Goal: Task Accomplishment & Management: Manage account settings

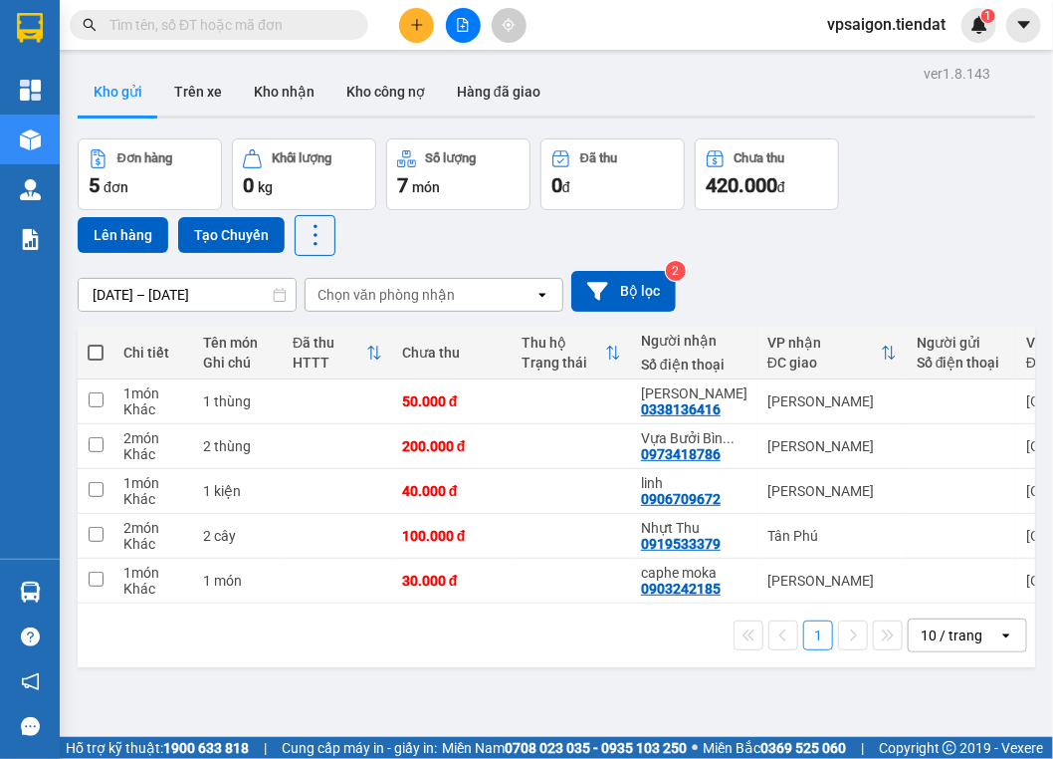
click at [271, 641] on div "1 10 / trang open" at bounding box center [557, 635] width 942 height 34
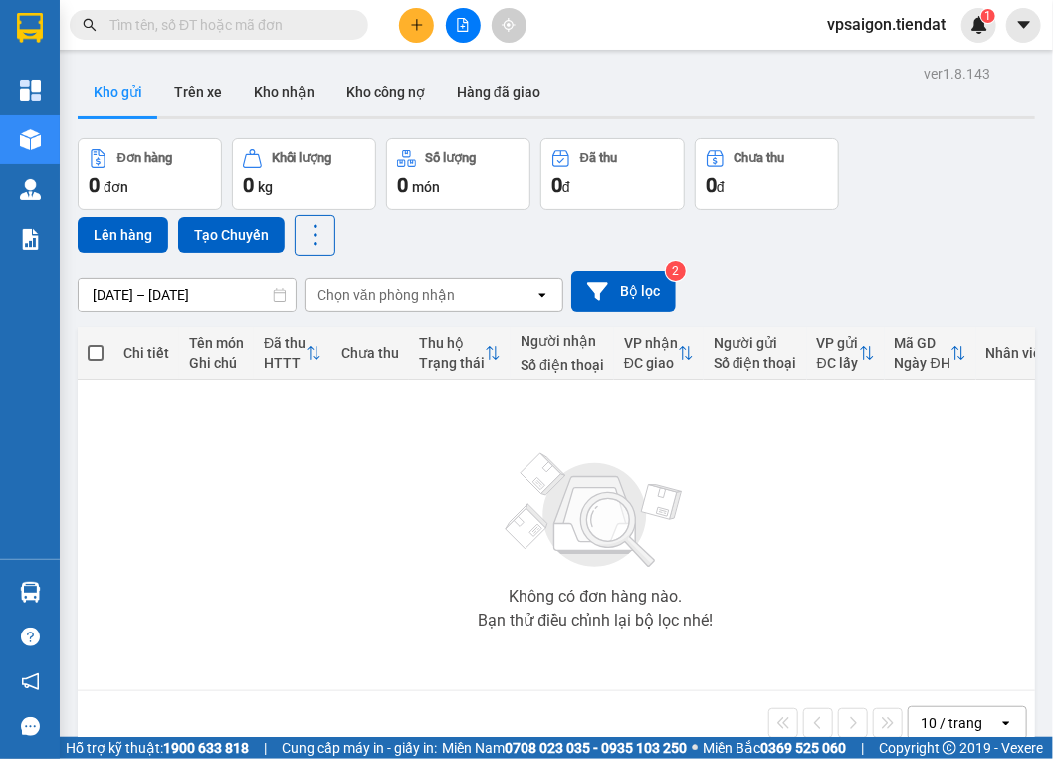
click at [493, 585] on div "Không có đơn hàng nào. Bạn thử điều chỉnh lại bộ lọc nhé!" at bounding box center [596, 534] width 1017 height 299
click at [404, 22] on button at bounding box center [416, 25] width 35 height 35
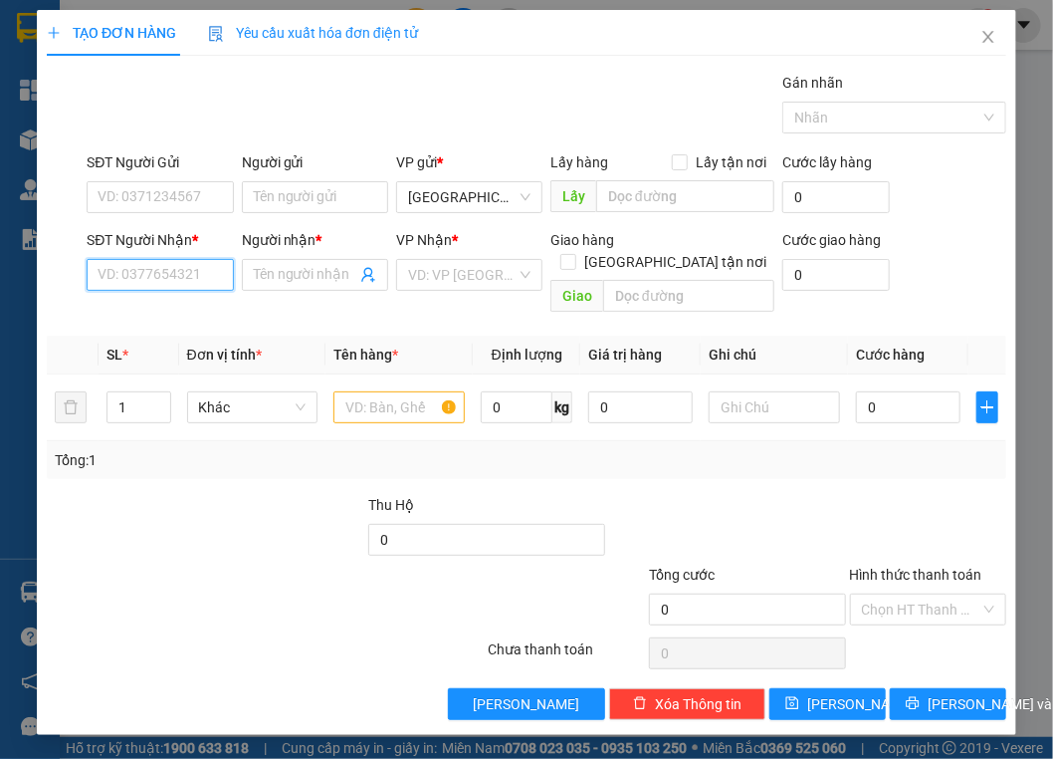
click at [191, 269] on input "SĐT Người Nhận *" at bounding box center [160, 275] width 146 height 32
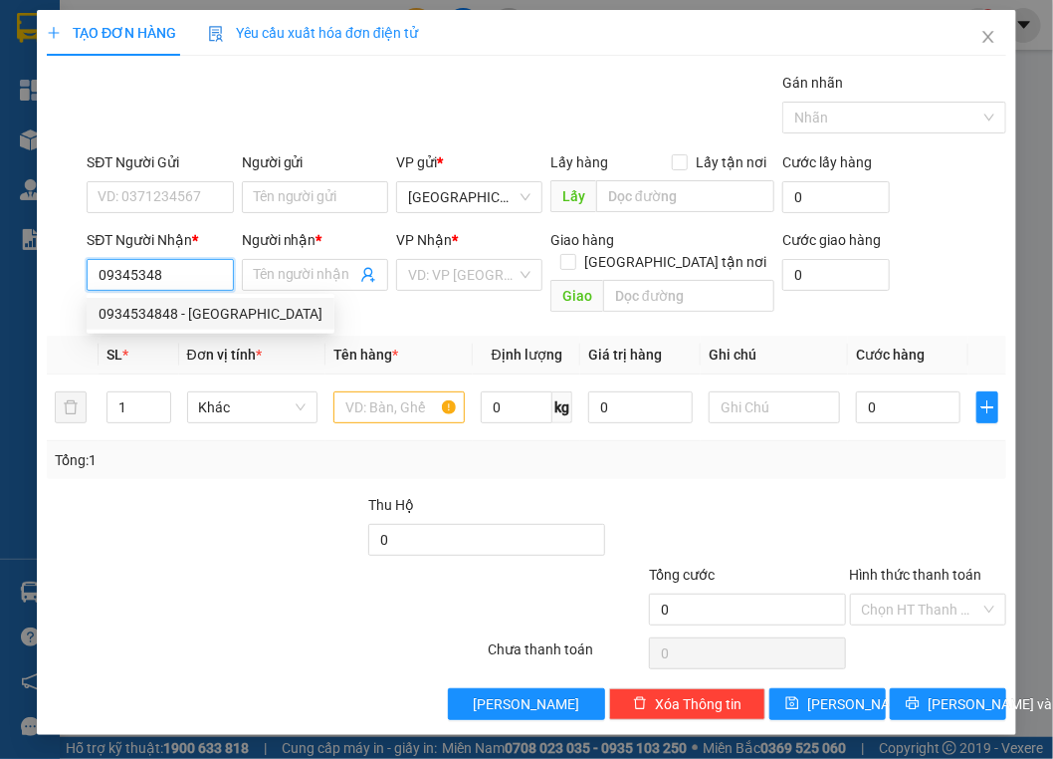
click at [201, 310] on div "0934534848 - phú long" at bounding box center [211, 314] width 224 height 22
type input "0934534848"
type input "phú long"
type input "50.000"
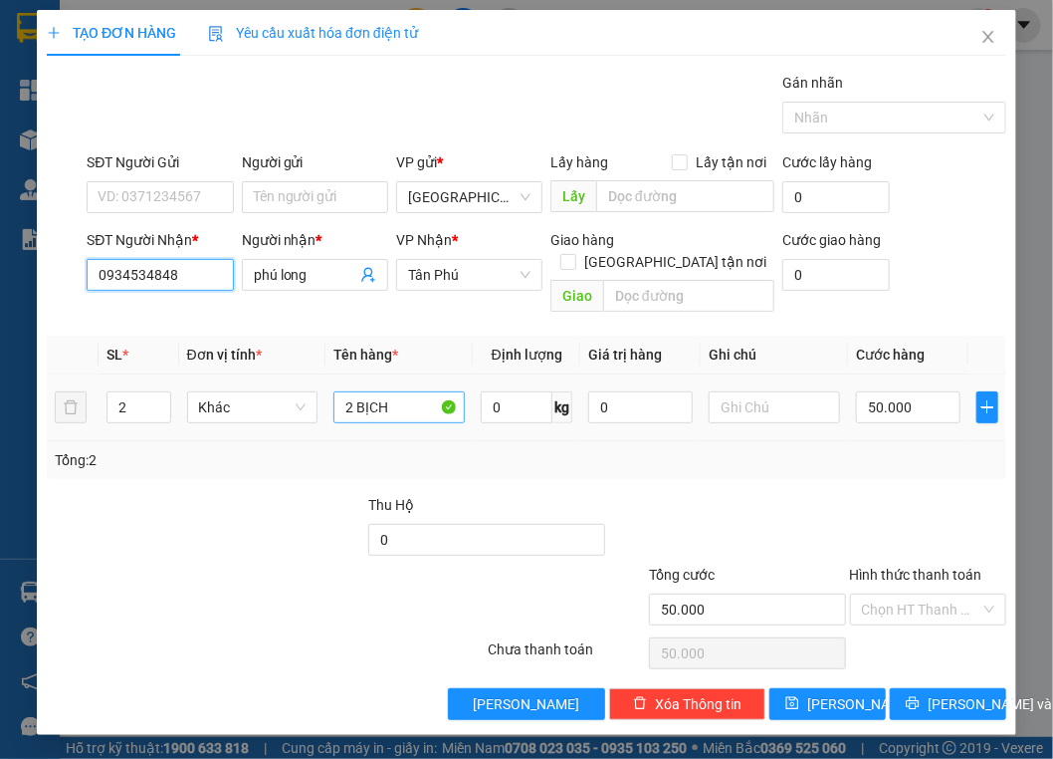
type input "0934534848"
click at [447, 391] on input "2 BỊCH" at bounding box center [399, 407] width 131 height 32
type input "1"
click at [161, 410] on icon "down" at bounding box center [159, 413] width 7 height 7
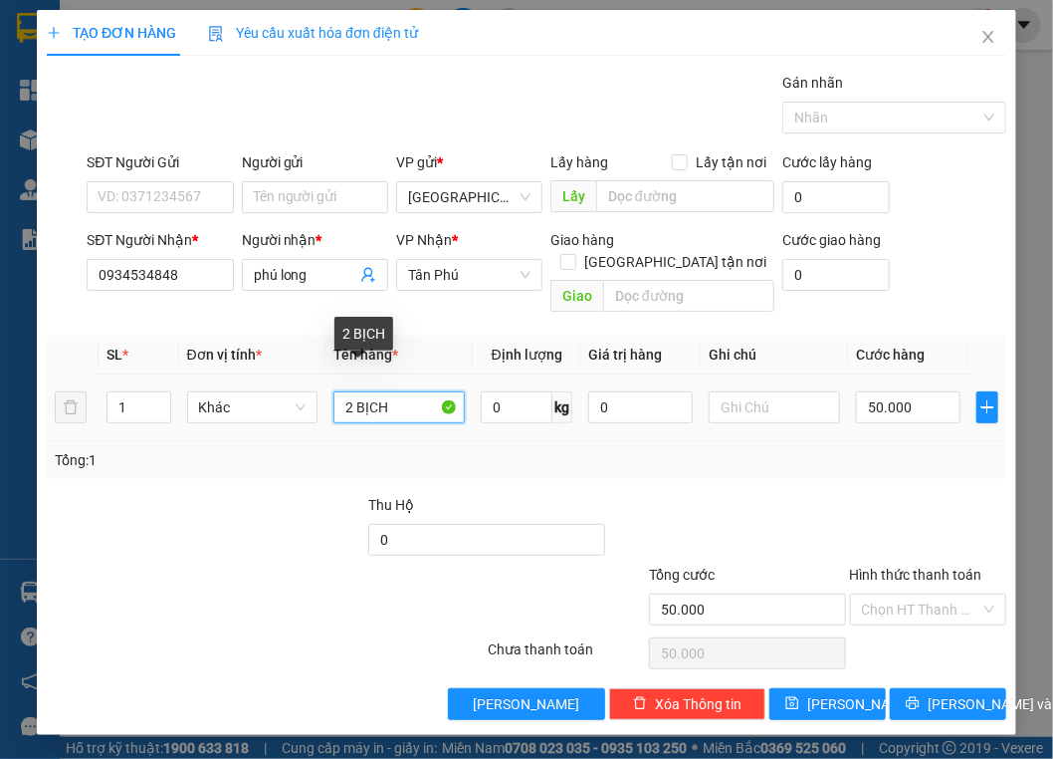
click at [437, 391] on input "2 BỊCH" at bounding box center [399, 407] width 131 height 32
click at [430, 391] on input "2 BỊCH" at bounding box center [399, 407] width 131 height 32
type input "1 thùng"
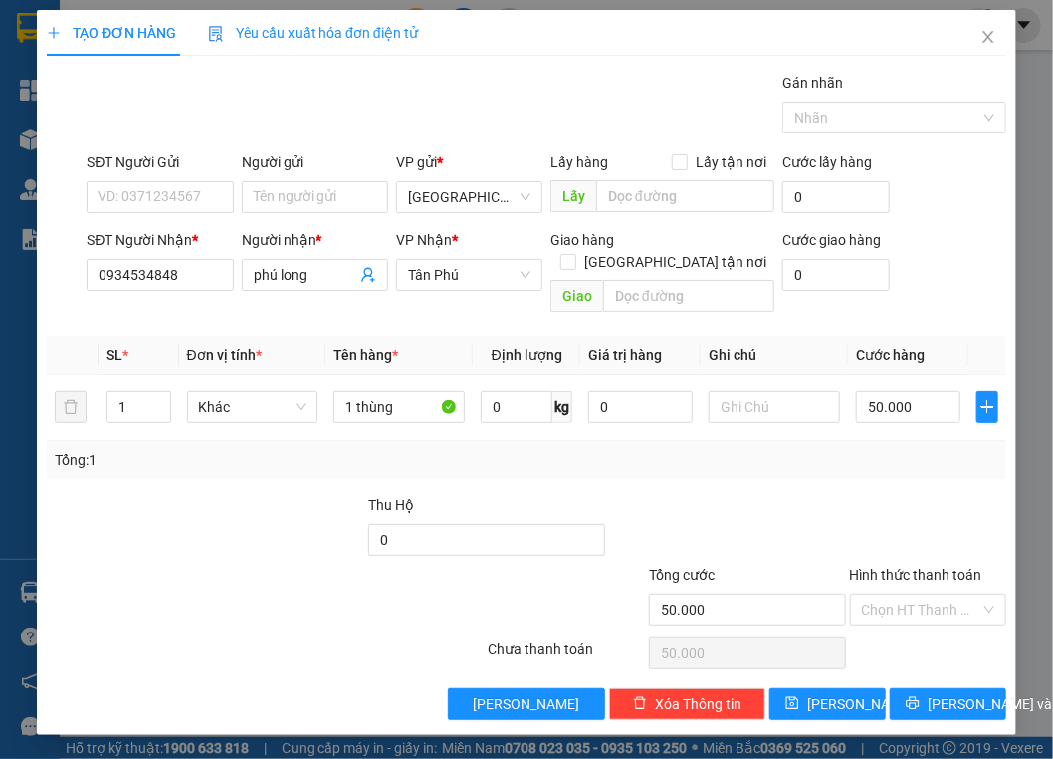
click at [890, 499] on div at bounding box center [928, 529] width 160 height 70
click at [88, 509] on div at bounding box center [125, 529] width 160 height 70
click at [179, 267] on input "0934534848" at bounding box center [160, 275] width 146 height 32
click at [308, 449] on div "Tổng: 1" at bounding box center [231, 460] width 353 height 22
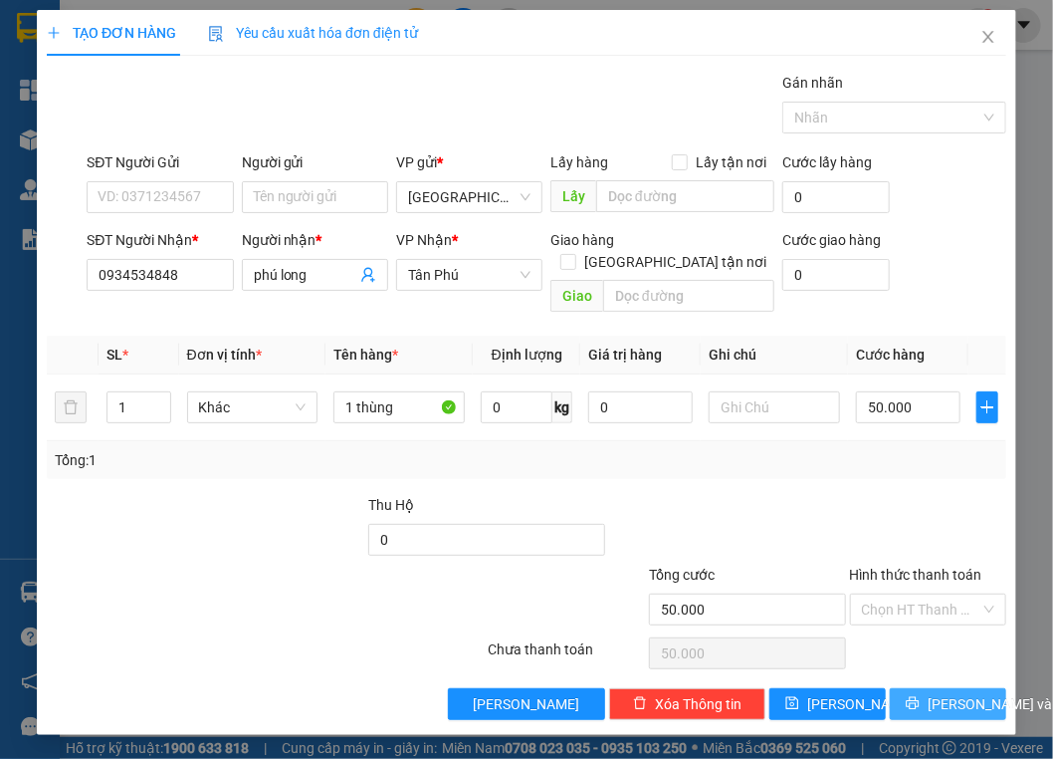
click at [951, 693] on button "Lưu và In" at bounding box center [948, 704] width 116 height 32
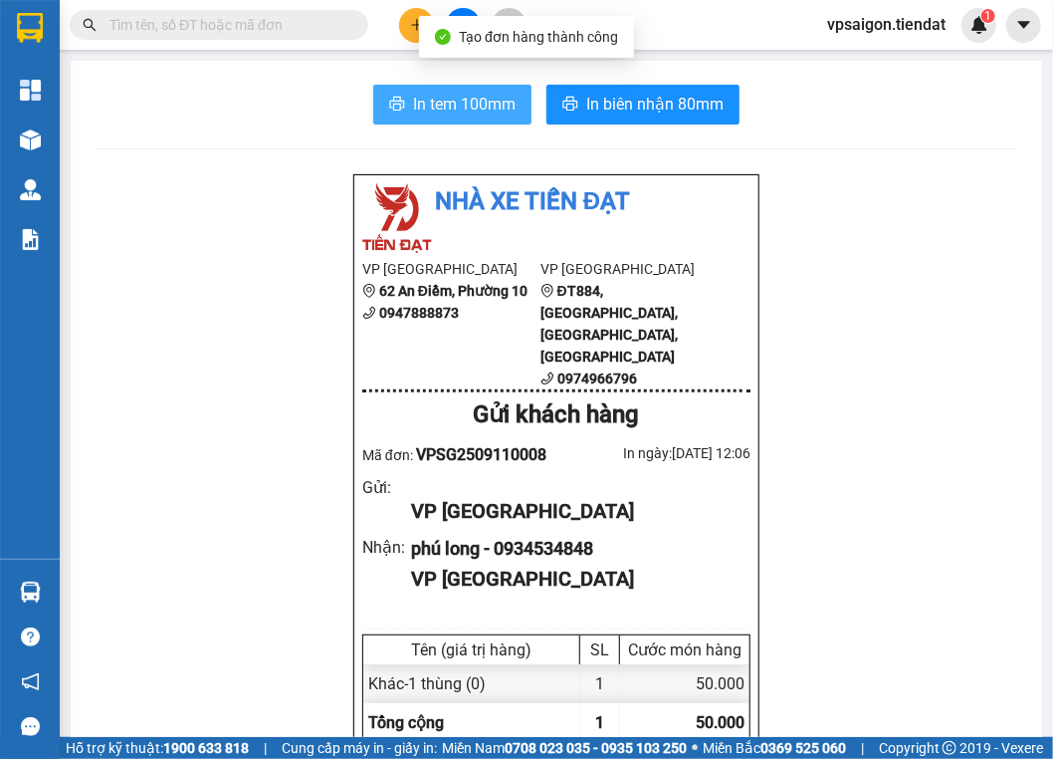
click at [502, 114] on span "In tem 100mm" at bounding box center [464, 104] width 103 height 25
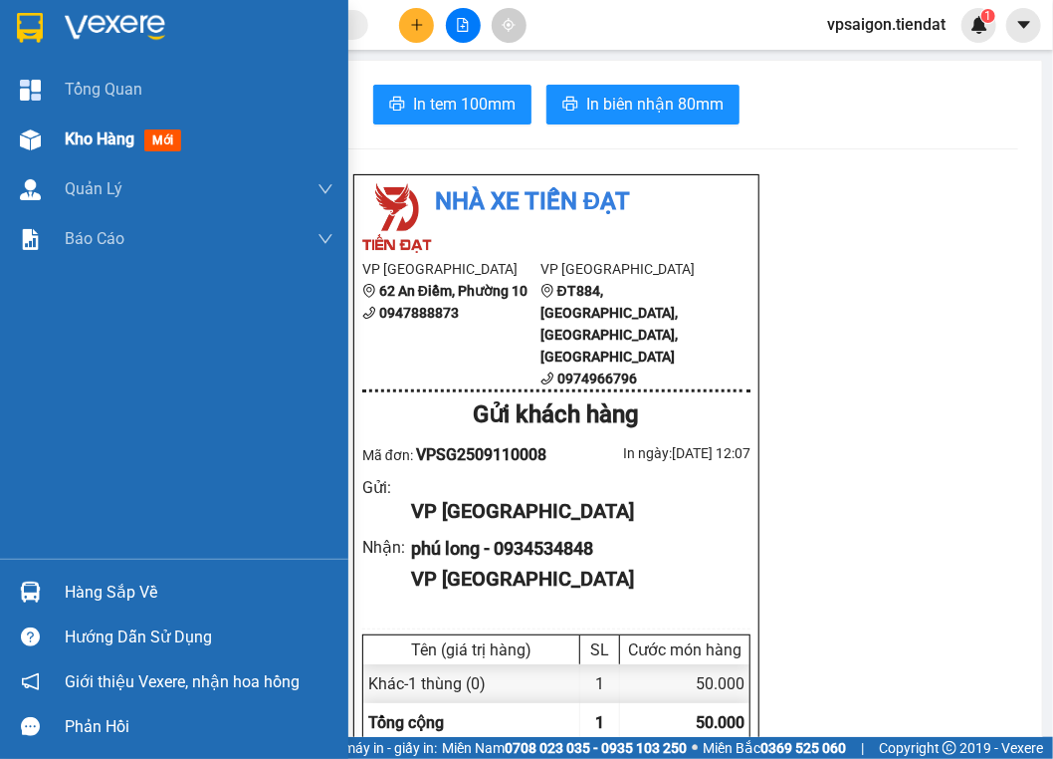
click at [55, 135] on div "Kho hàng mới" at bounding box center [174, 139] width 348 height 50
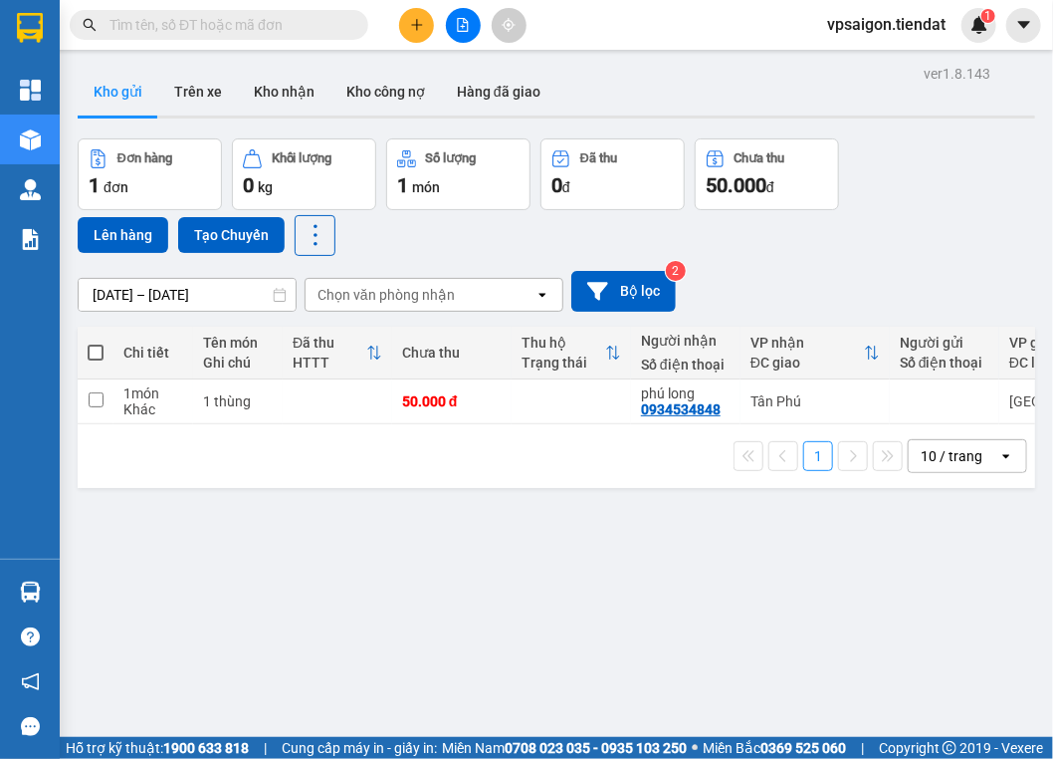
click at [406, 12] on button at bounding box center [416, 25] width 35 height 35
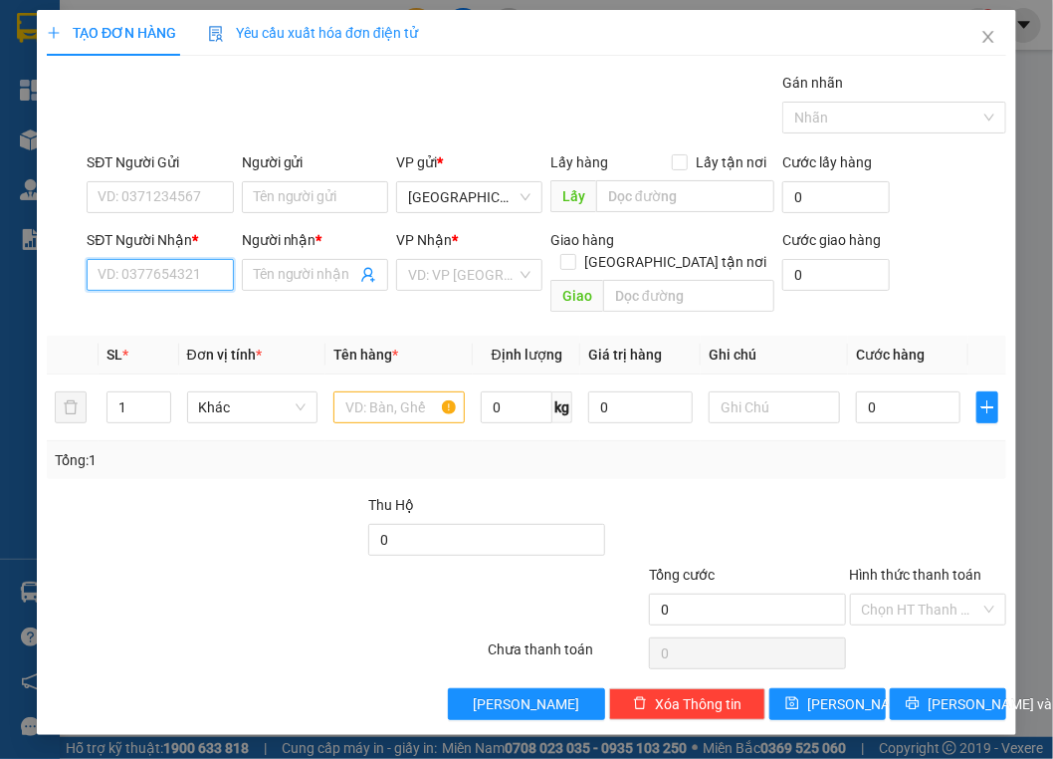
click at [195, 284] on input "SĐT Người Nhận *" at bounding box center [160, 275] width 146 height 32
click at [183, 283] on input "SĐT Người Nhận *" at bounding box center [160, 275] width 146 height 32
click at [176, 261] on input "SĐT Người Nhận *" at bounding box center [160, 275] width 146 height 32
type input "0"
type input "0855373172"
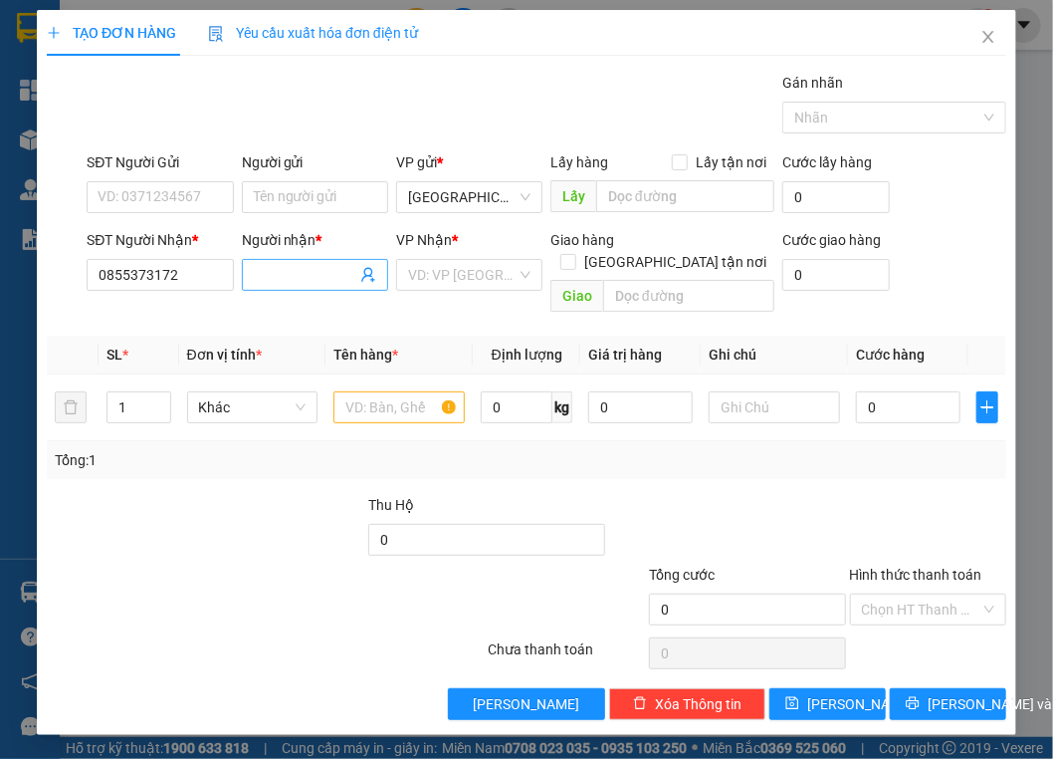
click at [342, 272] on input "Người nhận *" at bounding box center [305, 275] width 103 height 22
type input "Bà 10 Nhẩn"
click at [446, 275] on input "search" at bounding box center [462, 275] width 109 height 30
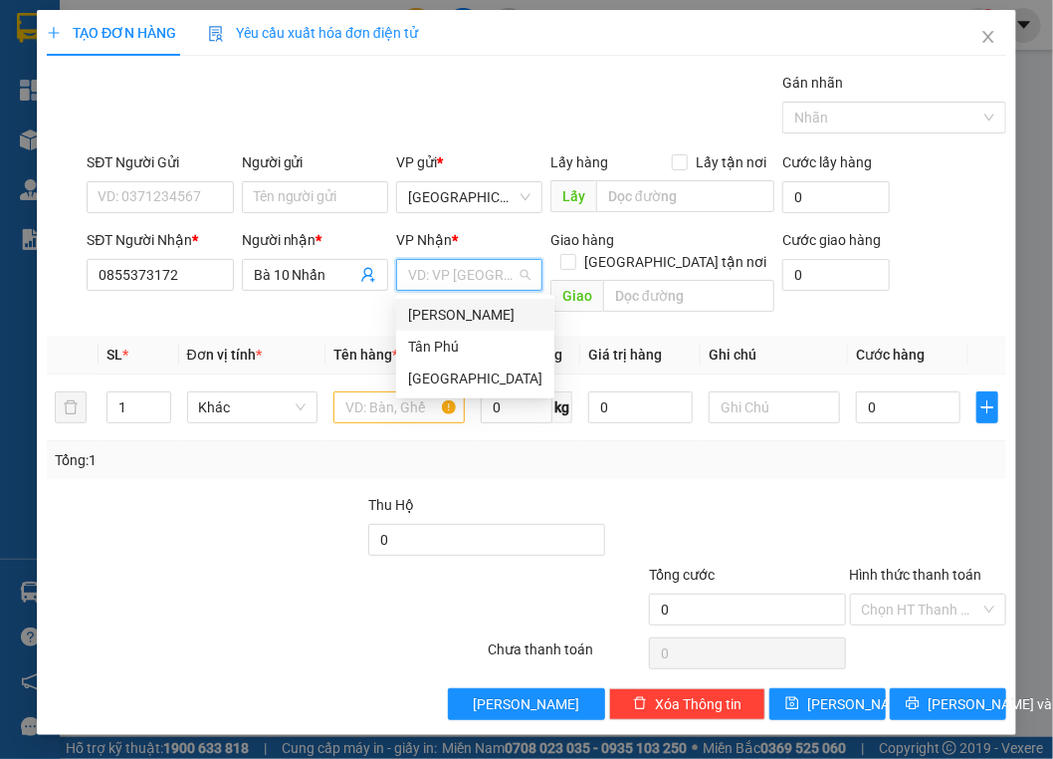
click at [462, 327] on div "[PERSON_NAME]" at bounding box center [475, 315] width 158 height 32
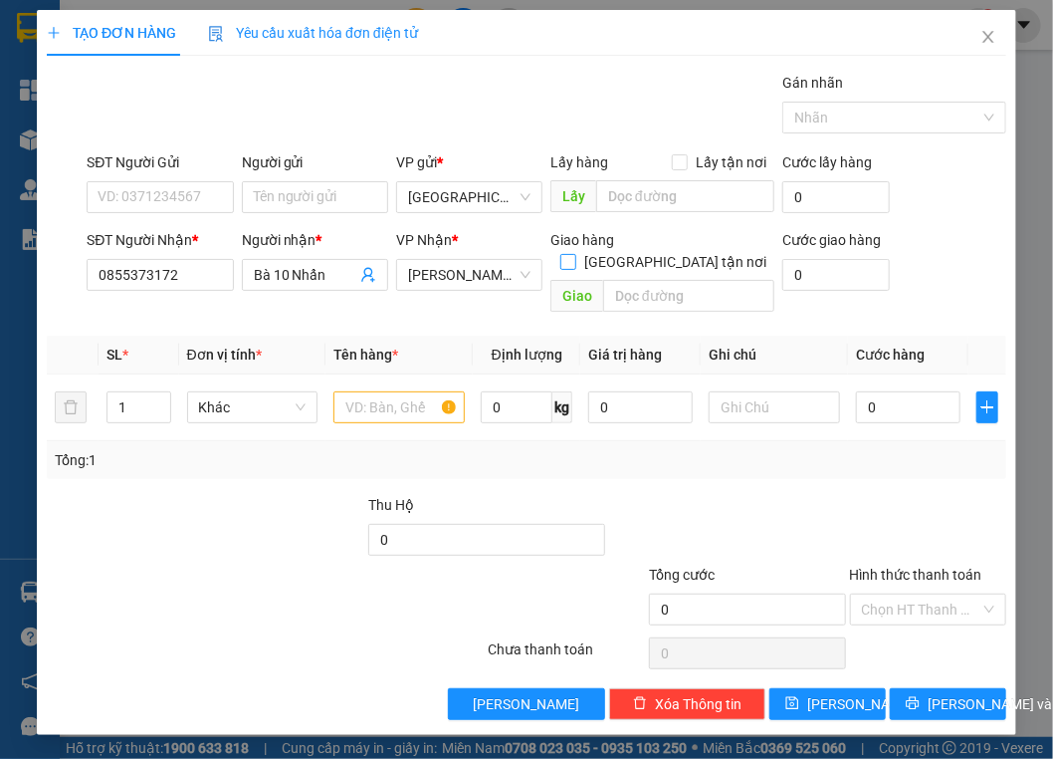
click at [734, 251] on span "[GEOGRAPHIC_DATA] tận nơi" at bounding box center [675, 262] width 198 height 22
click at [574, 254] on input "[GEOGRAPHIC_DATA] tận nơi" at bounding box center [568, 261] width 14 height 14
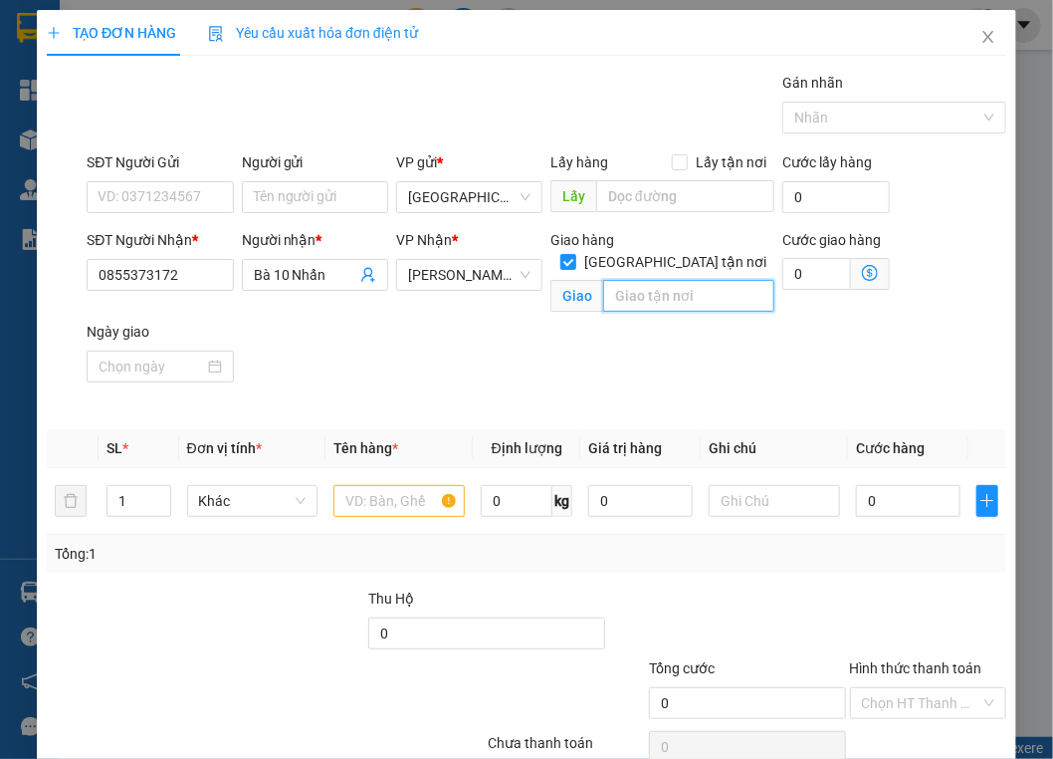
click at [700, 280] on input "text" at bounding box center [688, 296] width 171 height 32
click at [574, 254] on input "[GEOGRAPHIC_DATA] tận nơi" at bounding box center [568, 261] width 14 height 14
checkbox input "false"
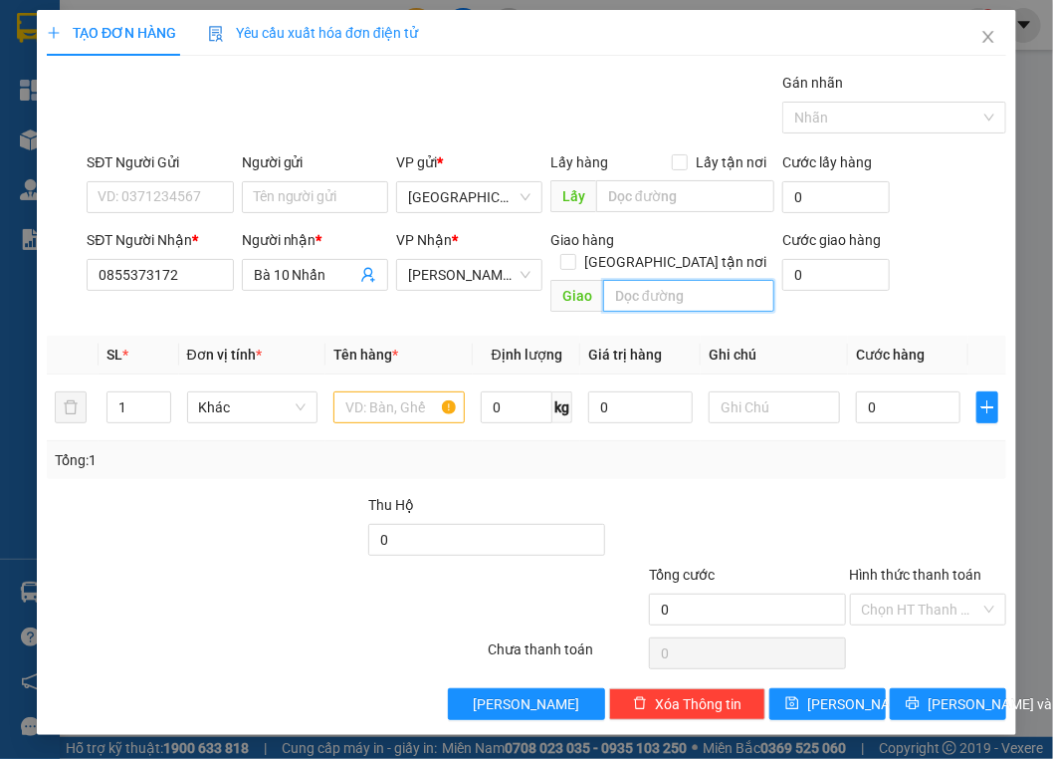
click at [677, 280] on input "text" at bounding box center [688, 296] width 171 height 32
type input "Tiệm Vàng Kim Đông Phong"
click at [384, 391] on input "text" at bounding box center [399, 407] width 131 height 32
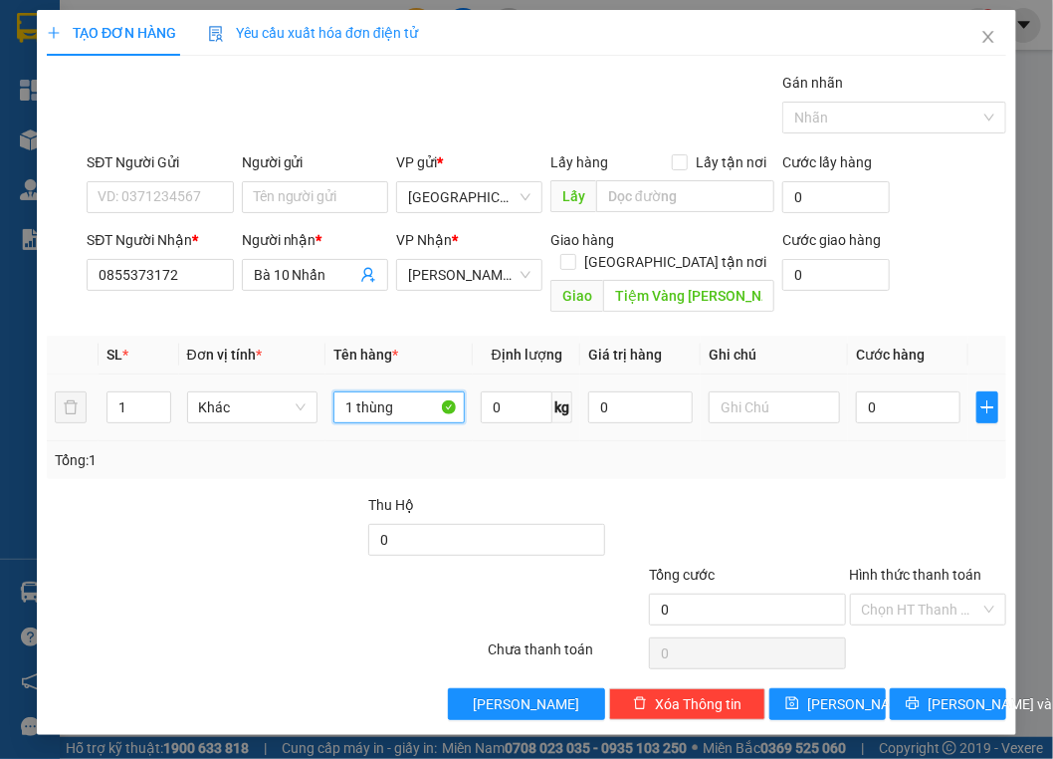
type input "1 thùng"
type input "4"
type input "40"
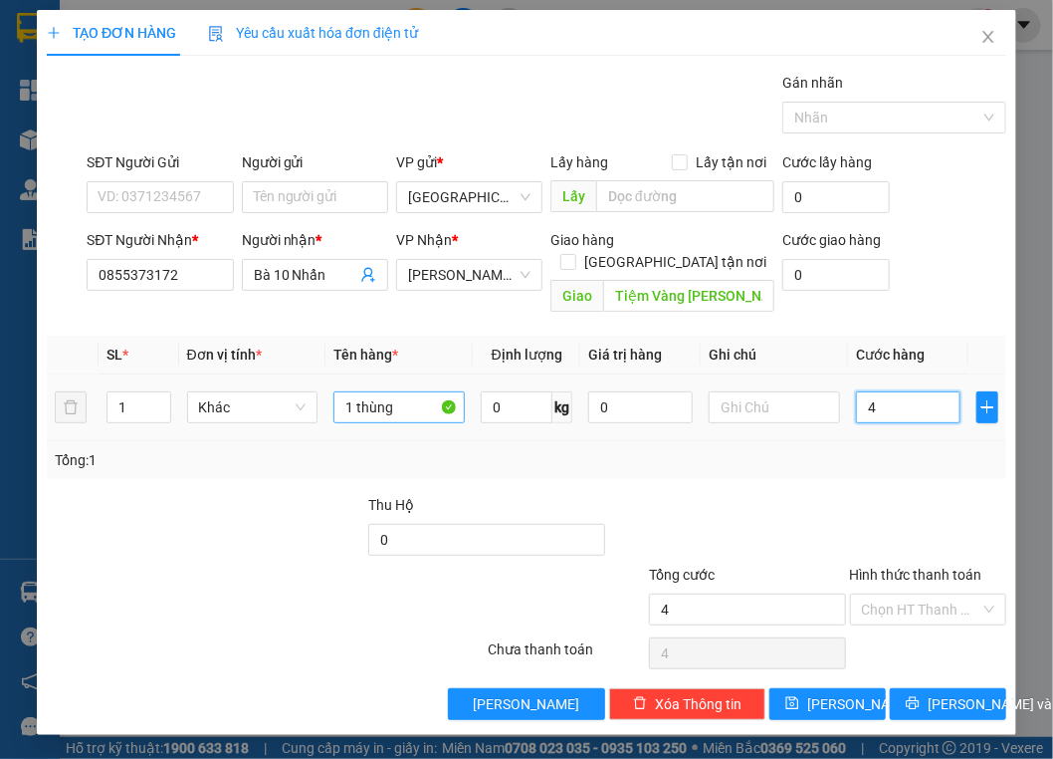
type input "40"
type input "40.000"
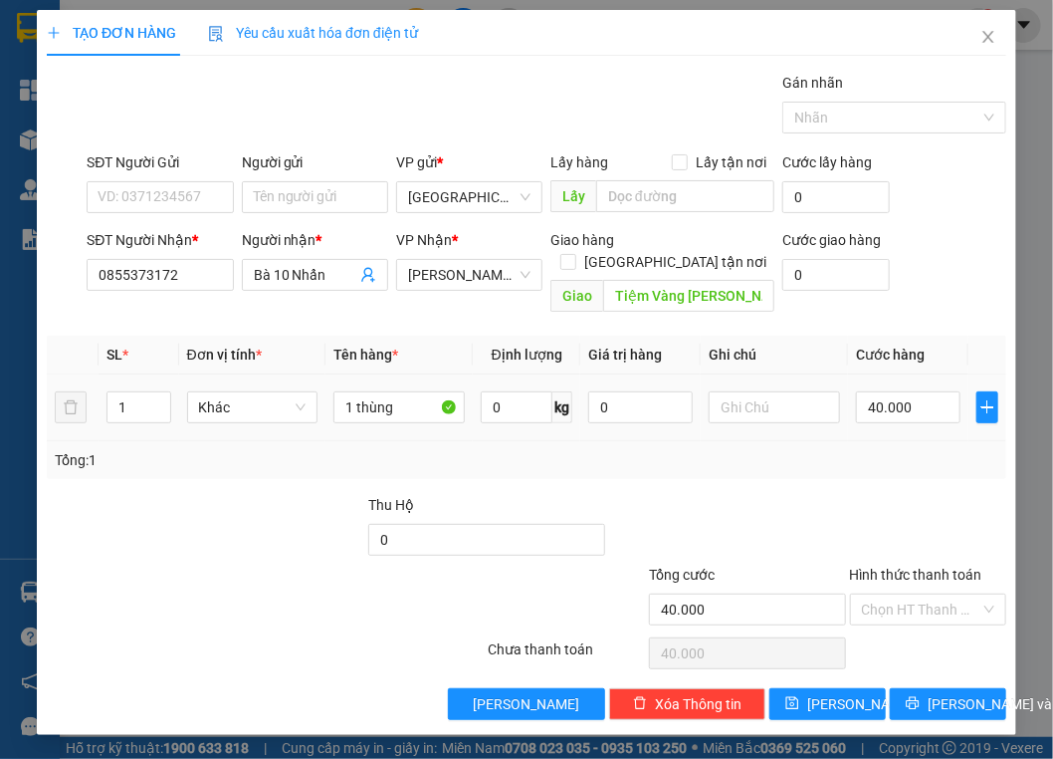
click at [99, 389] on td "1" at bounding box center [139, 407] width 81 height 67
click at [155, 278] on input "0855373172" at bounding box center [160, 275] width 146 height 32
drag, startPoint x: 235, startPoint y: 566, endPoint x: 287, endPoint y: 499, distance: 84.4
click at [235, 566] on div at bounding box center [185, 599] width 281 height 70
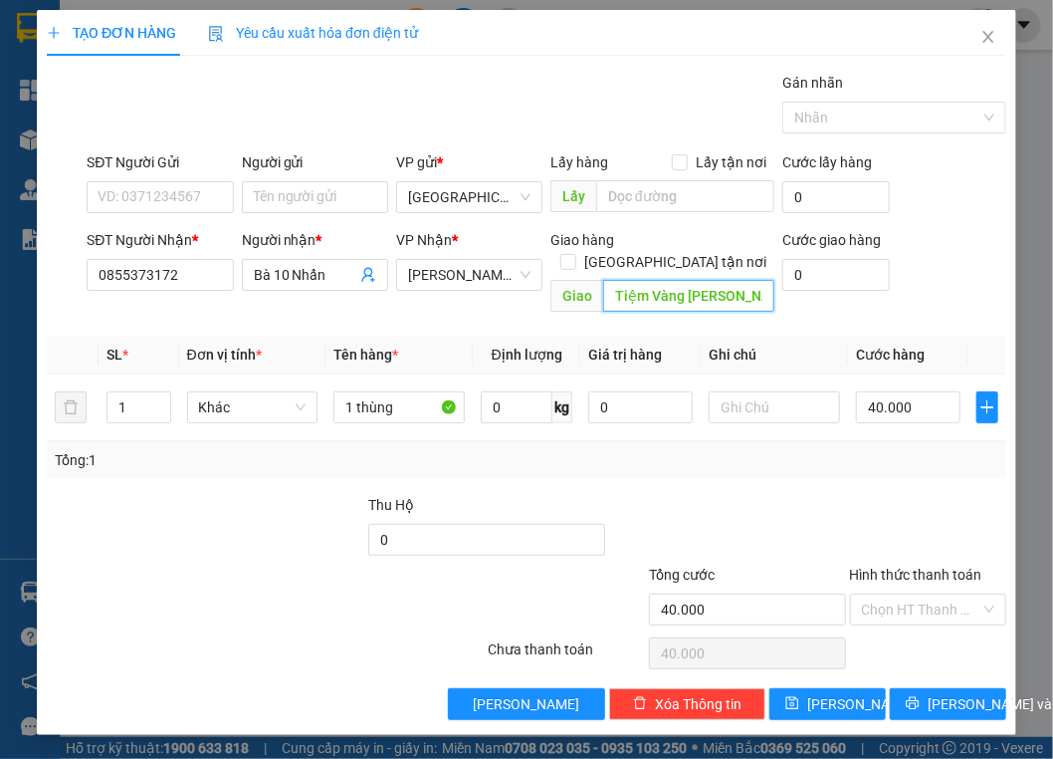
click at [692, 284] on input "Tiệm Vàng Kim Đông Phong" at bounding box center [688, 296] width 171 height 32
click at [247, 46] on div "Yêu cầu xuất hóa đơn điện tử" at bounding box center [313, 33] width 210 height 46
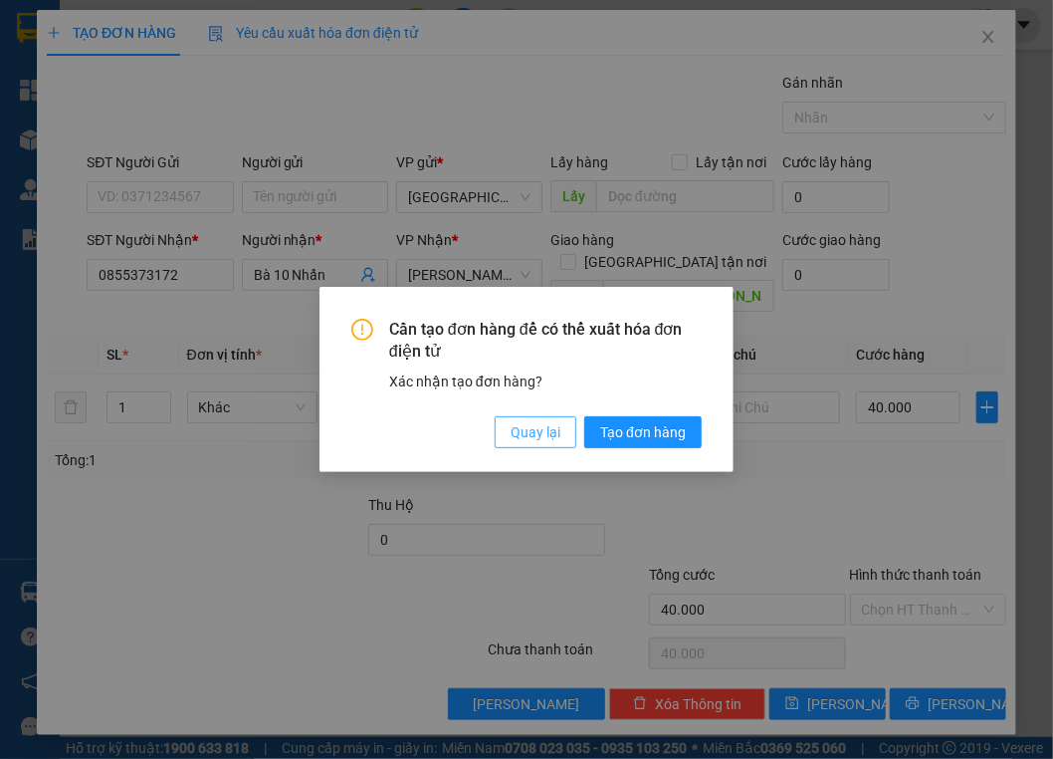
click at [551, 437] on span "Quay lại" at bounding box center [536, 432] width 50 height 22
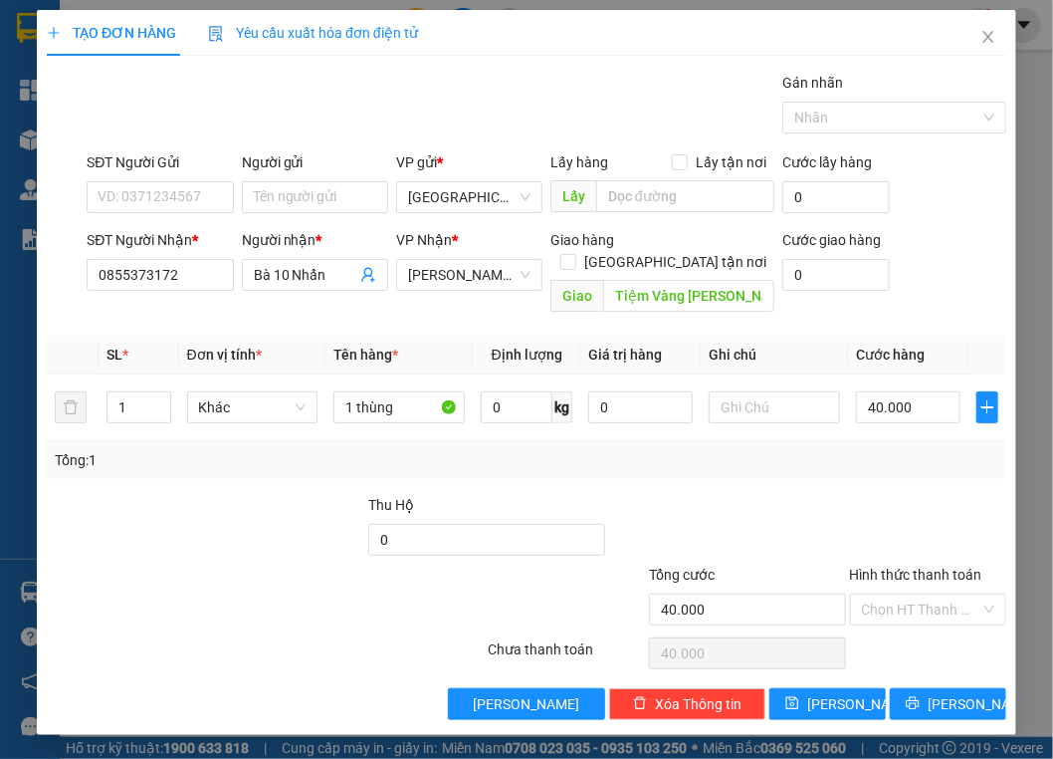
click at [548, 438] on div "Cần tạo đơn hàng để có thể xuất hóa đơn điện tử Xác nhận tạo đơn hàng? Quay lại…" at bounding box center [526, 379] width 1053 height 759
click at [956, 693] on span "[PERSON_NAME] và In" at bounding box center [997, 704] width 139 height 22
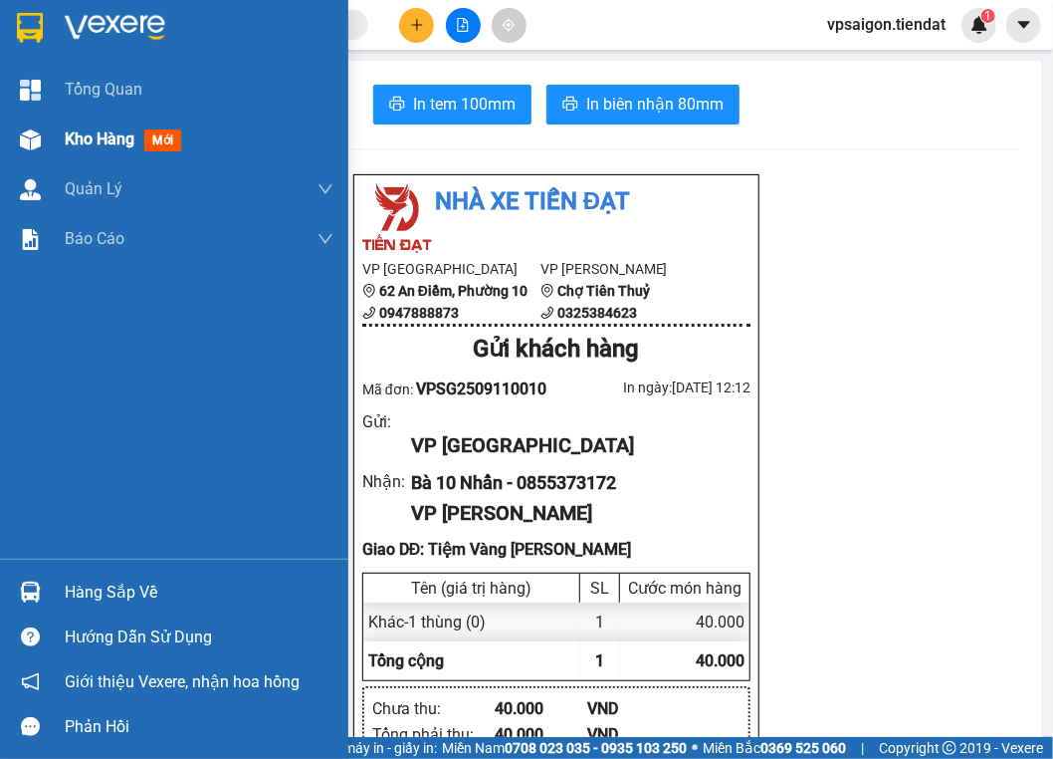
click at [47, 159] on div "Kho hàng mới" at bounding box center [174, 139] width 348 height 50
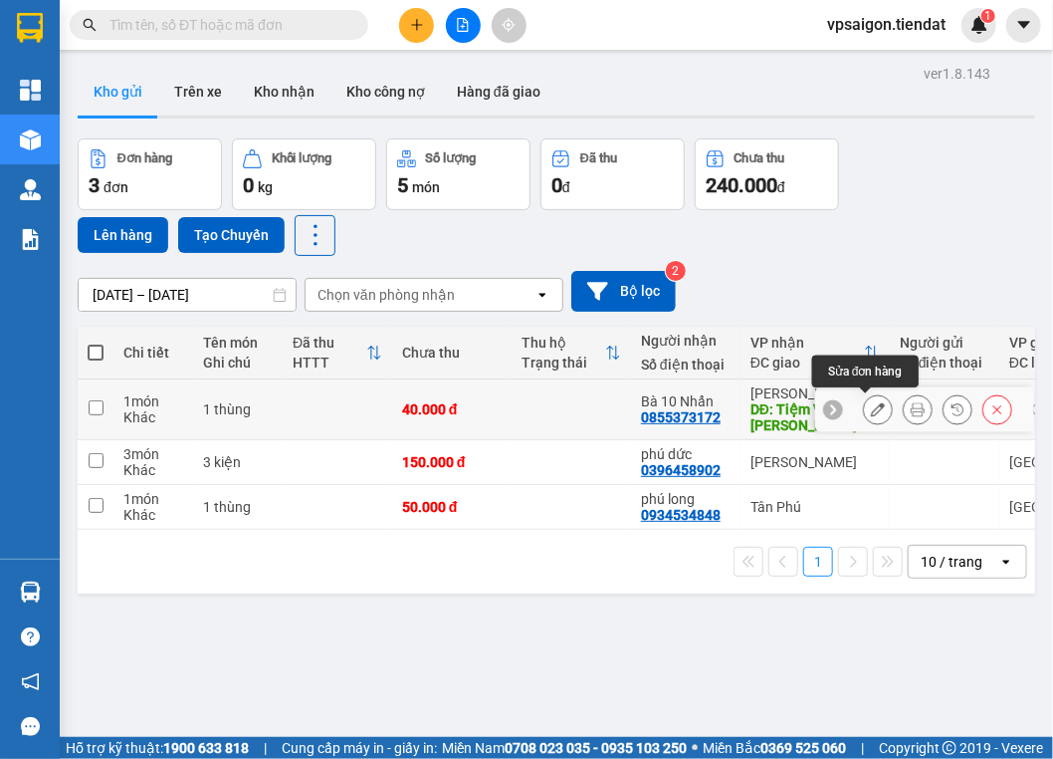
click at [864, 410] on button at bounding box center [878, 409] width 28 height 35
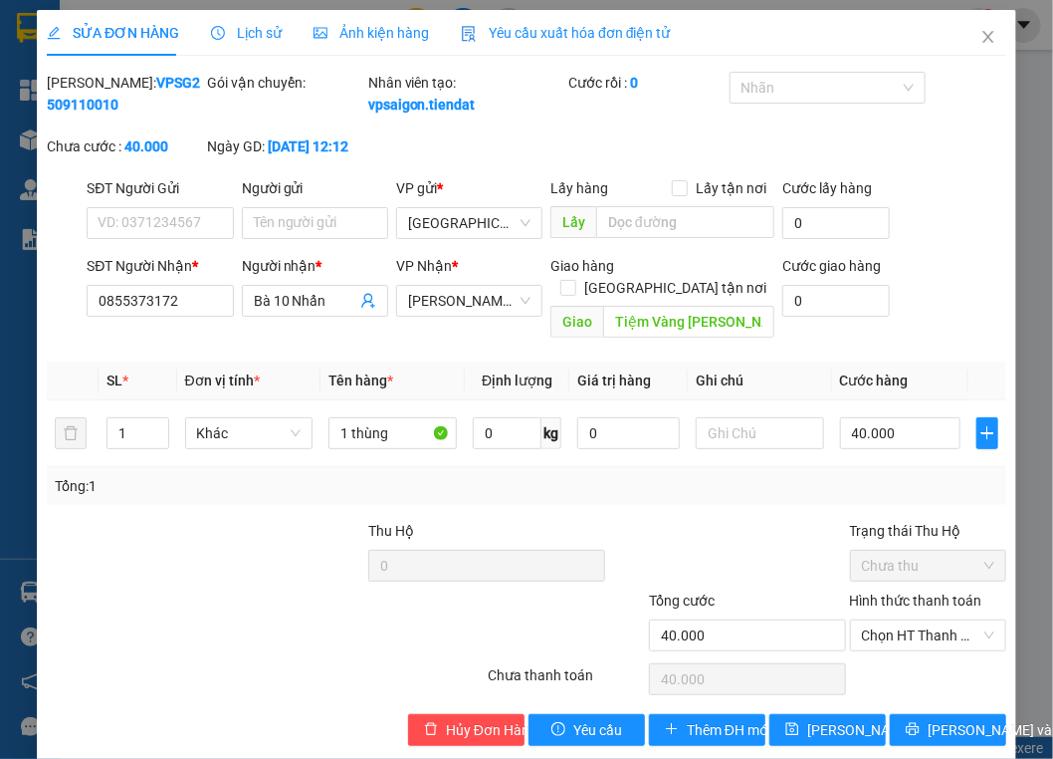
click at [918, 650] on div "Hình thức thanh toán Chọn HT Thanh Toán" at bounding box center [928, 624] width 156 height 70
click at [931, 641] on span "Chọn HT Thanh Toán" at bounding box center [928, 635] width 132 height 30
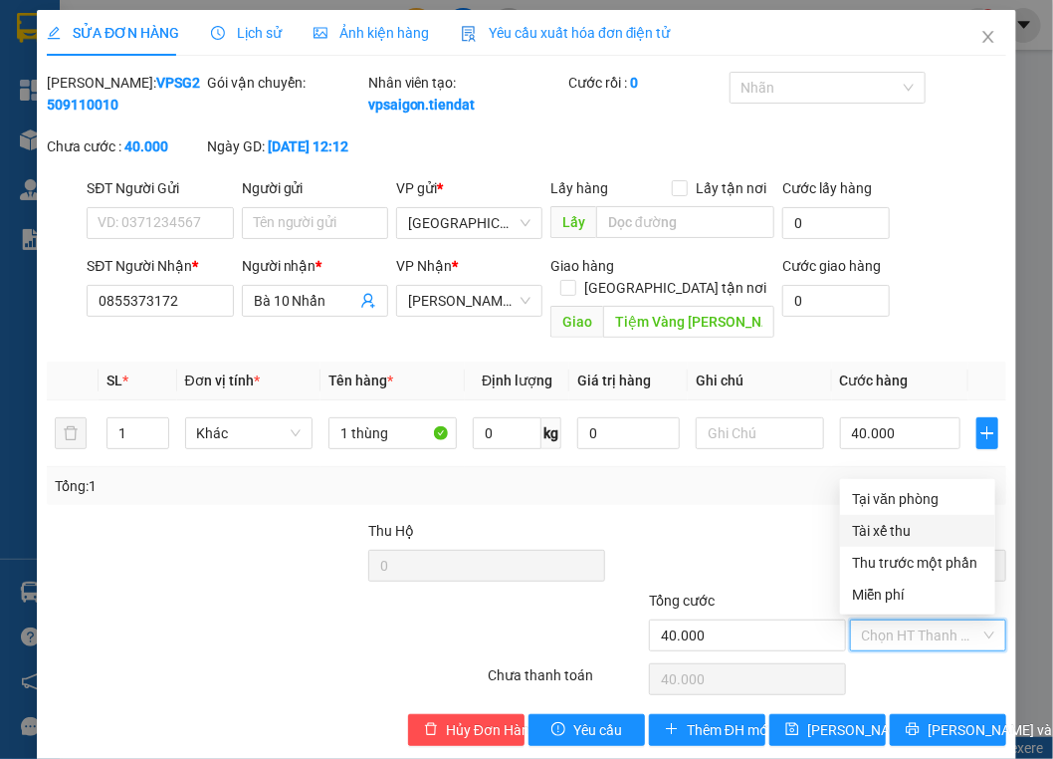
click at [900, 501] on div "Tại văn phòng" at bounding box center [917, 499] width 131 height 22
type input "0"
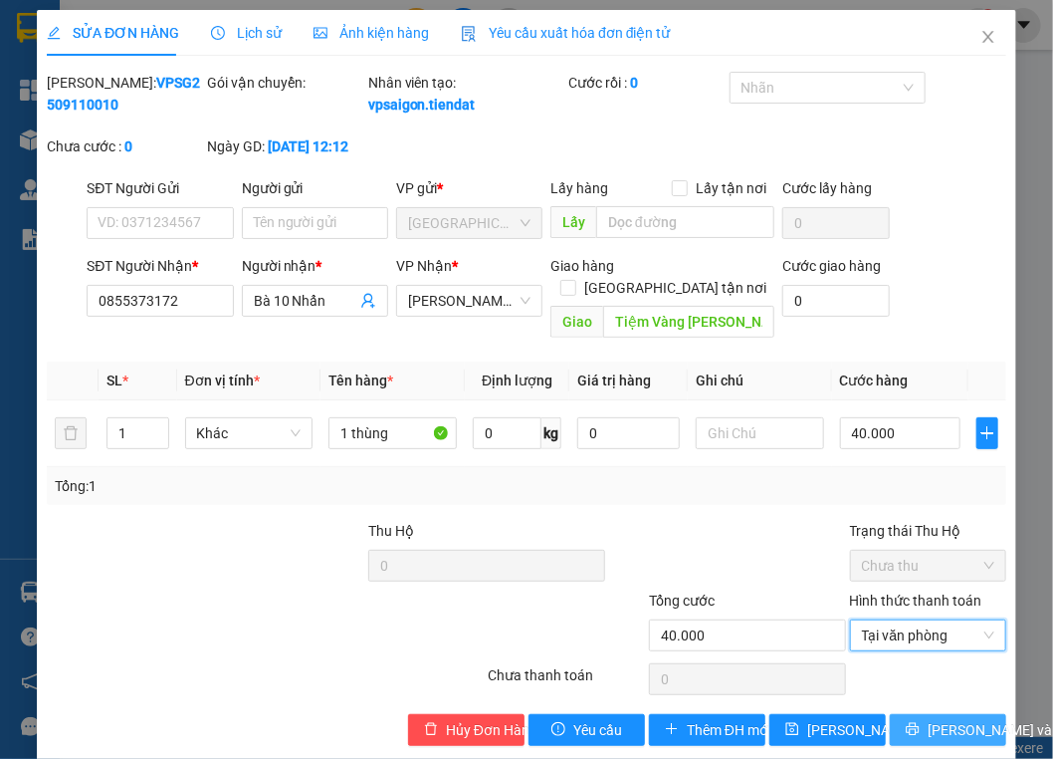
click at [930, 729] on span "[PERSON_NAME] và In" at bounding box center [997, 730] width 139 height 22
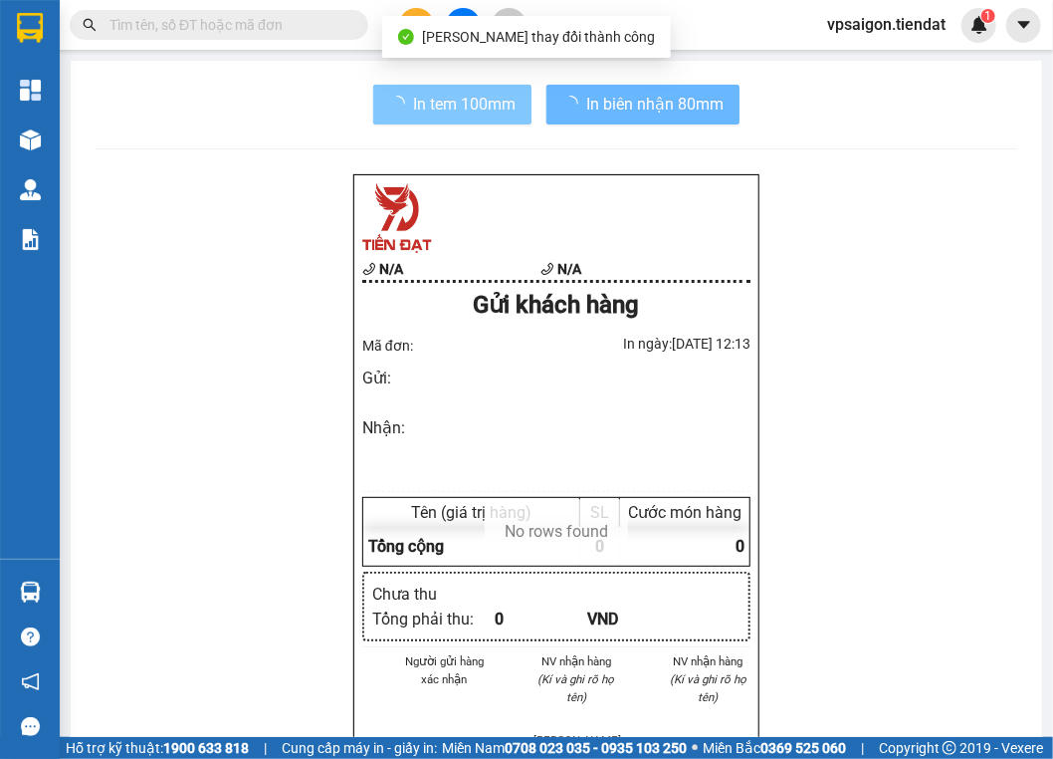
click at [503, 101] on span "In tem 100mm" at bounding box center [464, 104] width 103 height 25
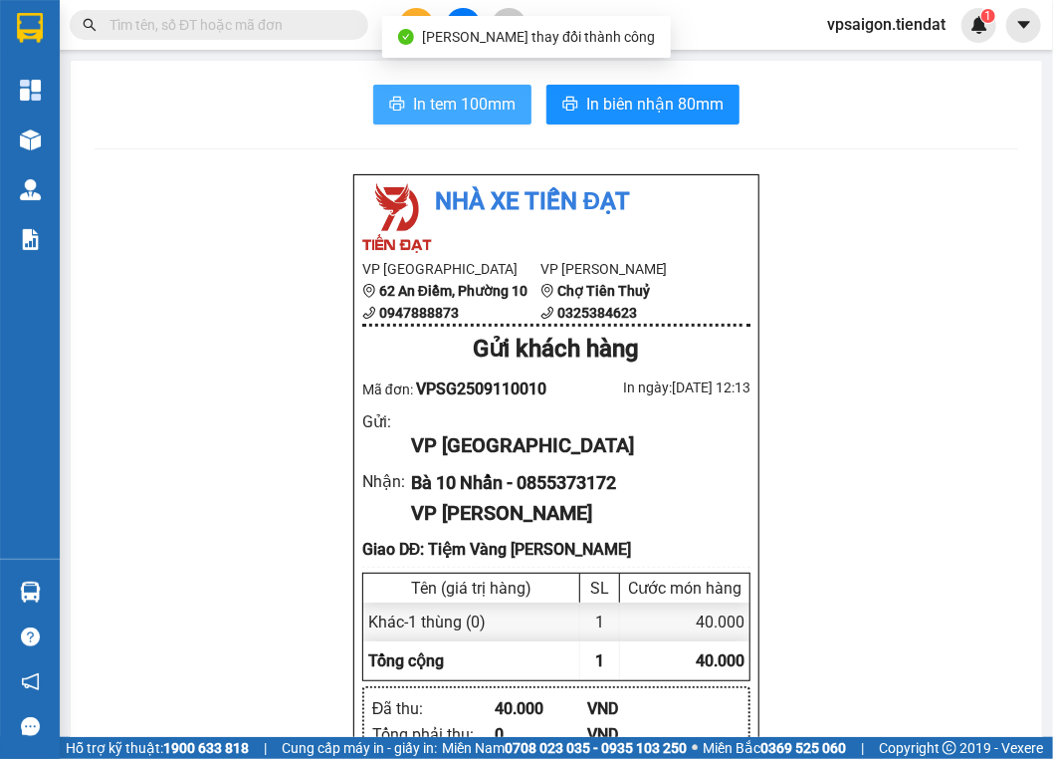
click at [488, 108] on span "In tem 100mm" at bounding box center [464, 104] width 103 height 25
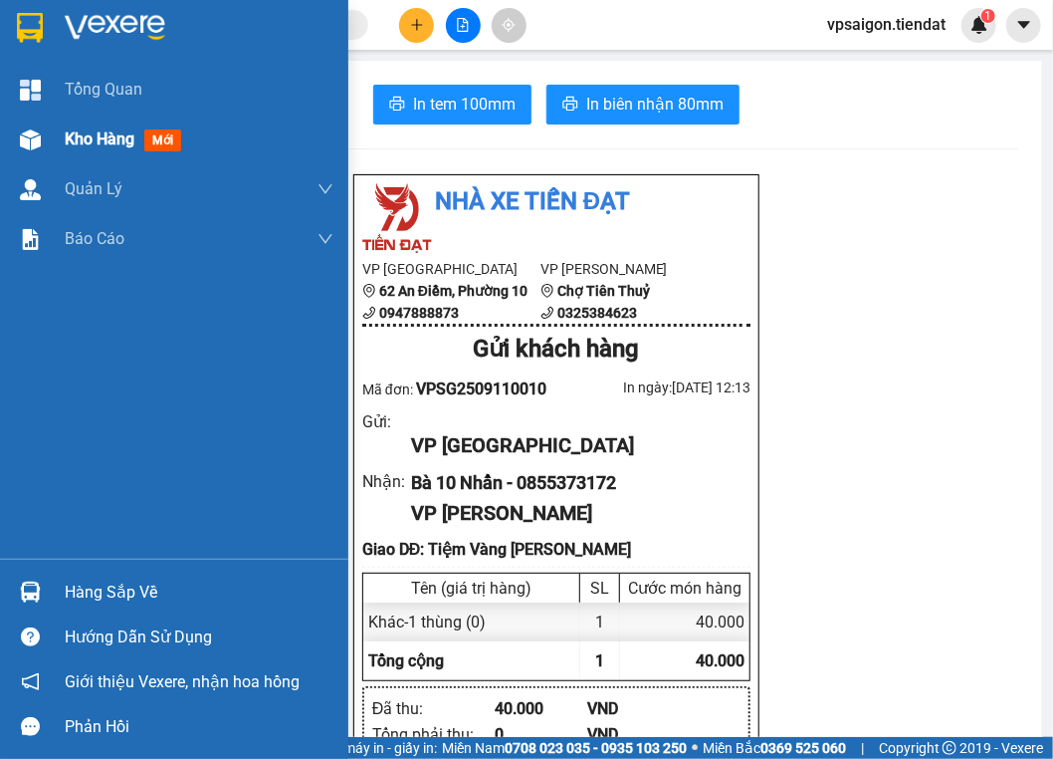
click at [58, 139] on div "Kho hàng mới" at bounding box center [174, 139] width 348 height 50
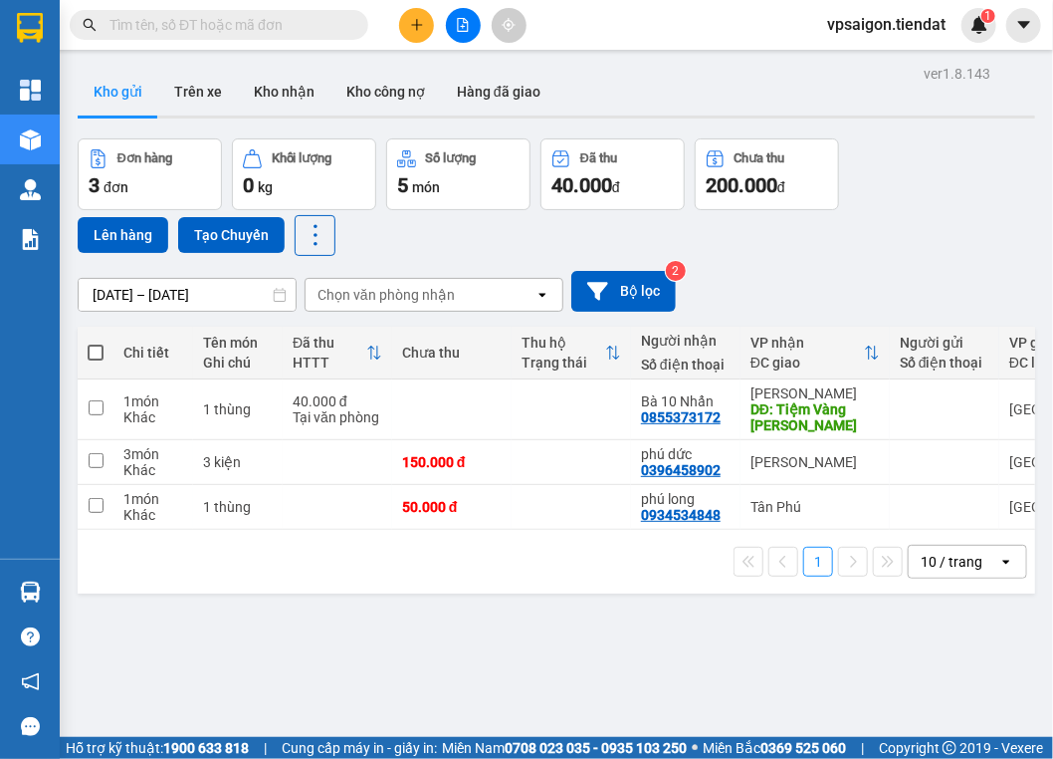
click at [427, 656] on div "ver 1.8.143 Kho gửi Trên xe Kho nhận Kho công nợ Hàng đã giao Đơn hàng 3 đơn Kh…" at bounding box center [557, 439] width 974 height 759
click at [428, 24] on button at bounding box center [416, 25] width 35 height 35
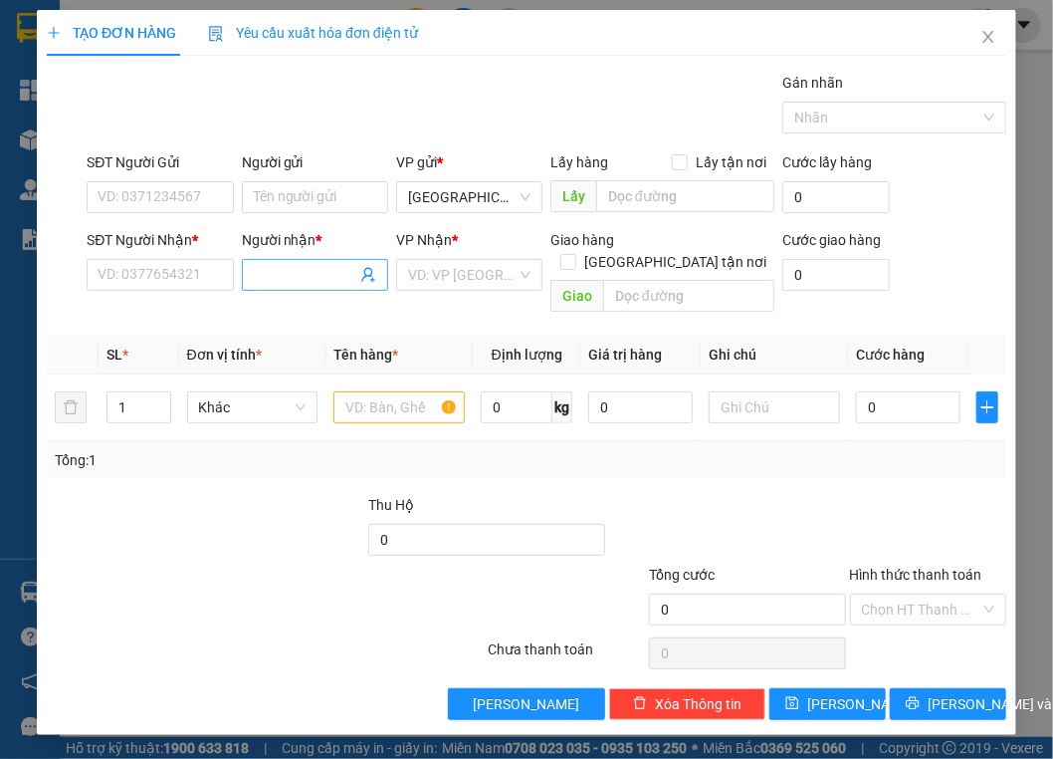
click at [318, 271] on input "Người nhận *" at bounding box center [305, 275] width 103 height 22
click at [180, 271] on input "SĐT Người Nhận *" at bounding box center [160, 275] width 146 height 32
type input "4"
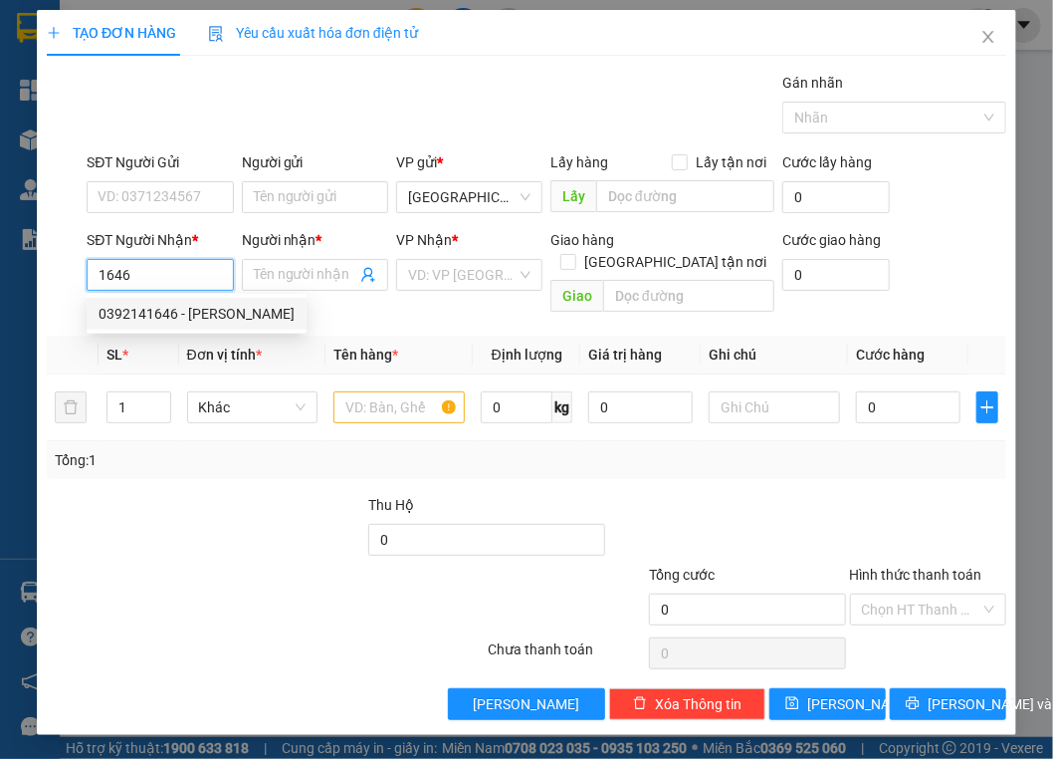
click at [177, 314] on div "0392141646 - võ thanh ngân" at bounding box center [197, 314] width 196 height 22
type input "0392141646"
type input "võ thanh ngân"
type input "60.000"
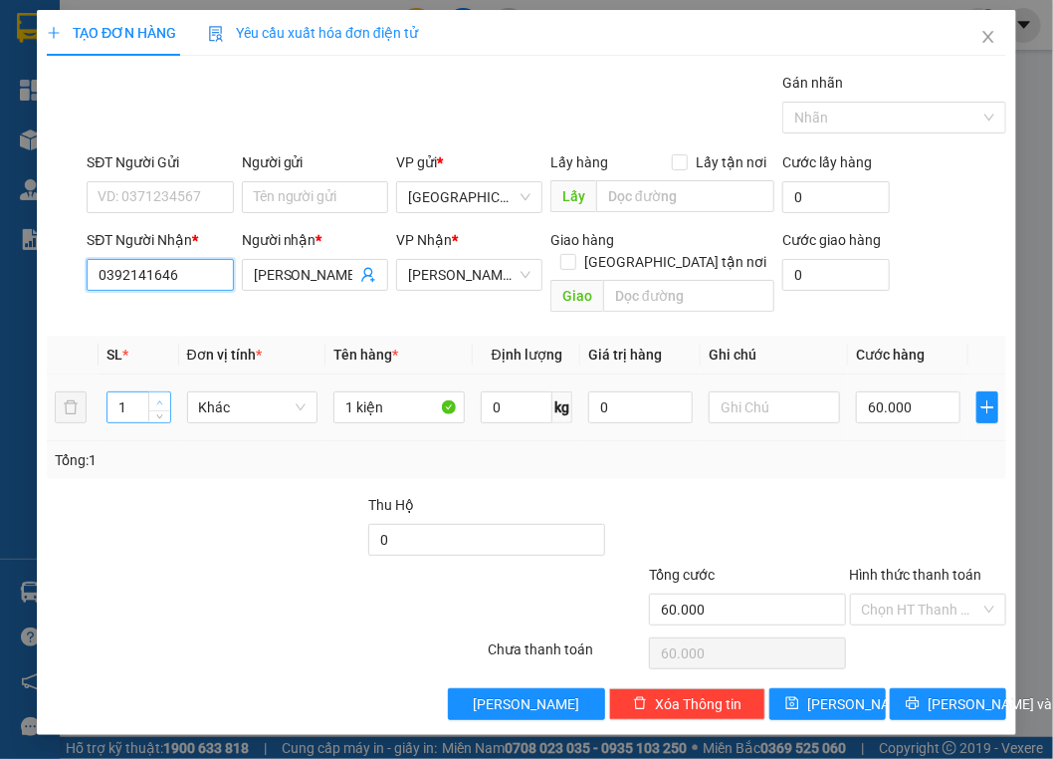
type input "0392141646"
type input "2"
click at [159, 396] on span "up" at bounding box center [160, 402] width 12 height 12
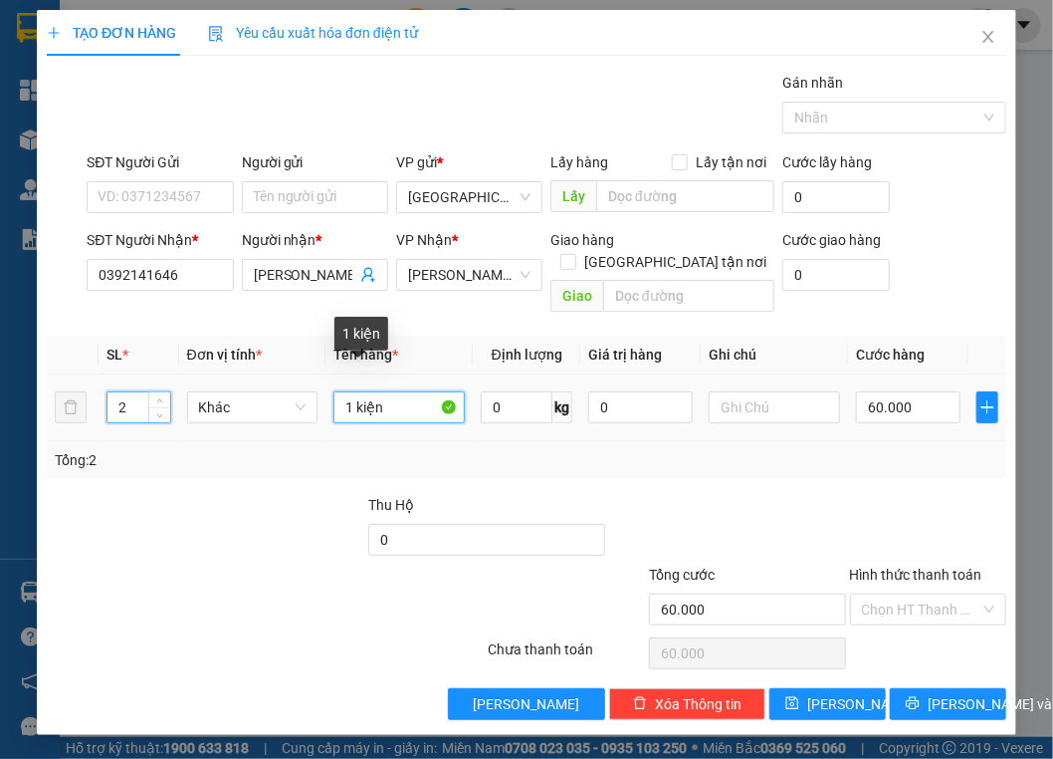
click at [355, 391] on input "1 kiện" at bounding box center [399, 407] width 131 height 32
type input "2 kiện"
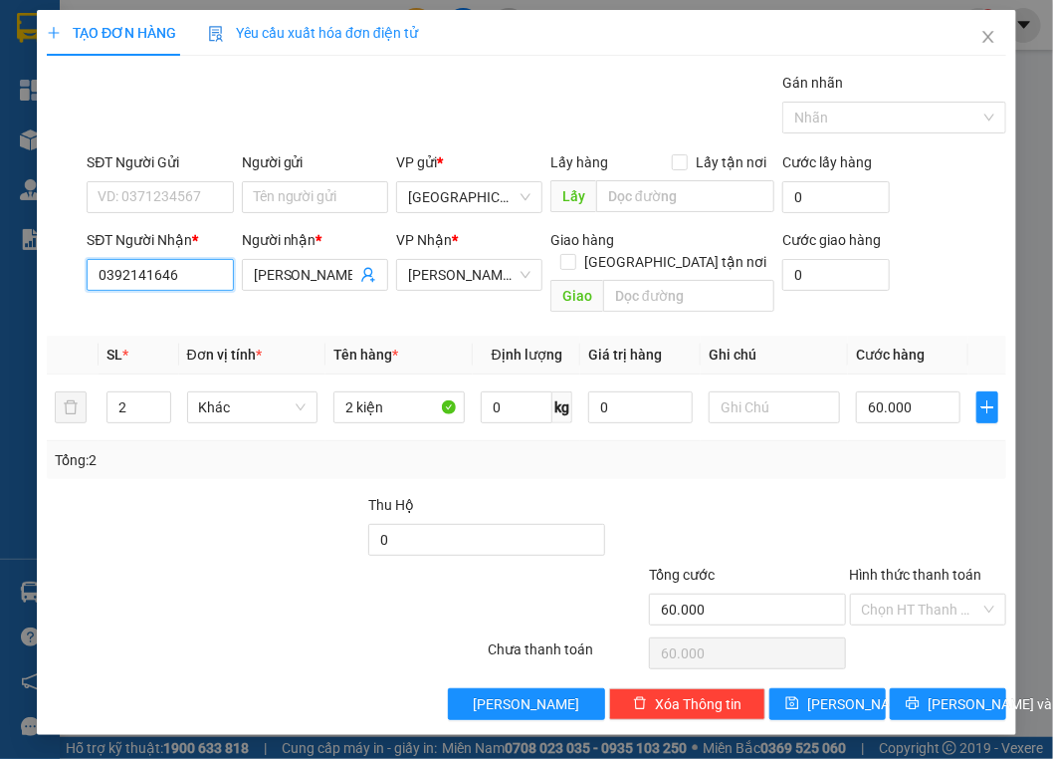
click at [187, 281] on input "0392141646" at bounding box center [160, 275] width 146 height 32
click at [423, 393] on input "2 kiện" at bounding box center [399, 407] width 131 height 32
click at [422, 393] on input "2 kiện" at bounding box center [399, 407] width 131 height 32
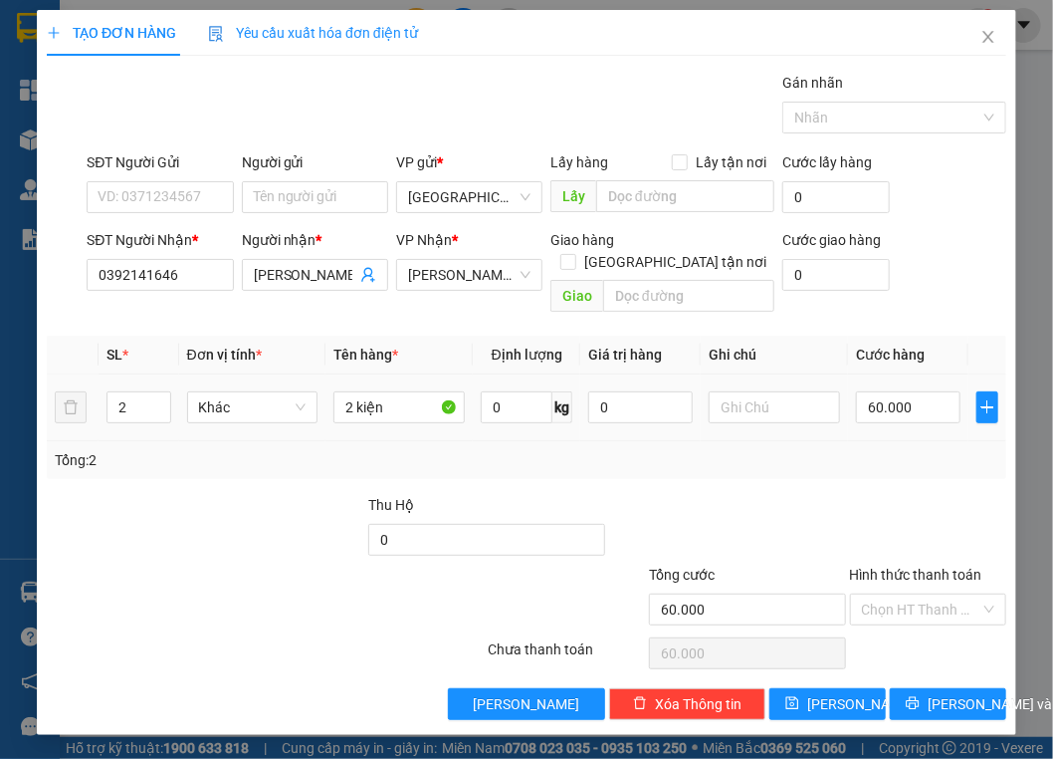
drag, startPoint x: 358, startPoint y: 440, endPoint x: 481, endPoint y: 416, distance: 124.8
click at [358, 449] on div "Tổng: 2" at bounding box center [231, 460] width 353 height 22
click at [247, 449] on div "Tổng: 2" at bounding box center [231, 460] width 353 height 22
click at [947, 702] on div "TẠO ĐƠN HÀNG Yêu cầu xuất hóa đơn điện tử Transit Pickup Surcharge Ids Transit …" at bounding box center [527, 372] width 980 height 725
click at [946, 693] on button "[PERSON_NAME] và In" at bounding box center [948, 704] width 116 height 32
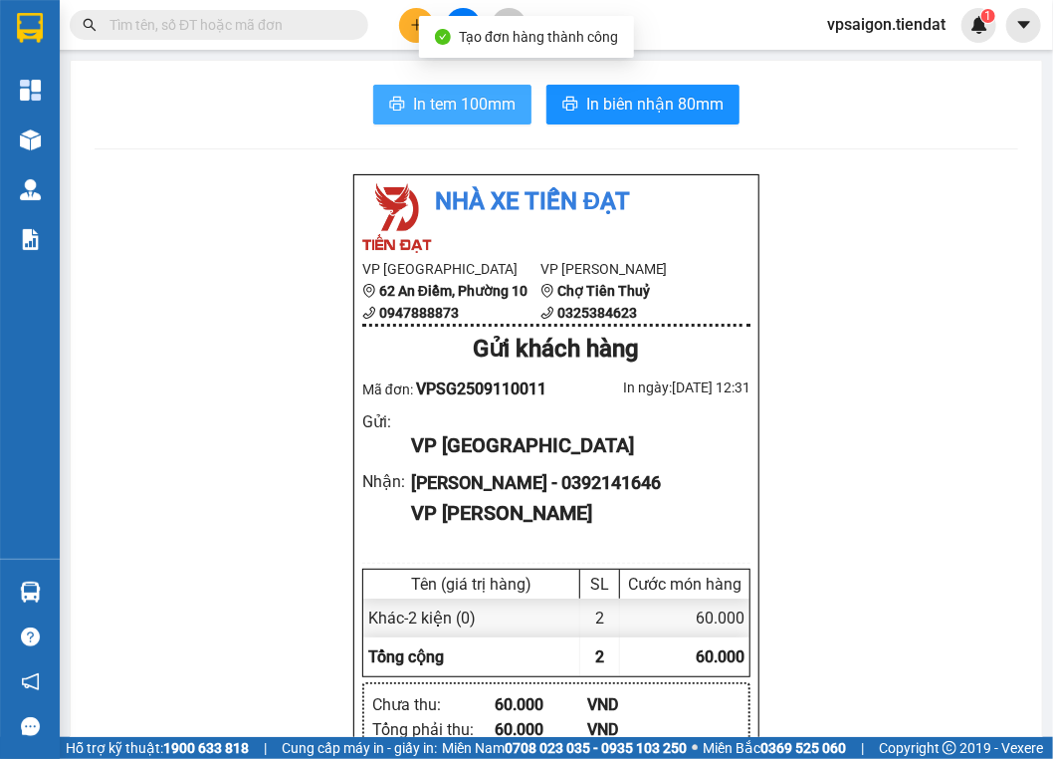
click at [466, 117] on button "In tem 100mm" at bounding box center [452, 105] width 158 height 40
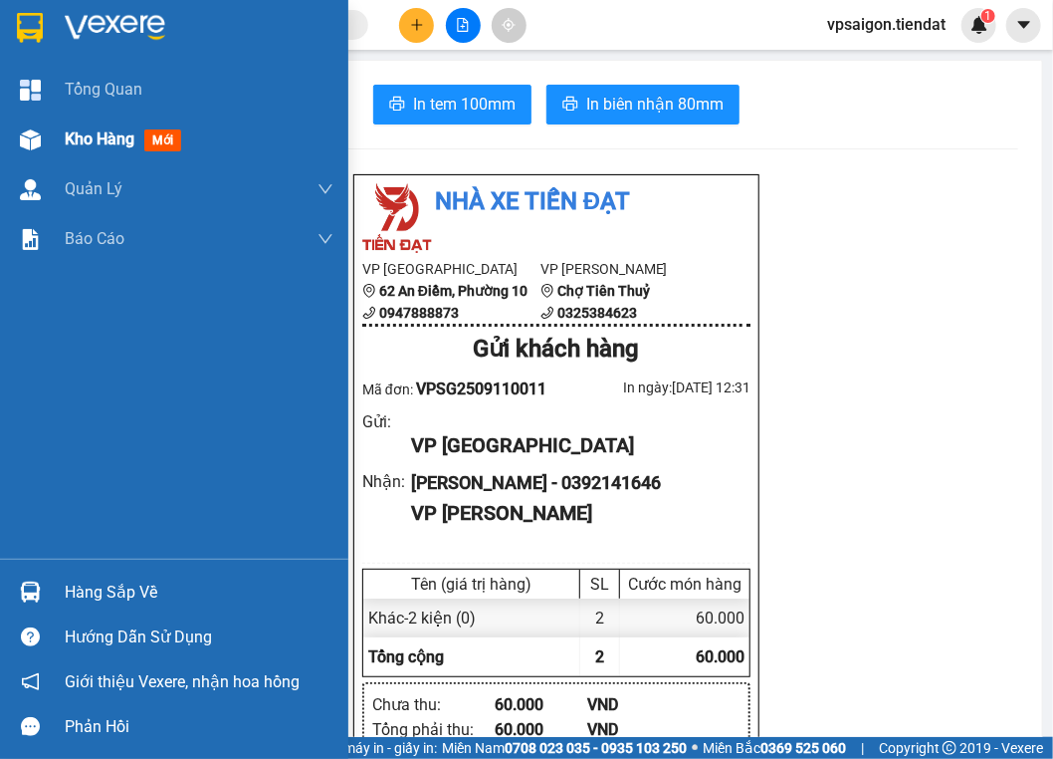
click at [96, 148] on span "Kho hàng" at bounding box center [100, 138] width 70 height 19
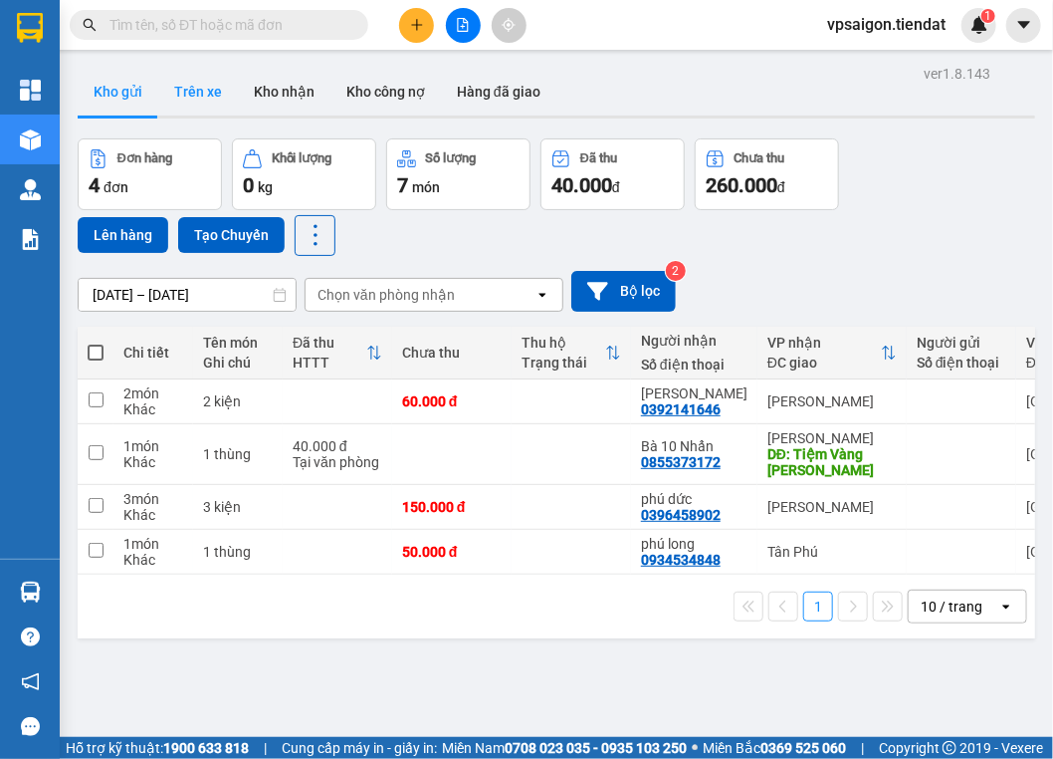
click at [197, 89] on button "Trên xe" at bounding box center [198, 92] width 80 height 48
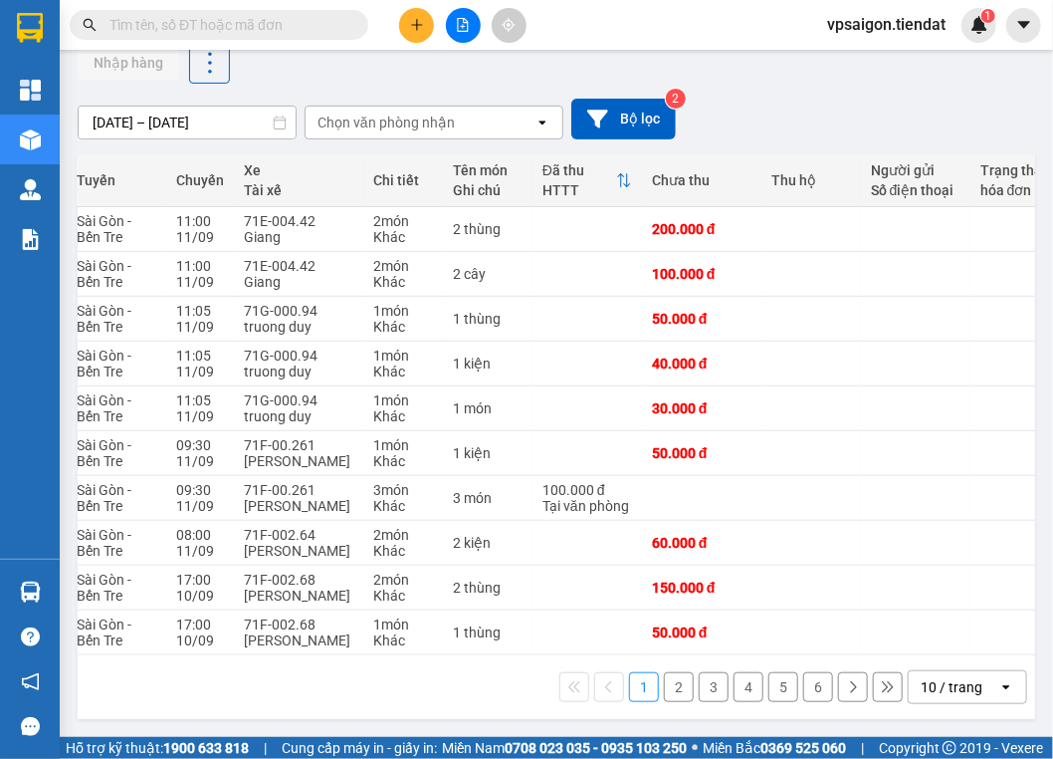
scroll to position [0, 159]
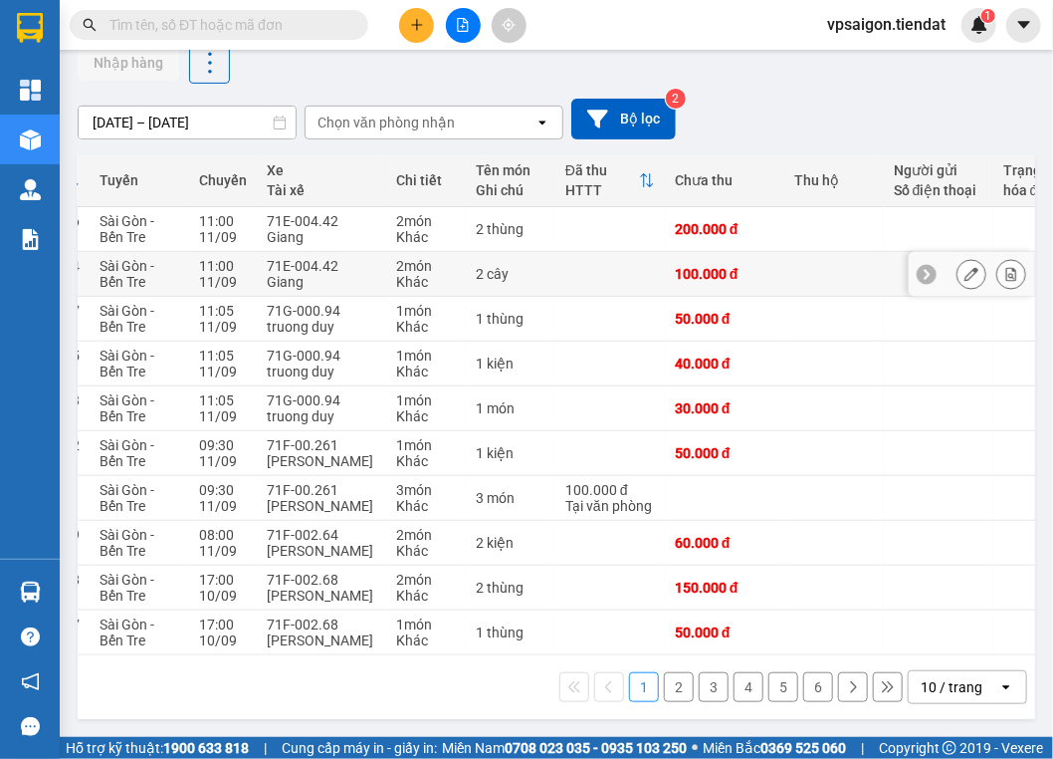
click at [965, 269] on icon at bounding box center [972, 274] width 14 height 14
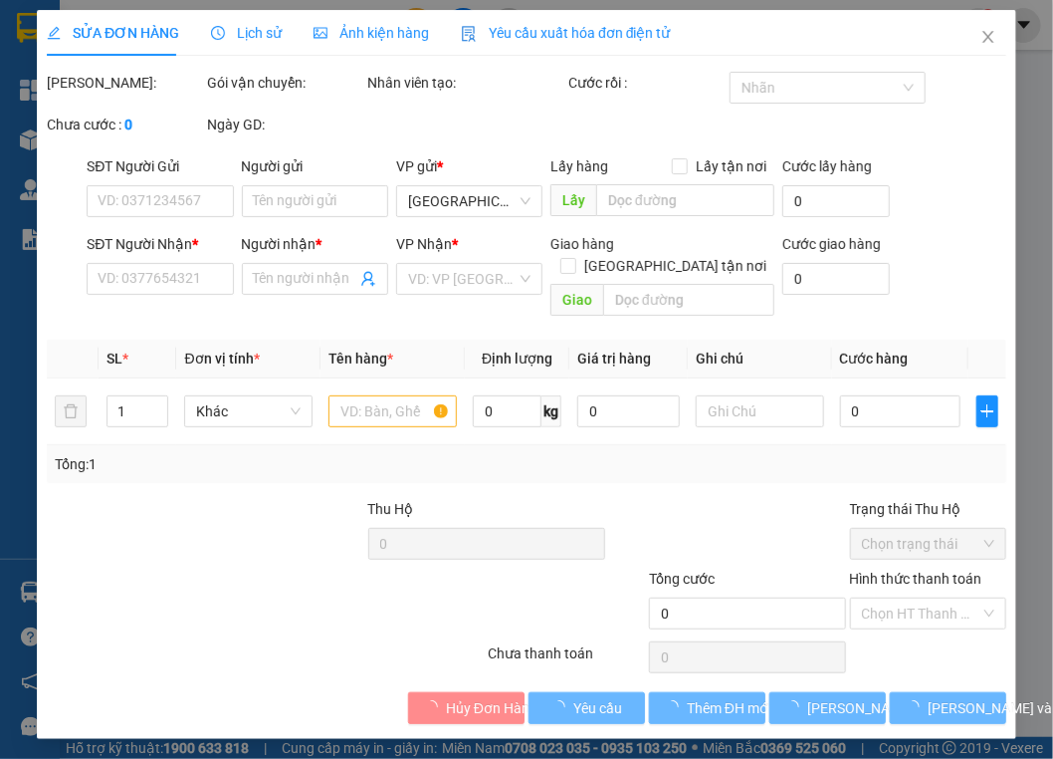
type input "0919533379"
type input "Nhựt Thu"
type input "100.000"
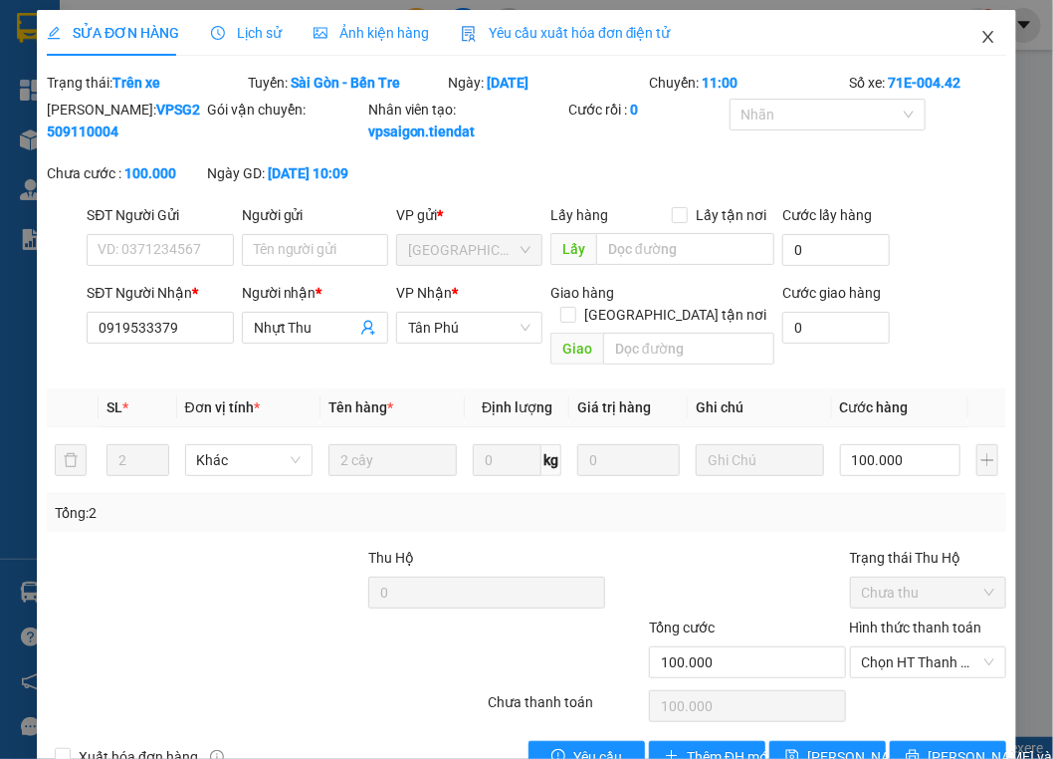
click at [983, 32] on icon "close" at bounding box center [988, 37] width 11 height 12
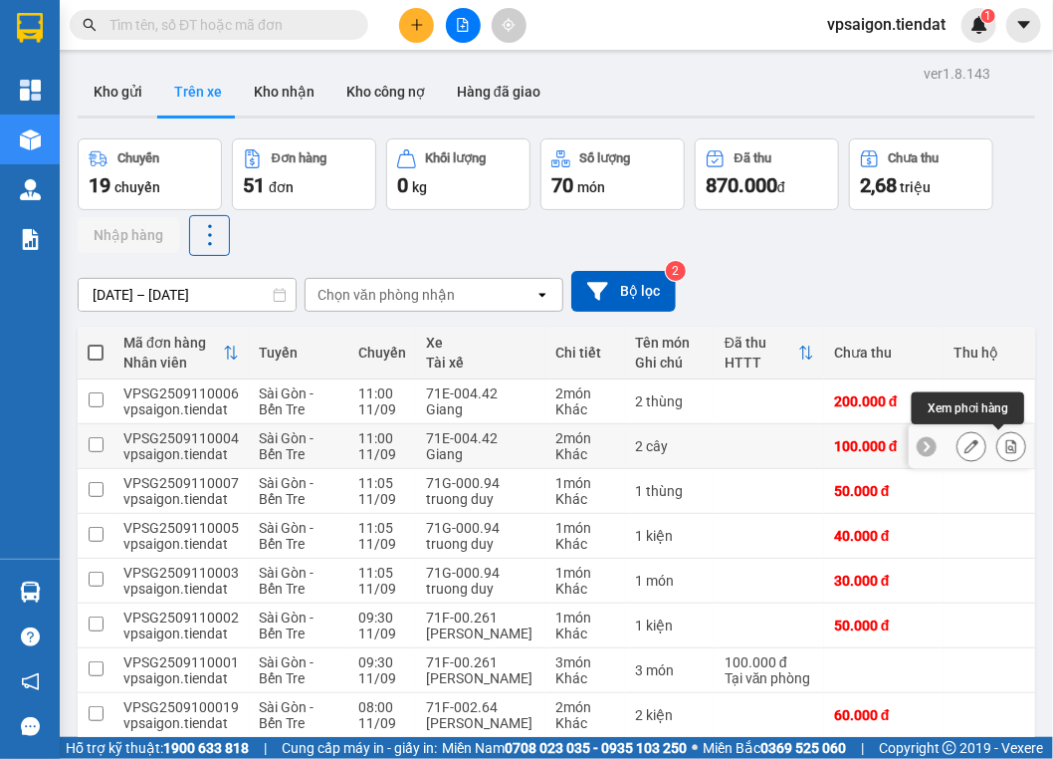
click at [1005, 441] on icon at bounding box center [1012, 446] width 14 height 14
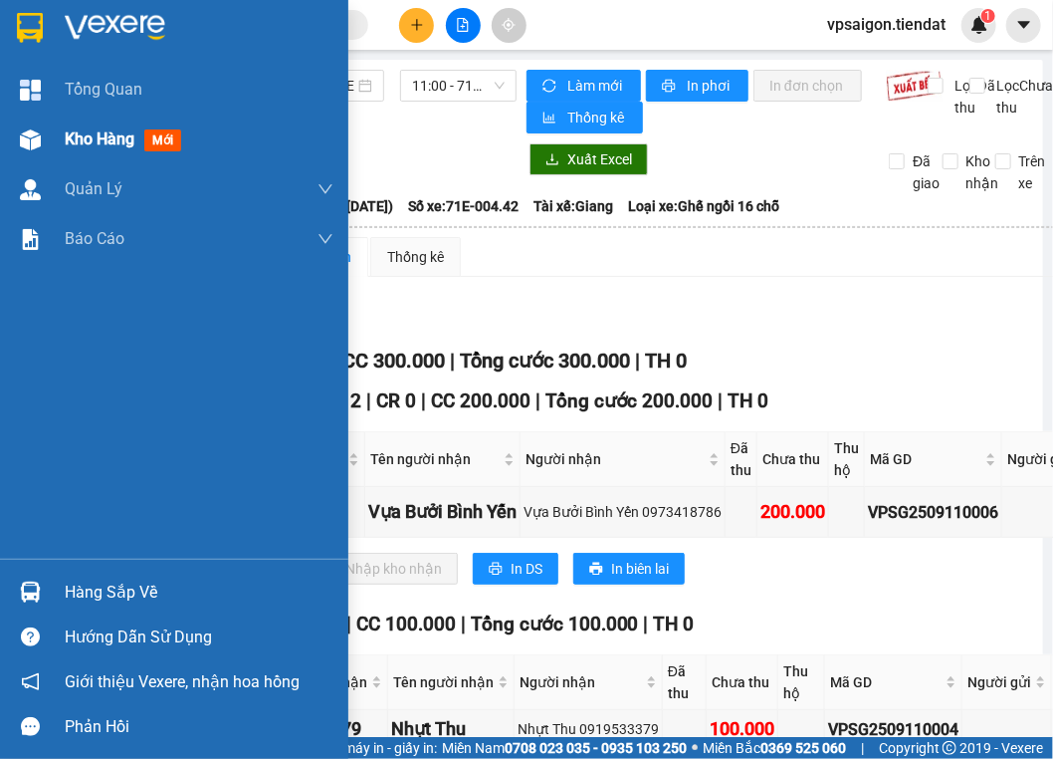
click at [70, 140] on span "Kho hàng" at bounding box center [100, 138] width 70 height 19
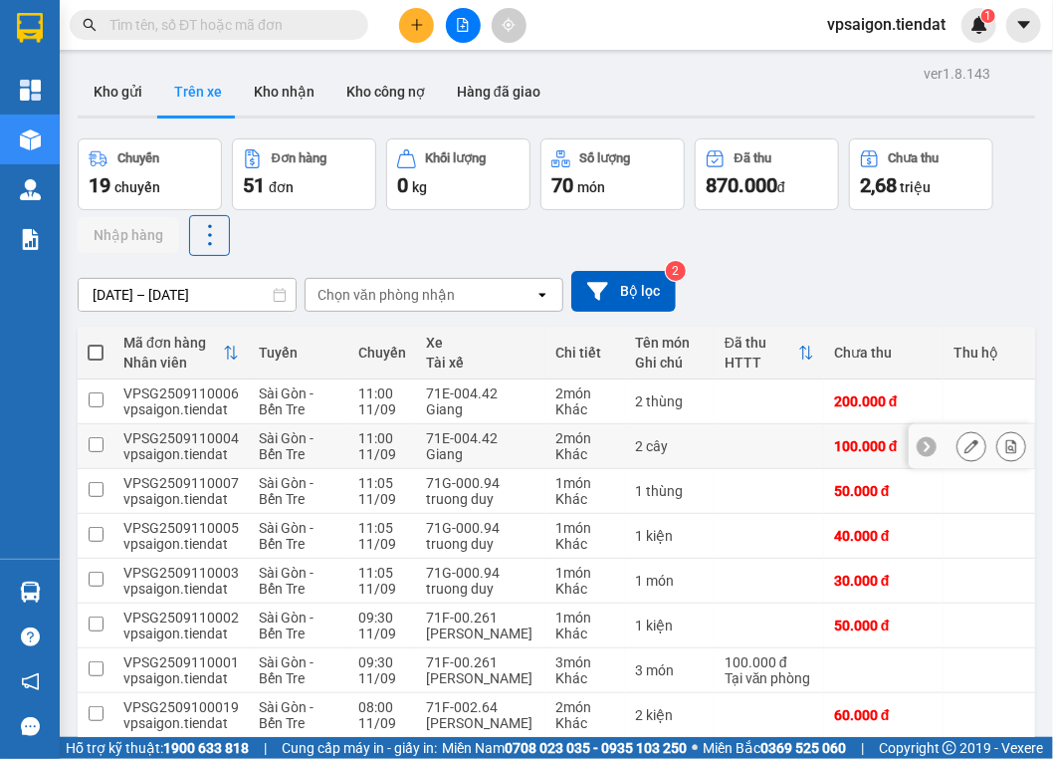
click at [957, 432] on div at bounding box center [972, 446] width 30 height 30
click at [958, 435] on button at bounding box center [972, 446] width 28 height 35
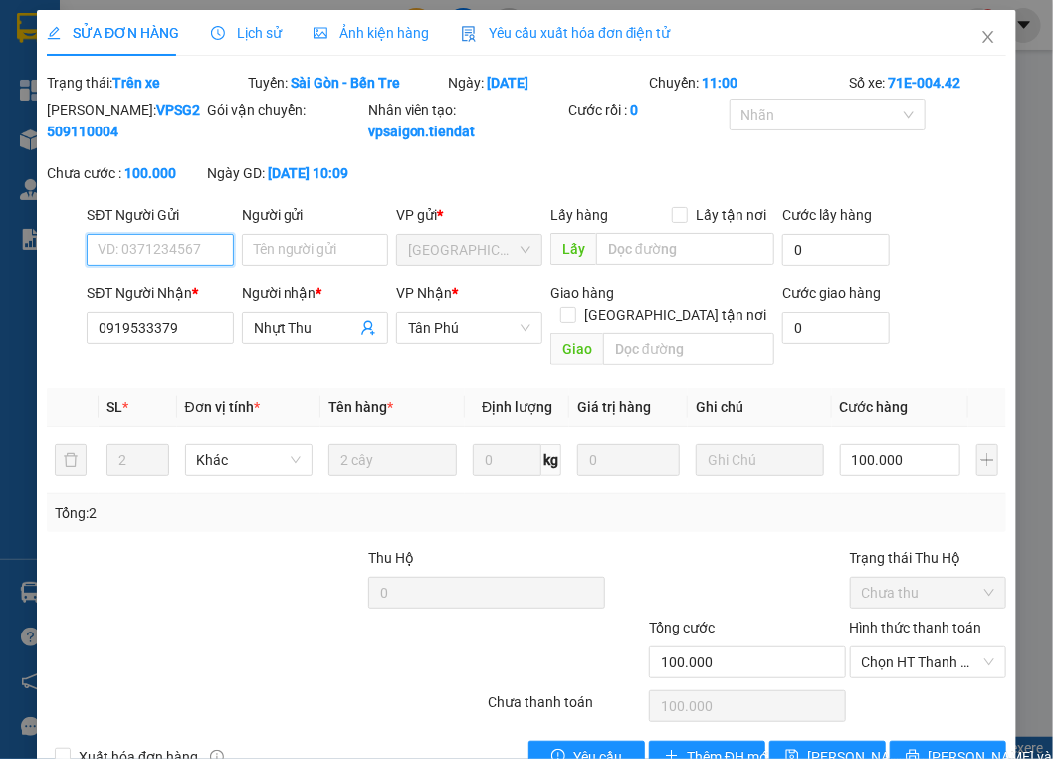
scroll to position [52, 0]
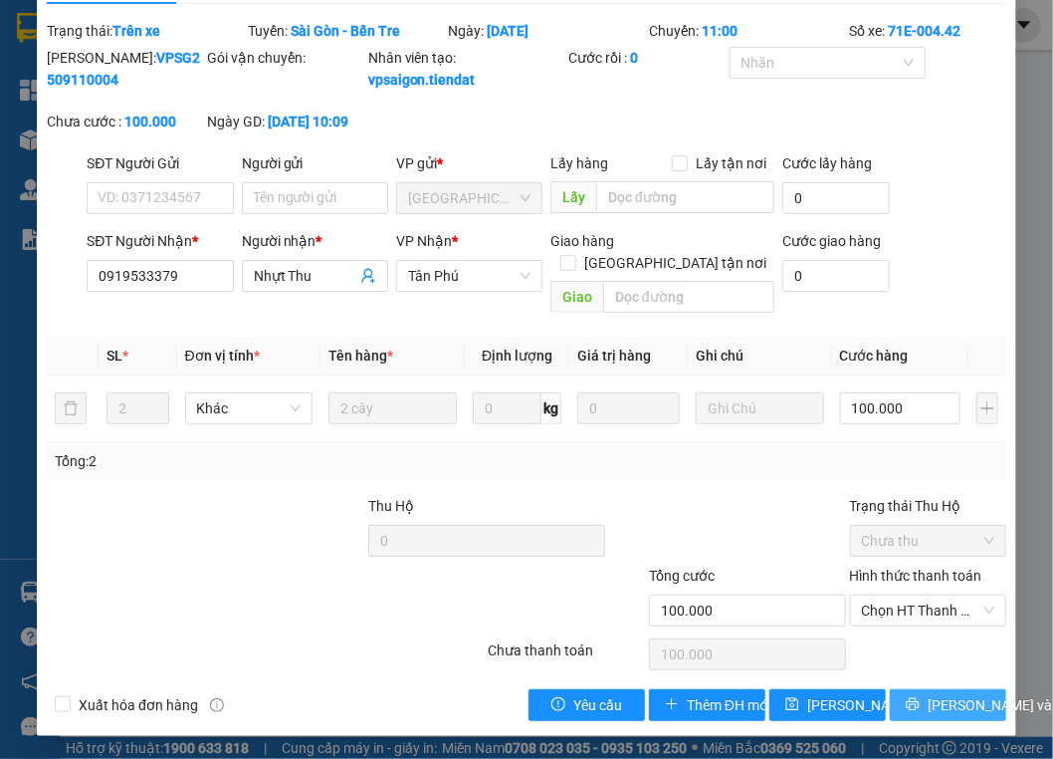
click at [906, 704] on icon "printer" at bounding box center [913, 704] width 14 height 14
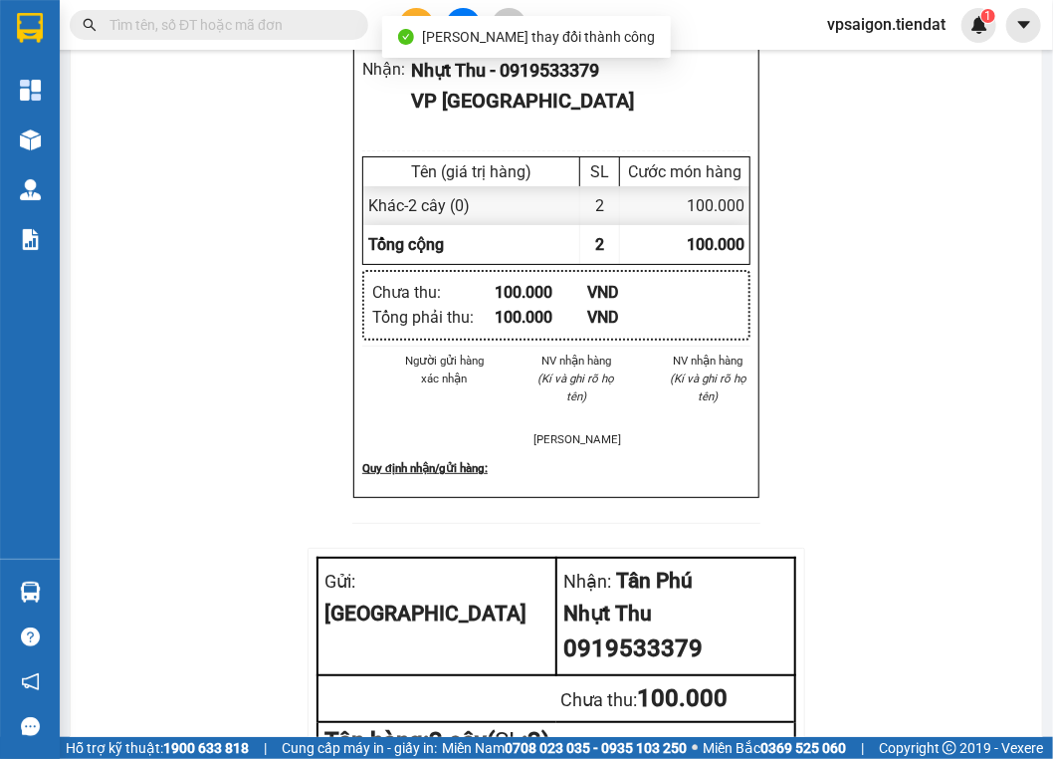
scroll to position [689, 0]
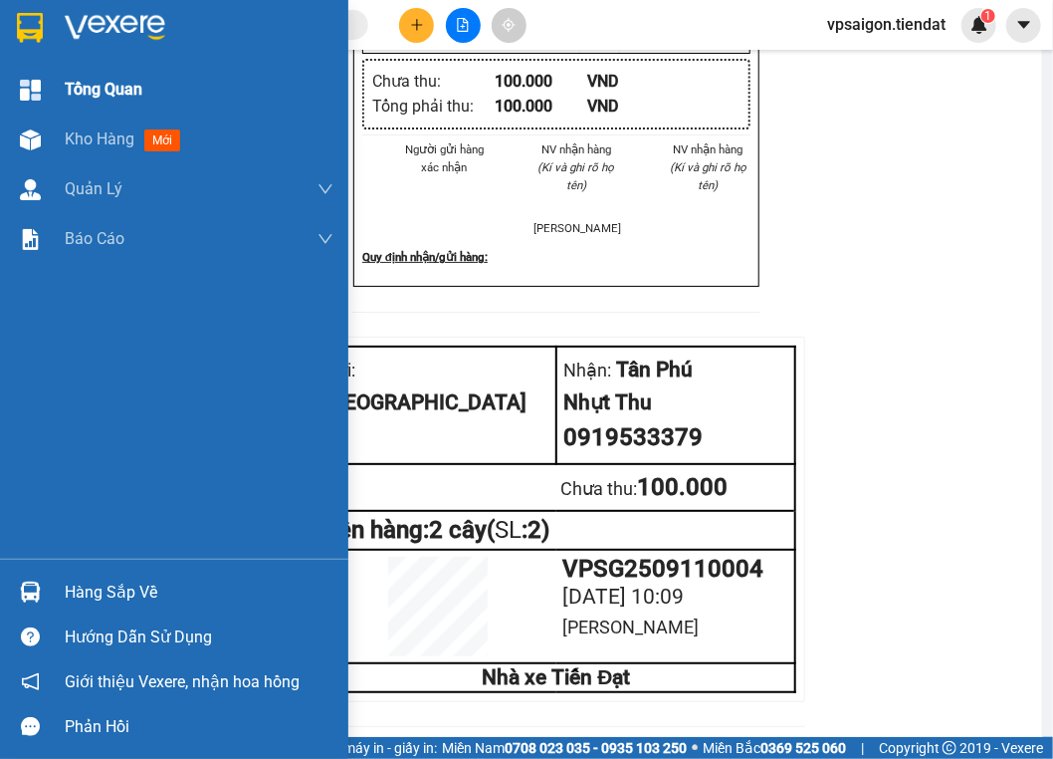
click at [47, 106] on div at bounding box center [30, 90] width 35 height 35
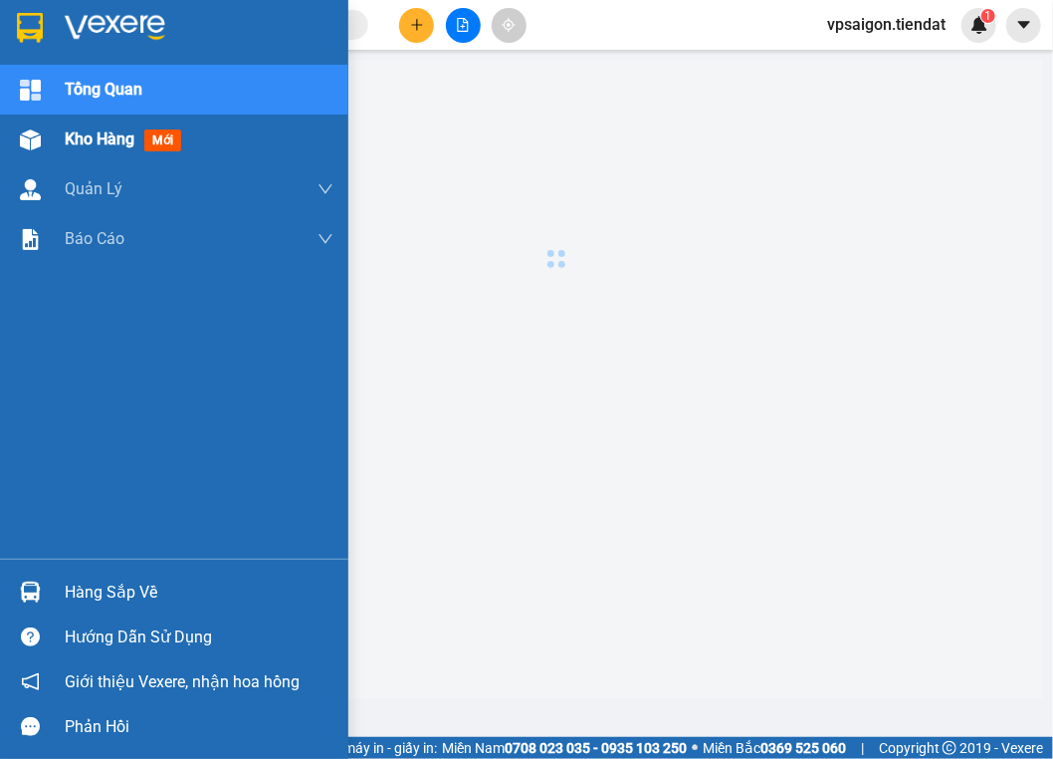
click at [70, 133] on span "Kho hàng" at bounding box center [100, 138] width 70 height 19
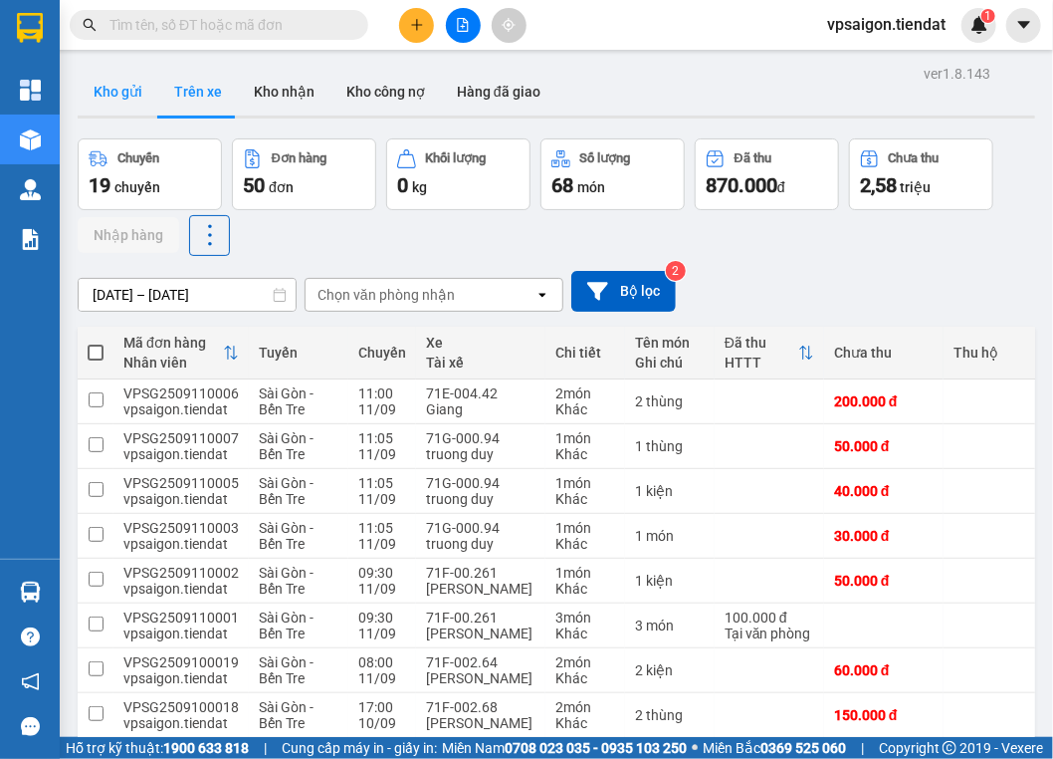
click at [99, 92] on button "Kho gửi" at bounding box center [118, 92] width 81 height 48
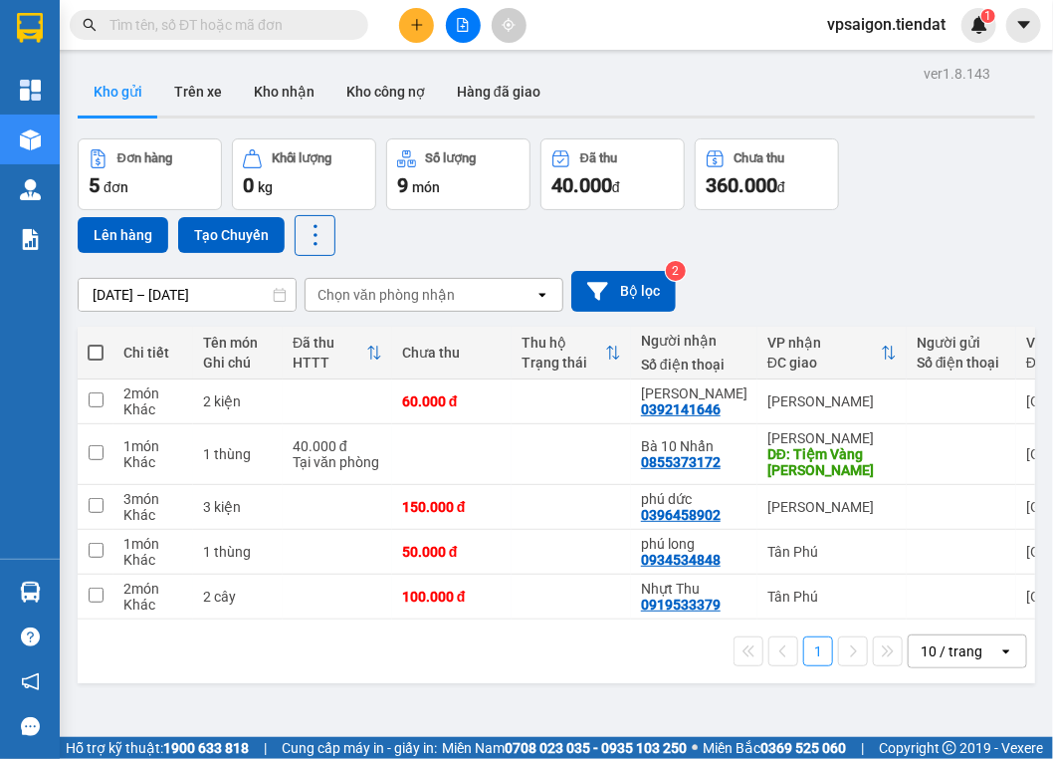
click at [78, 68] on button "Kho gửi" at bounding box center [118, 92] width 81 height 48
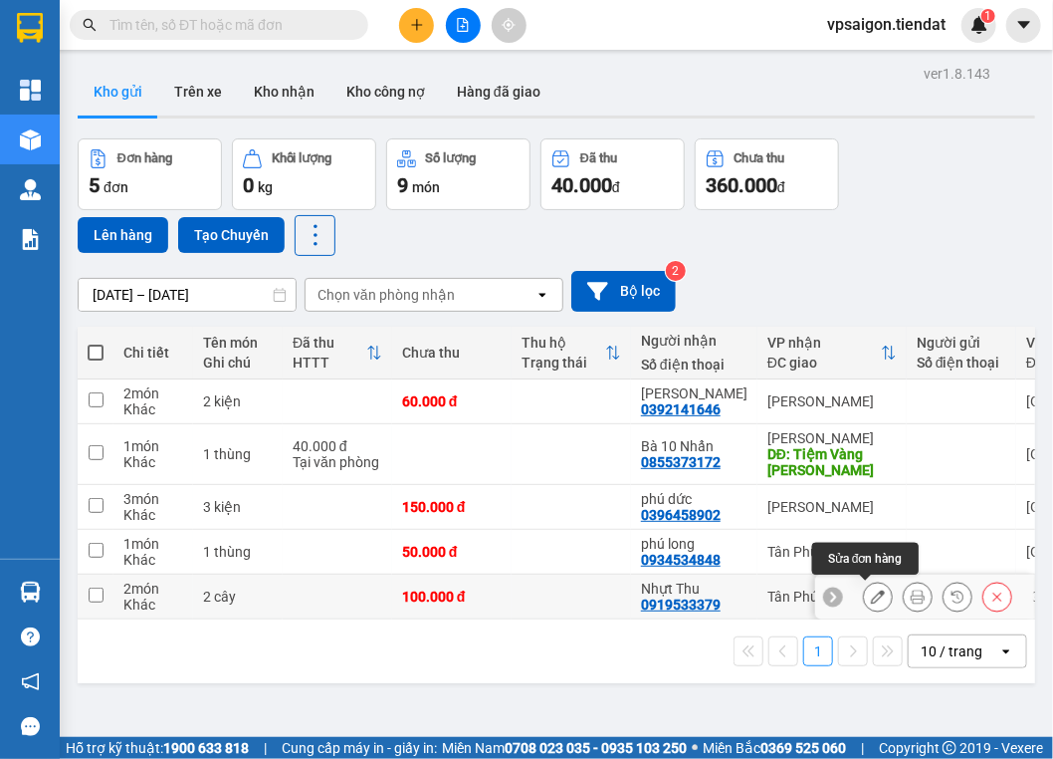
click at [877, 589] on button at bounding box center [878, 596] width 28 height 35
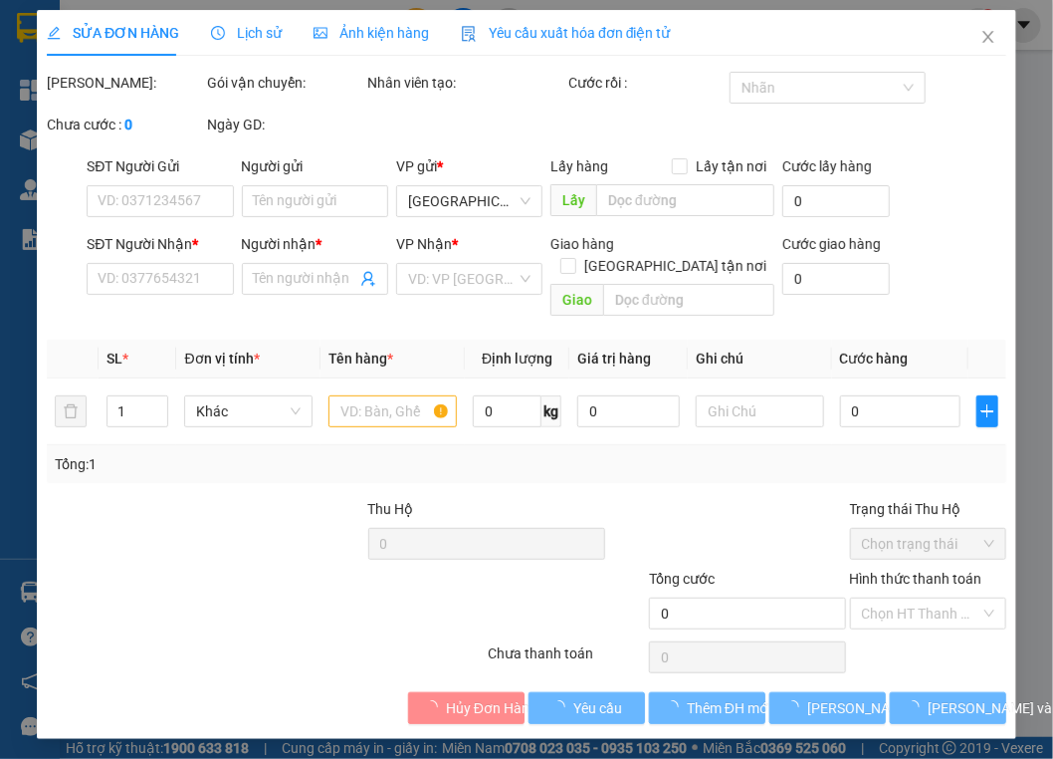
type input "0919533379"
type input "Nhựt Thu"
type input "100.000"
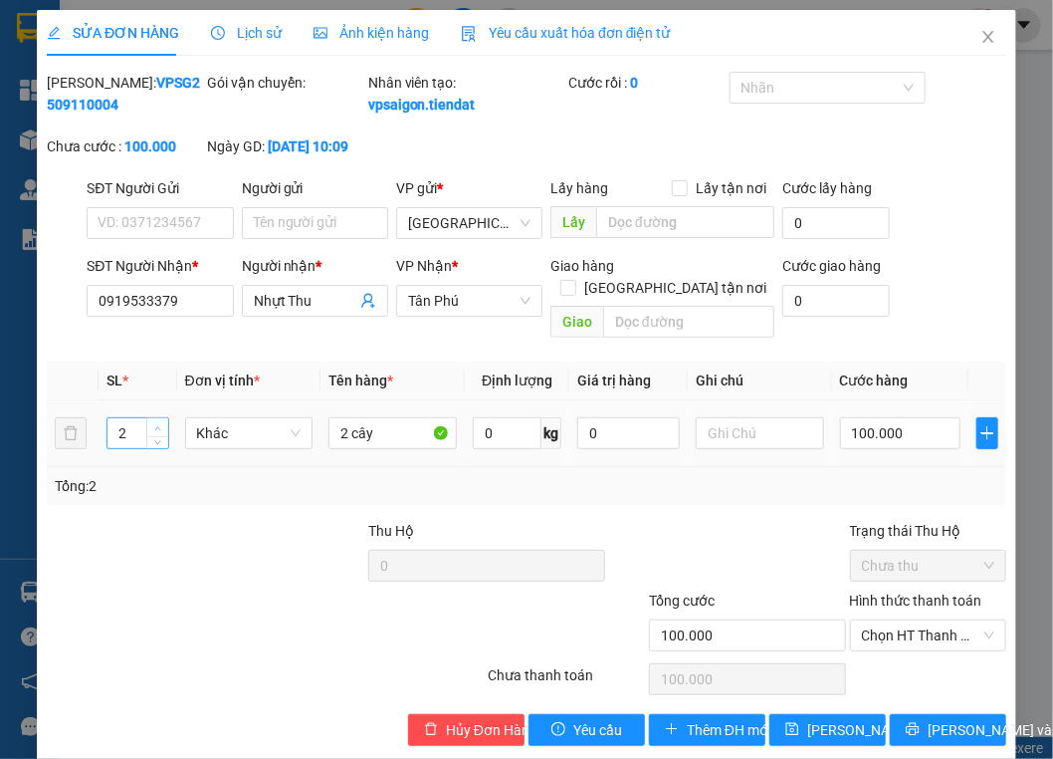
type input "3"
click at [155, 425] on icon "up" at bounding box center [157, 428] width 7 height 7
click at [348, 431] on input "2 cây" at bounding box center [393, 433] width 128 height 32
type input "3 cây"
click at [896, 458] on td "100.000" at bounding box center [900, 433] width 137 height 67
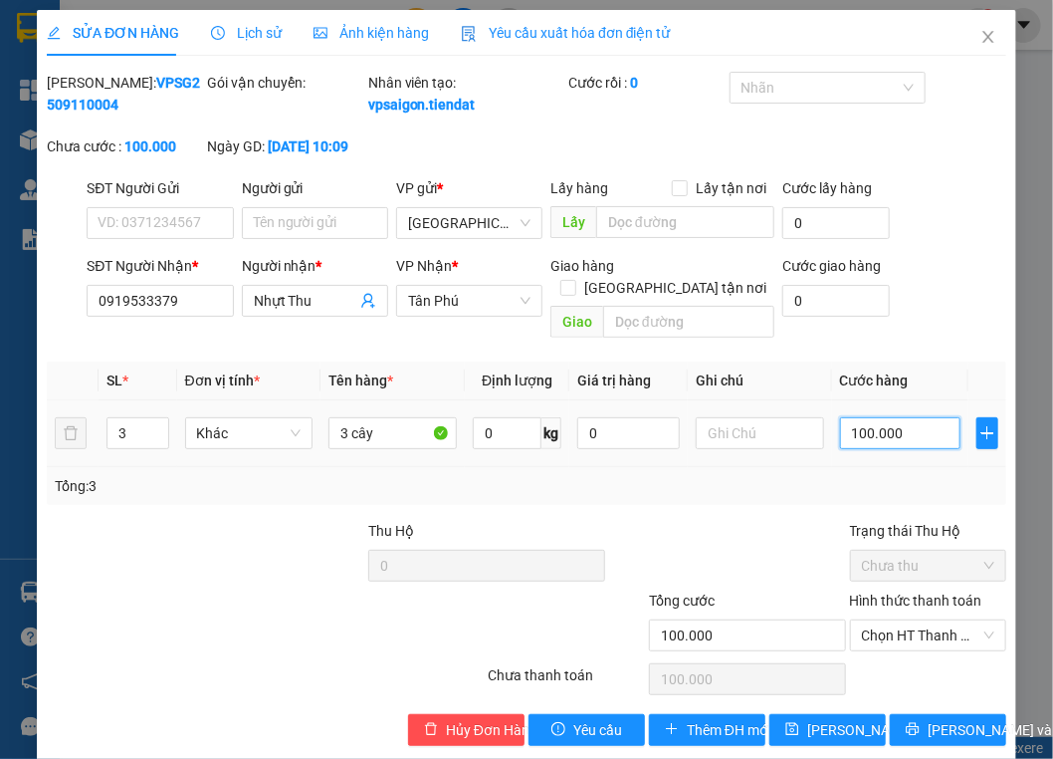
click at [893, 446] on input "100.000" at bounding box center [900, 433] width 121 height 32
type input "1"
type input "15"
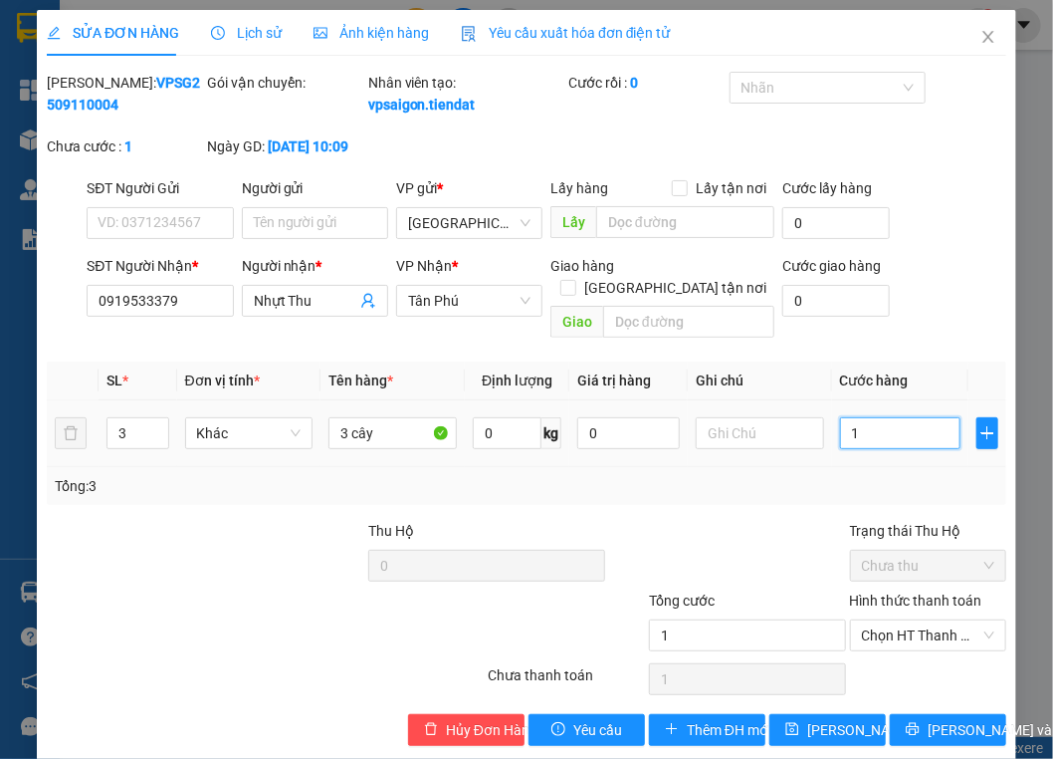
type input "15"
type input "150"
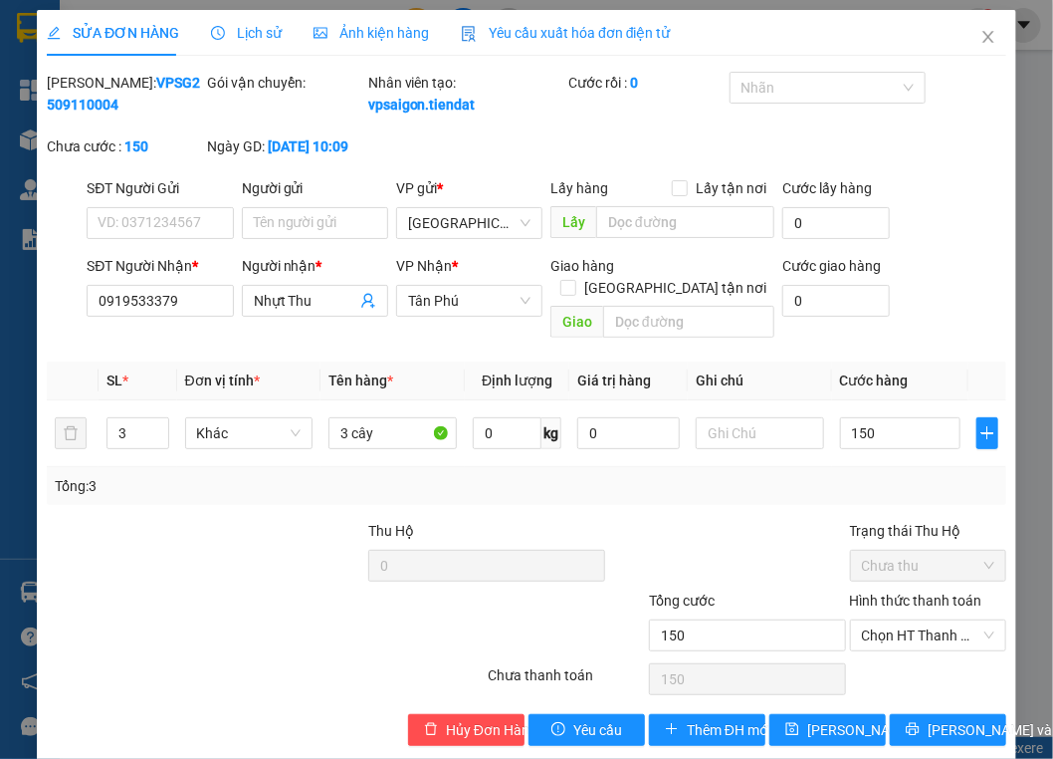
type input "150.000"
click at [765, 564] on div at bounding box center [727, 555] width 241 height 70
click at [954, 731] on span "[PERSON_NAME] và In" at bounding box center [997, 730] width 139 height 22
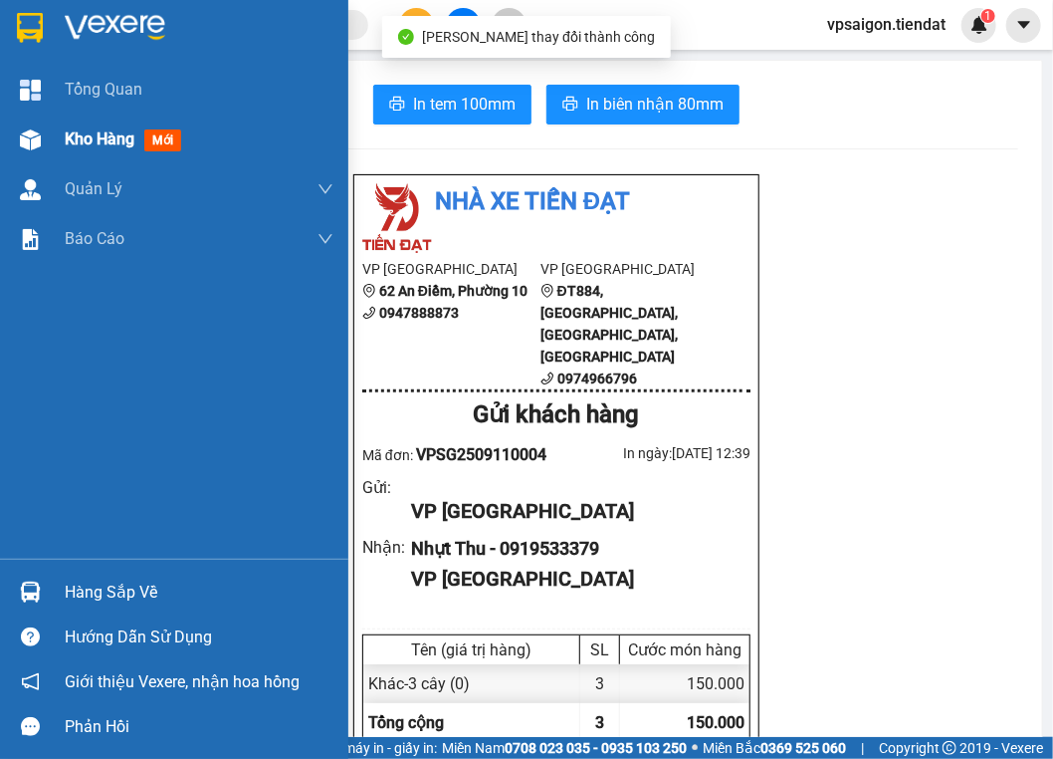
click at [59, 125] on div "Kho hàng mới" at bounding box center [174, 139] width 348 height 50
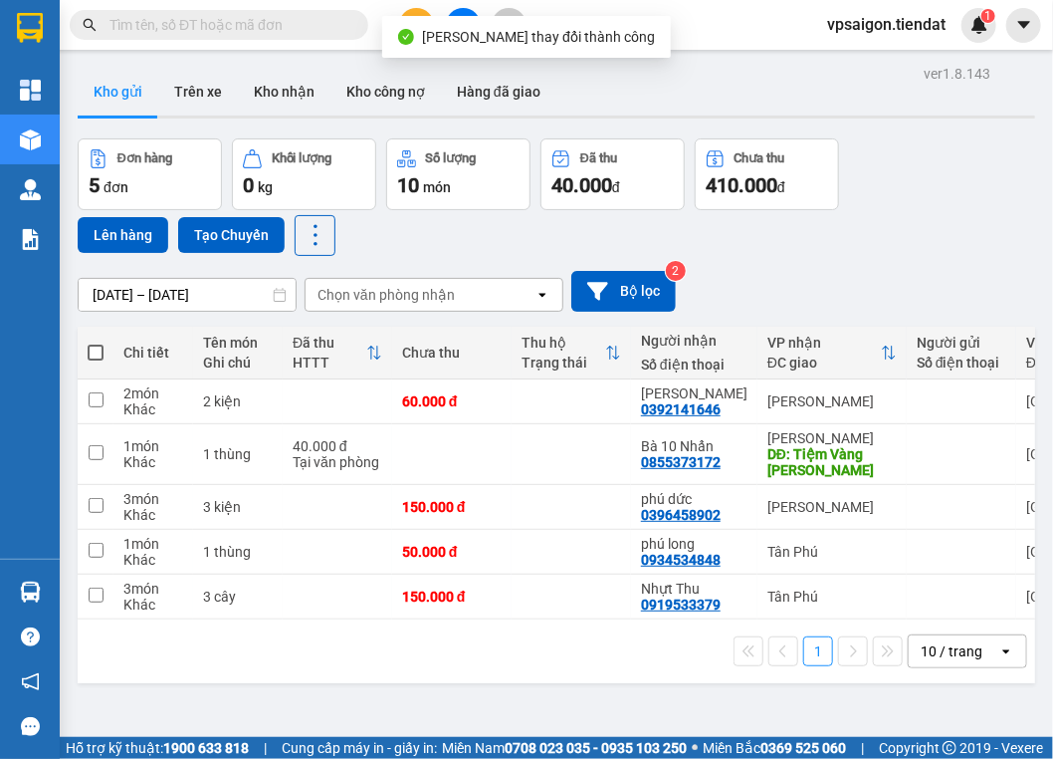
click at [657, 607] on div "0919533379" at bounding box center [681, 604] width 80 height 16
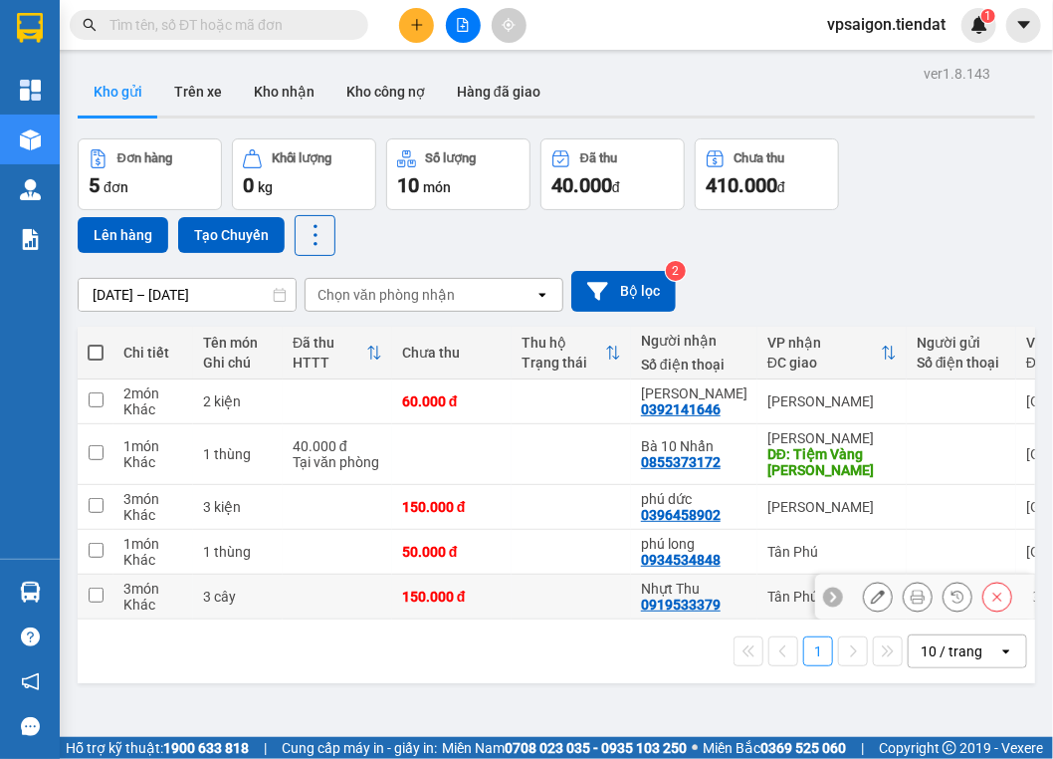
click at [652, 592] on div "Nhựt Thu" at bounding box center [694, 588] width 107 height 16
checkbox input "true"
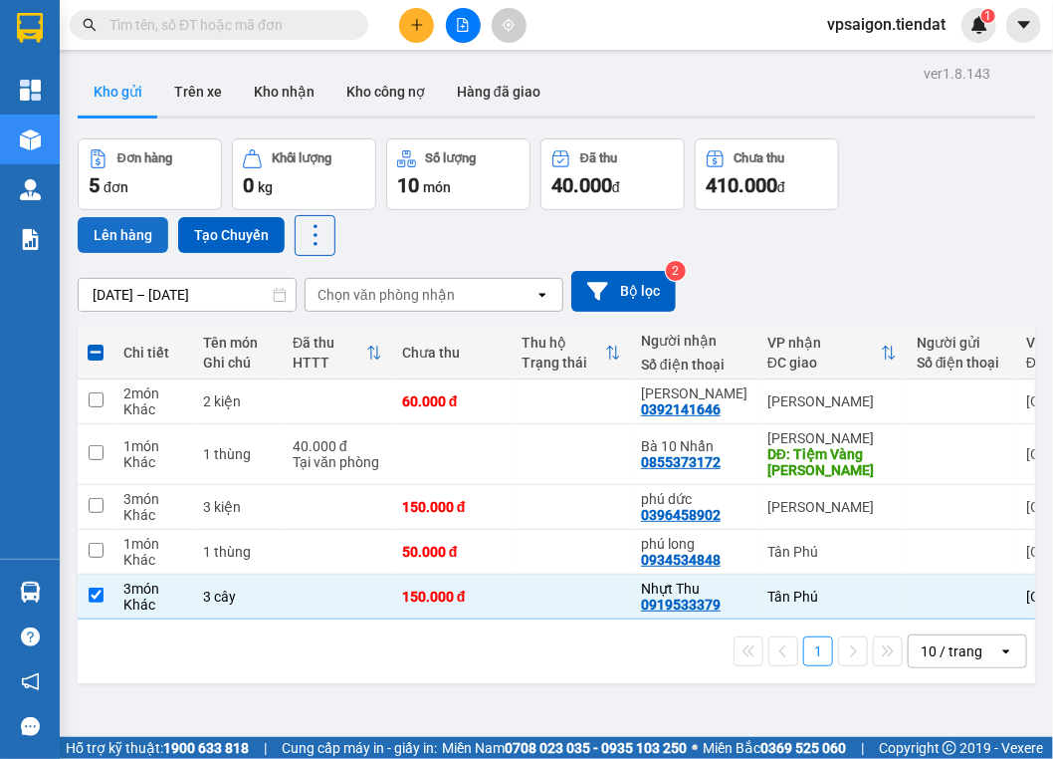
click at [149, 234] on button "Lên hàng" at bounding box center [123, 235] width 91 height 36
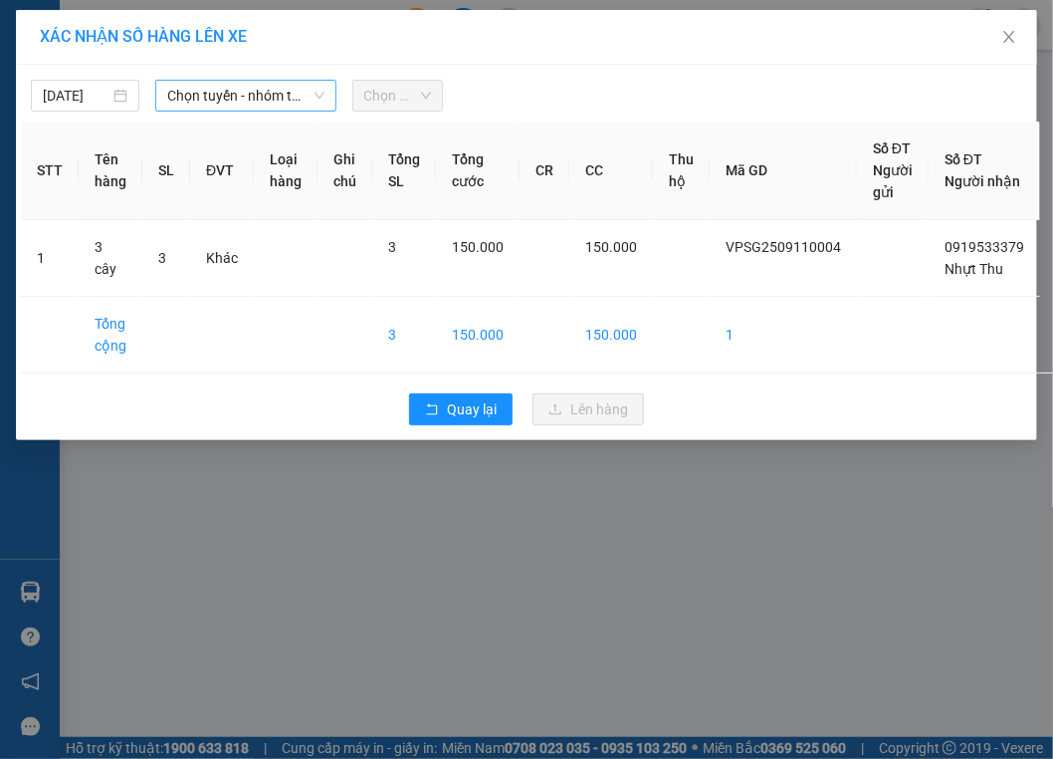
click at [166, 92] on div "Chọn tuyến - nhóm tuyến" at bounding box center [245, 96] width 180 height 32
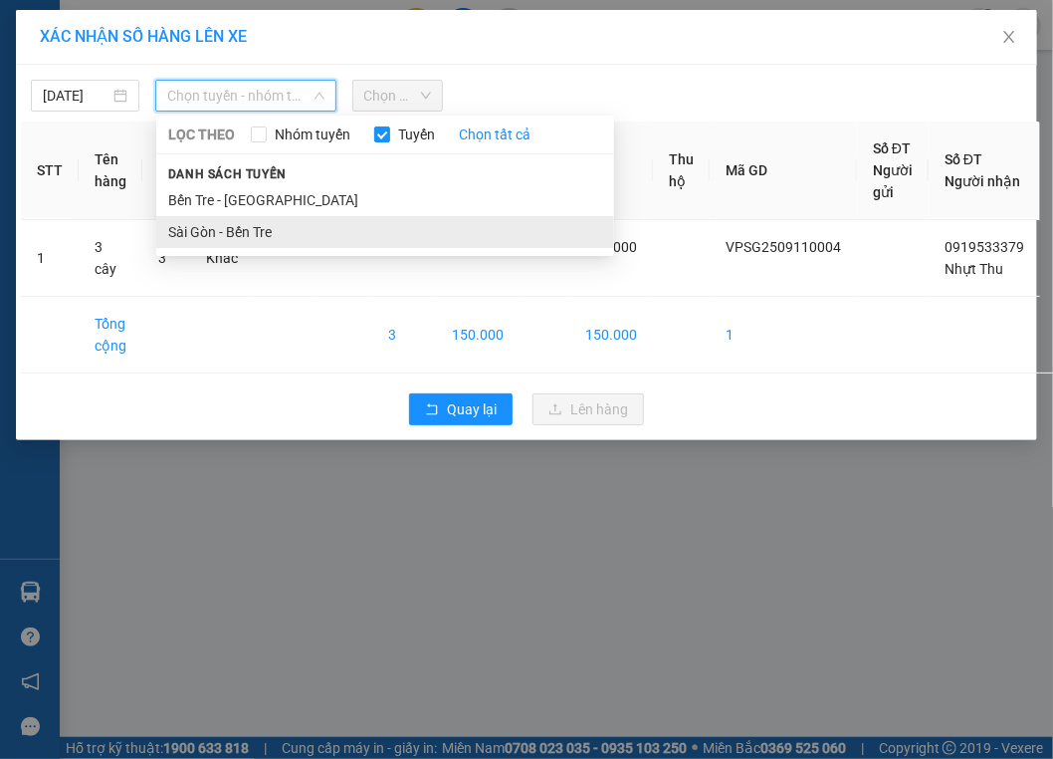
click at [210, 237] on li "Sài Gòn - Bến Tre" at bounding box center [385, 232] width 458 height 32
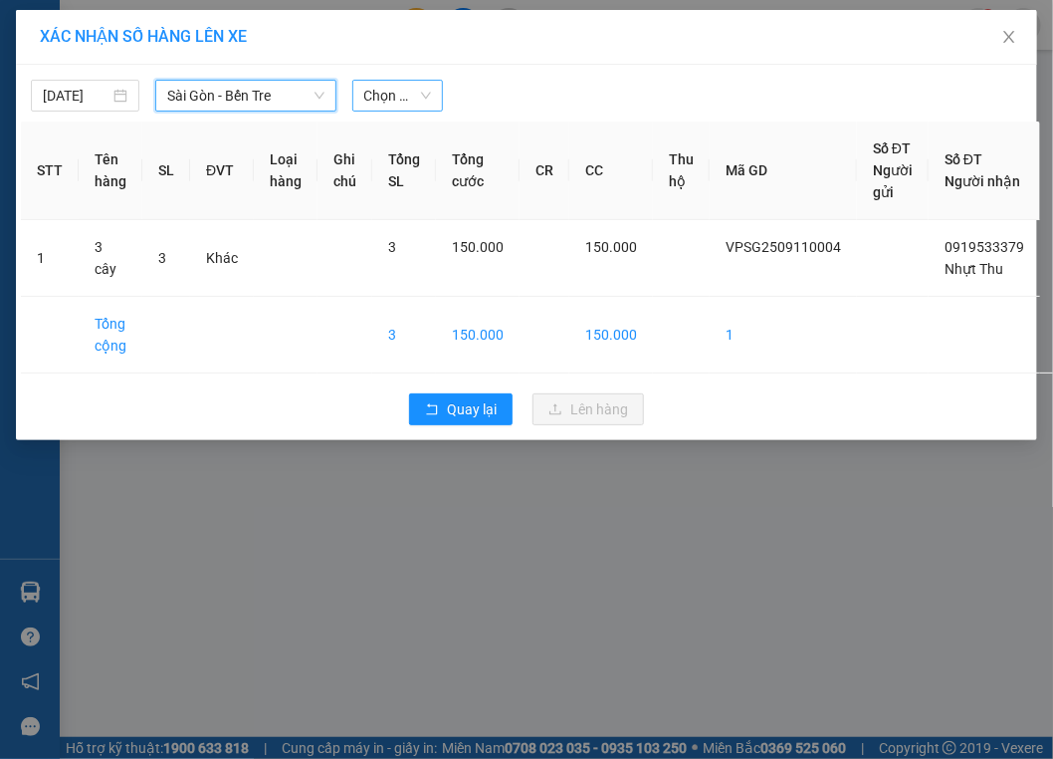
click at [393, 80] on div "Chọn chuyến" at bounding box center [398, 96] width 92 height 32
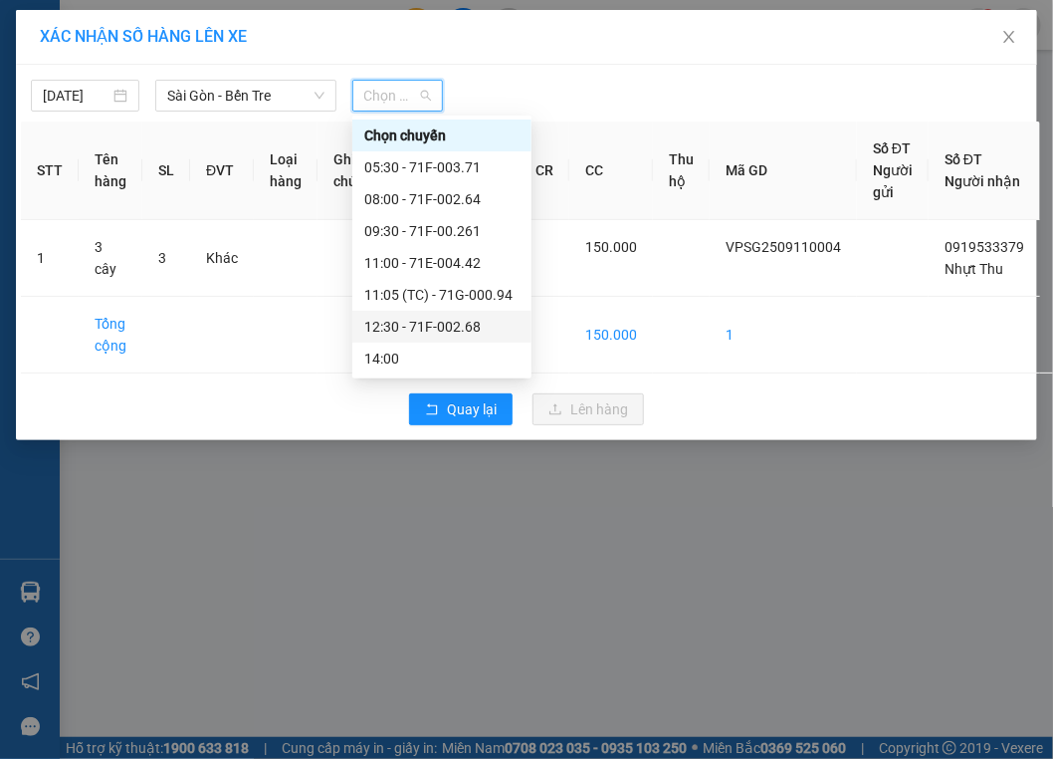
click at [422, 322] on div "12:30 - 71F-002.68" at bounding box center [441, 327] width 155 height 22
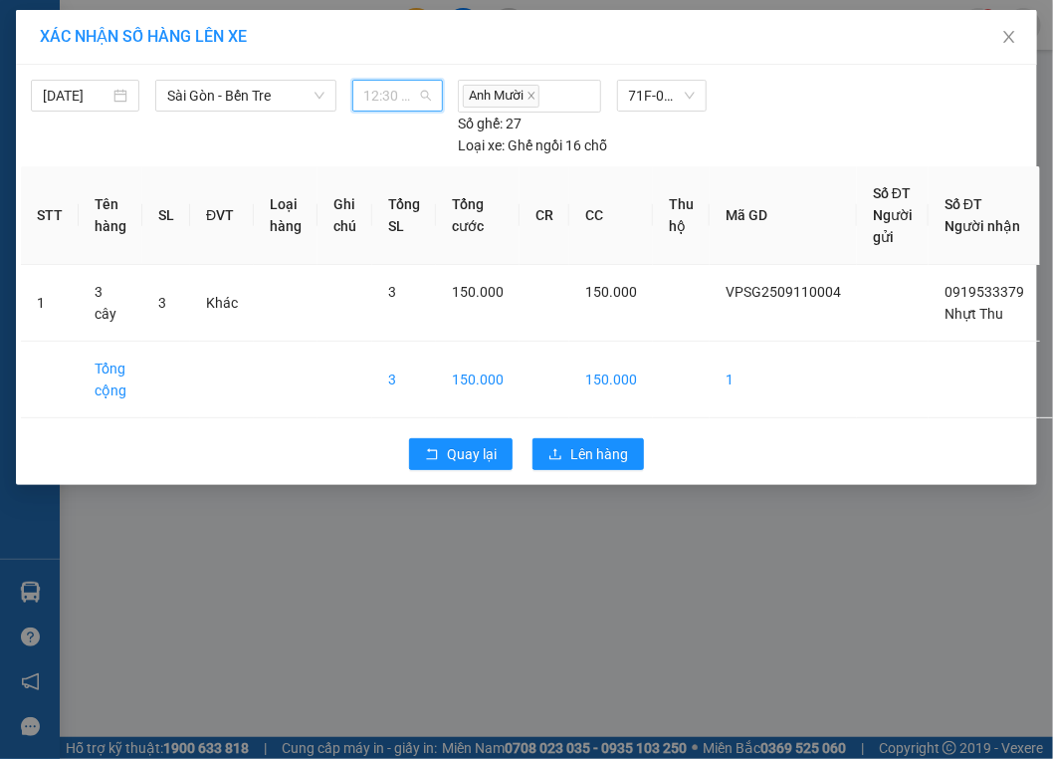
click at [388, 94] on span "12:30 - 71F-002.68" at bounding box center [398, 96] width 68 height 30
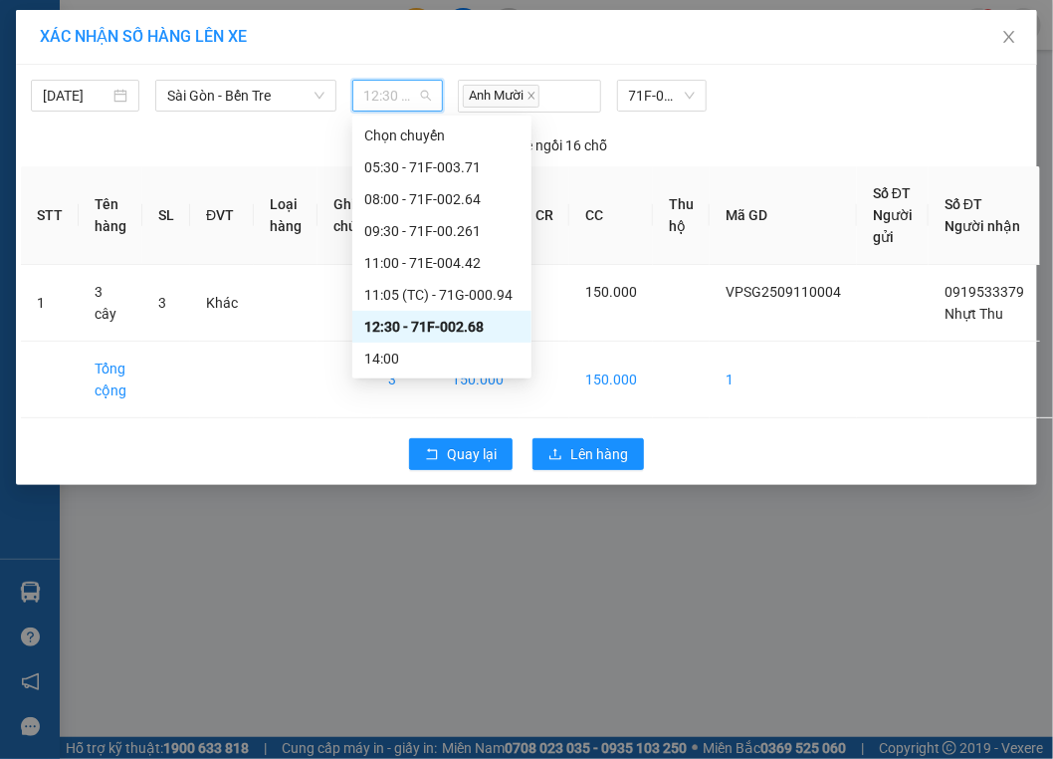
click at [388, 94] on span "12:30 - 71F-002.68" at bounding box center [398, 96] width 68 height 30
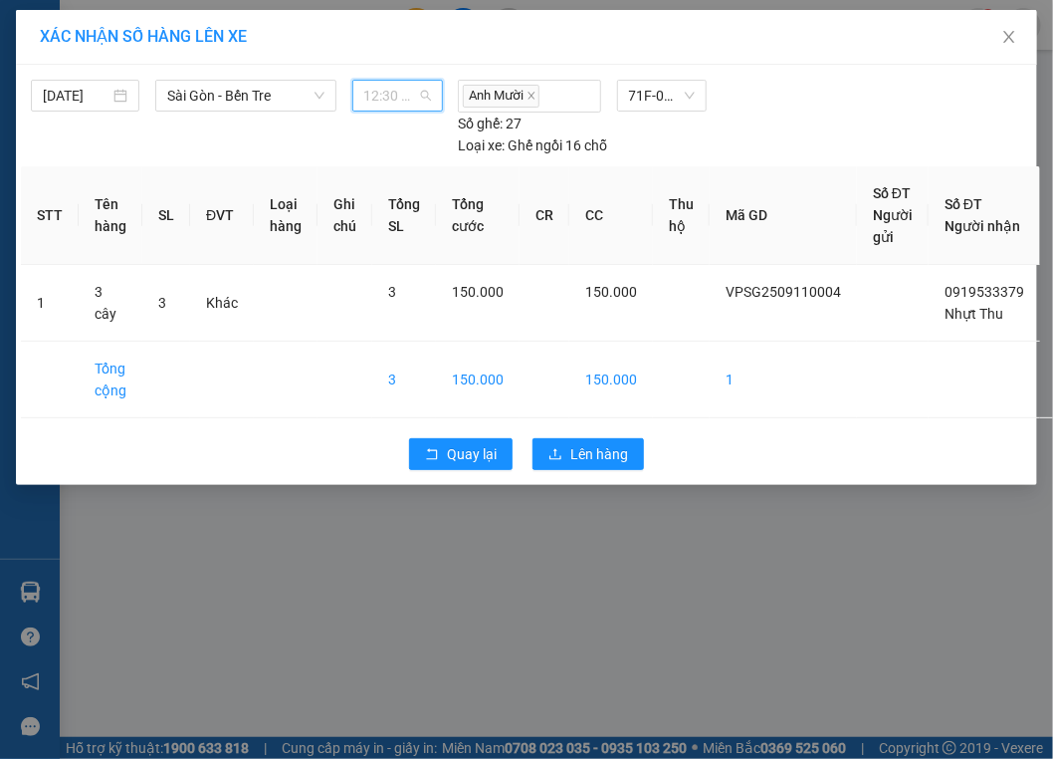
click at [394, 92] on span "12:30 - 71F-002.68" at bounding box center [398, 96] width 68 height 30
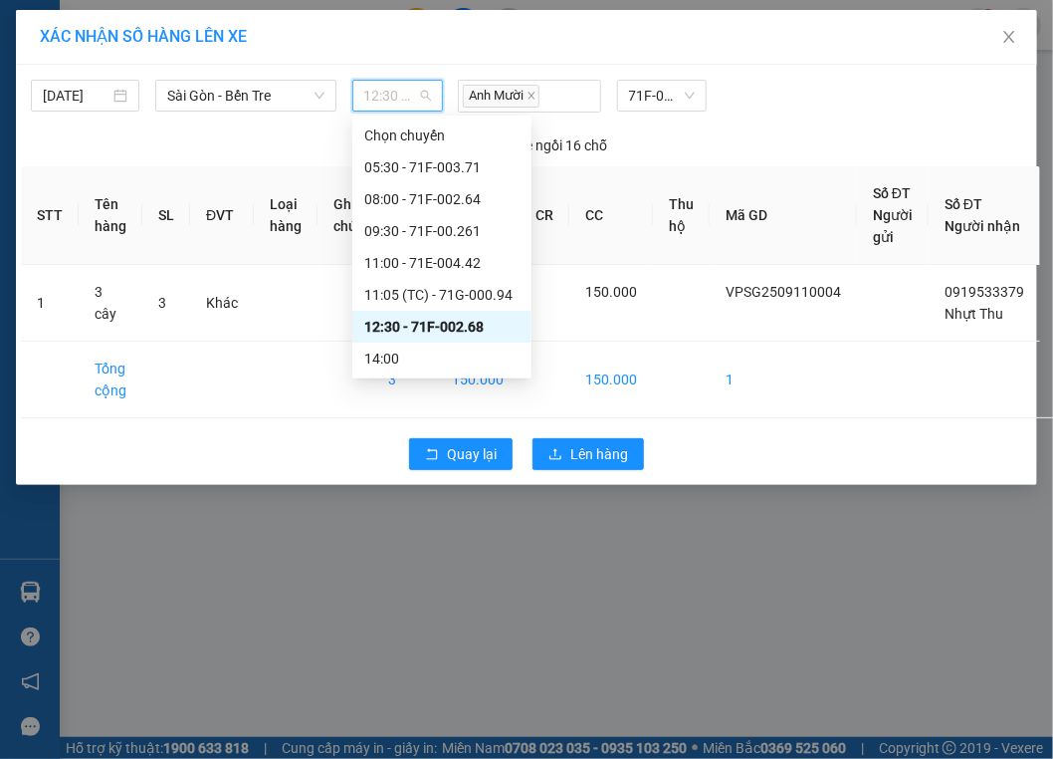
click at [394, 92] on span "12:30 - 71F-002.68" at bounding box center [398, 96] width 68 height 30
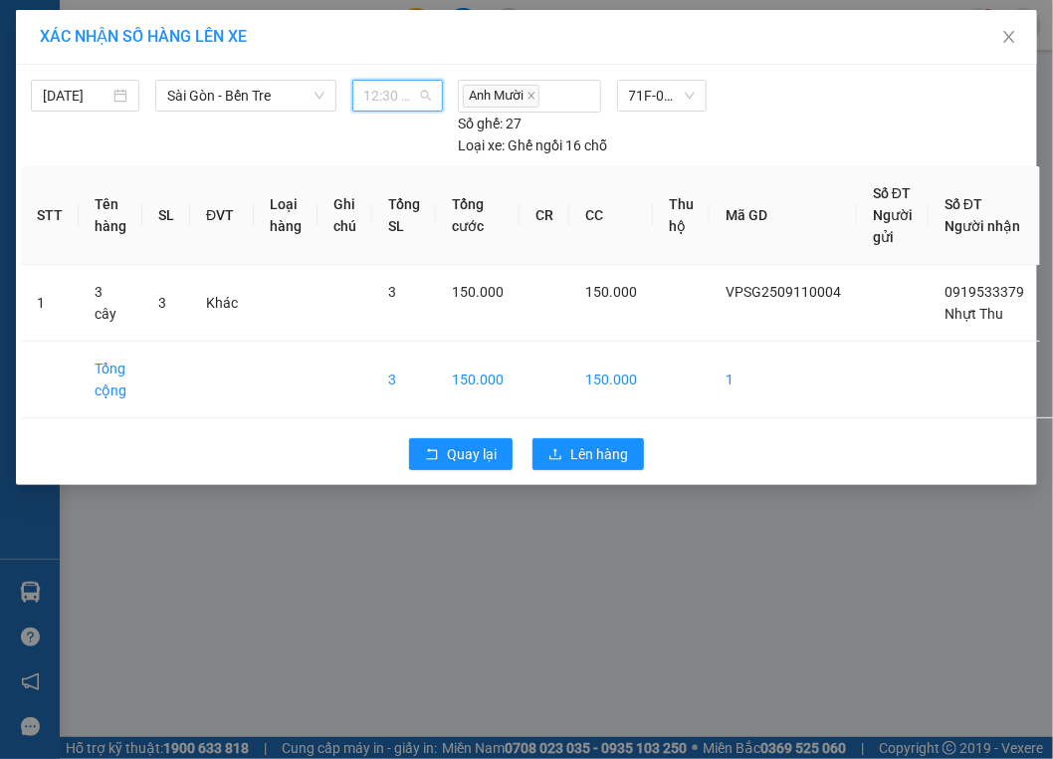
click at [394, 92] on span "12:30 - 71F-002.68" at bounding box center [398, 96] width 68 height 30
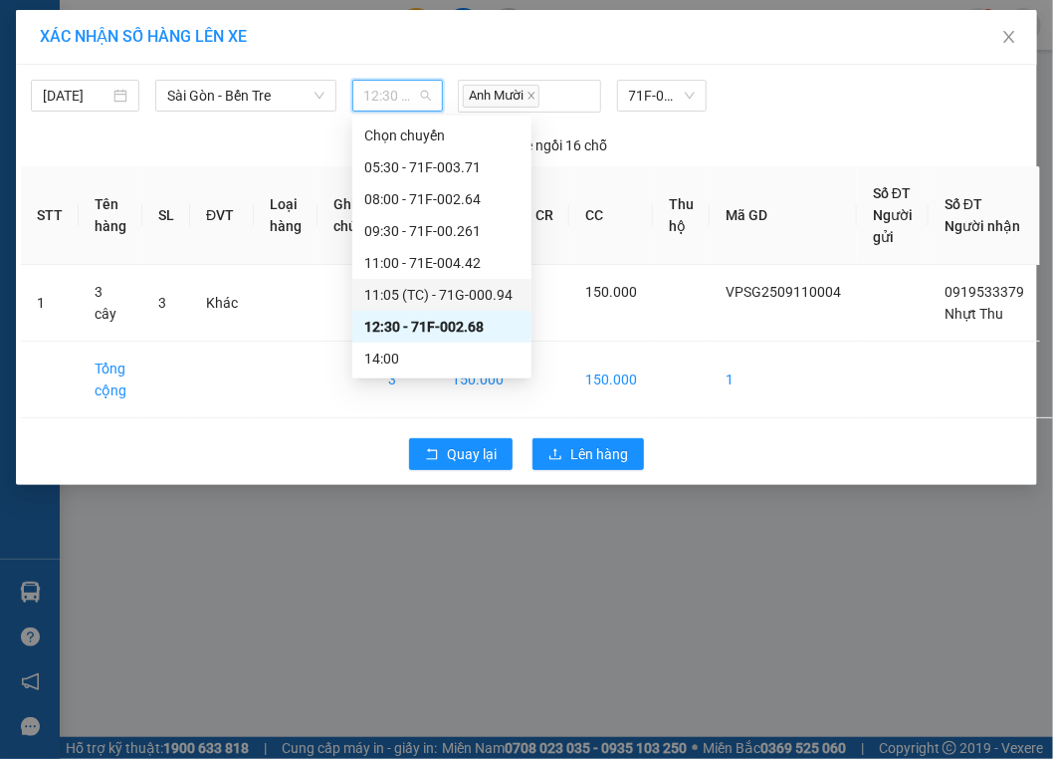
click at [414, 289] on div "11:05 (TC) - 71G-000.94" at bounding box center [441, 295] width 155 height 22
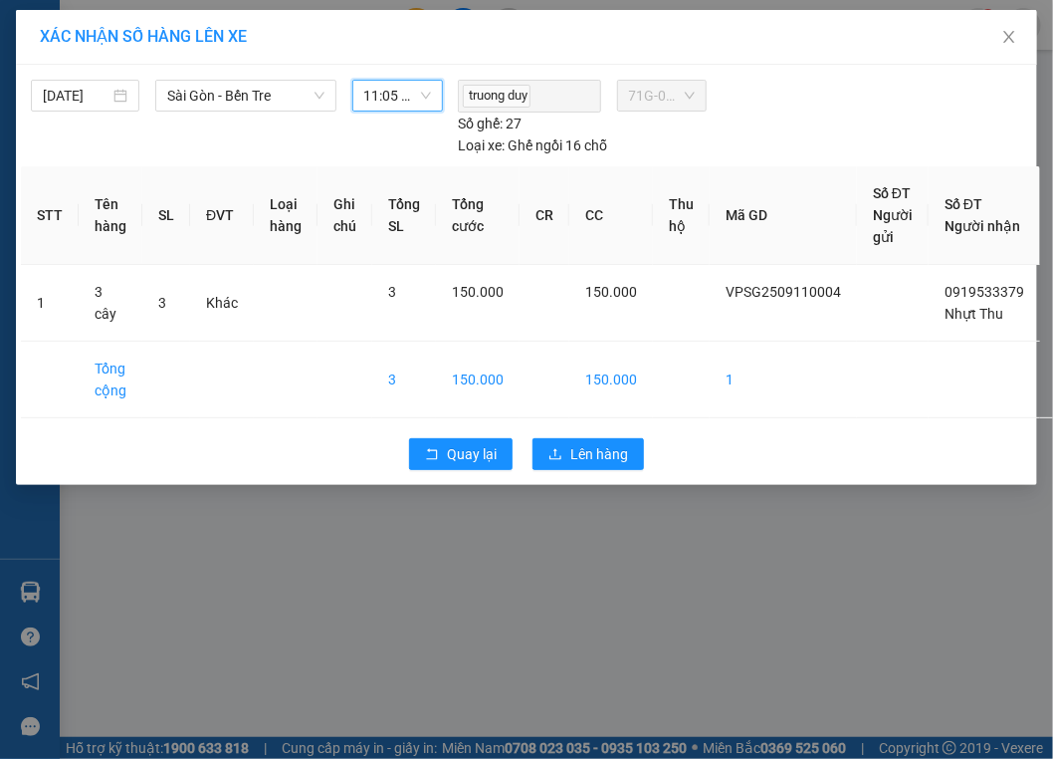
click at [394, 66] on div "11/09/2025 Sài Gòn - Bến Tre LỌC THEO Nhóm tuyến Tuyến Chọn tất cả Danh sách tu…" at bounding box center [527, 275] width 1022 height 420
click at [407, 107] on span "11:05 (TC) - 71G-000.94" at bounding box center [398, 96] width 68 height 30
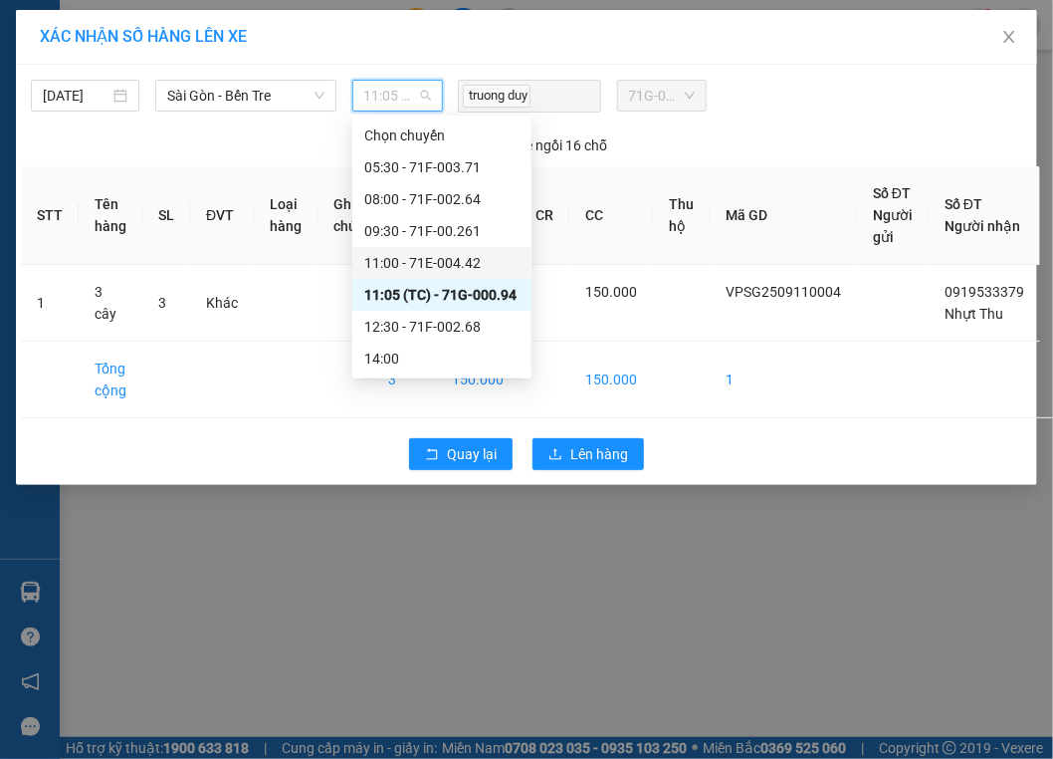
click at [414, 267] on div "11:00 - 71E-004.42" at bounding box center [441, 263] width 155 height 22
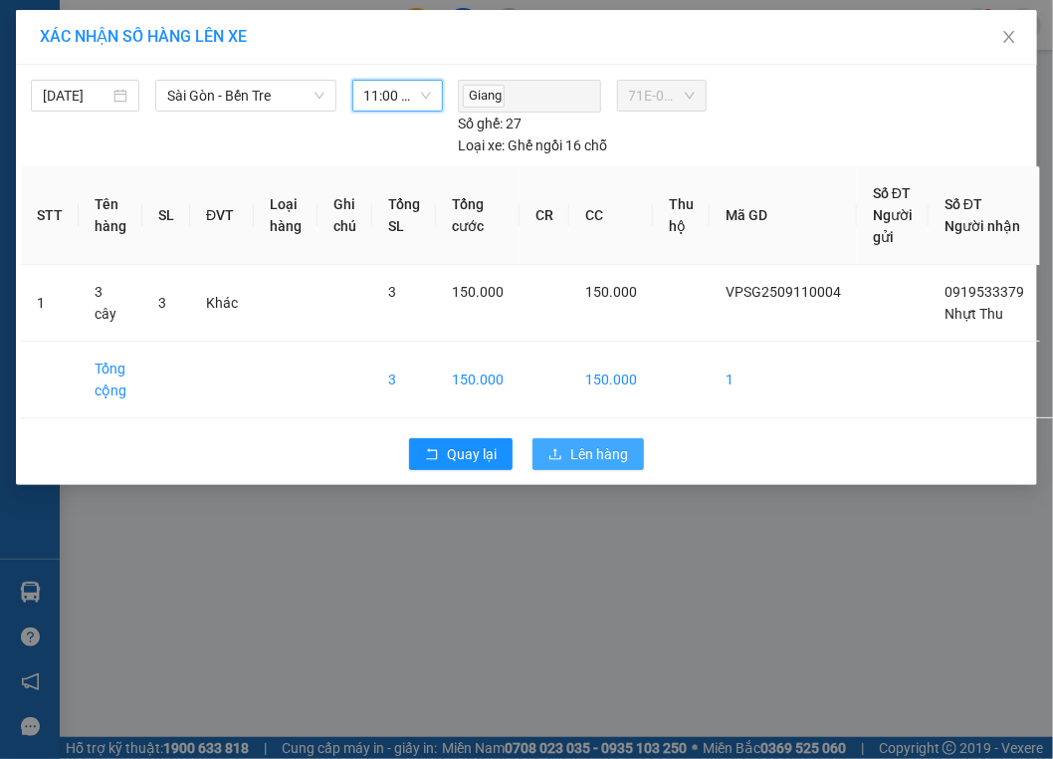
click at [590, 448] on span "Lên hàng" at bounding box center [599, 454] width 58 height 22
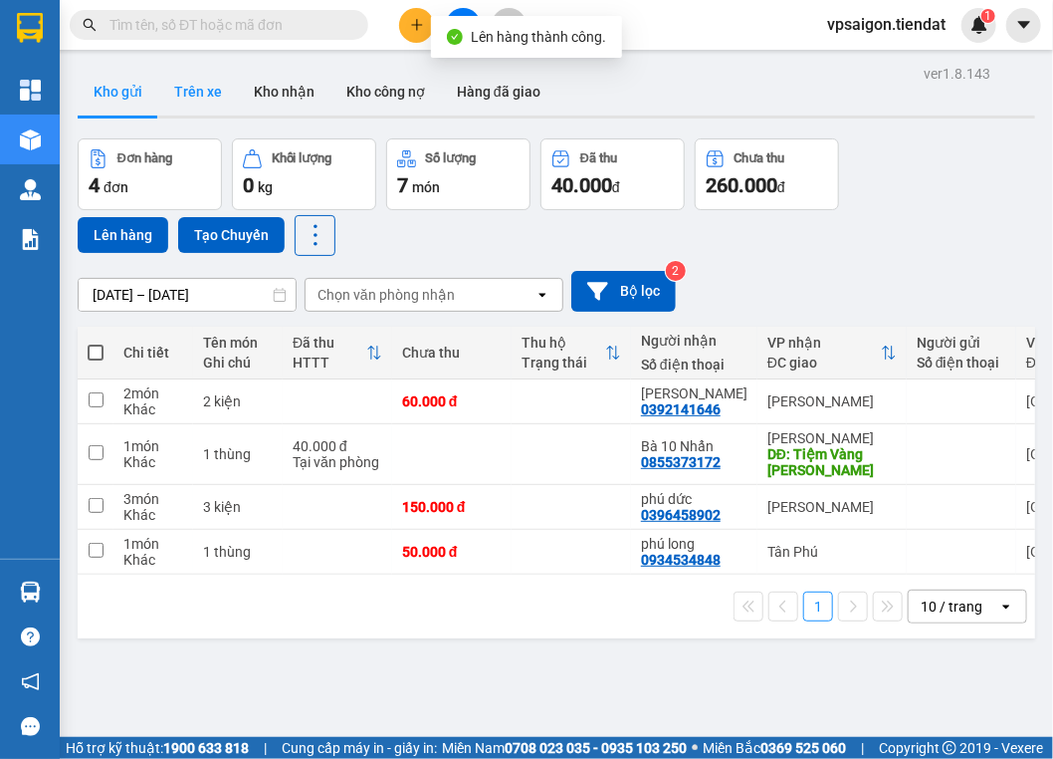
click at [170, 97] on button "Trên xe" at bounding box center [198, 92] width 80 height 48
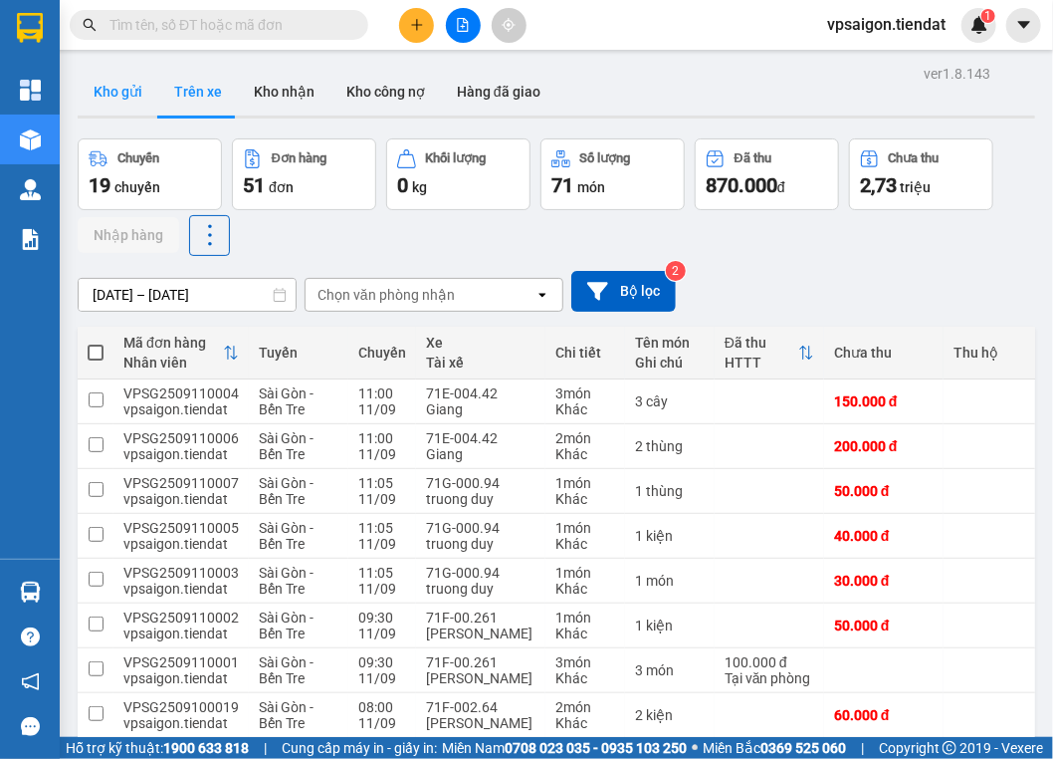
click at [102, 96] on button "Kho gửi" at bounding box center [118, 92] width 81 height 48
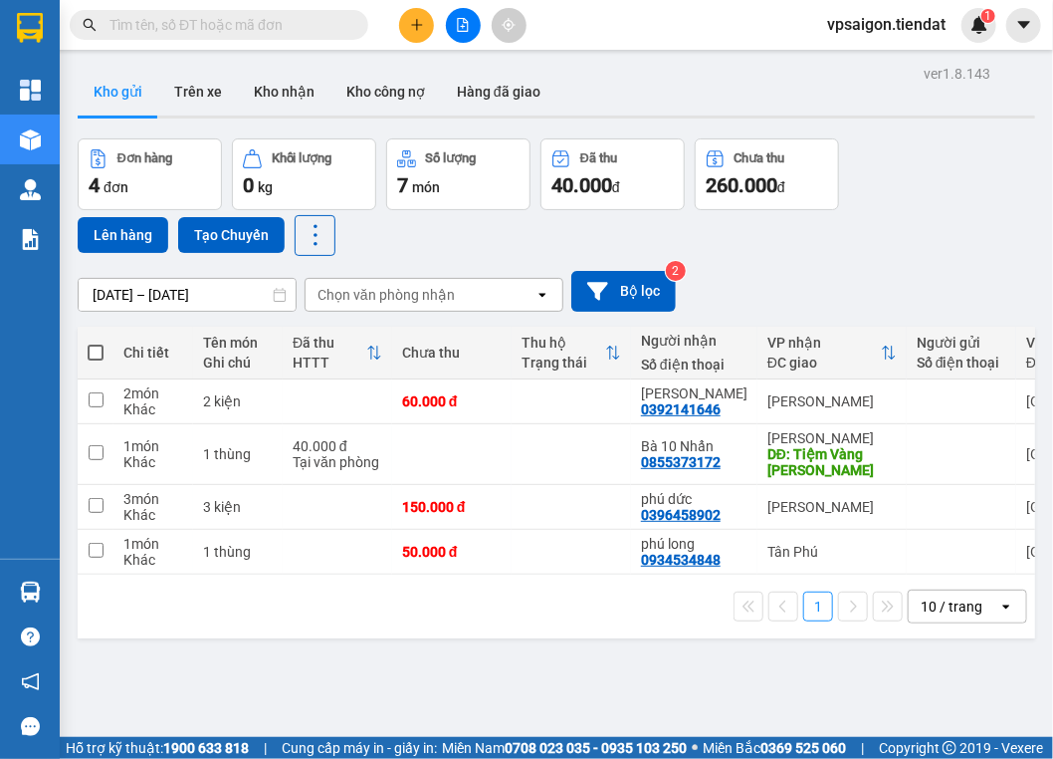
click at [362, 645] on div "ver 1.8.143 Kho gửi Trên xe Kho nhận Kho công nợ Hàng đã giao Đơn hàng 4 đơn Kh…" at bounding box center [557, 439] width 974 height 759
click at [366, 623] on div "1 10 / trang open" at bounding box center [557, 606] width 942 height 34
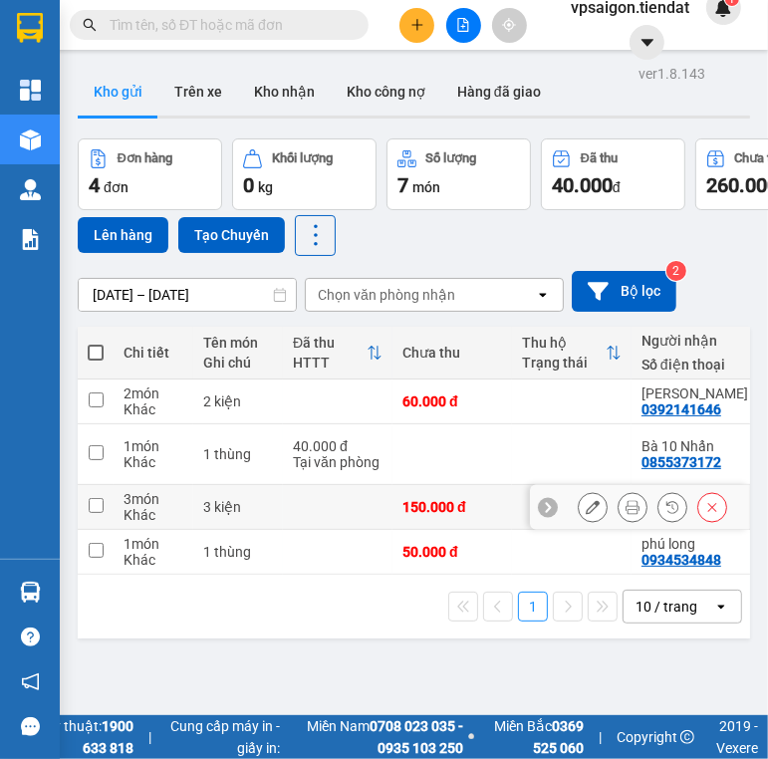
click at [426, 499] on div "150.000 đ" at bounding box center [452, 507] width 100 height 16
checkbox input "true"
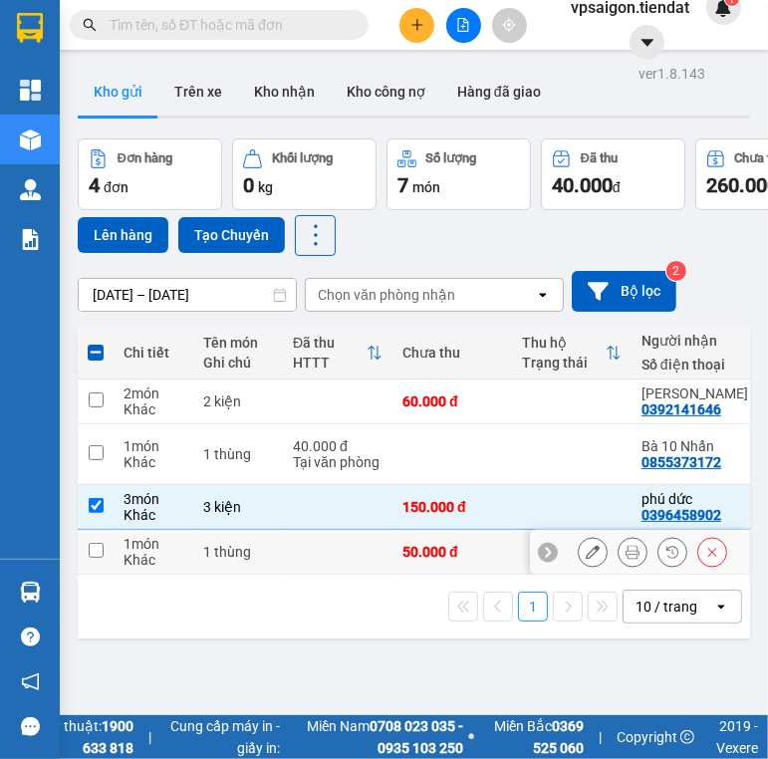
click at [296, 546] on td at bounding box center [338, 552] width 110 height 45
checkbox input "true"
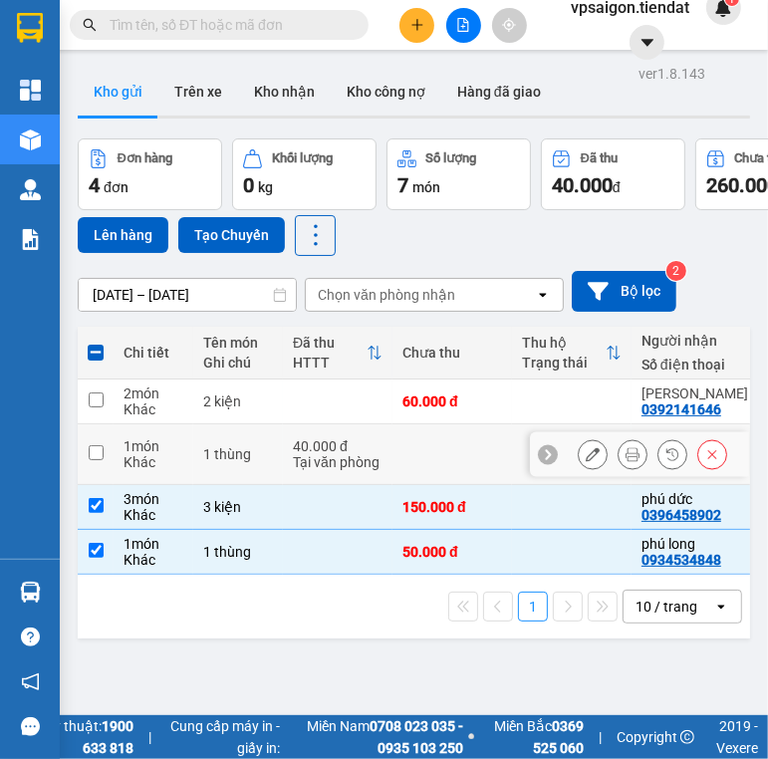
click at [336, 454] on div "Tại văn phòng" at bounding box center [338, 462] width 90 height 16
checkbox input "true"
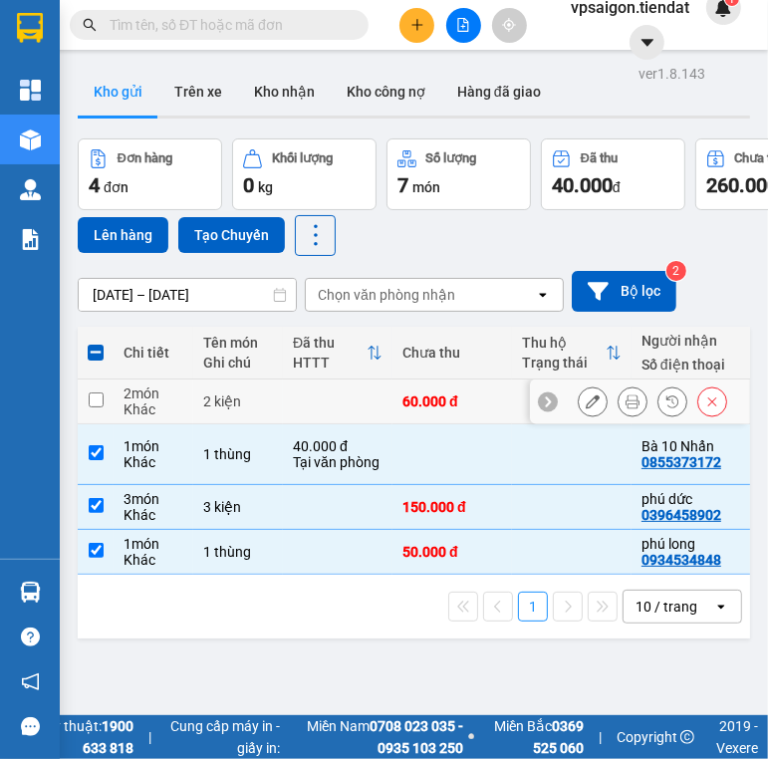
click at [351, 392] on td at bounding box center [338, 401] width 110 height 45
checkbox input "true"
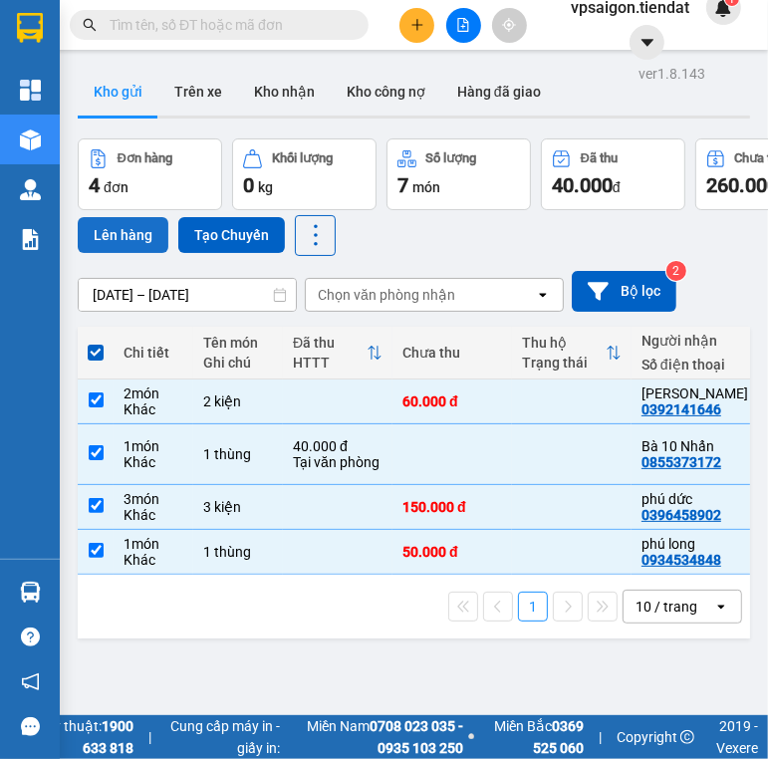
click at [119, 227] on button "Lên hàng" at bounding box center [123, 235] width 91 height 36
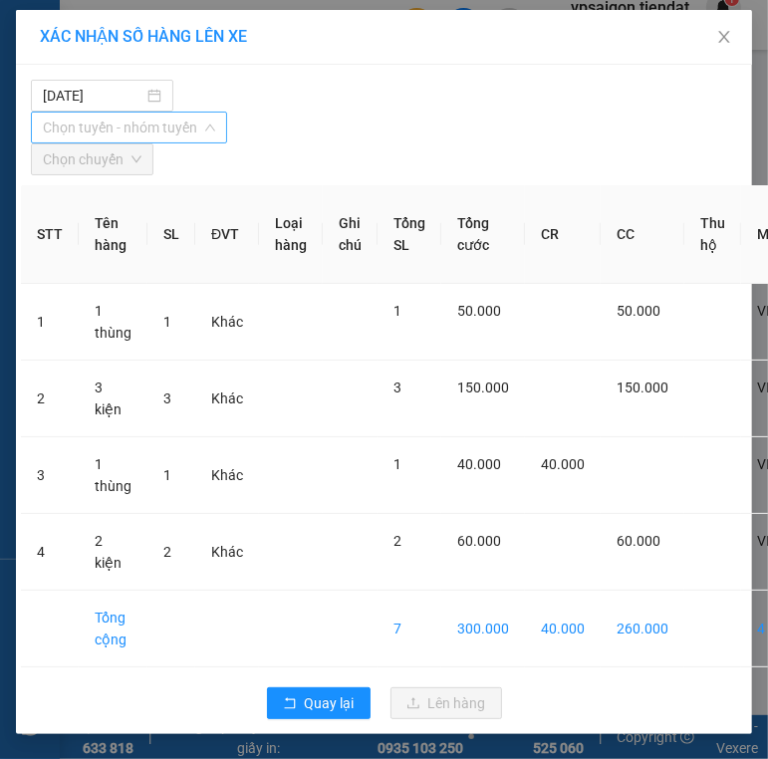
click at [113, 127] on span "Chọn tuyến - nhóm tuyến" at bounding box center [129, 128] width 172 height 30
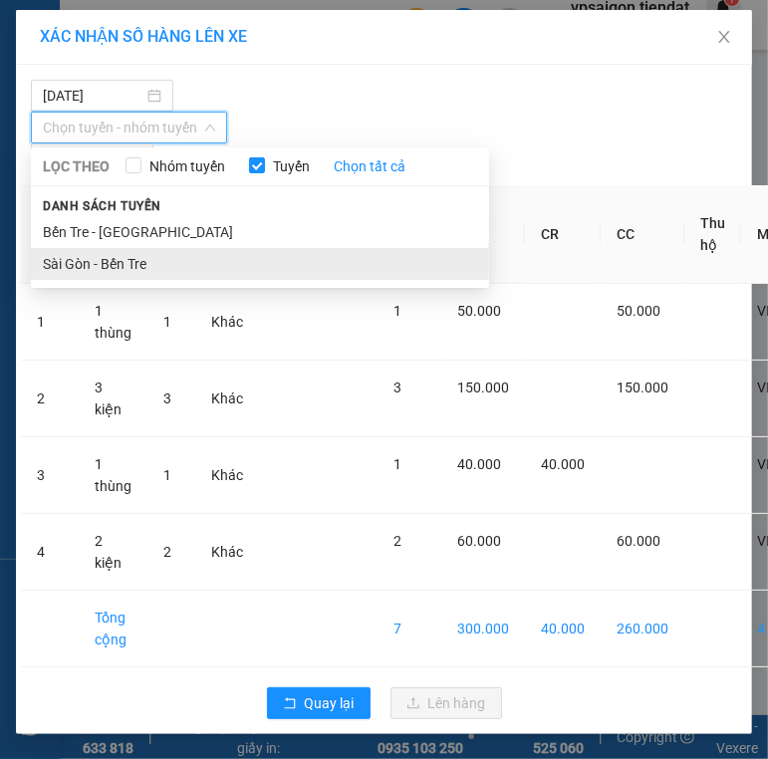
click at [99, 252] on li "Sài Gòn - Bến Tre" at bounding box center [260, 264] width 458 height 32
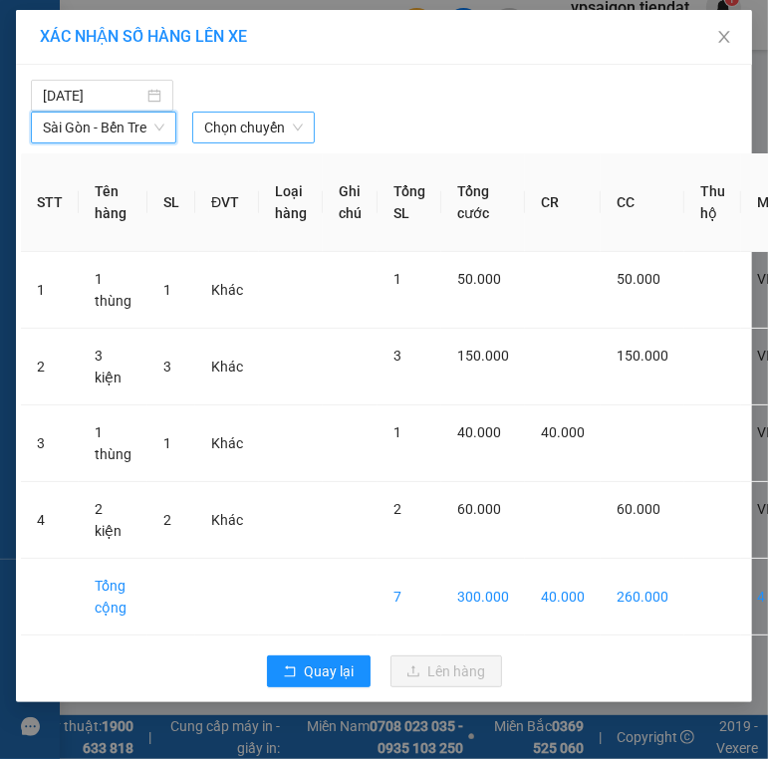
click at [263, 127] on span "Chọn chuyến" at bounding box center [253, 128] width 99 height 30
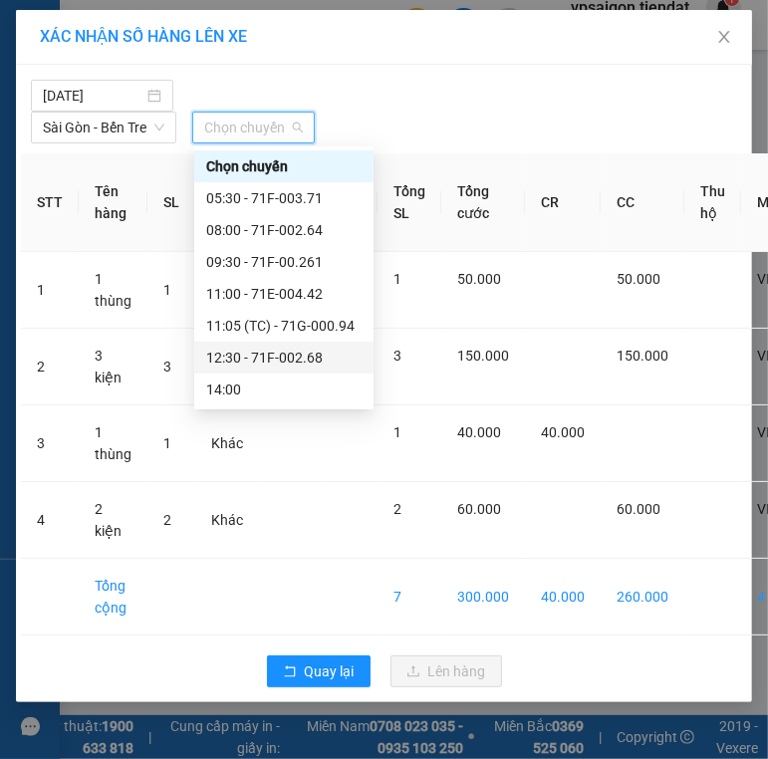
click at [283, 362] on div "12:30 - 71F-002.68" at bounding box center [283, 357] width 155 height 22
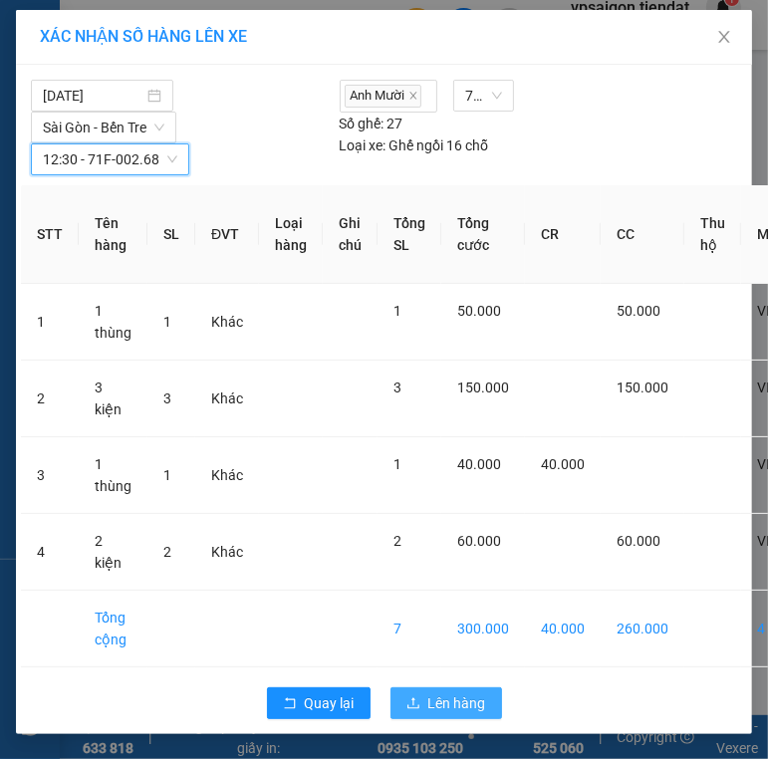
click at [454, 714] on span "Lên hàng" at bounding box center [457, 703] width 58 height 22
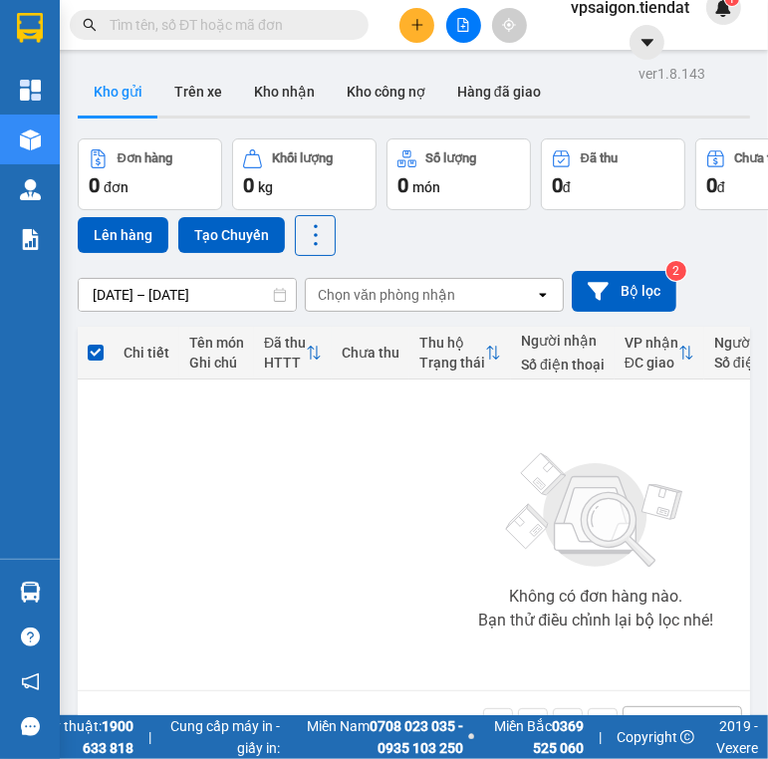
drag, startPoint x: 251, startPoint y: 485, endPoint x: 283, endPoint y: 427, distance: 66.0
click at [251, 484] on div "Không có đơn hàng nào. Bạn thử điều chỉnh lại bộ lọc nhé!" at bounding box center [596, 534] width 1017 height 299
click at [425, 4] on div "Kết quả tìm kiếm ( 0 ) Bộ lọc No Data vpsaigon.tiendat 1" at bounding box center [384, 25] width 768 height 50
click at [422, 10] on button at bounding box center [416, 25] width 35 height 35
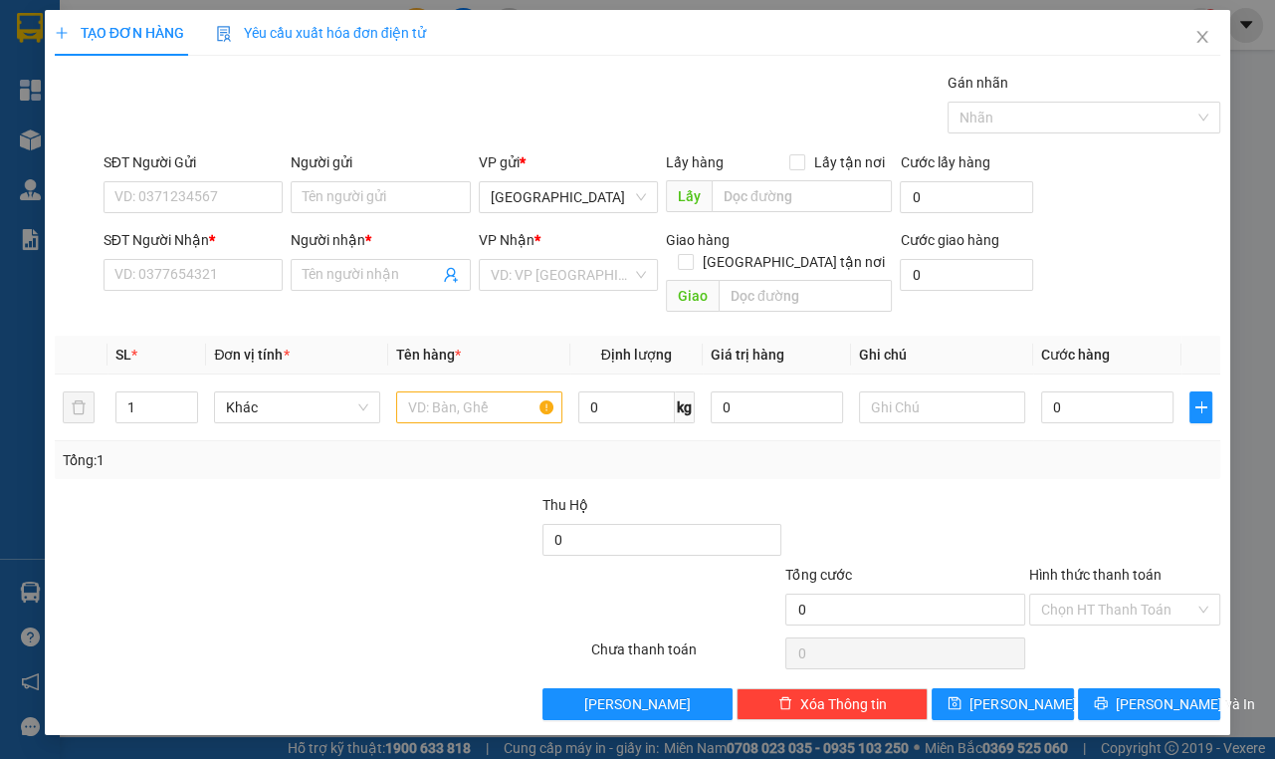
click at [356, 255] on div "Người nhận *" at bounding box center [380, 244] width 179 height 30
click at [363, 264] on input "Người nhận *" at bounding box center [370, 275] width 135 height 22
type input "trúc ly"
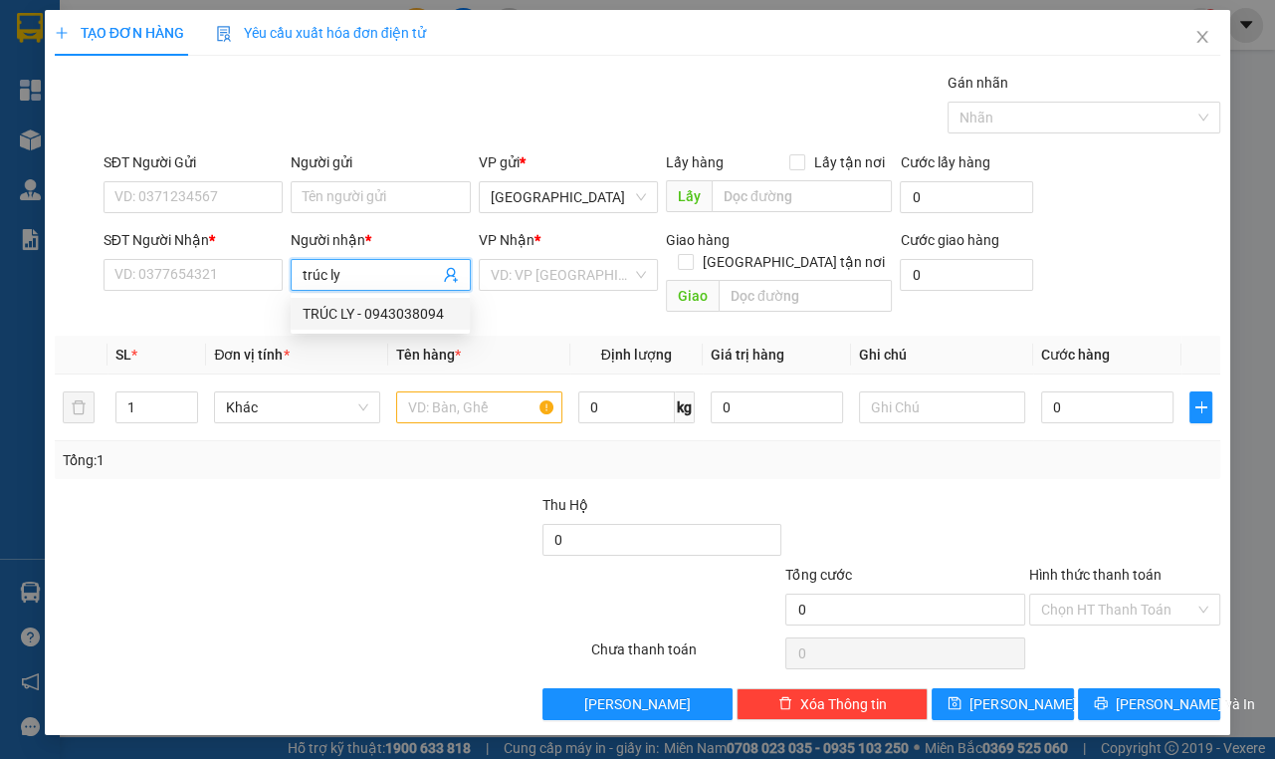
click at [369, 303] on div "TRÚC LY - 0943038094" at bounding box center [380, 314] width 155 height 22
type input "0943038094"
type input "TRÚC LY"
click at [527, 251] on div "VP Nhận *" at bounding box center [568, 244] width 179 height 30
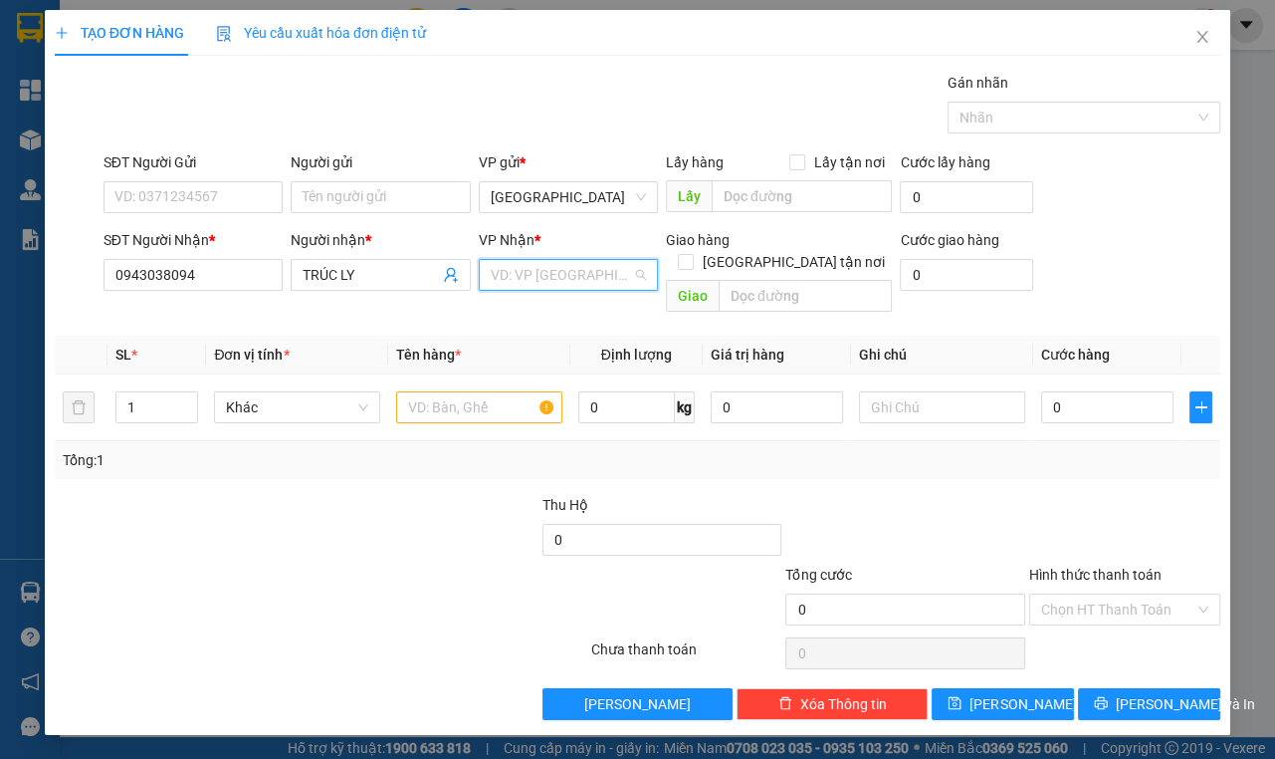
click at [534, 268] on input "search" at bounding box center [561, 275] width 141 height 30
click at [534, 337] on div "Tân Phú" at bounding box center [567, 347] width 155 height 22
click at [185, 404] on span "Decrease Value" at bounding box center [186, 413] width 22 height 18
click at [187, 399] on icon "up" at bounding box center [187, 402] width 7 height 7
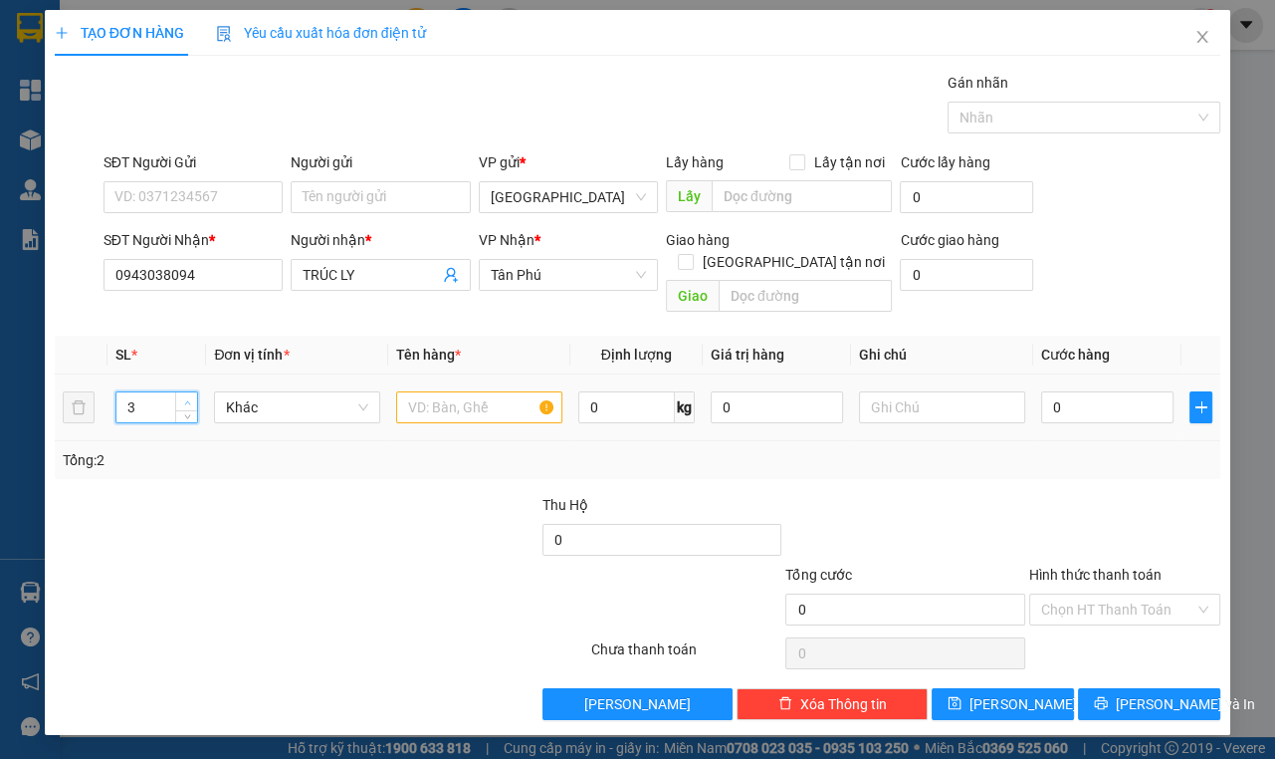
click at [187, 399] on icon "up" at bounding box center [187, 402] width 7 height 7
type input "5"
click at [187, 399] on icon "up" at bounding box center [187, 402] width 7 height 7
click at [458, 391] on input "text" at bounding box center [479, 407] width 166 height 32
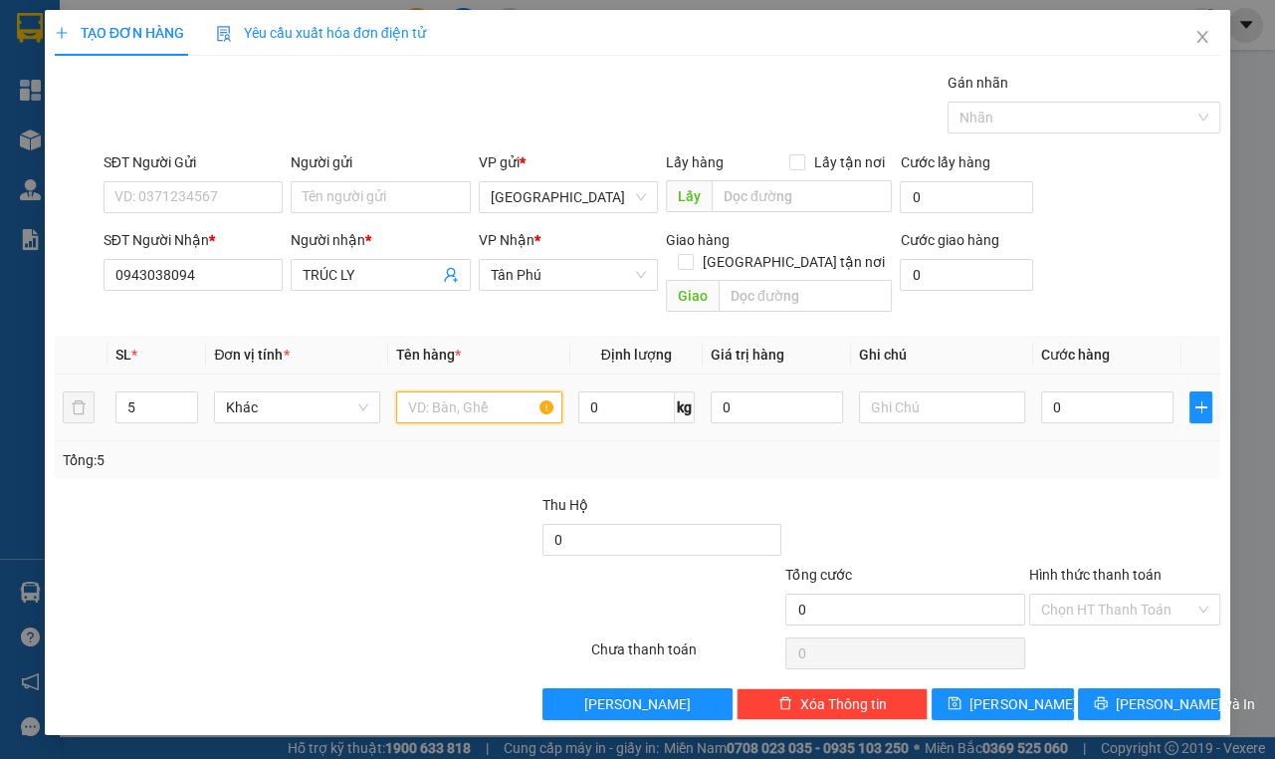
click at [453, 391] on input "text" at bounding box center [479, 407] width 166 height 32
type input "5 kiện"
click at [1052, 391] on input "0" at bounding box center [1107, 407] width 132 height 32
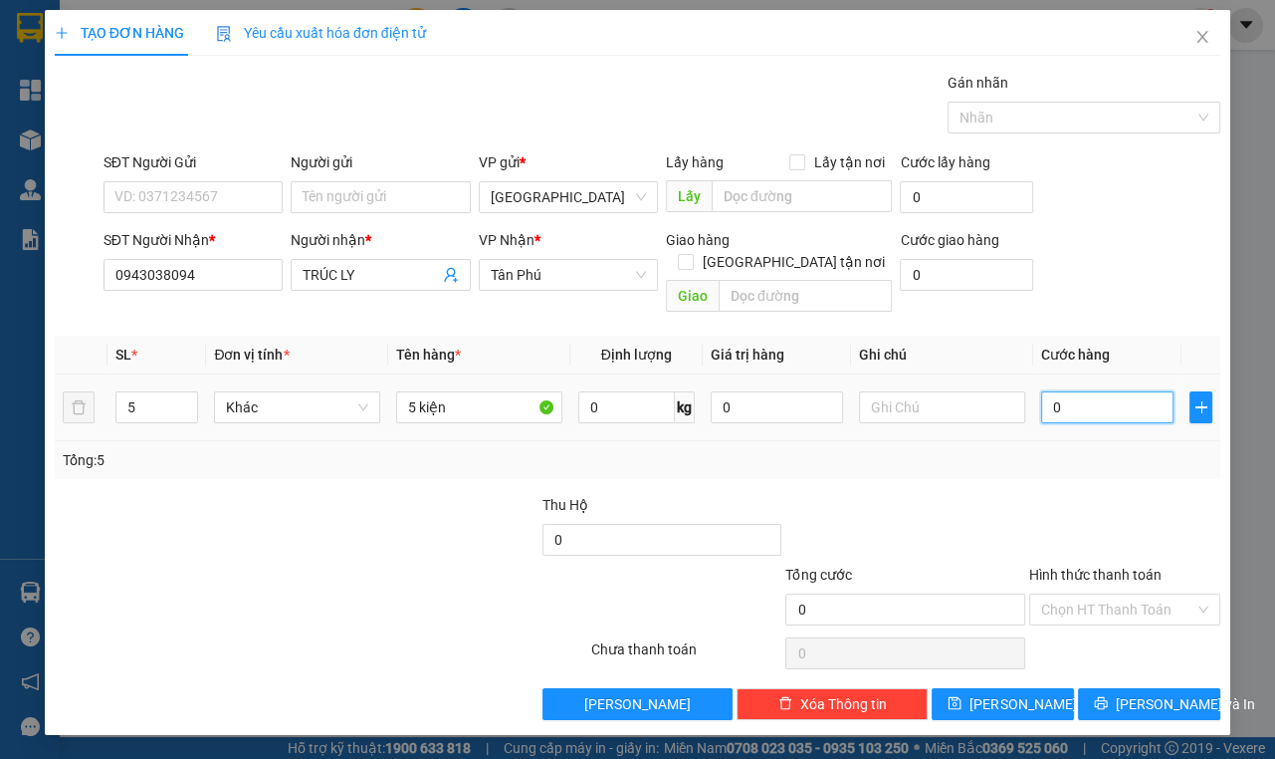
type input "01"
type input "1"
type input "015"
type input "15"
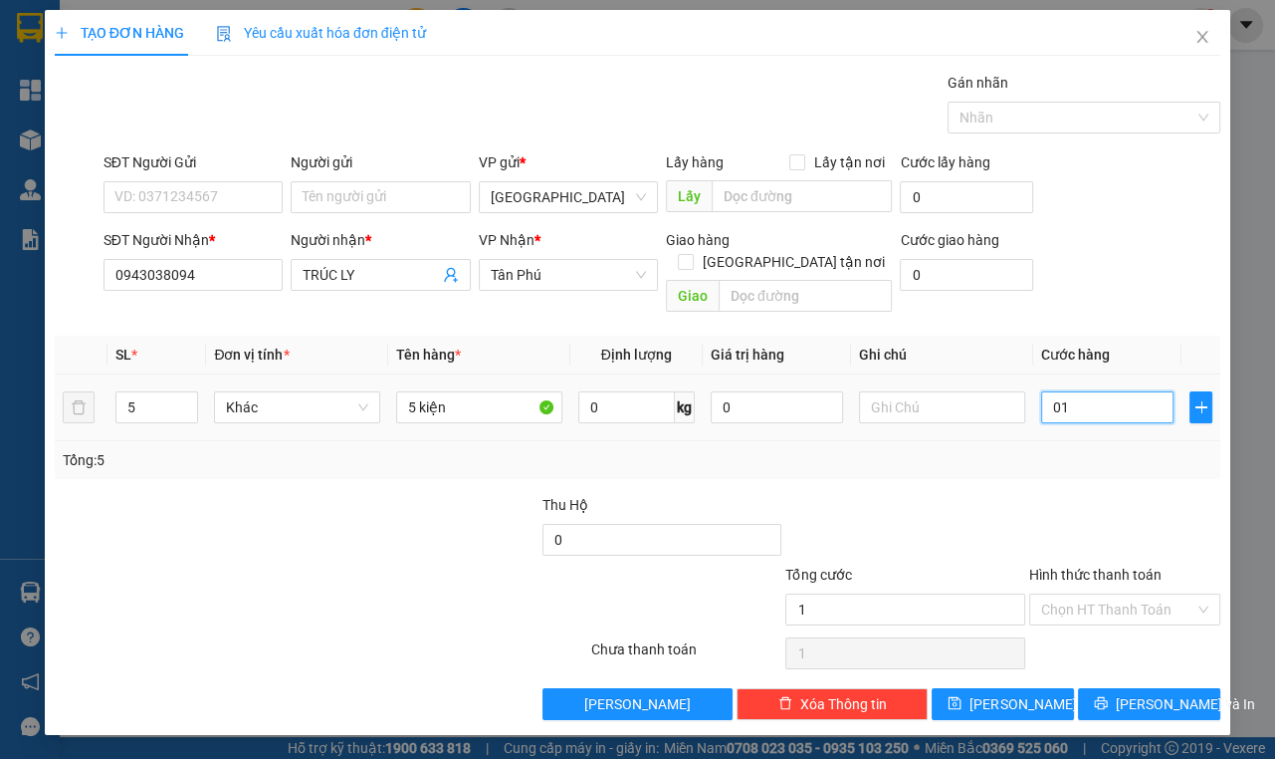
type input "15"
type input "0.150"
type input "150"
type input "150.000"
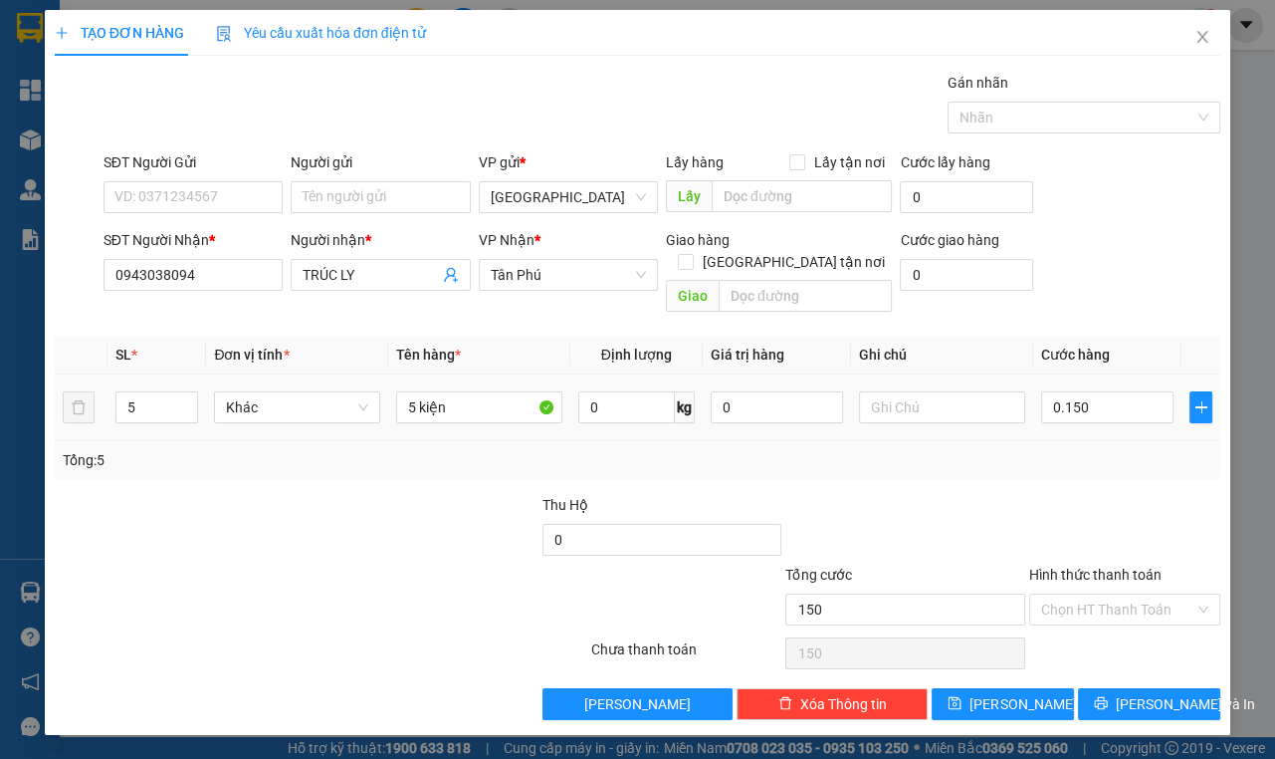
type input "150.000"
click at [1052, 449] on div "Tổng: 5" at bounding box center [638, 460] width 1150 height 22
drag, startPoint x: 284, startPoint y: 512, endPoint x: 747, endPoint y: 329, distance: 497.9
click at [286, 512] on div at bounding box center [175, 529] width 244 height 70
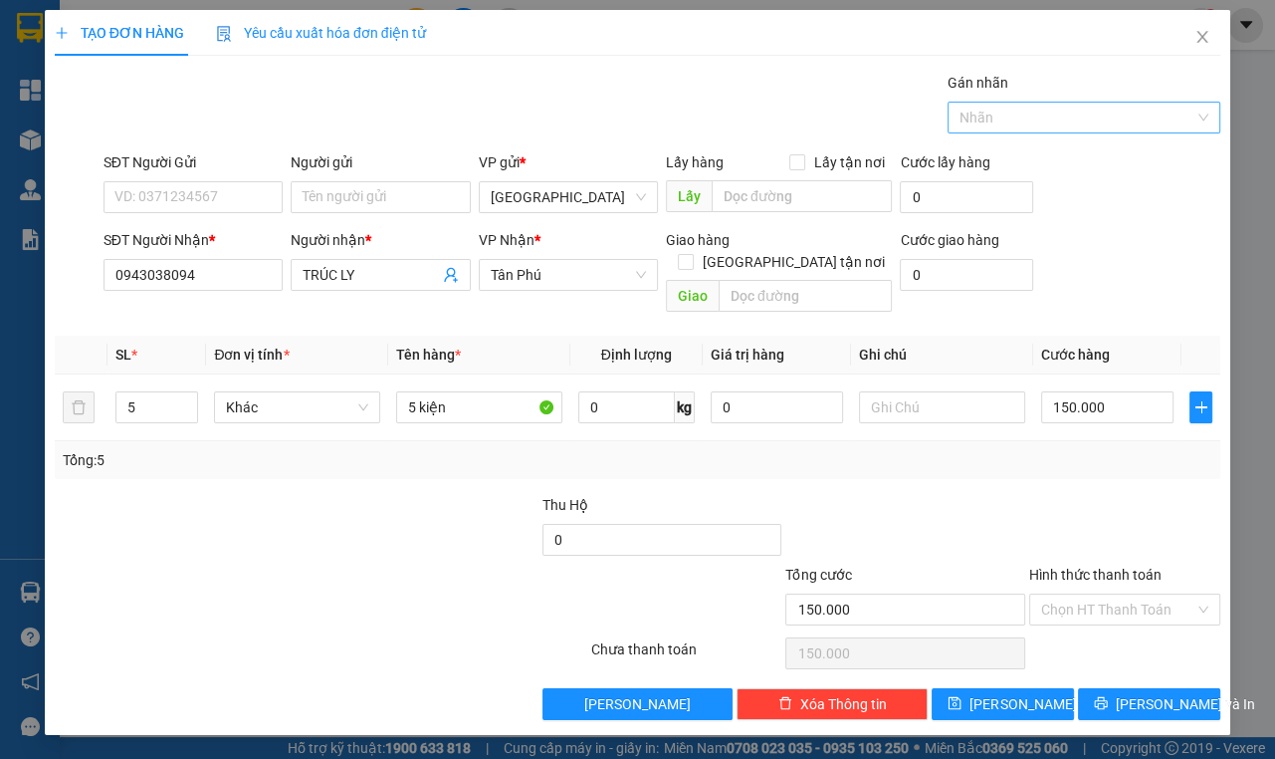
drag, startPoint x: 1046, startPoint y: 122, endPoint x: 1037, endPoint y: 127, distance: 10.3
click at [1045, 122] on div at bounding box center [1075, 118] width 244 height 24
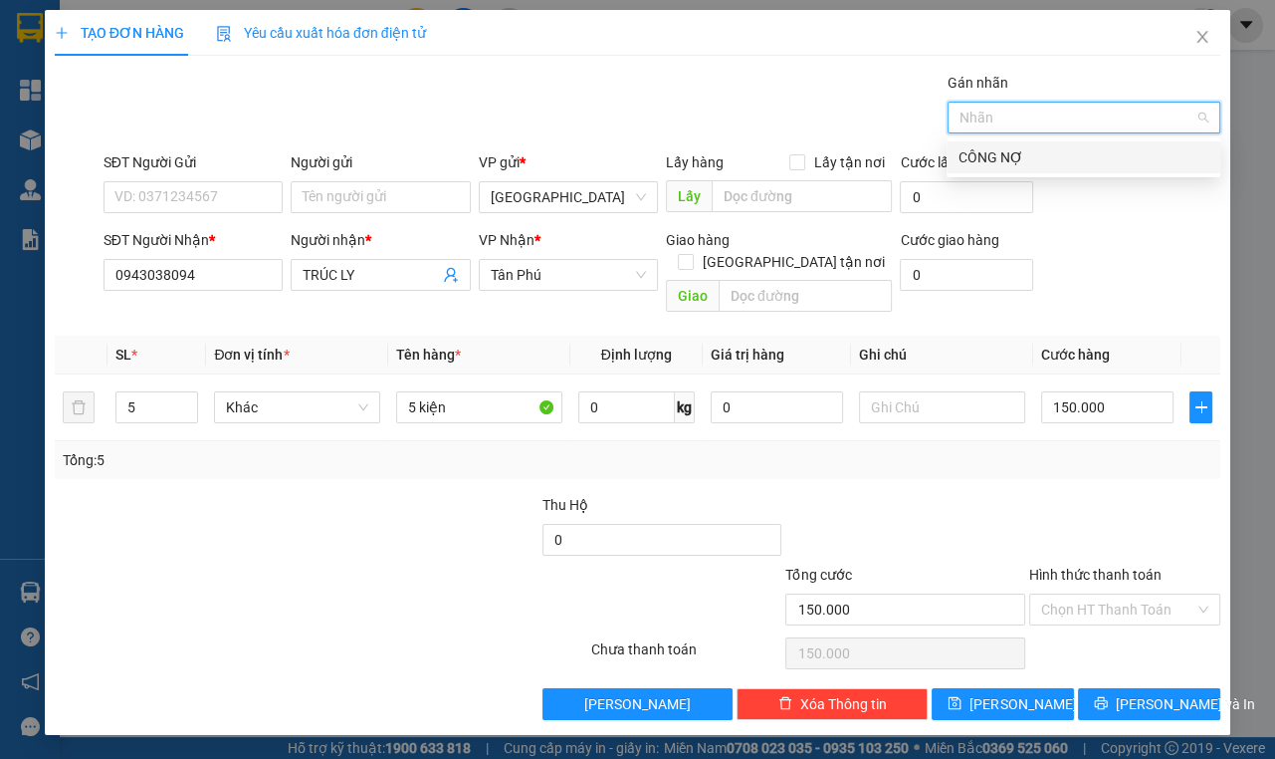
click at [1007, 160] on div "CÔNG NỢ" at bounding box center [1084, 157] width 250 height 22
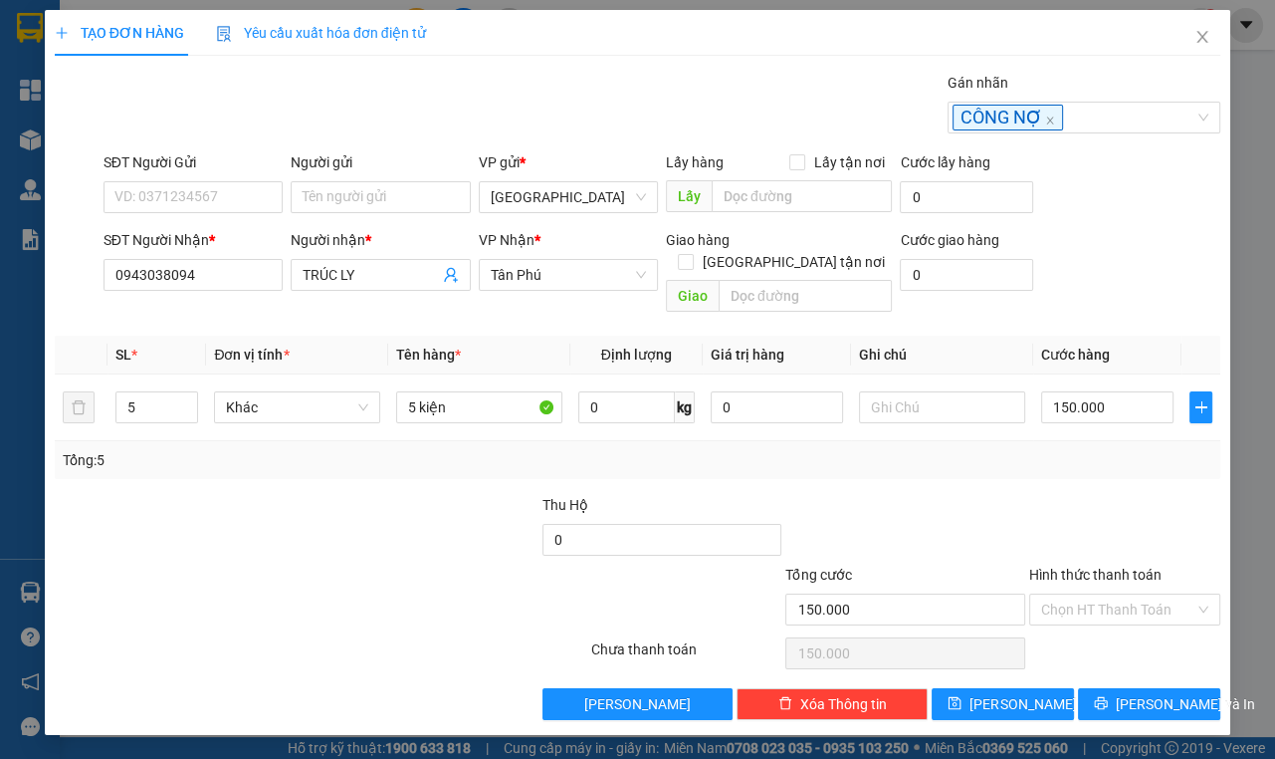
click at [254, 514] on div at bounding box center [175, 529] width 244 height 70
click at [336, 494] on div at bounding box center [419, 529] width 244 height 70
click at [1024, 693] on span "Lưu" at bounding box center [1023, 704] width 107 height 22
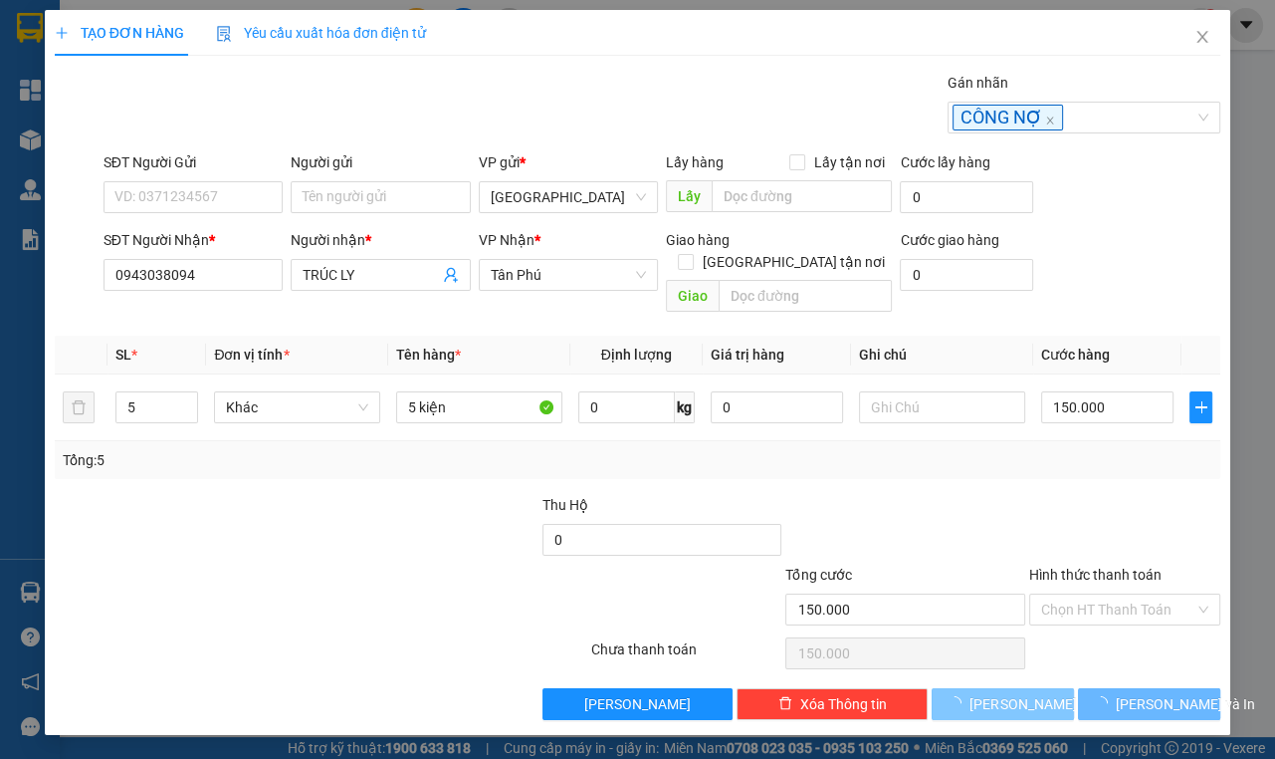
type input "1"
type input "0"
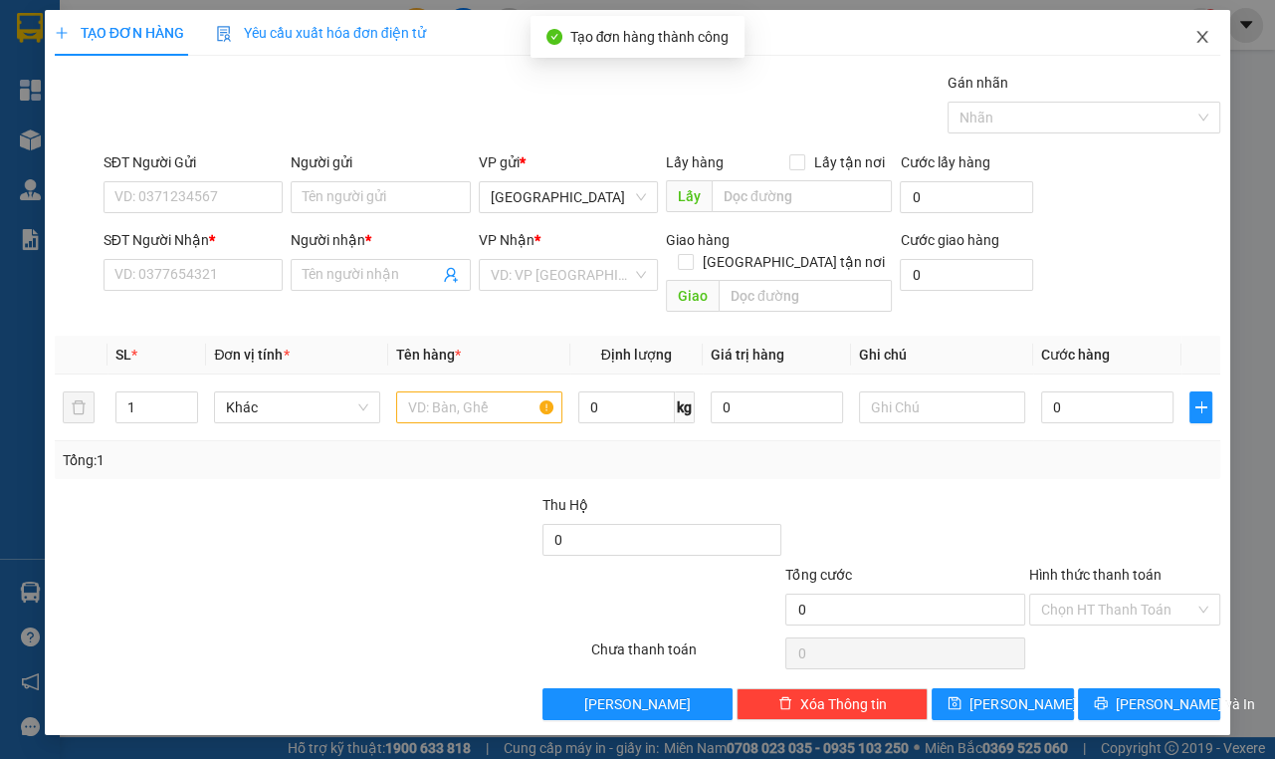
click at [1052, 30] on span "Close" at bounding box center [1203, 38] width 56 height 56
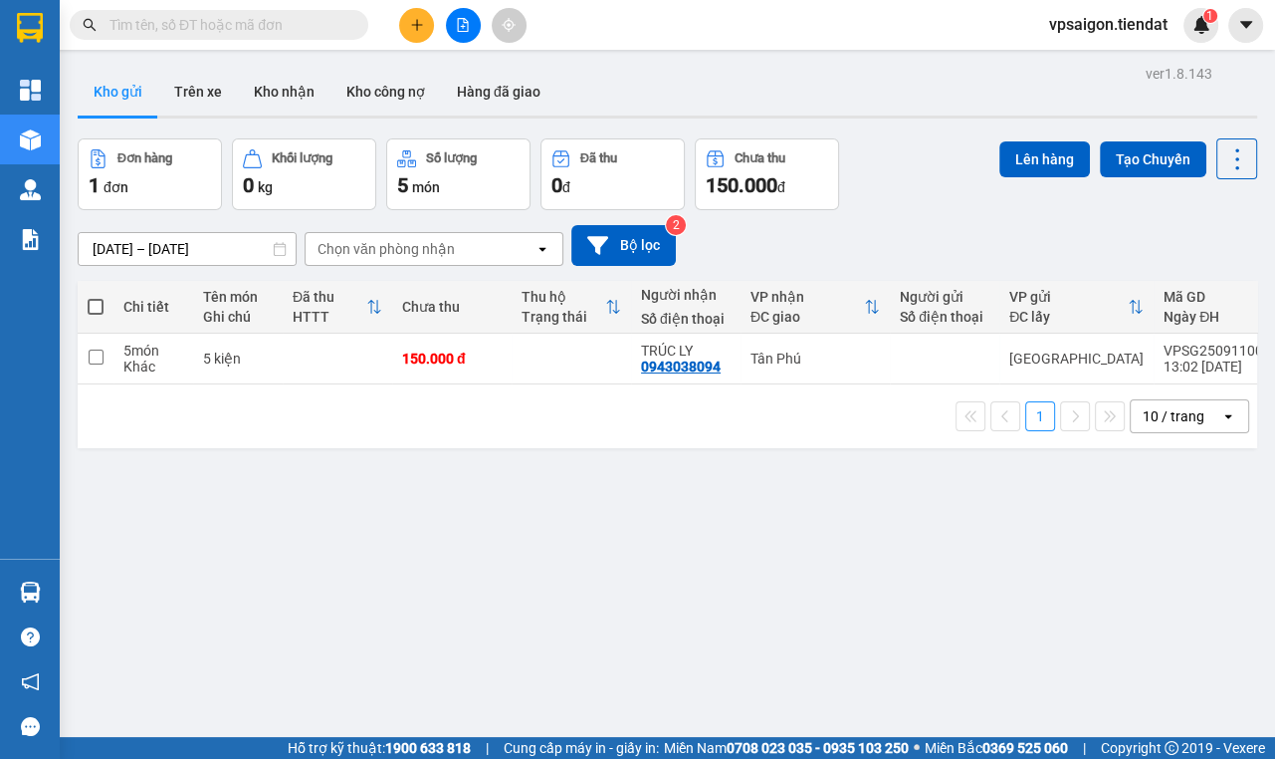
drag, startPoint x: 354, startPoint y: 594, endPoint x: 362, endPoint y: 587, distance: 10.6
click at [354, 594] on div "ver 1.8.143 Kho gửi Trên xe Kho nhận Kho công nợ Hàng đã giao Đơn hàng 1 đơn Kh…" at bounding box center [668, 439] width 1196 height 759
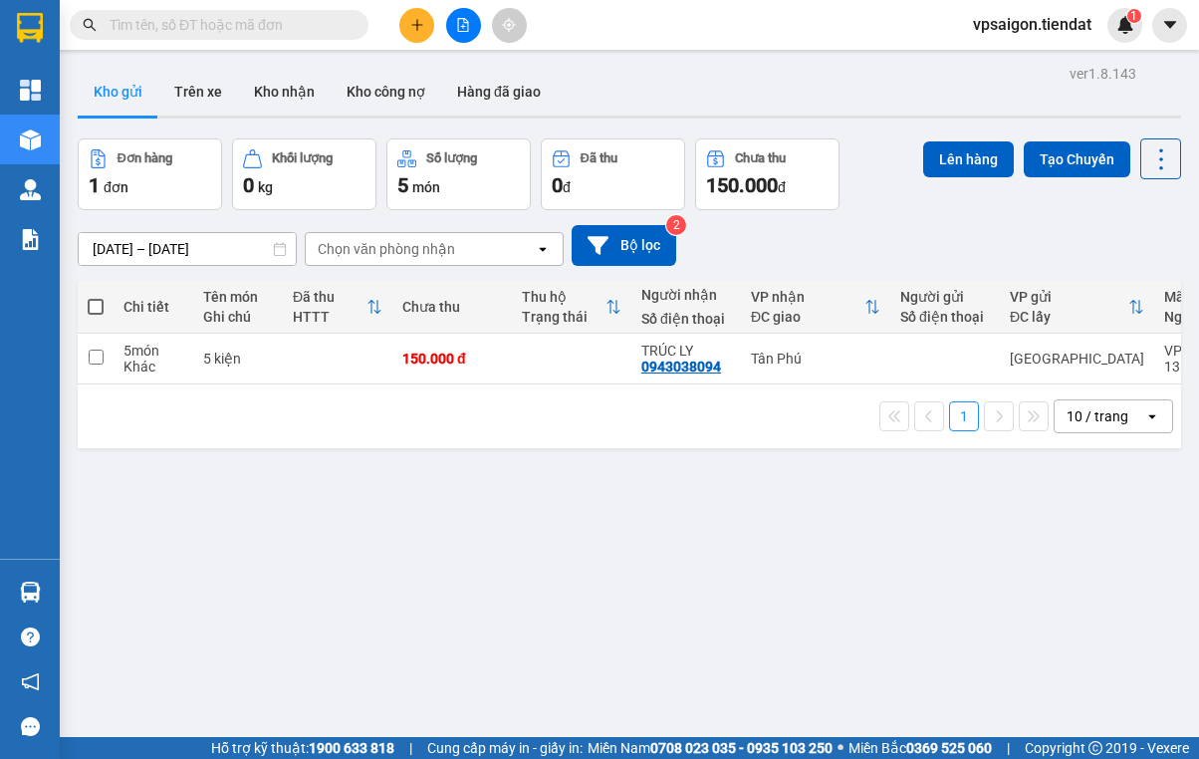
click at [428, 427] on div "1 10 / trang open" at bounding box center [629, 416] width 1087 height 34
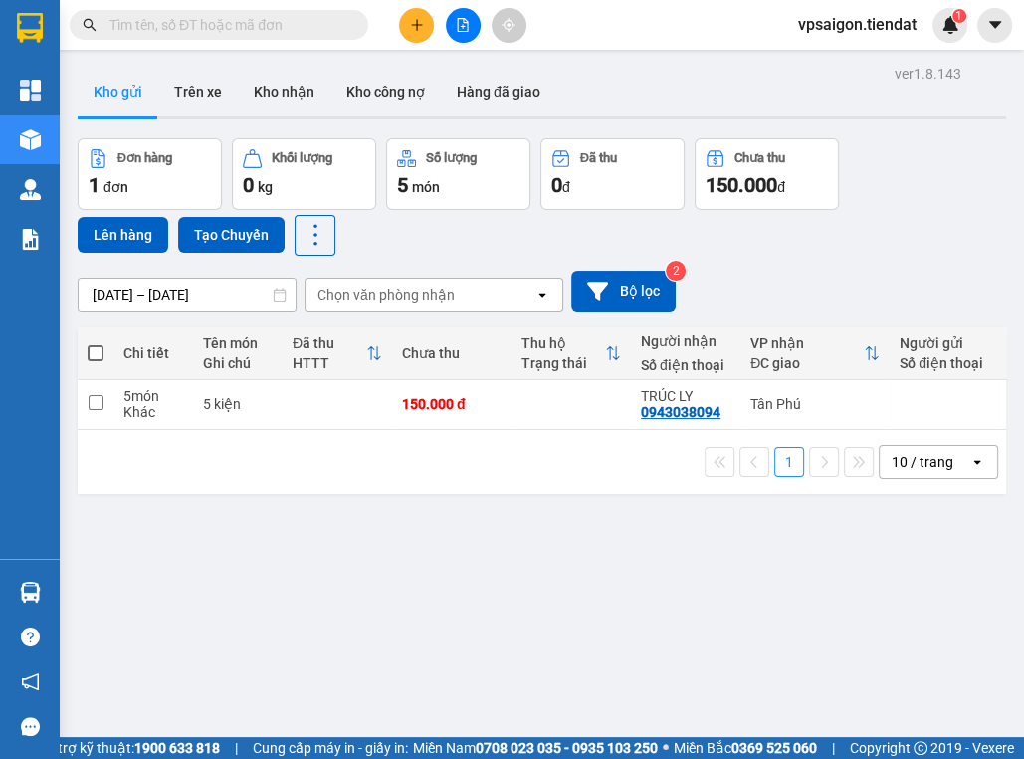
click at [251, 542] on div "ver 1.8.143 Kho gửi Trên xe Kho nhận Kho công nợ Hàng đã giao Đơn hàng 1 đơn Kh…" at bounding box center [542, 439] width 945 height 759
drag, startPoint x: 324, startPoint y: 558, endPoint x: 410, endPoint y: 626, distance: 110.6
click at [410, 626] on div "ver 1.8.143 Kho gửi Trên xe Kho nhận Kho công nợ Hàng đã giao Đơn hàng 1 đơn Kh…" at bounding box center [542, 439] width 945 height 759
drag, startPoint x: 413, startPoint y: 607, endPoint x: 293, endPoint y: 609, distance: 120.5
click at [293, 610] on div "ver 1.8.143 Kho gửi Trên xe Kho nhận Kho công nợ Hàng đã giao Đơn hàng 1 đơn Kh…" at bounding box center [542, 439] width 945 height 759
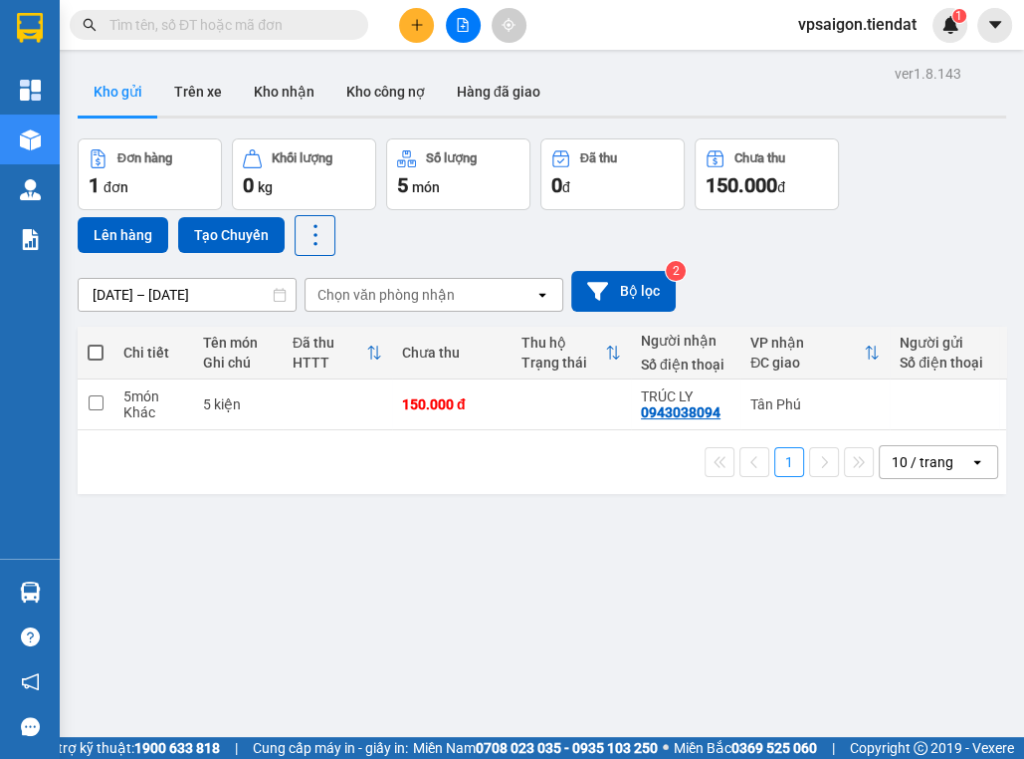
click at [343, 582] on div "ver 1.8.143 Kho gửi Trên xe Kho nhận Kho công nợ Hàng đã giao Đơn hàng 1 đơn Kh…" at bounding box center [542, 439] width 945 height 759
click at [426, 232] on div "Đơn hàng 1 đơn Khối lượng 0 kg Số lượng 5 món Đã thu 0 đ Chưa thu 150.000 đ Lên…" at bounding box center [542, 196] width 929 height 117
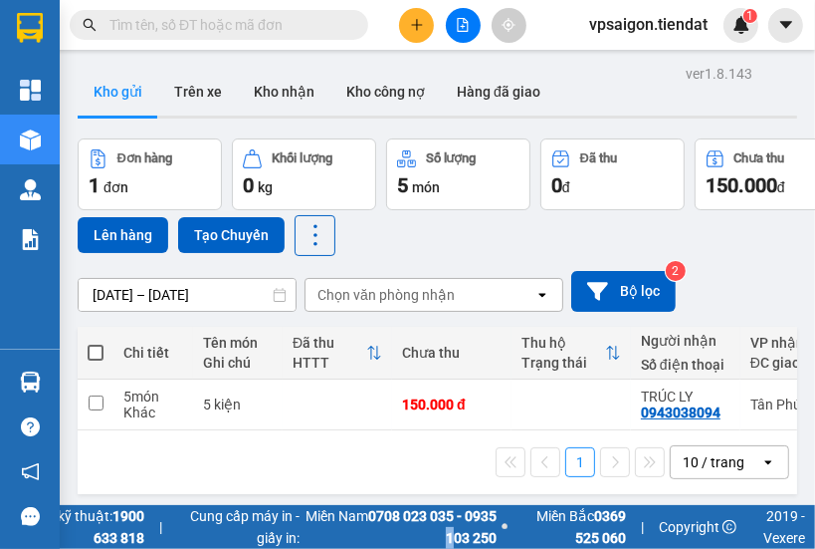
drag, startPoint x: 448, startPoint y: 545, endPoint x: 458, endPoint y: 673, distance: 128.8
click at [458, 549] on html "Kết quả tìm kiếm ( 0 ) Bộ lọc No Data vpsaigon.tiendat 1 Tổng Quan Kho hàng mới…" at bounding box center [407, 274] width 815 height 549
click at [363, 548] on span "Miền Nam 0708 023 035 - 0935 103 250" at bounding box center [401, 527] width 193 height 44
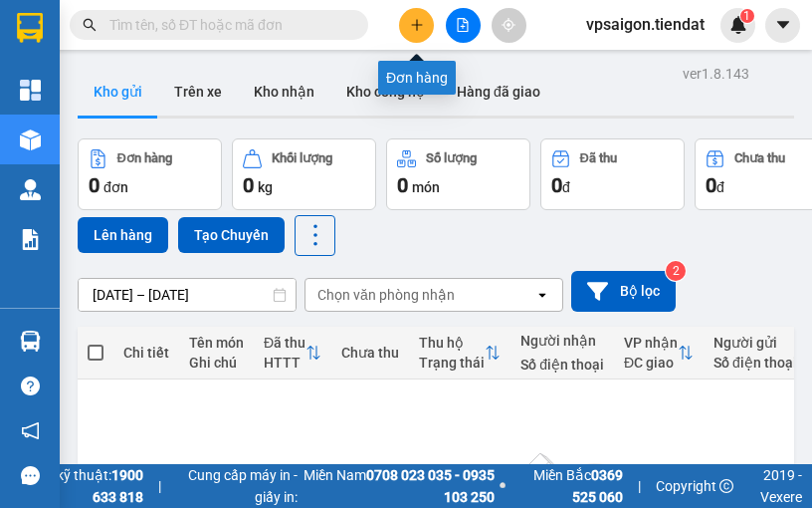
click at [414, 25] on icon "plus" at bounding box center [417, 25] width 14 height 14
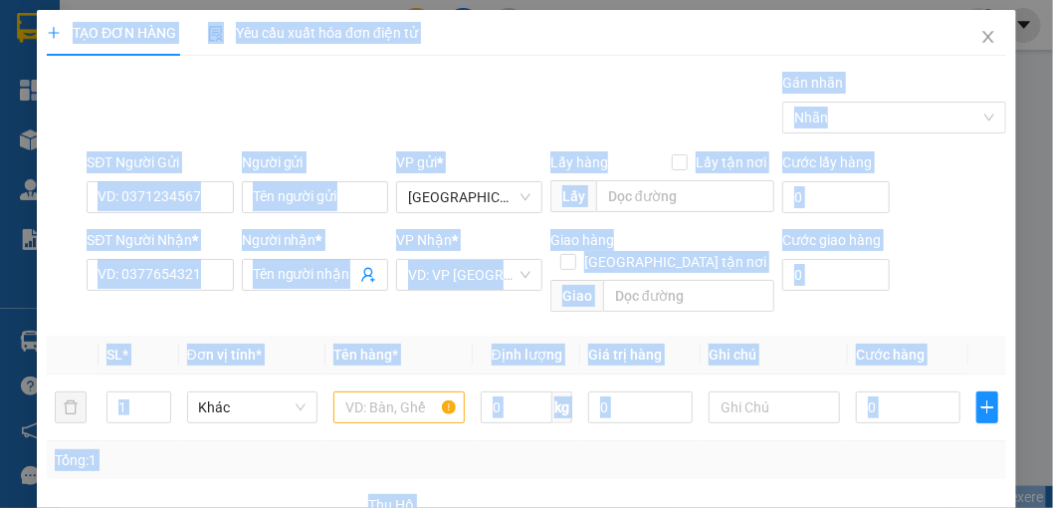
click at [669, 480] on html "Kết quả tìm kiếm ( 0 ) Bộ lọc No Data vpsaigon.tiendat 1 Tổng Quan Kho hàng mới…" at bounding box center [526, 254] width 1053 height 508
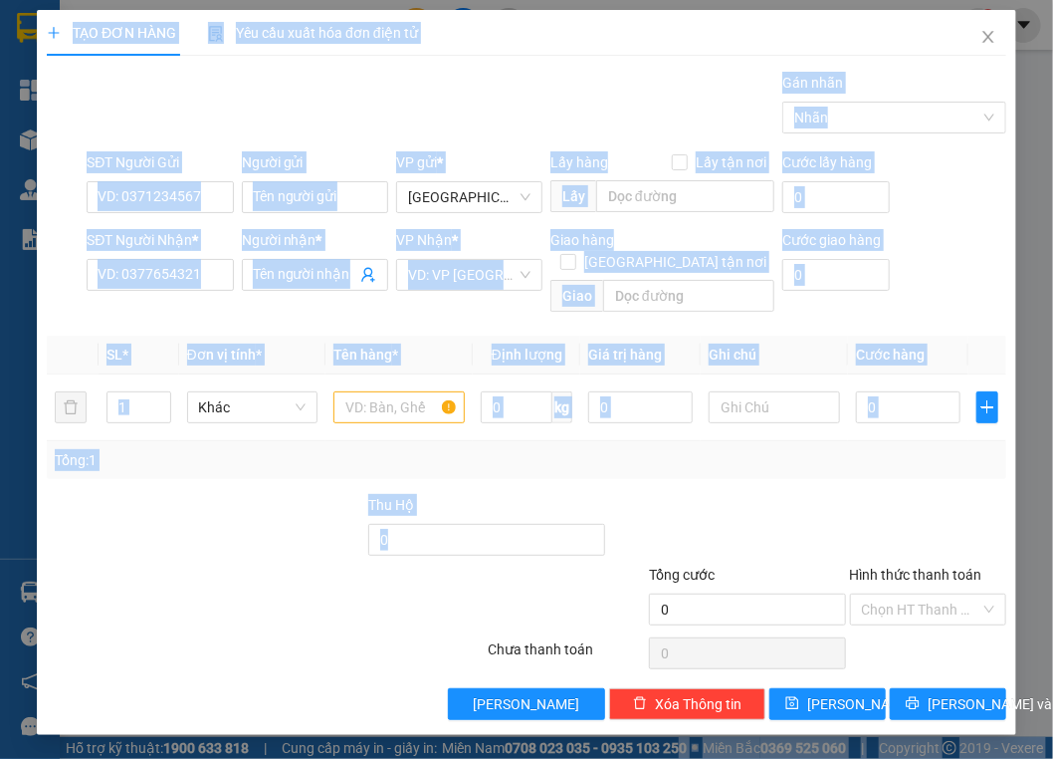
click at [811, 449] on div "TẠO ĐƠN HÀNG Yêu cầu xuất hóa đơn điện tử Transit Pickup Surcharge Ids Transit …" at bounding box center [527, 372] width 980 height 725
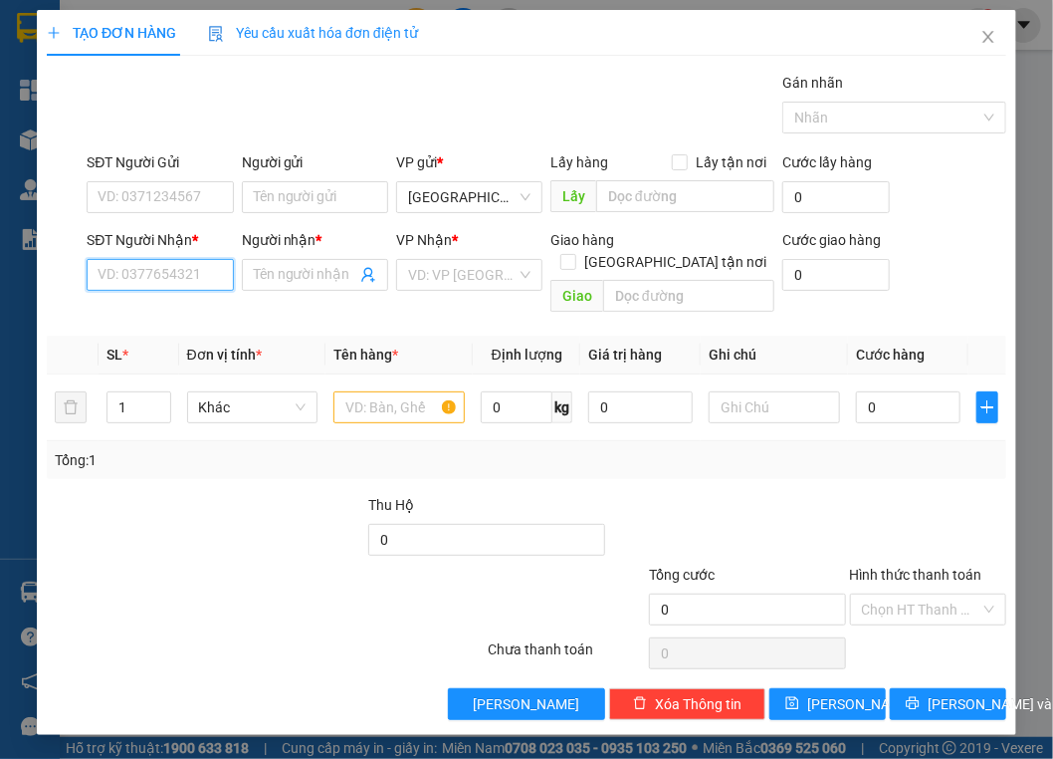
click at [155, 285] on input "SĐT Người Nhận *" at bounding box center [160, 275] width 146 height 32
click at [219, 317] on div "0975787926 - Anh Lợi" at bounding box center [167, 314] width 137 height 22
type input "0975787926"
type input "Anh Lợi"
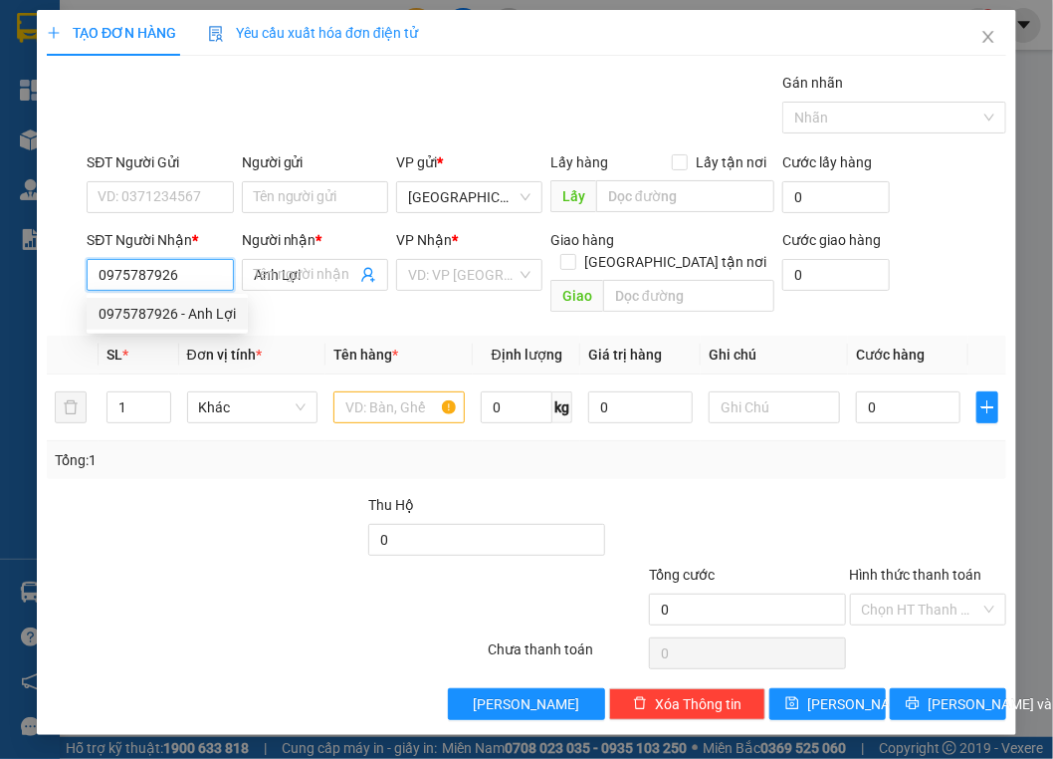
type input "30.000"
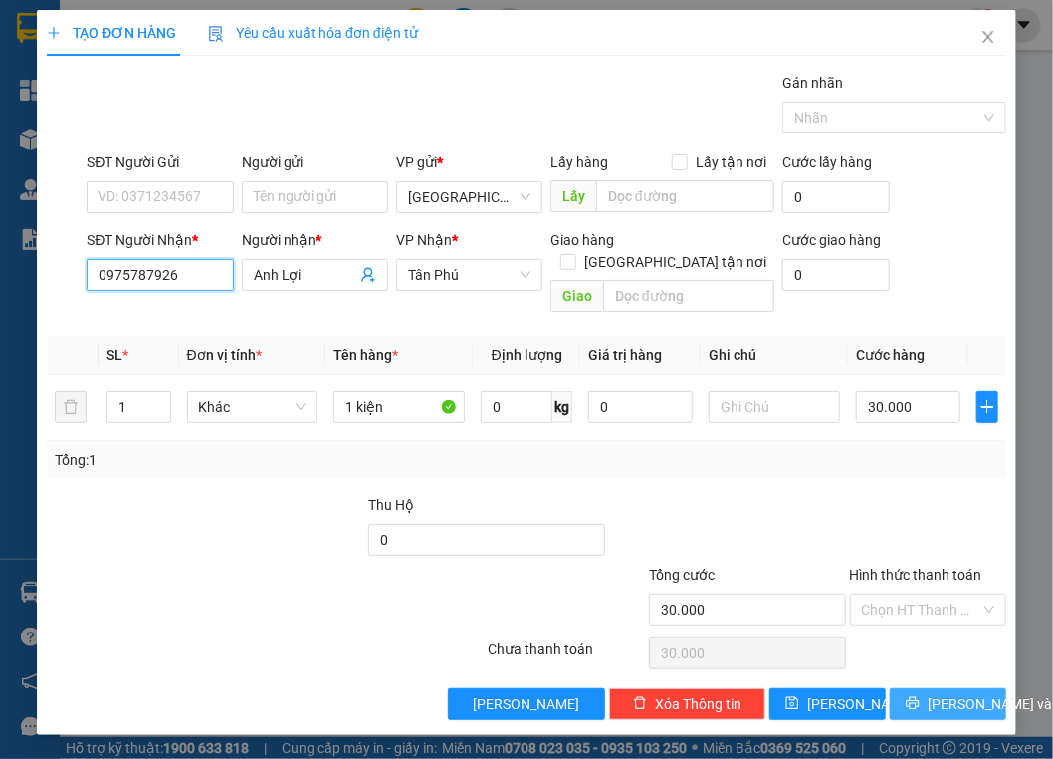
type input "0975787926"
click at [811, 480] on span "[PERSON_NAME] và In" at bounding box center [997, 704] width 139 height 22
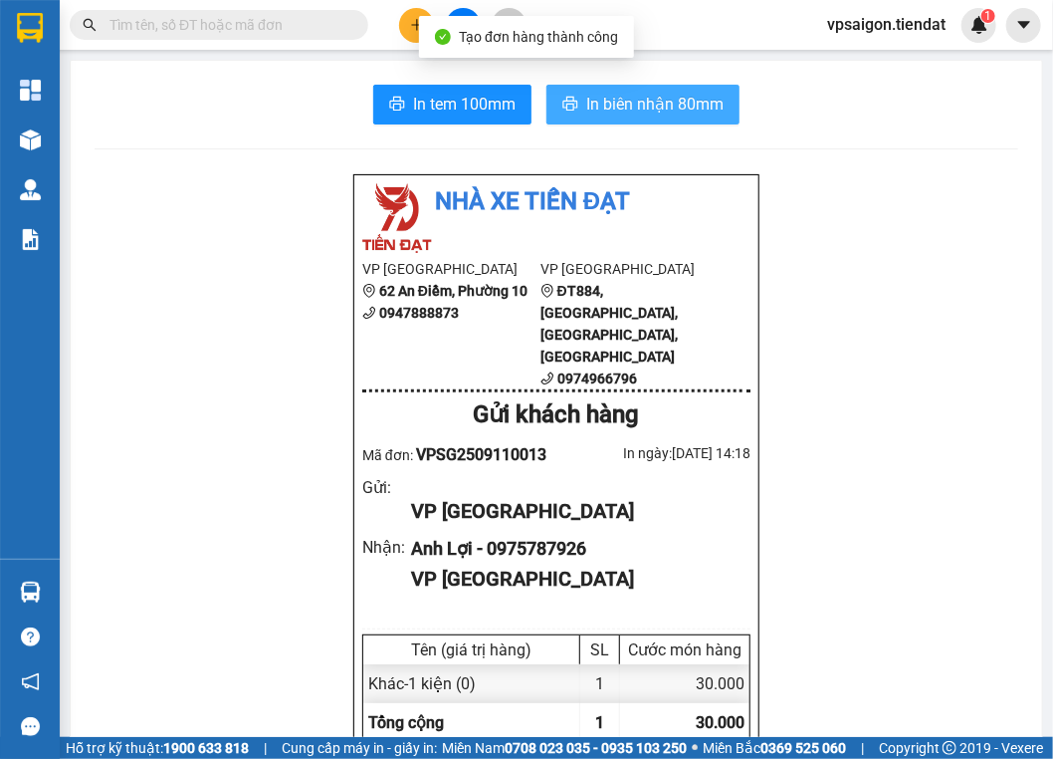
click at [624, 96] on span "In biên nhận 80mm" at bounding box center [654, 104] width 137 height 25
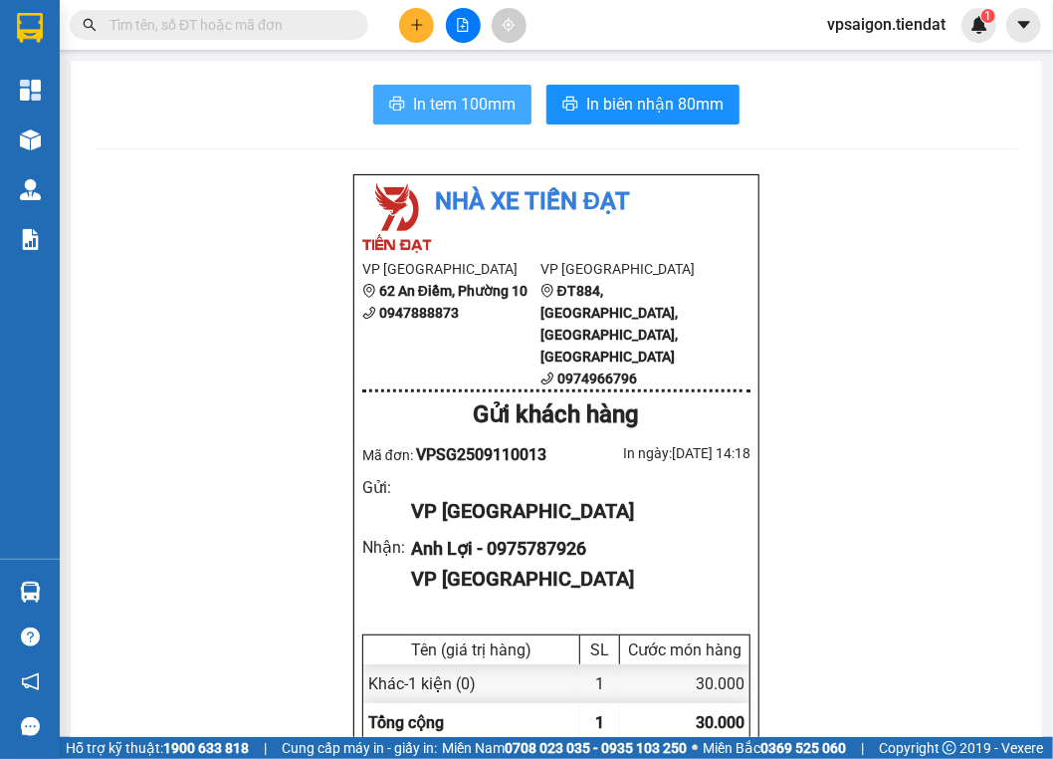
click at [431, 106] on span "In tem 100mm" at bounding box center [464, 104] width 103 height 25
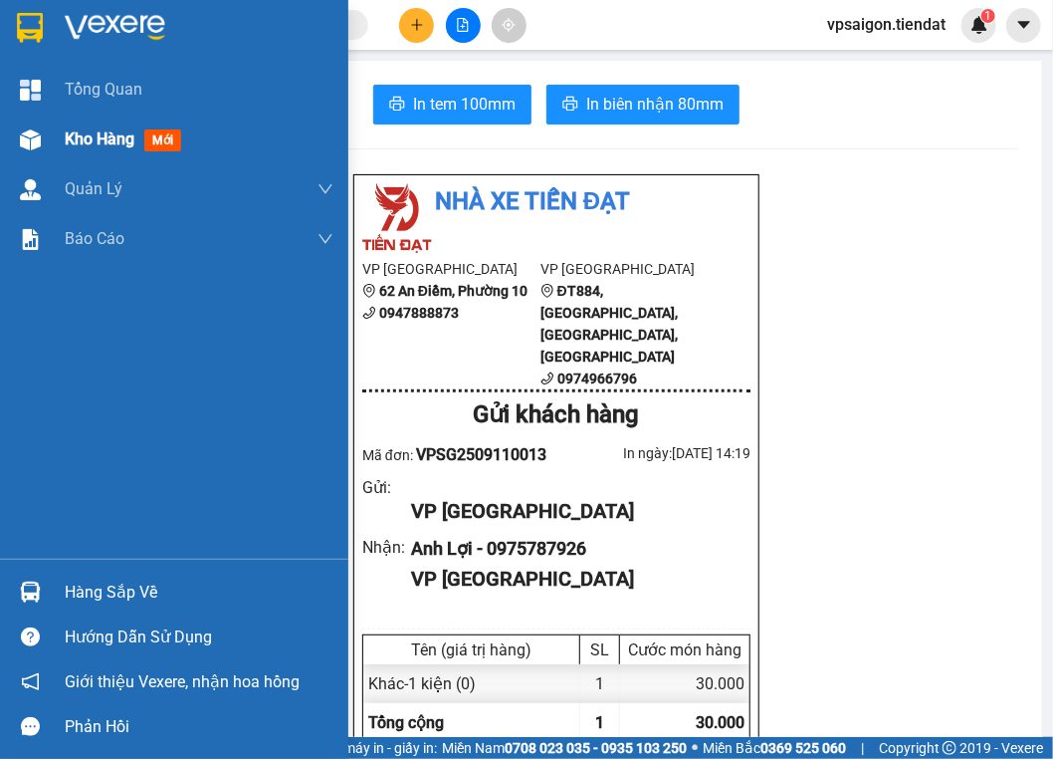
click at [76, 135] on span "Kho hàng" at bounding box center [100, 138] width 70 height 19
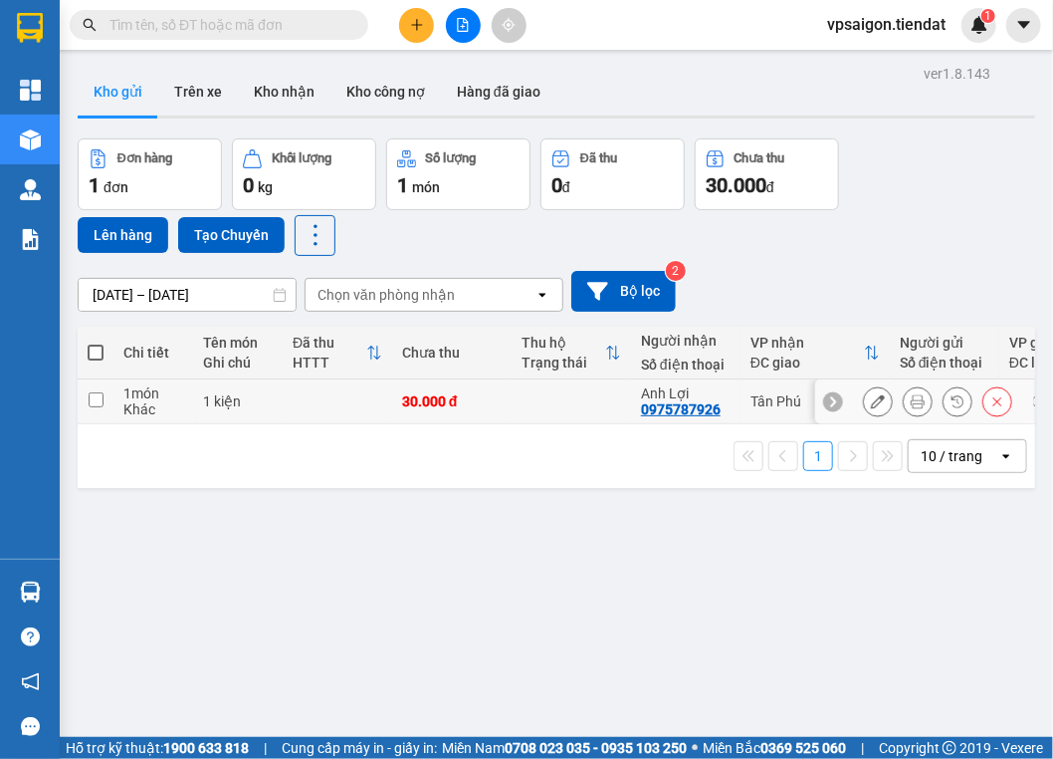
click at [657, 414] on div "0975787926" at bounding box center [681, 409] width 80 height 16
copy div "0975787926"
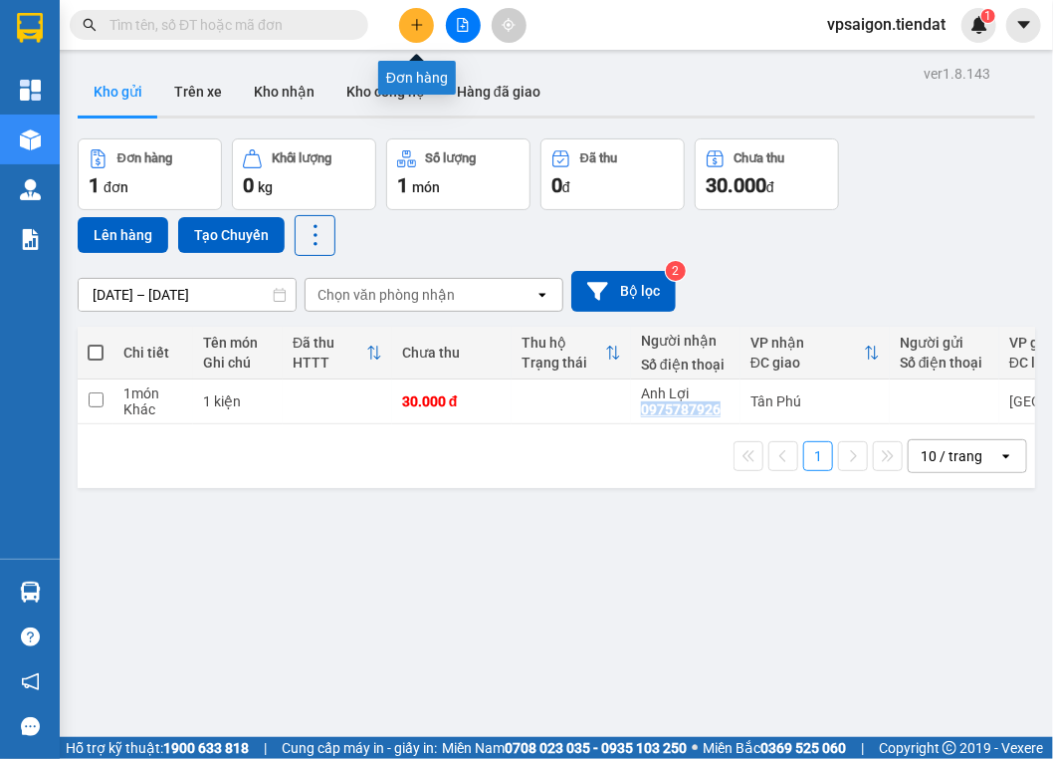
click at [410, 32] on button at bounding box center [416, 25] width 35 height 35
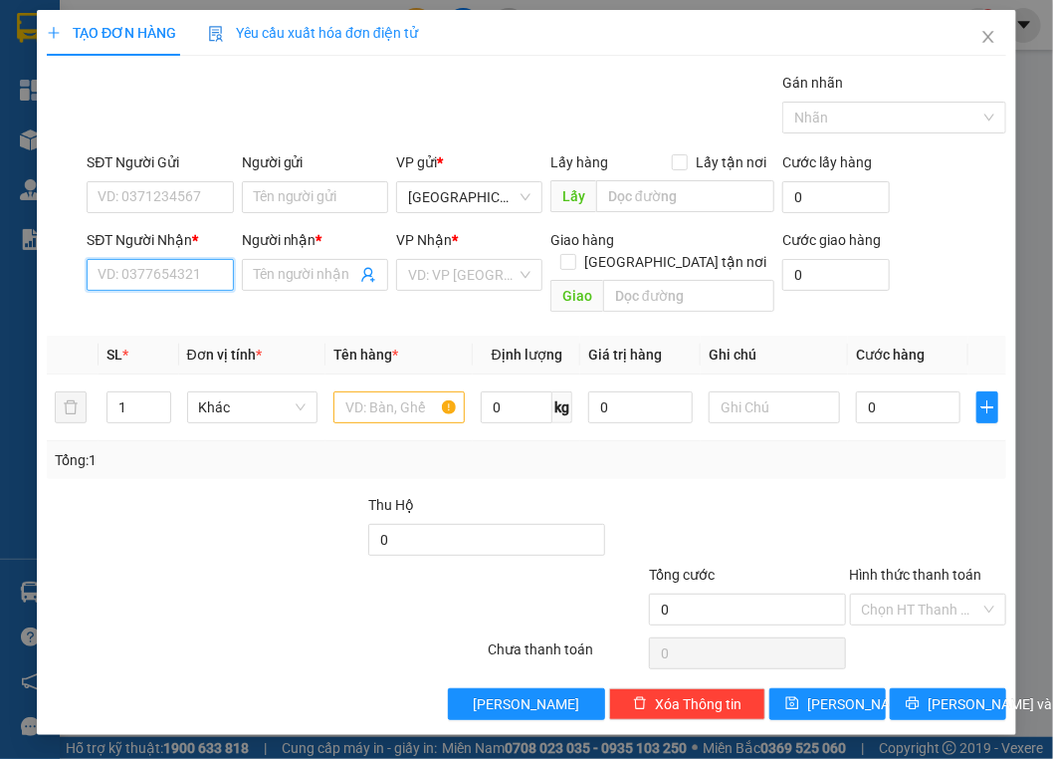
click at [188, 281] on input "SĐT Người Nhận *" at bounding box center [160, 275] width 146 height 32
type input "0333078239"
click at [284, 287] on span at bounding box center [315, 275] width 146 height 32
type input "vô danh"
click at [501, 260] on input "search" at bounding box center [462, 275] width 109 height 30
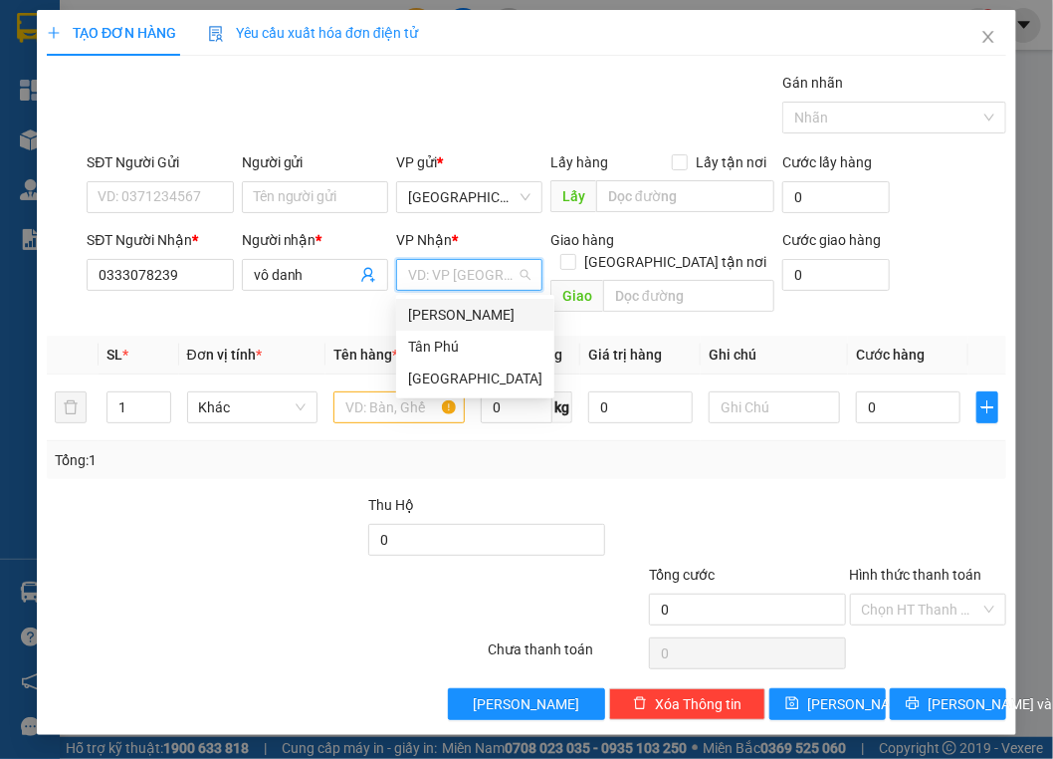
click at [461, 310] on div "[PERSON_NAME]" at bounding box center [475, 315] width 134 height 22
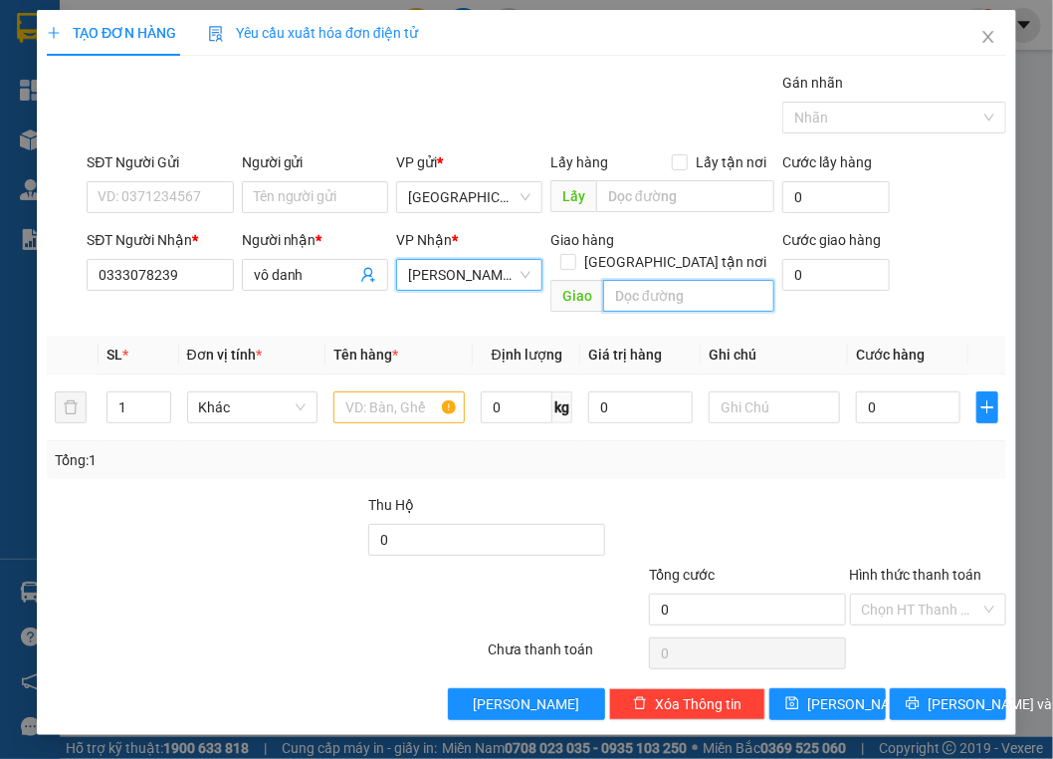
click at [644, 280] on input "text" at bounding box center [688, 296] width 171 height 32
type input "P"
type input "phú đức"
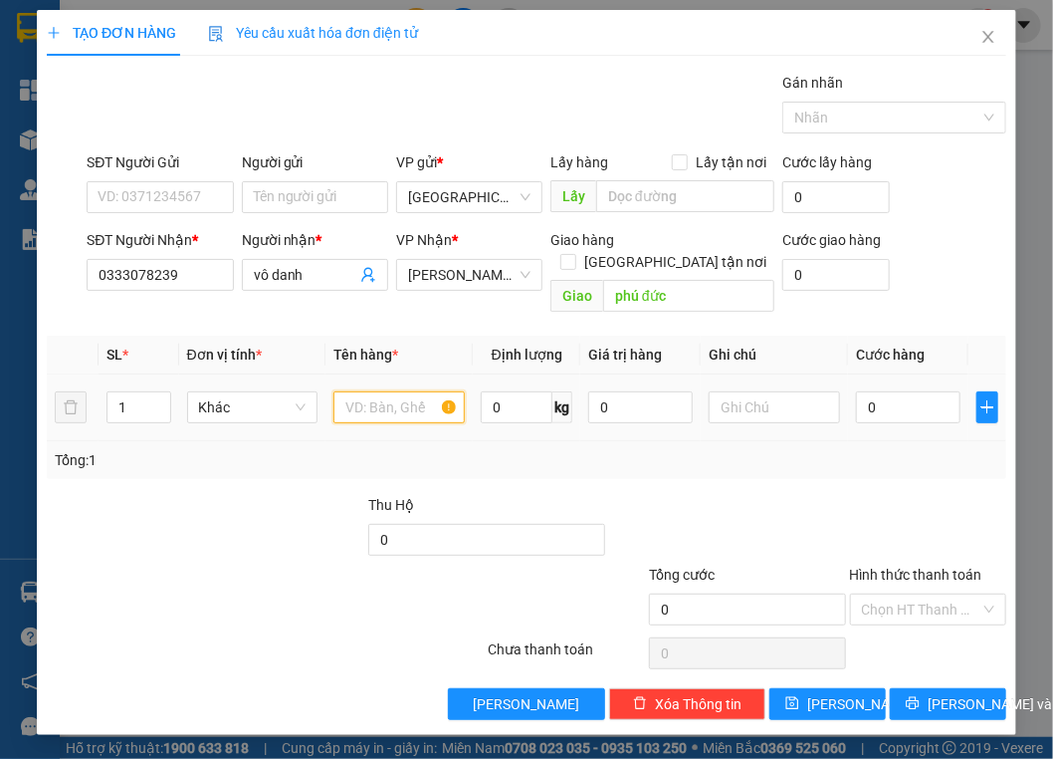
click at [345, 391] on input "text" at bounding box center [399, 407] width 131 height 32
type input "1 thùng"
type input "5"
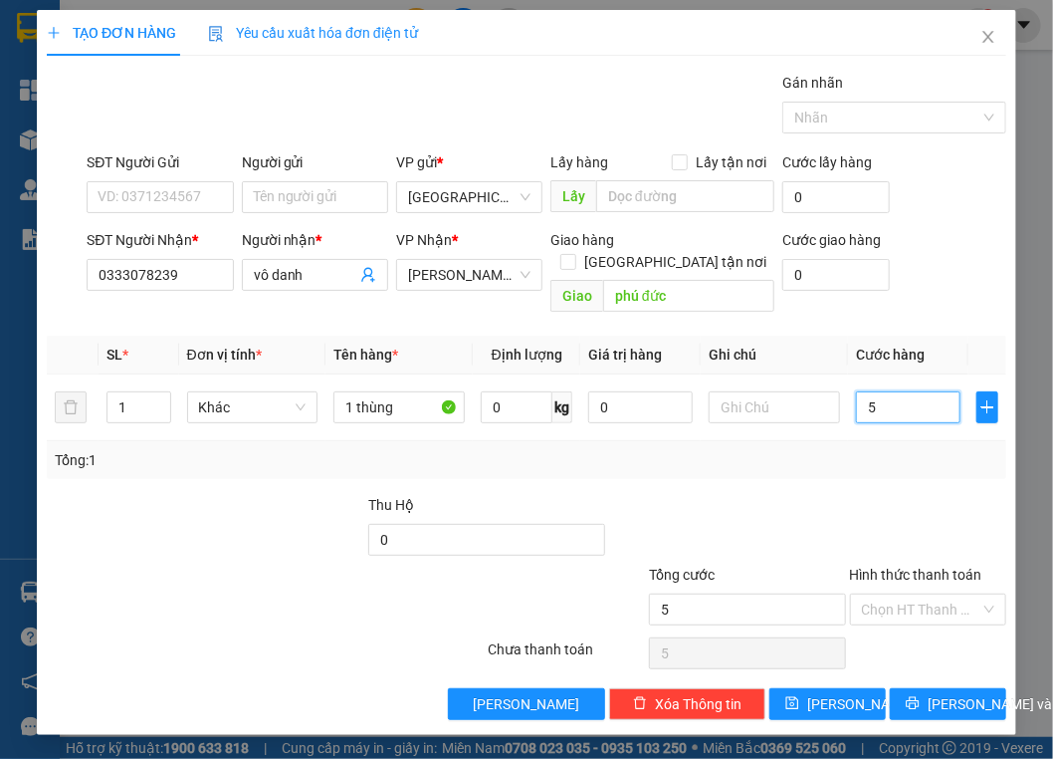
type input "50"
type input "50.000"
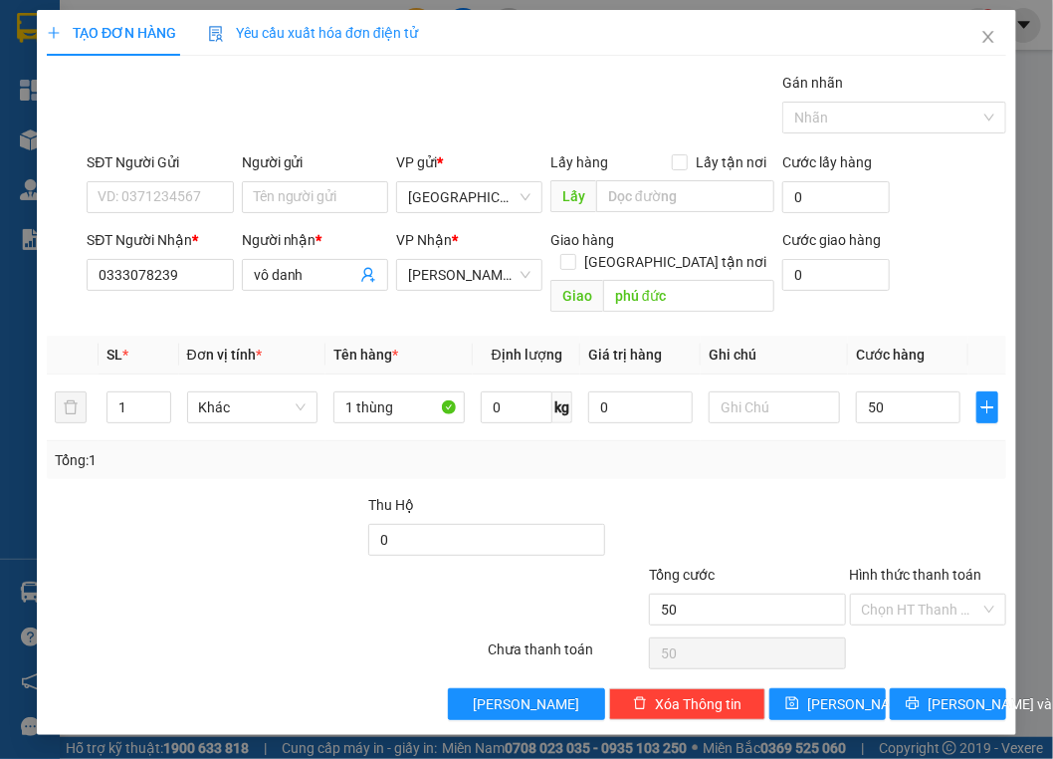
type input "50.000"
click at [748, 480] on div at bounding box center [727, 529] width 241 height 70
click at [143, 287] on input "0333078239" at bounding box center [160, 275] width 146 height 32
click at [255, 480] on div at bounding box center [285, 529] width 160 height 70
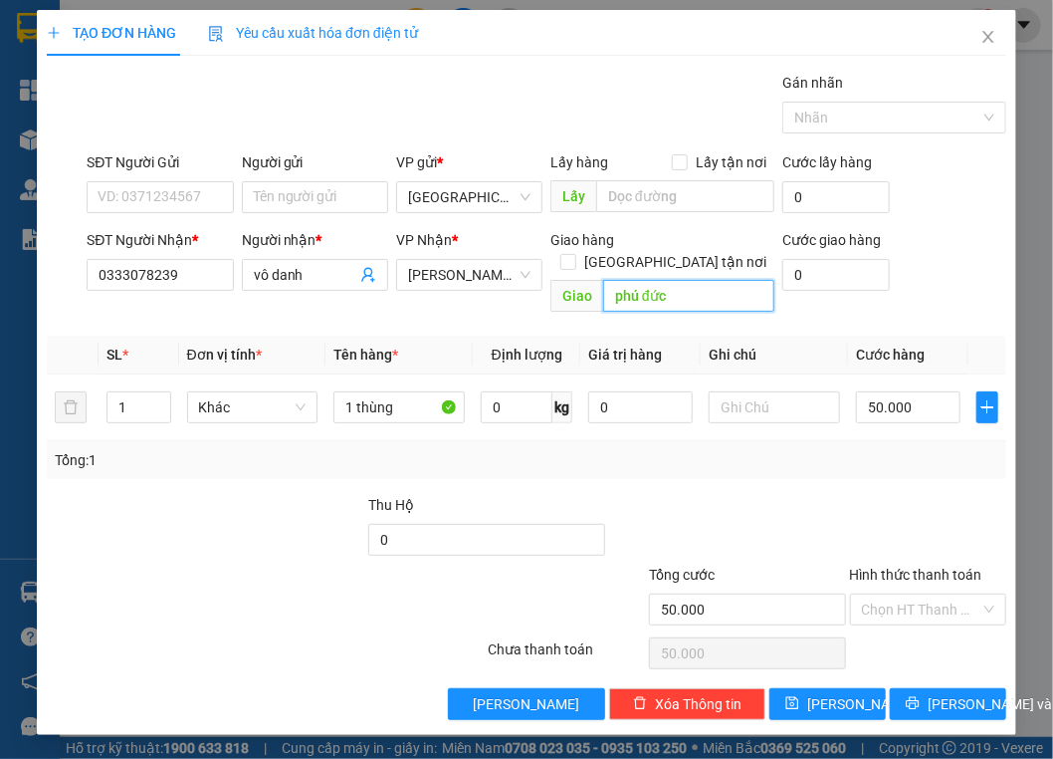
click at [644, 282] on input "phú đức" at bounding box center [688, 296] width 171 height 32
click at [811, 260] on div "TẠO ĐƠN HÀNG Yêu cầu xuất hóa đơn điện tử Transit Pickup Surcharge Ids Transit …" at bounding box center [527, 372] width 980 height 725
click at [205, 480] on div at bounding box center [285, 529] width 160 height 70
click at [70, 480] on div at bounding box center [185, 599] width 281 height 70
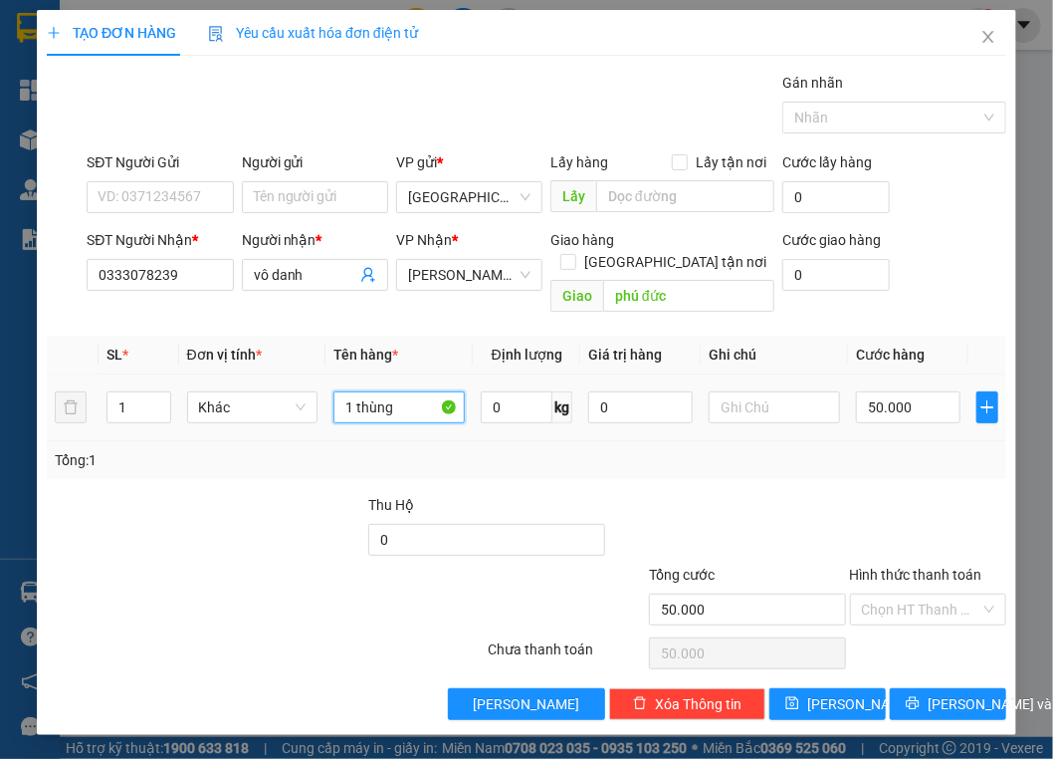
click at [384, 391] on input "1 thùng" at bounding box center [399, 407] width 131 height 32
click at [171, 480] on div at bounding box center [125, 529] width 160 height 70
click at [256, 480] on div at bounding box center [285, 529] width 160 height 70
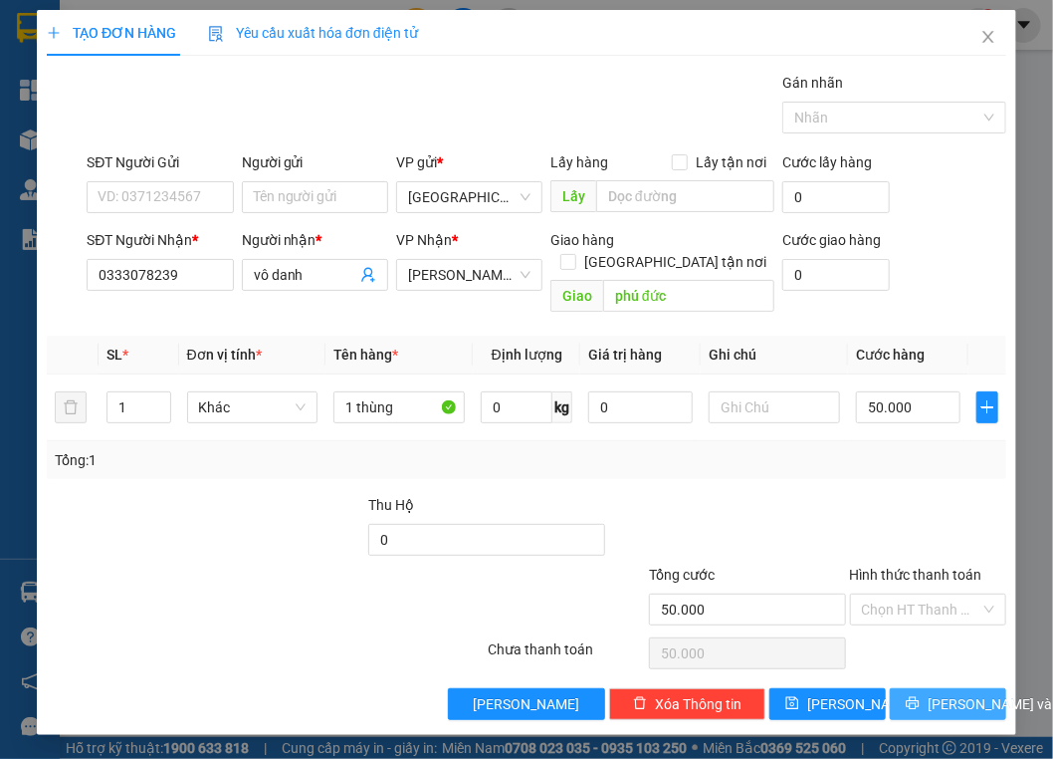
click at [811, 480] on span "Lưu và In" at bounding box center [997, 704] width 139 height 22
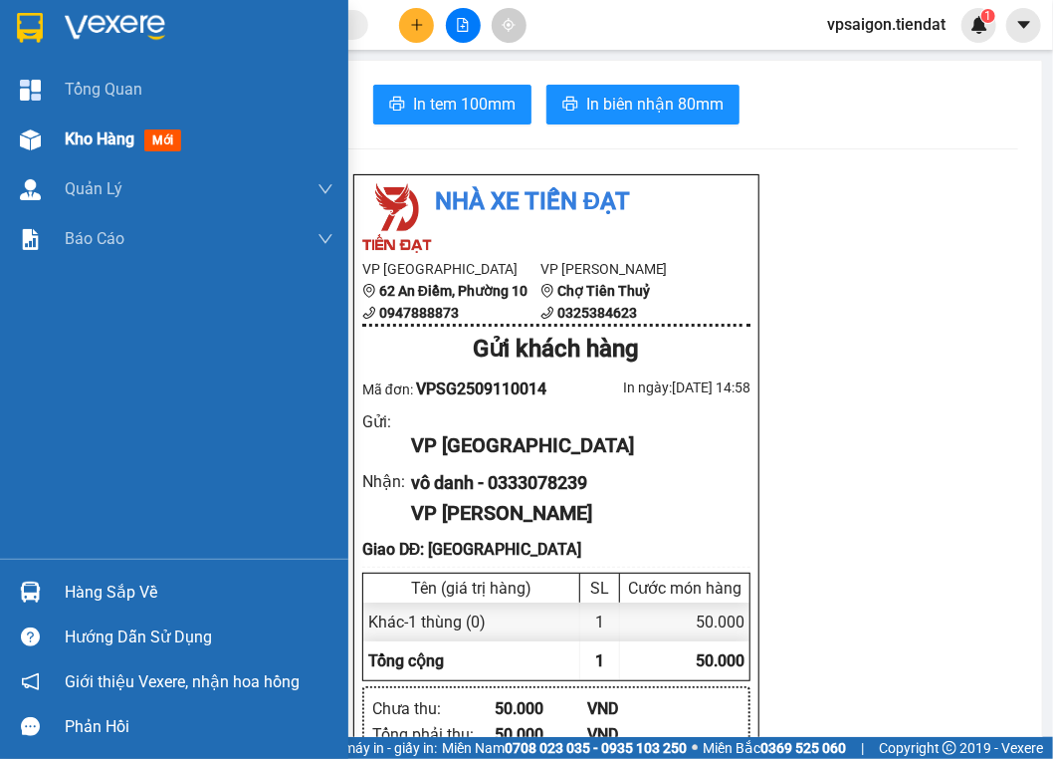
click at [56, 151] on div "Kho hàng mới" at bounding box center [174, 139] width 348 height 50
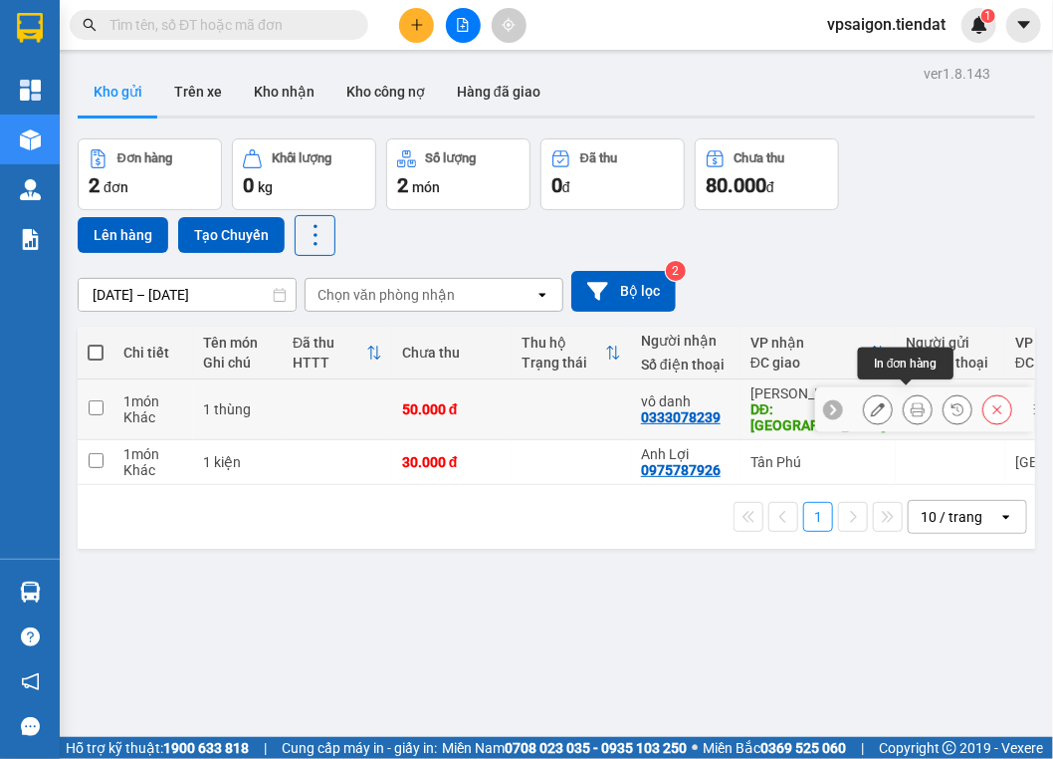
click at [811, 392] on button at bounding box center [878, 409] width 28 height 35
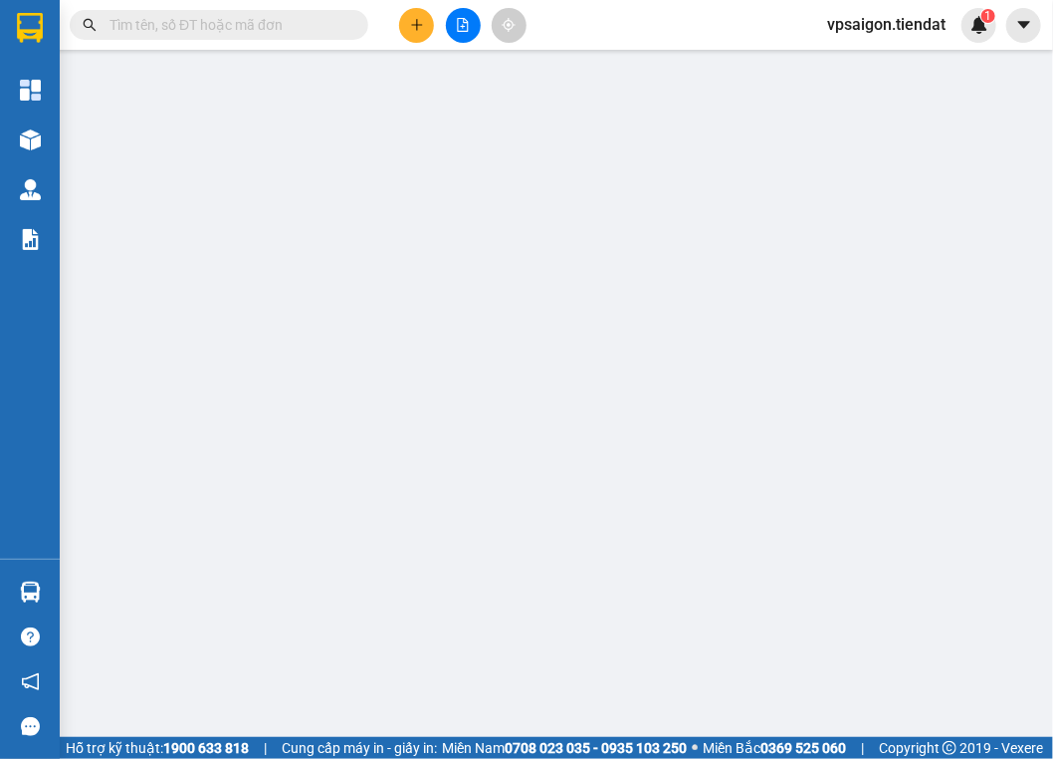
type input "0333078239"
type input "vô danh"
type input "phú đức"
type input "50.000"
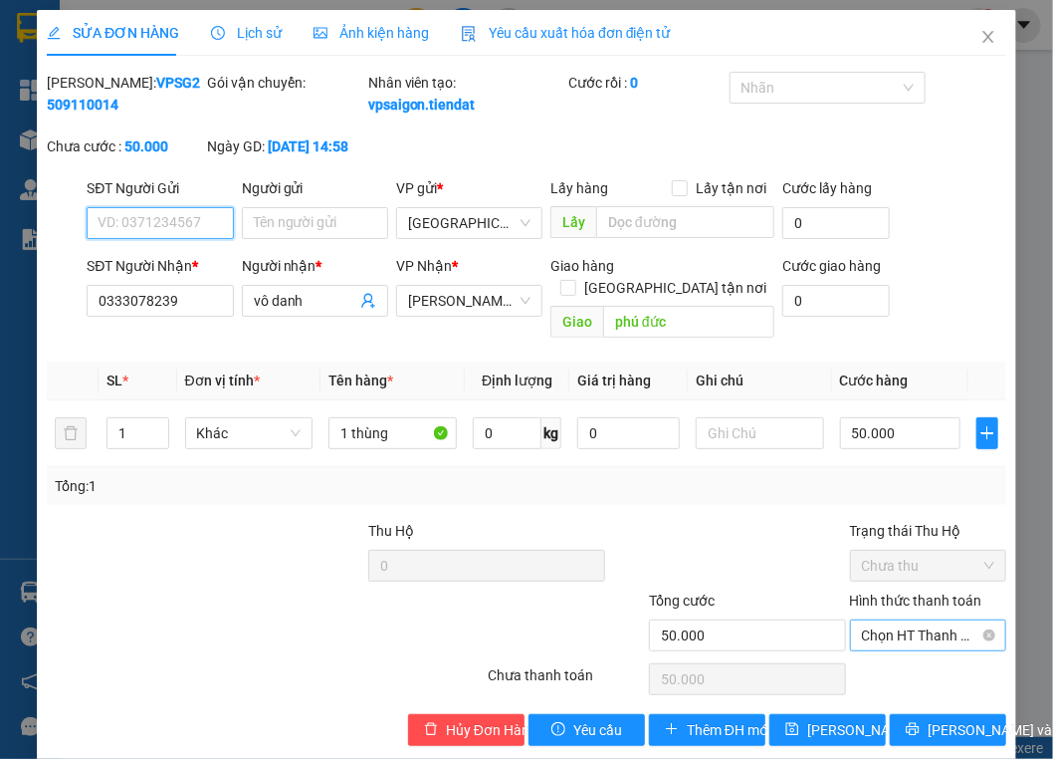
click at [811, 480] on span "Chọn HT Thanh Toán" at bounding box center [928, 635] width 132 height 30
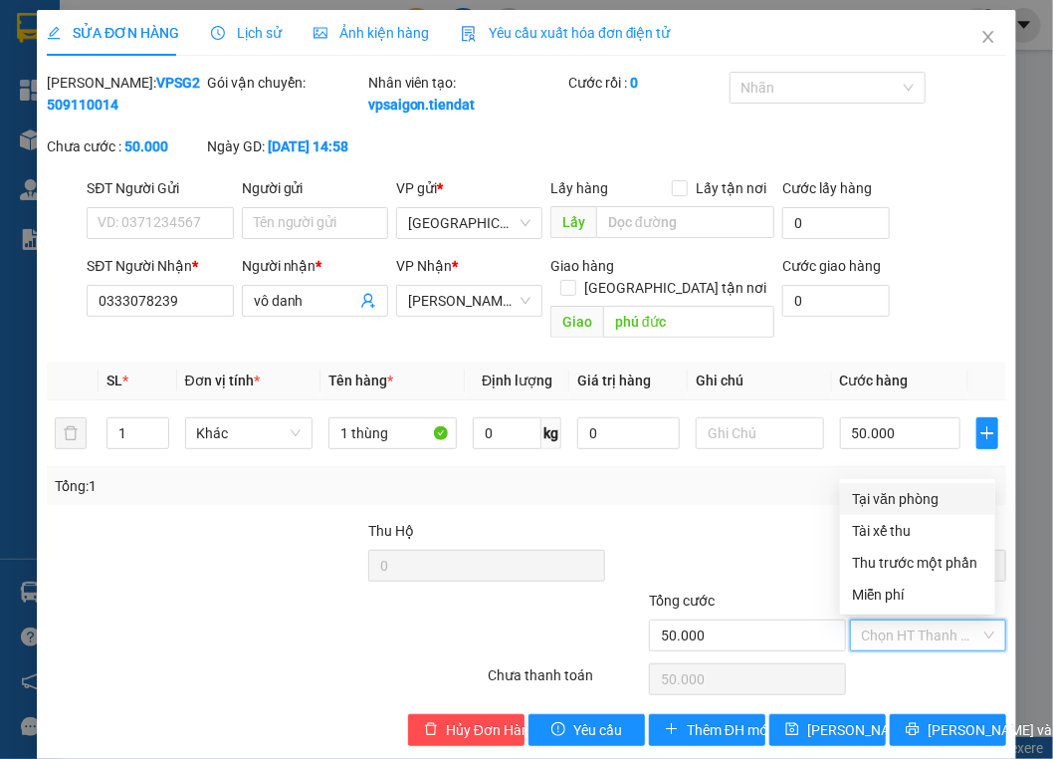
click at [811, 480] on div "Tại văn phòng" at bounding box center [917, 499] width 131 height 22
type input "0"
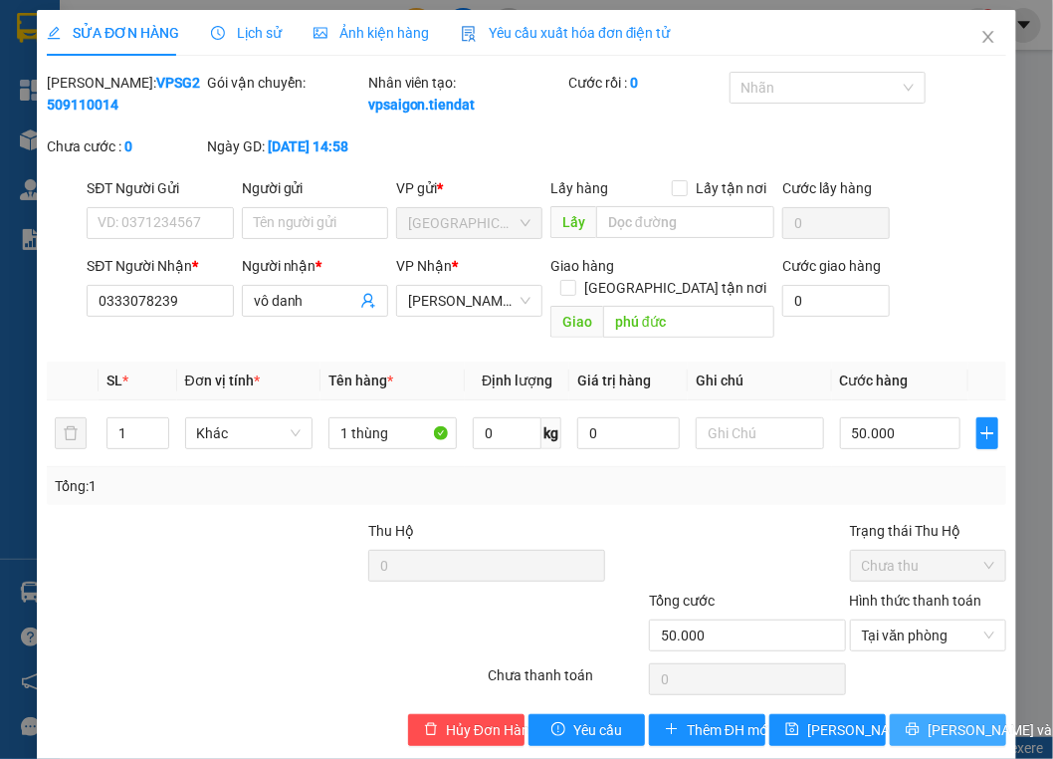
click at [811, 480] on span "Lưu và In" at bounding box center [997, 730] width 139 height 22
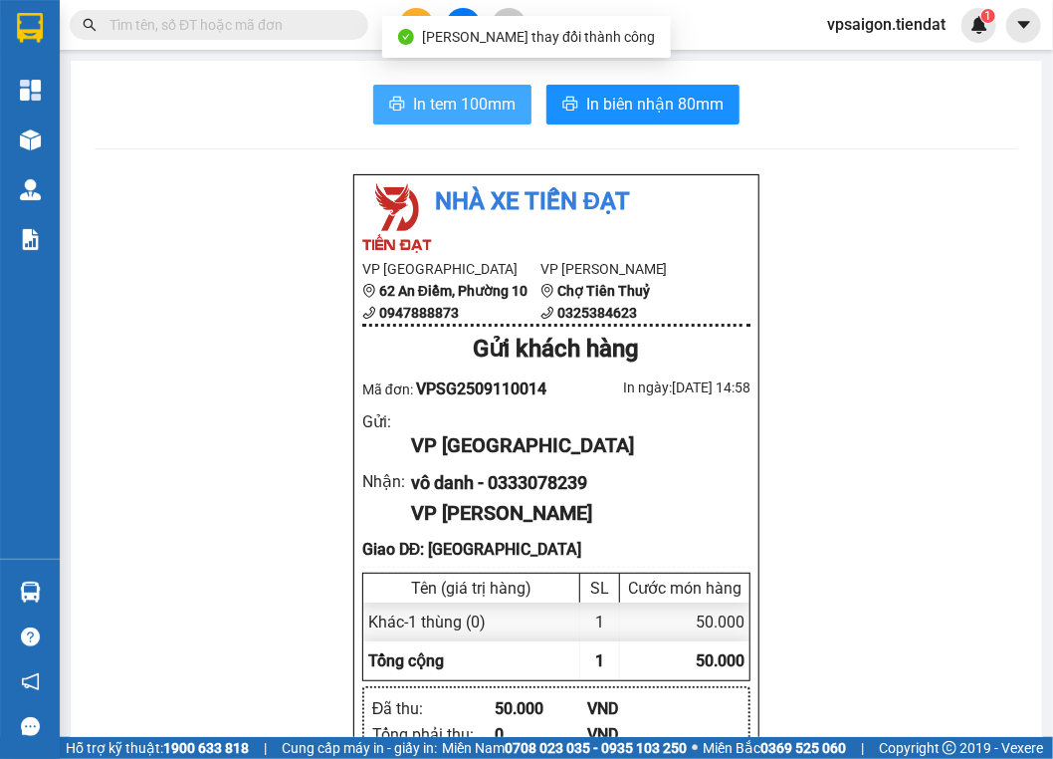
click at [466, 107] on span "In tem 100mm" at bounding box center [464, 104] width 103 height 25
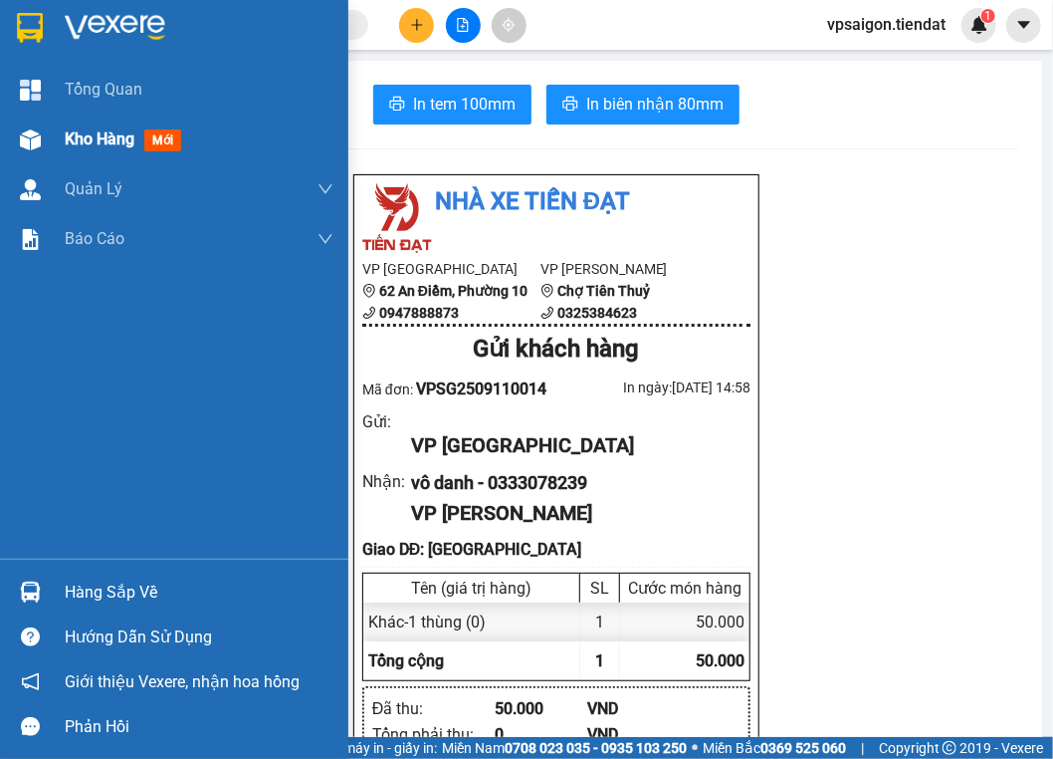
click at [76, 149] on div "Kho hàng mới" at bounding box center [127, 138] width 124 height 25
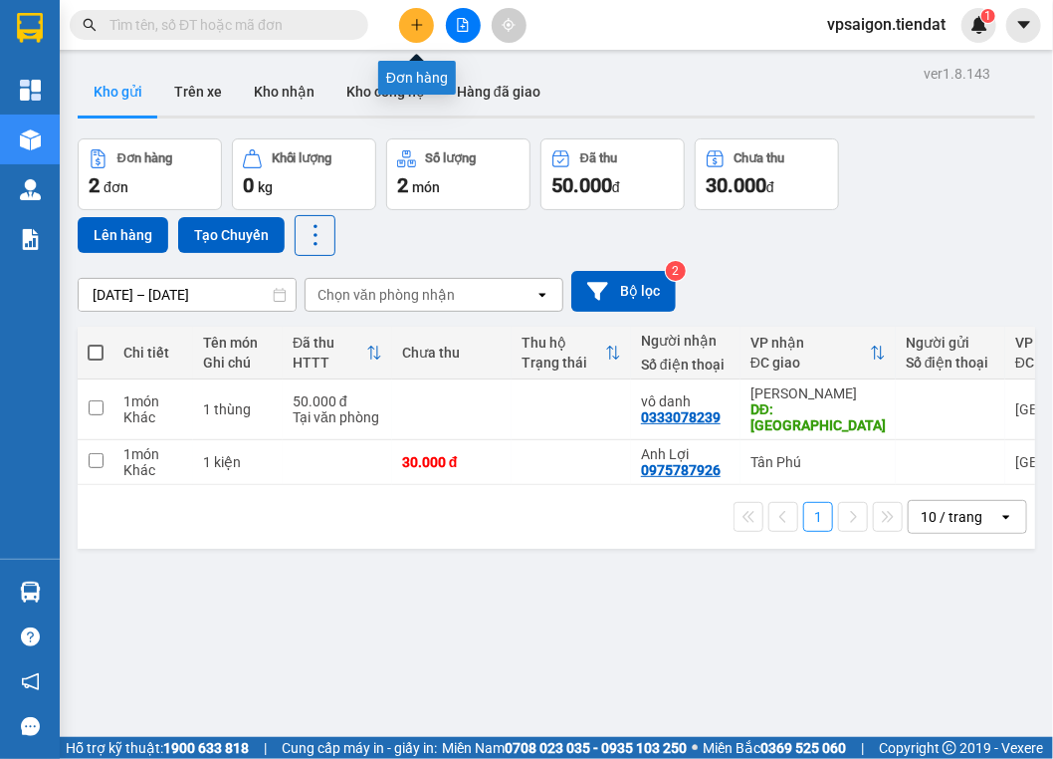
click at [407, 27] on button at bounding box center [416, 25] width 35 height 35
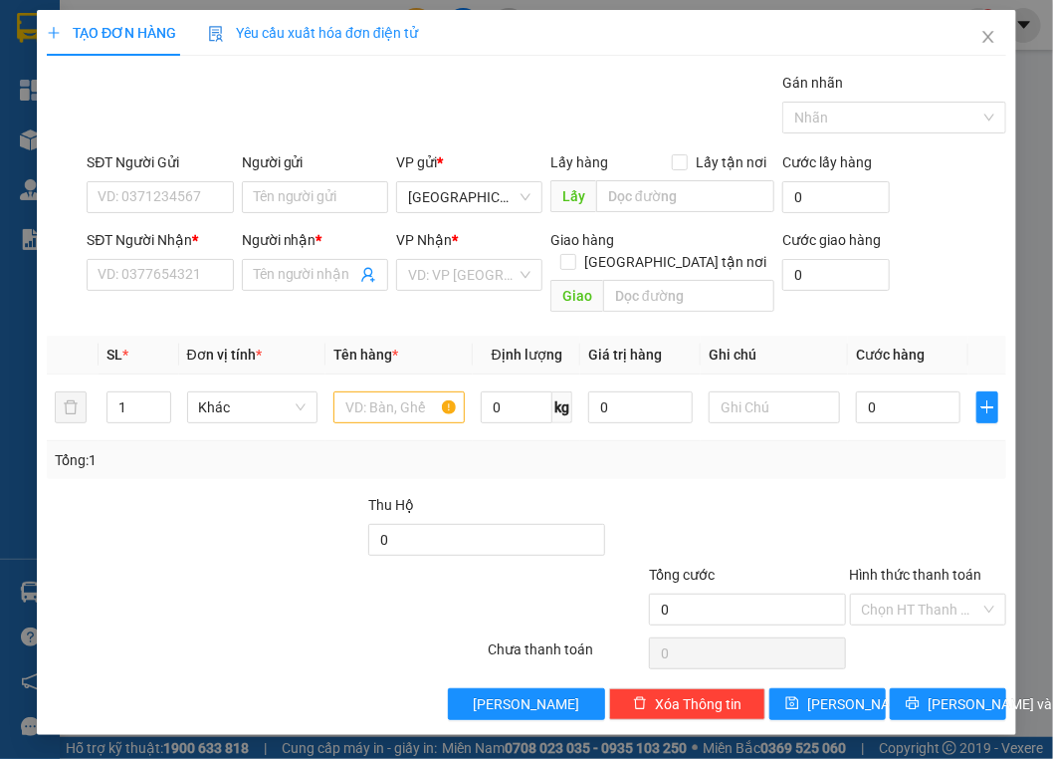
click at [299, 246] on div "Người nhận *" at bounding box center [315, 240] width 146 height 22
click at [299, 264] on input "Người nhận *" at bounding box center [305, 275] width 103 height 22
click at [309, 272] on input "Người nhận *" at bounding box center [305, 275] width 103 height 22
type input "Tài"
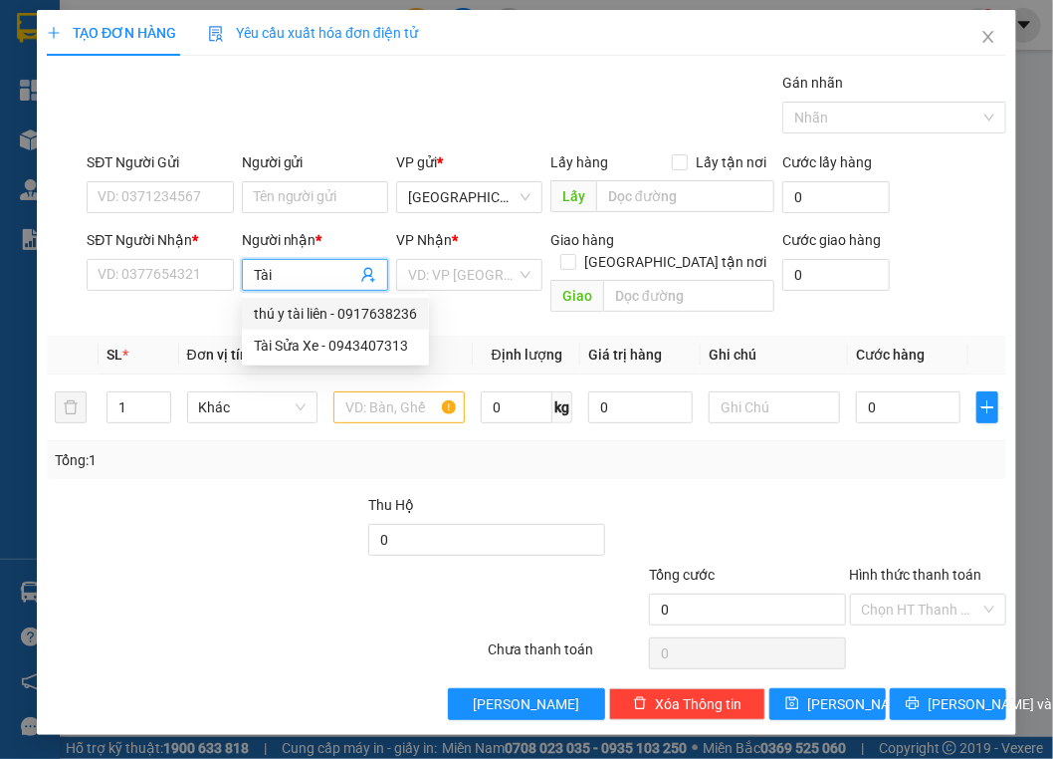
click at [331, 310] on div "thú y tài liên - 0917638236" at bounding box center [335, 314] width 163 height 22
type input "0917638236"
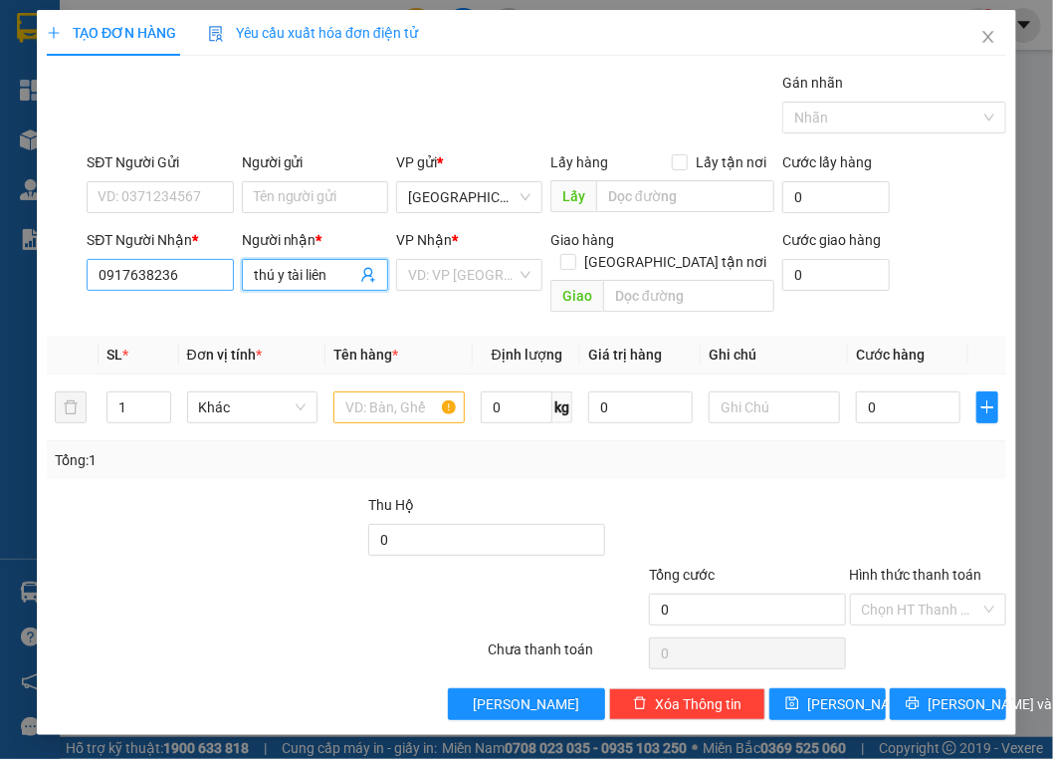
type input "thú y tài liên"
click at [205, 262] on input "0917638236" at bounding box center [160, 275] width 146 height 32
click at [811, 29] on span "Close" at bounding box center [989, 38] width 56 height 56
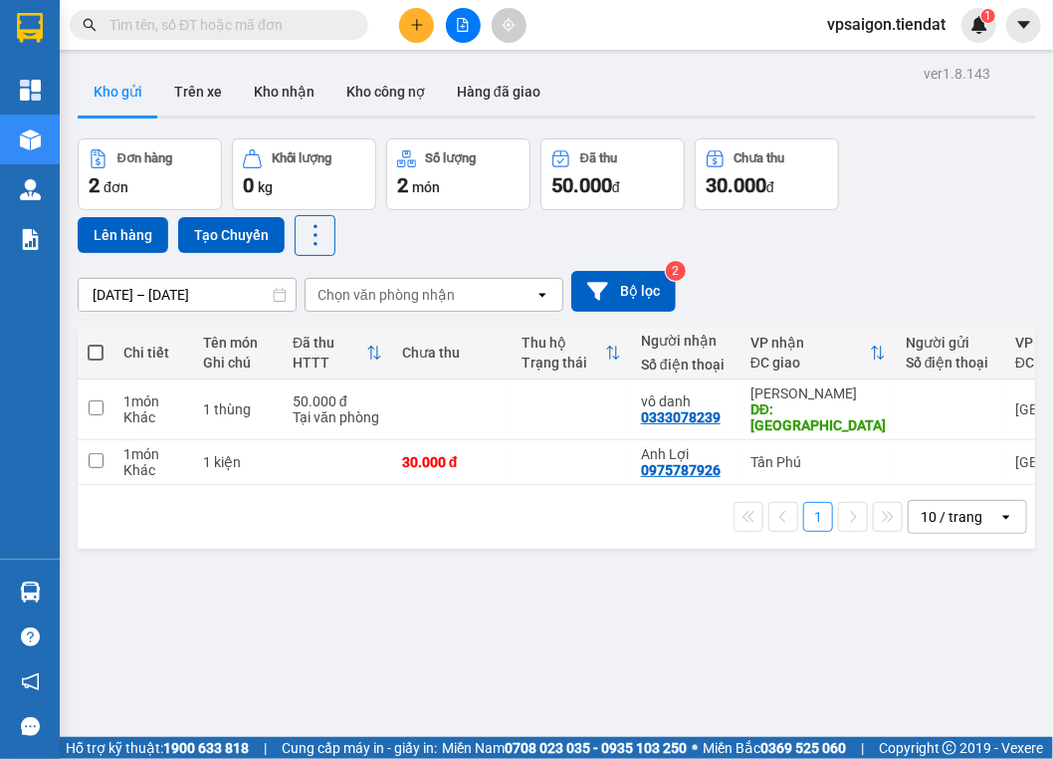
click at [401, 31] on button at bounding box center [416, 25] width 35 height 35
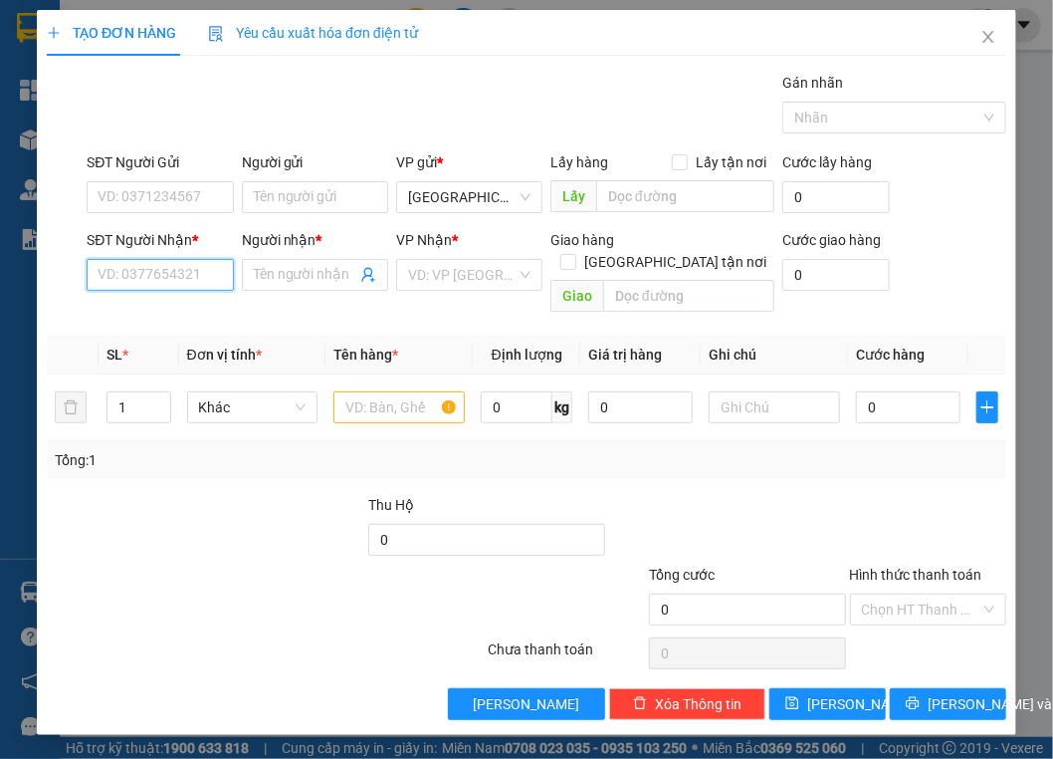
click at [165, 278] on input "SĐT Người Nhận *" at bounding box center [160, 275] width 146 height 32
paste input "0917638236"
type input "0917638236"
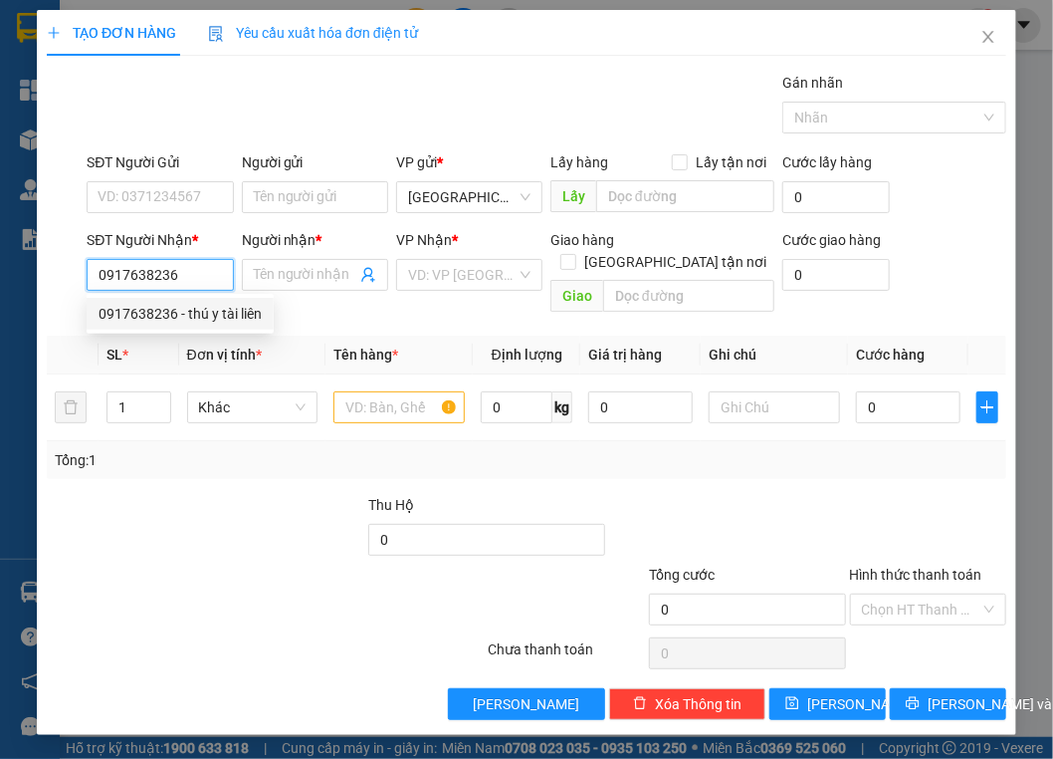
click at [184, 319] on div "0917638236 - thú y tài liên" at bounding box center [180, 314] width 163 height 22
type input "thú y tài liên"
type input "80.000"
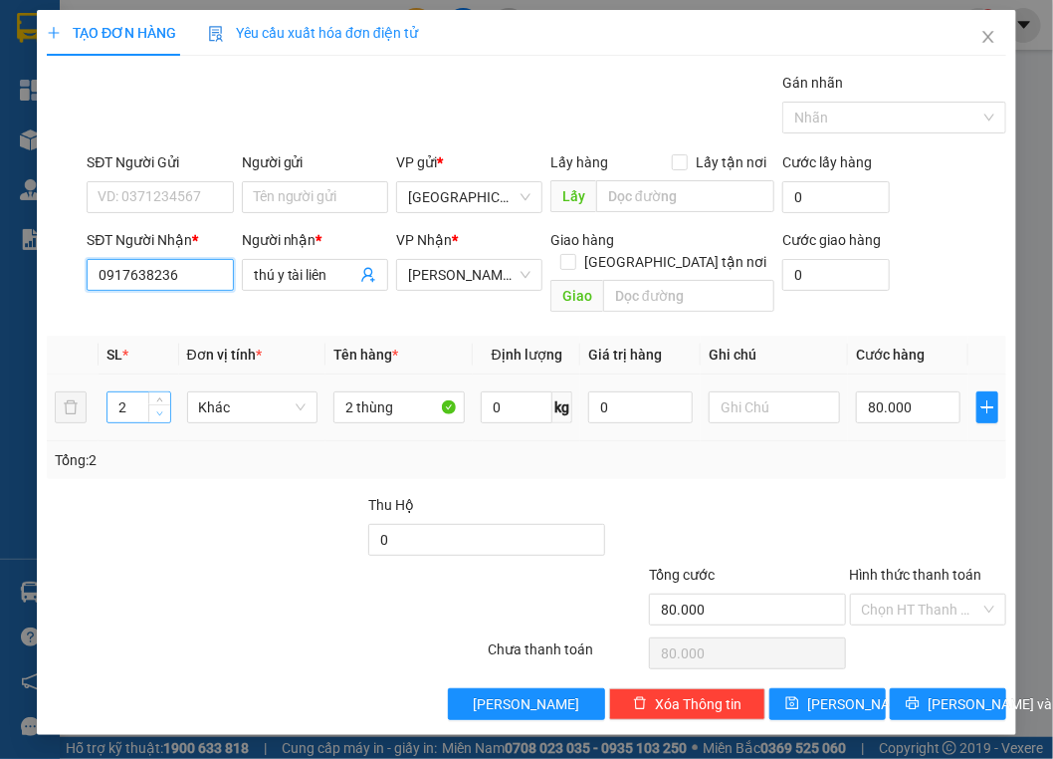
type input "0917638236"
type input "1"
click at [168, 404] on span "Decrease Value" at bounding box center [159, 413] width 22 height 18
click at [413, 391] on input "2 thùng" at bounding box center [399, 407] width 131 height 32
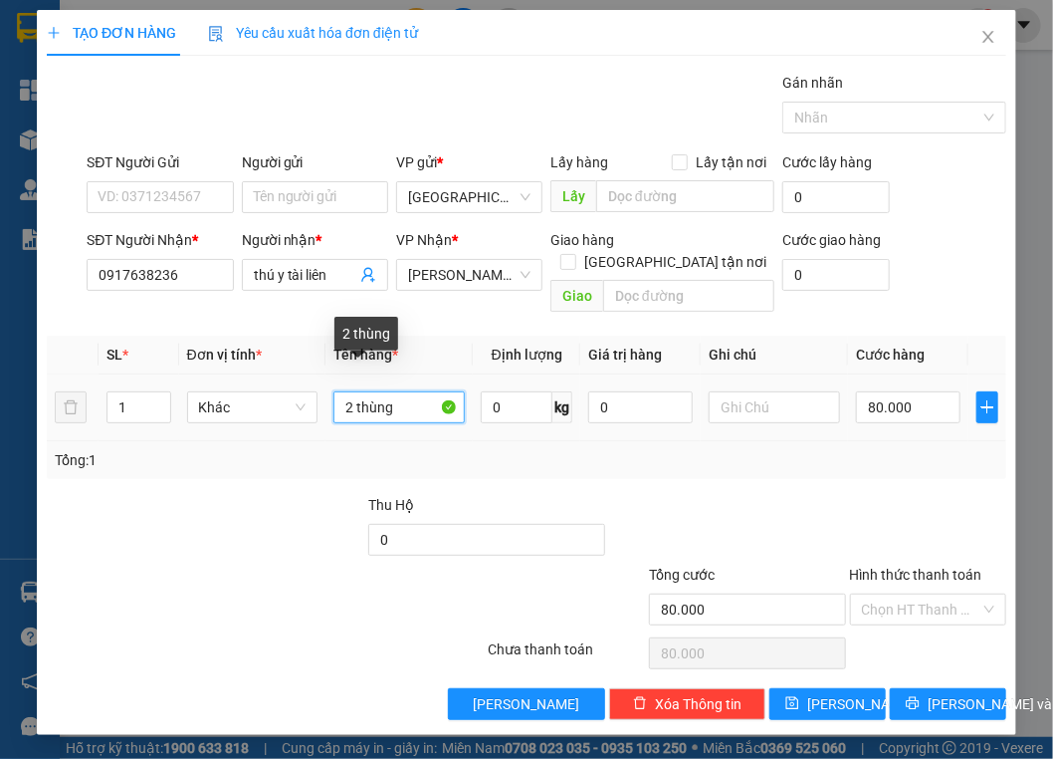
click at [413, 391] on input "2 thùng" at bounding box center [399, 407] width 131 height 32
type input "1"
type input "·"
click at [428, 404] on td "1 THÙNG" at bounding box center [399, 407] width 147 height 67
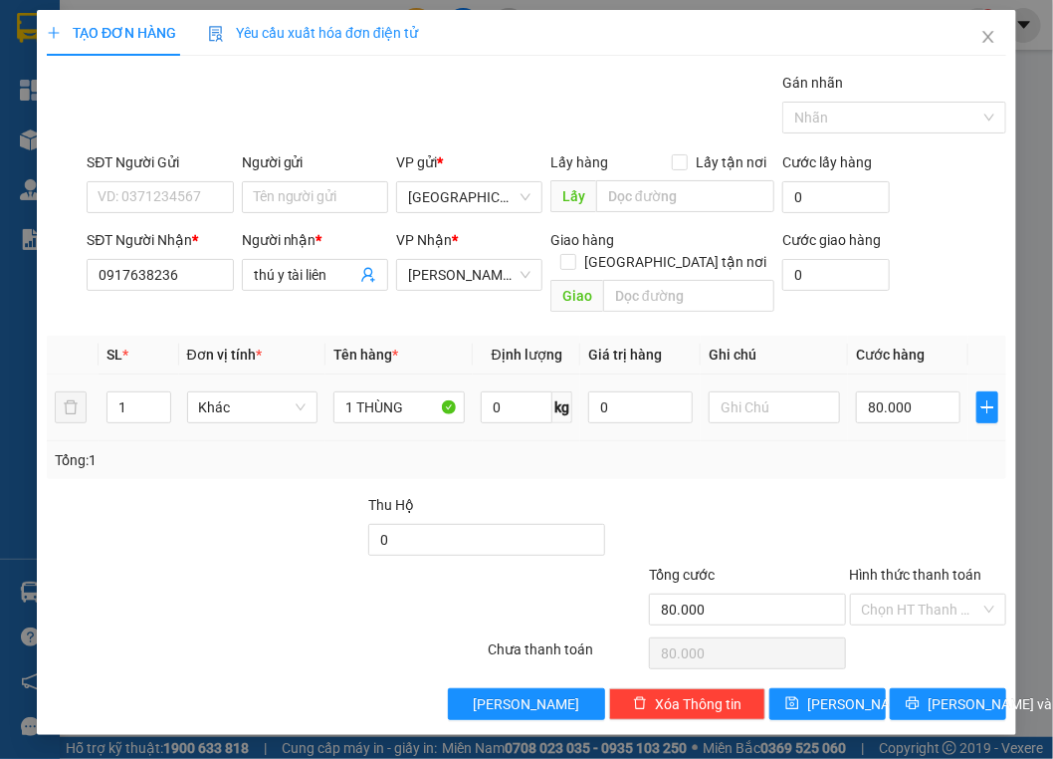
click at [426, 400] on div "1 THÙNG" at bounding box center [399, 407] width 131 height 40
click at [426, 391] on input "1 THÙNG" at bounding box center [399, 407] width 131 height 32
type input "1 thùng"
click at [811, 392] on input "80.000" at bounding box center [908, 407] width 105 height 32
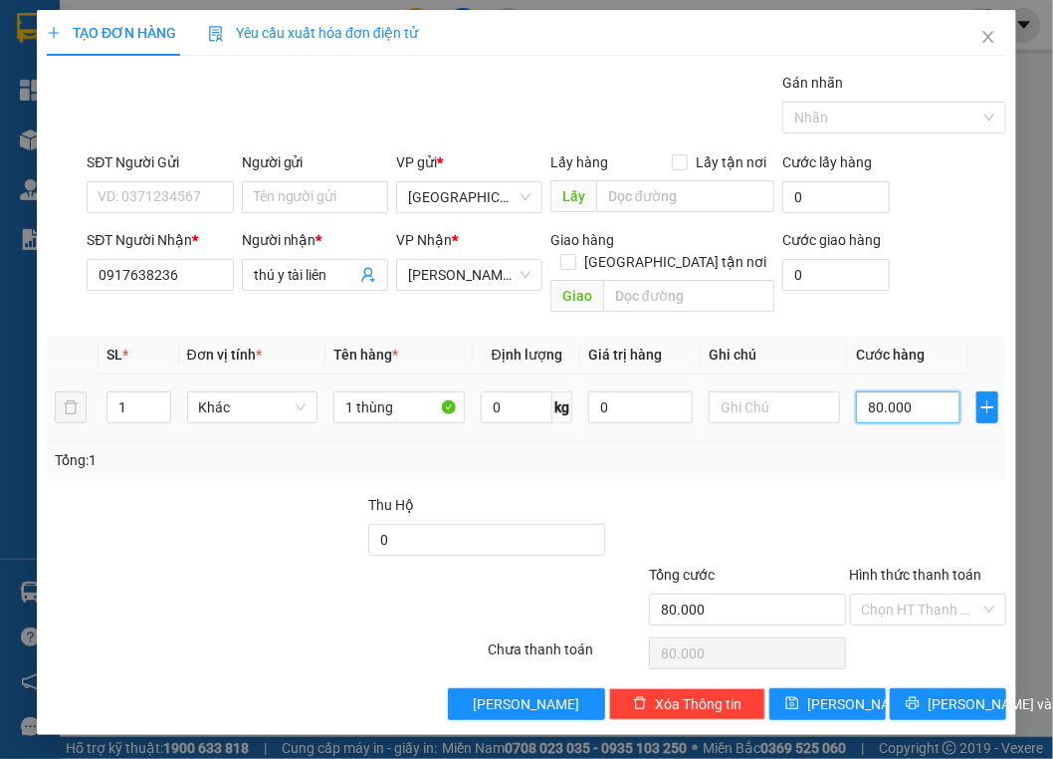
type input "5"
type input "50"
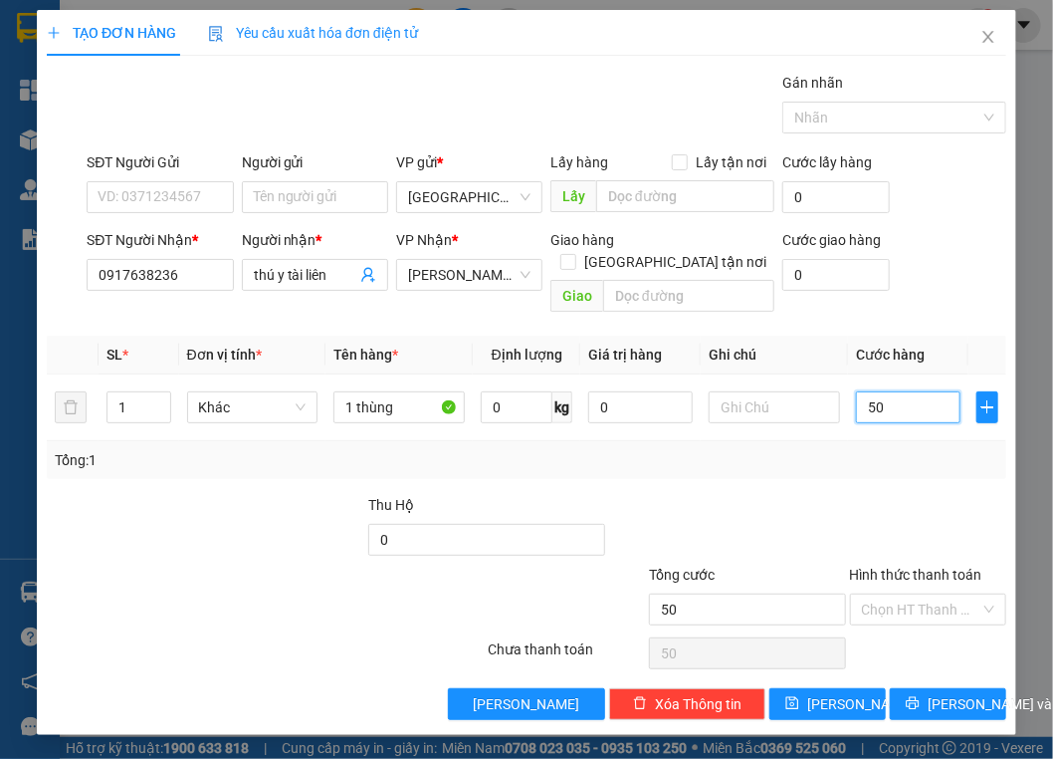
type input "50"
type input "50.000"
click at [811, 449] on div "Tổng: 1" at bounding box center [527, 460] width 944 height 22
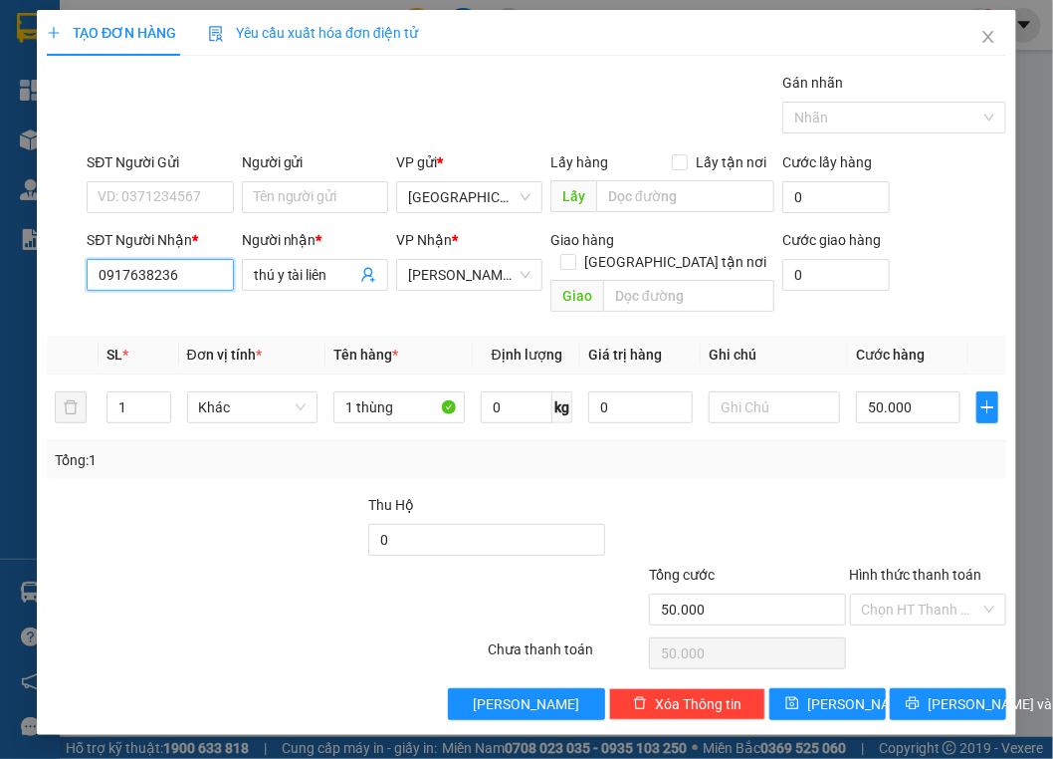
click at [133, 263] on input "0917638236" at bounding box center [160, 275] width 146 height 32
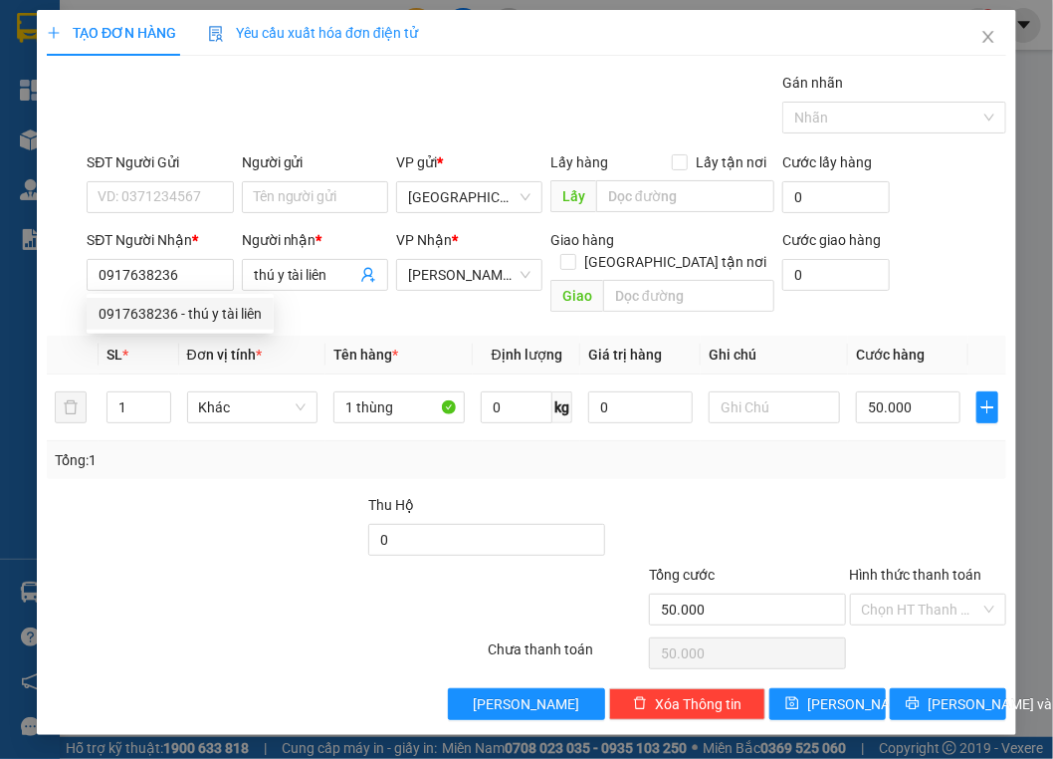
click at [217, 480] on div at bounding box center [285, 529] width 160 height 70
click at [378, 449] on div "Tổng: 1" at bounding box center [231, 460] width 353 height 22
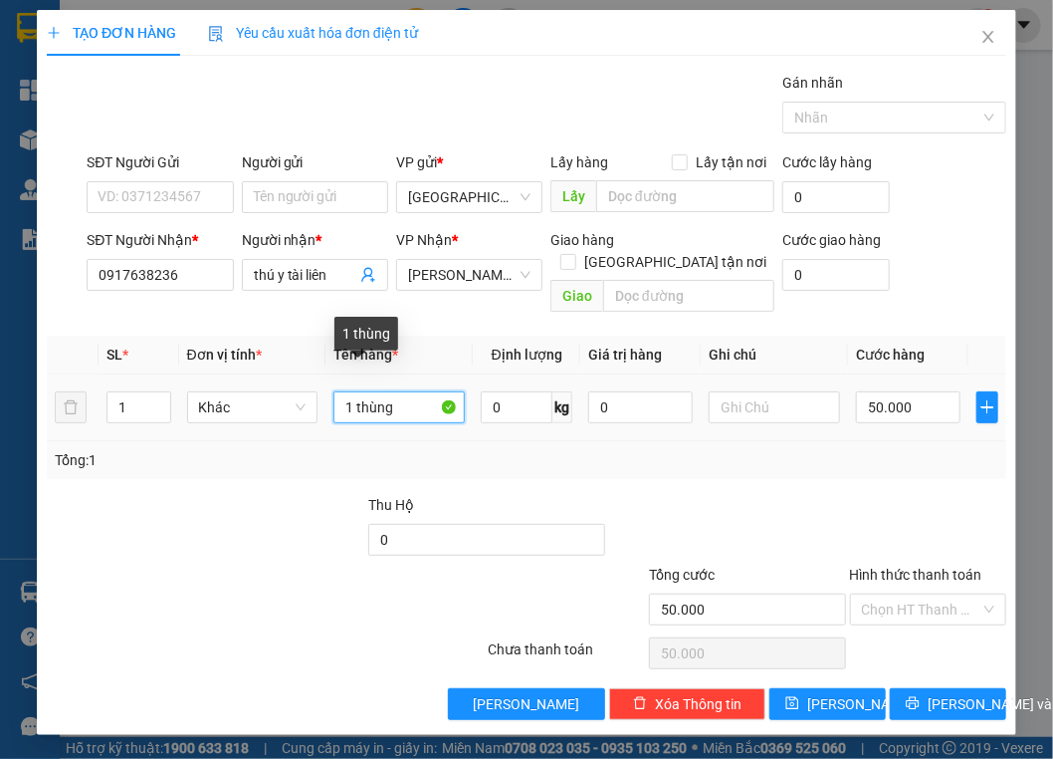
click at [391, 391] on input "1 thùng" at bounding box center [399, 407] width 131 height 32
drag, startPoint x: 115, startPoint y: 473, endPoint x: 143, endPoint y: 459, distance: 31.2
click at [115, 480] on div at bounding box center [125, 529] width 160 height 70
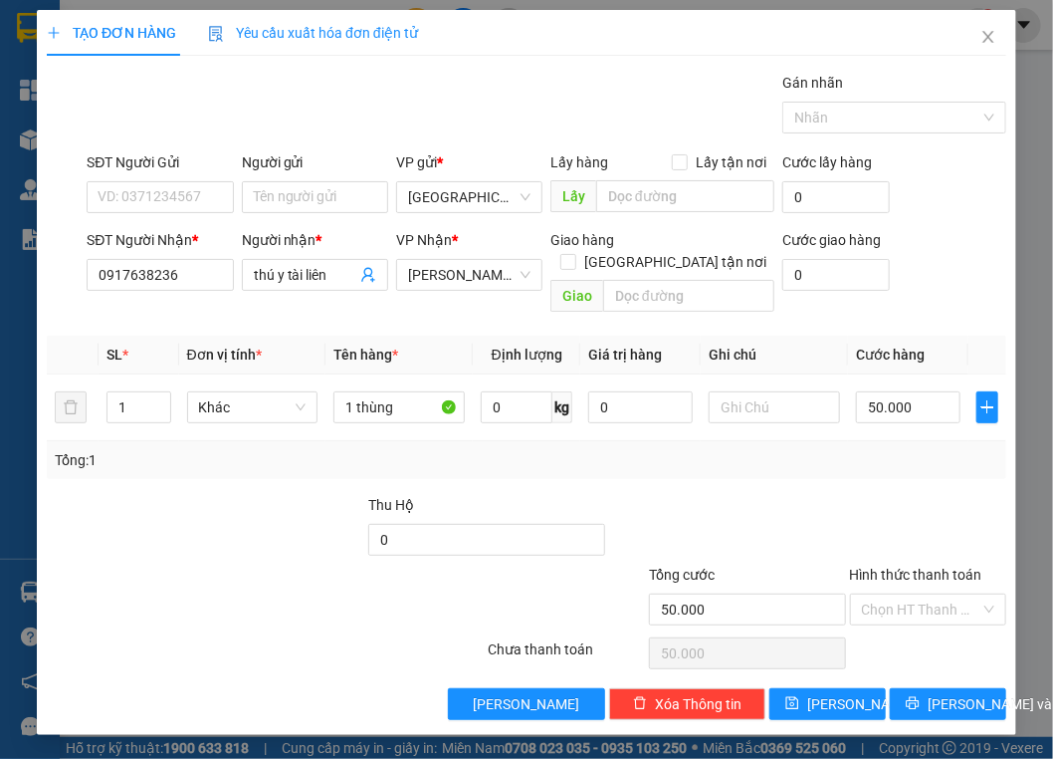
click at [307, 480] on div at bounding box center [285, 529] width 160 height 70
click at [811, 480] on button "Lưu và In" at bounding box center [948, 704] width 116 height 32
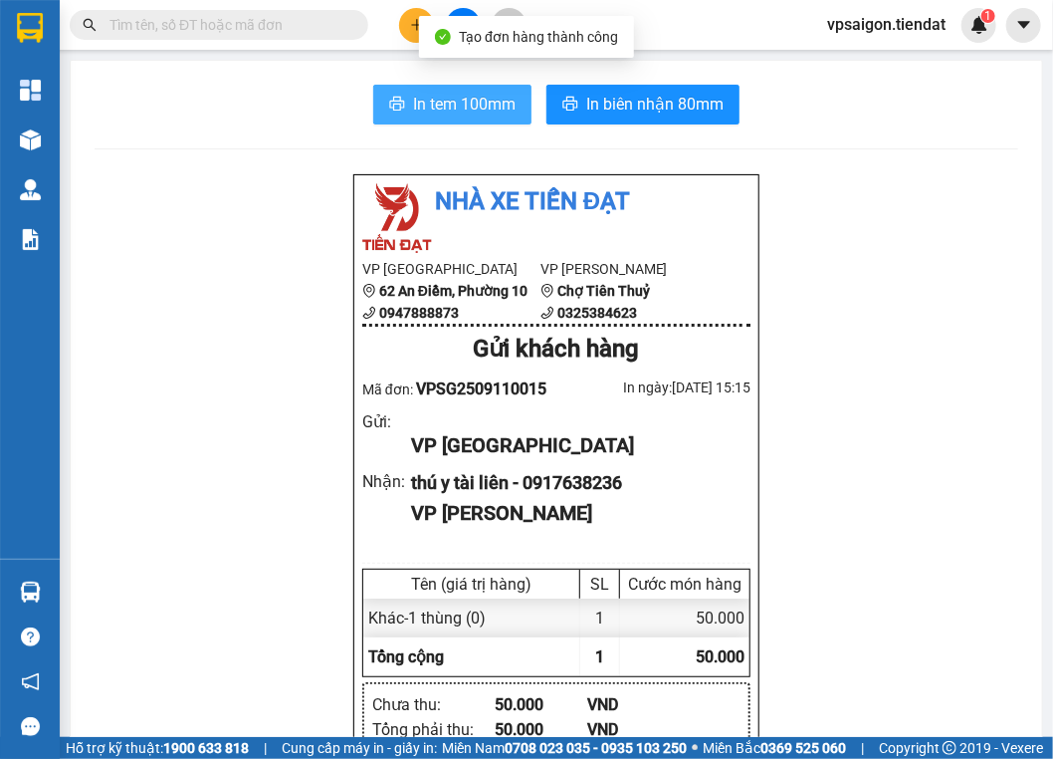
click at [414, 120] on button "In tem 100mm" at bounding box center [452, 105] width 158 height 40
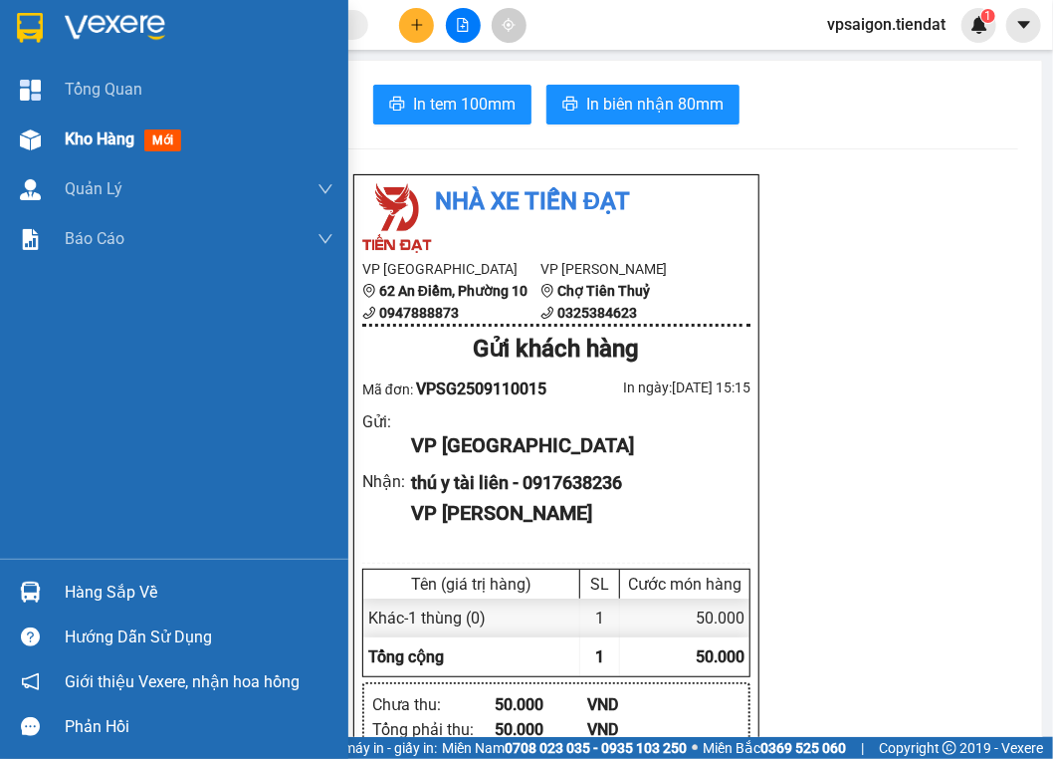
click at [72, 140] on span "Kho hàng" at bounding box center [100, 138] width 70 height 19
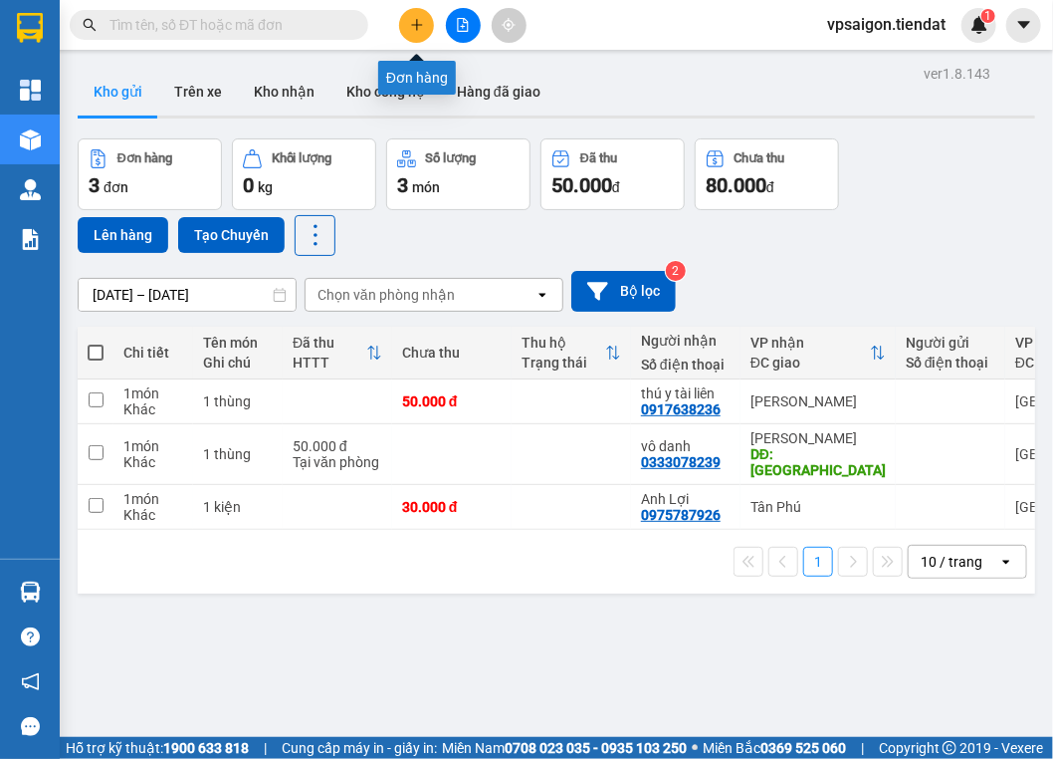
click at [418, 24] on icon "plus" at bounding box center [417, 25] width 14 height 14
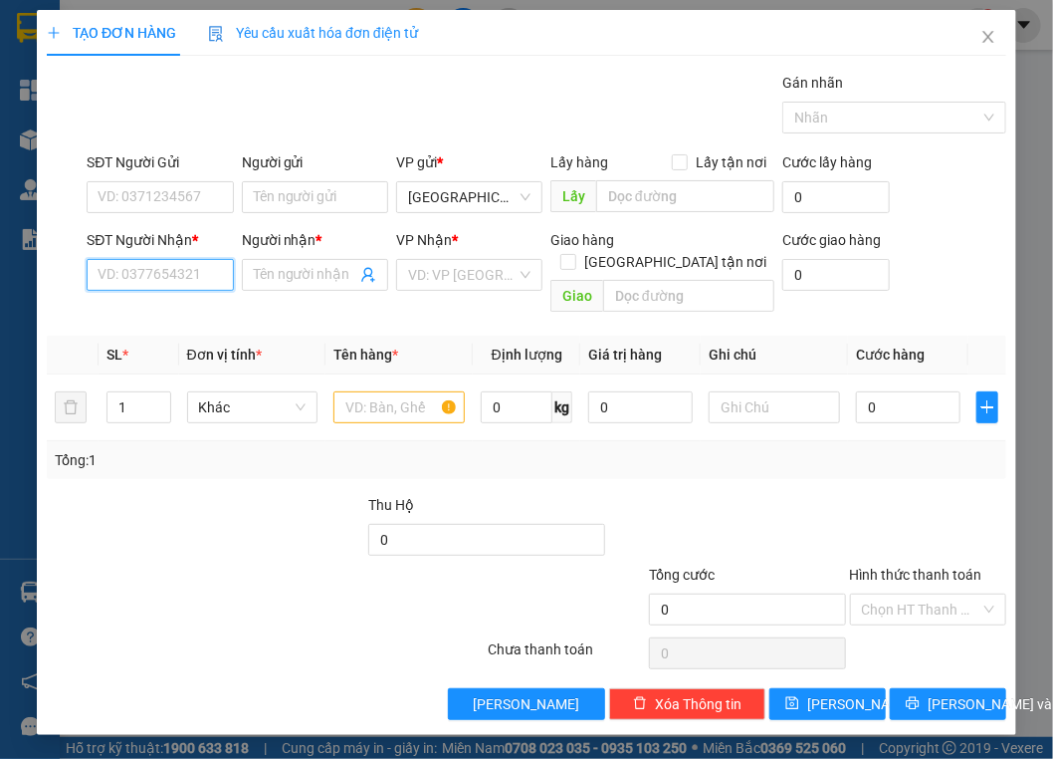
paste input "0974222124"
type input "0974222124"
click at [295, 274] on input "Người nhận *" at bounding box center [305, 275] width 103 height 22
click at [450, 279] on input "search" at bounding box center [462, 275] width 109 height 30
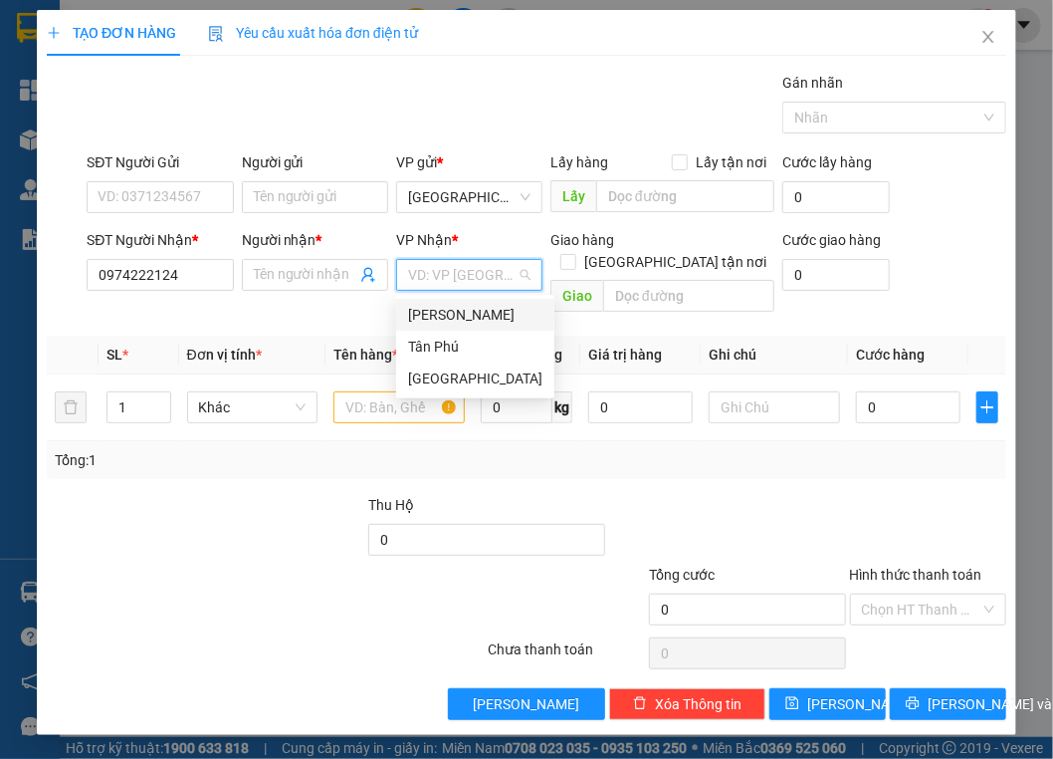
click at [450, 313] on div "[PERSON_NAME]" at bounding box center [475, 315] width 134 height 22
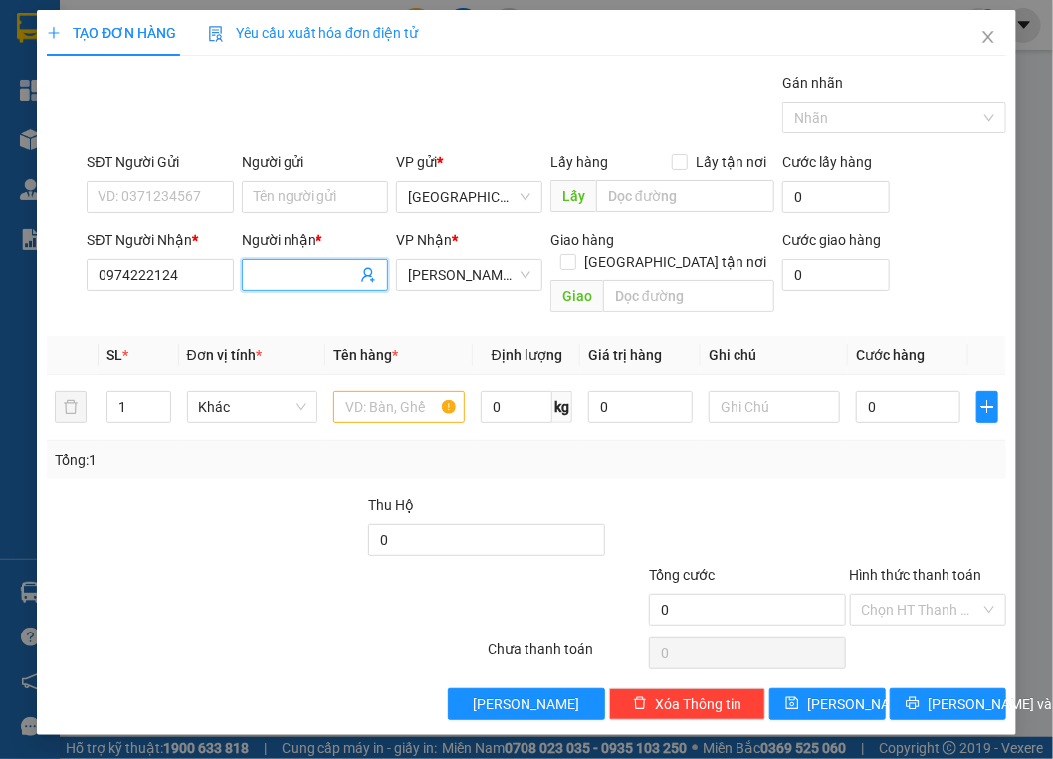
click at [311, 276] on input "Người nhận *" at bounding box center [305, 275] width 103 height 22
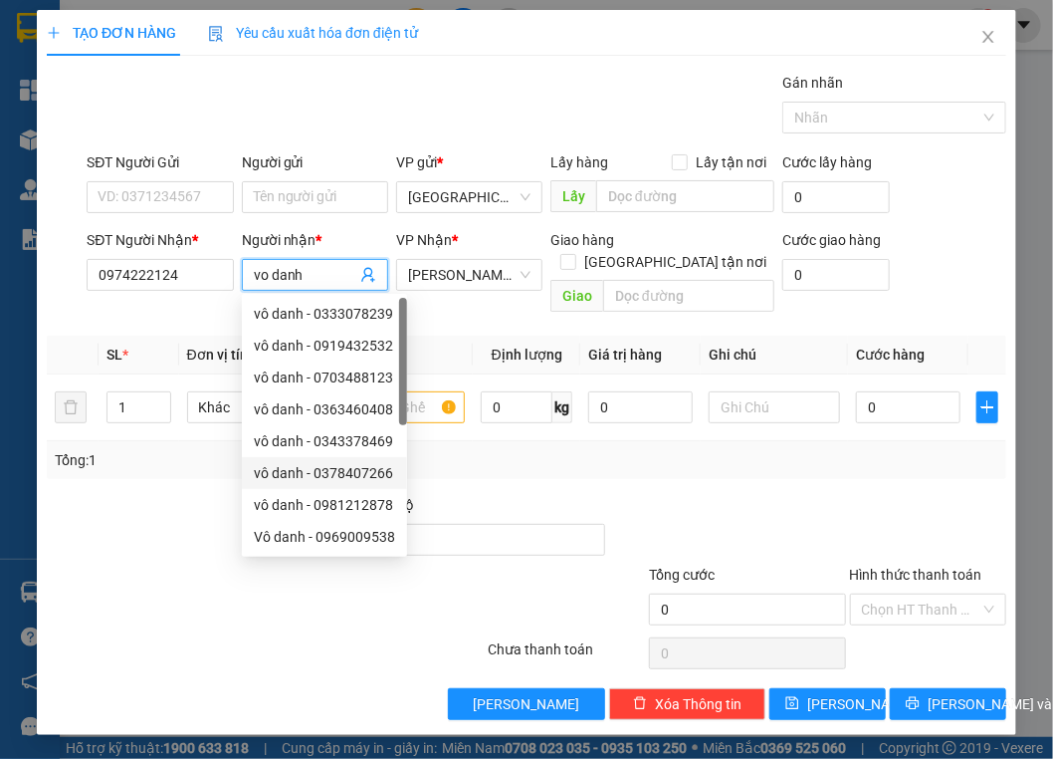
type input "vo danh"
click at [188, 501] on div at bounding box center [125, 529] width 160 height 70
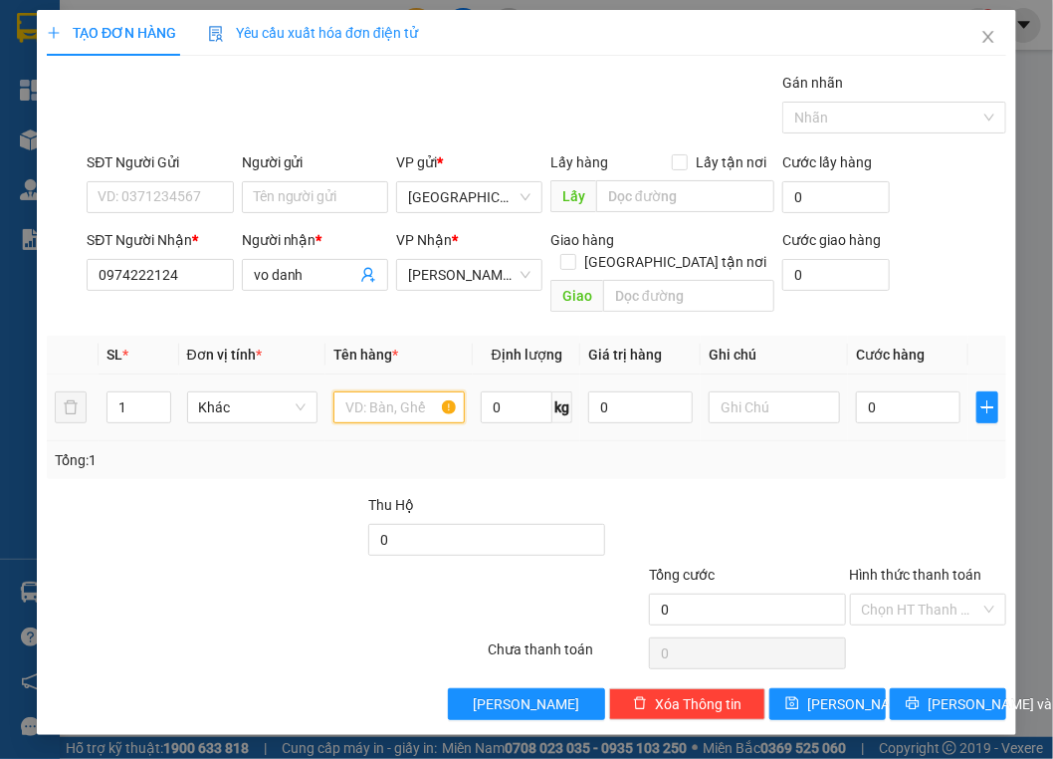
click at [391, 391] on input "text" at bounding box center [399, 407] width 131 height 32
type input "1 bao"
type input "5"
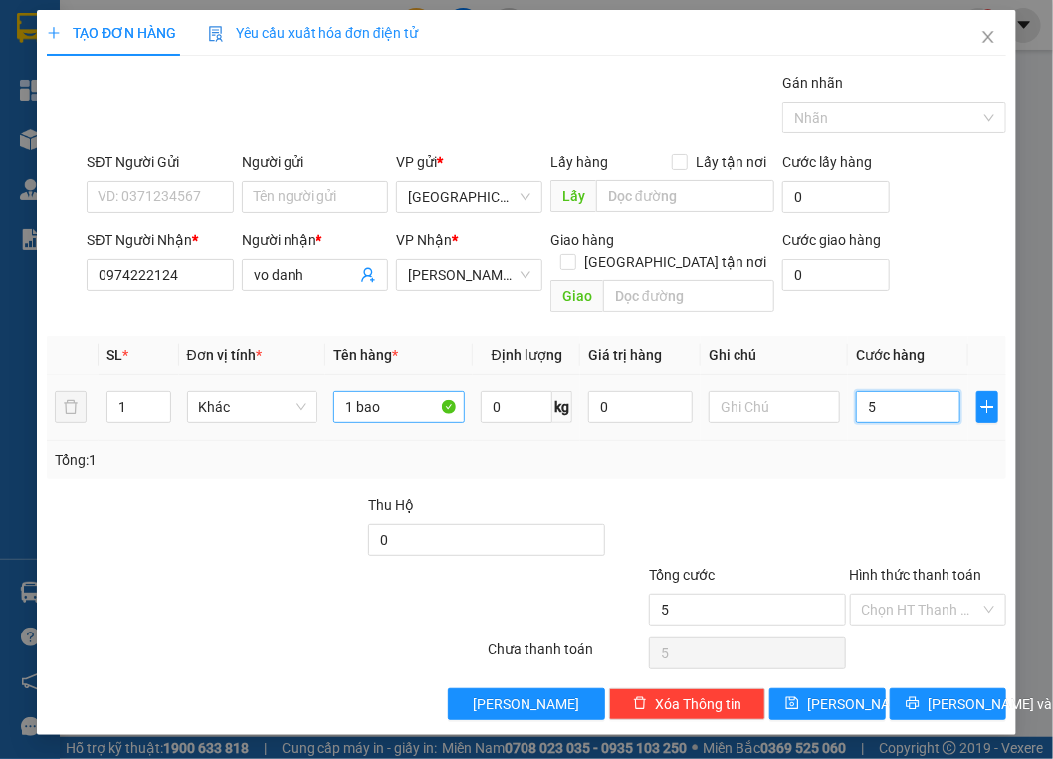
type input "50"
type input "50.000"
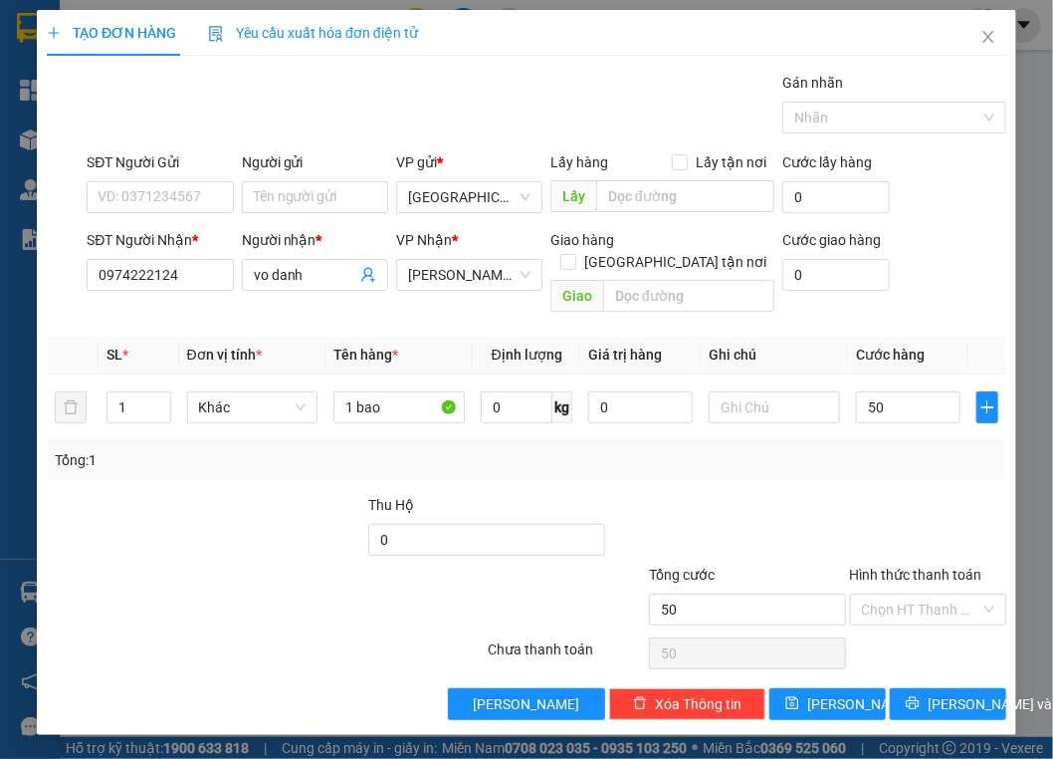
type input "50.000"
click at [837, 496] on div at bounding box center [727, 529] width 241 height 70
click at [935, 693] on span "[PERSON_NAME] và In" at bounding box center [997, 704] width 139 height 22
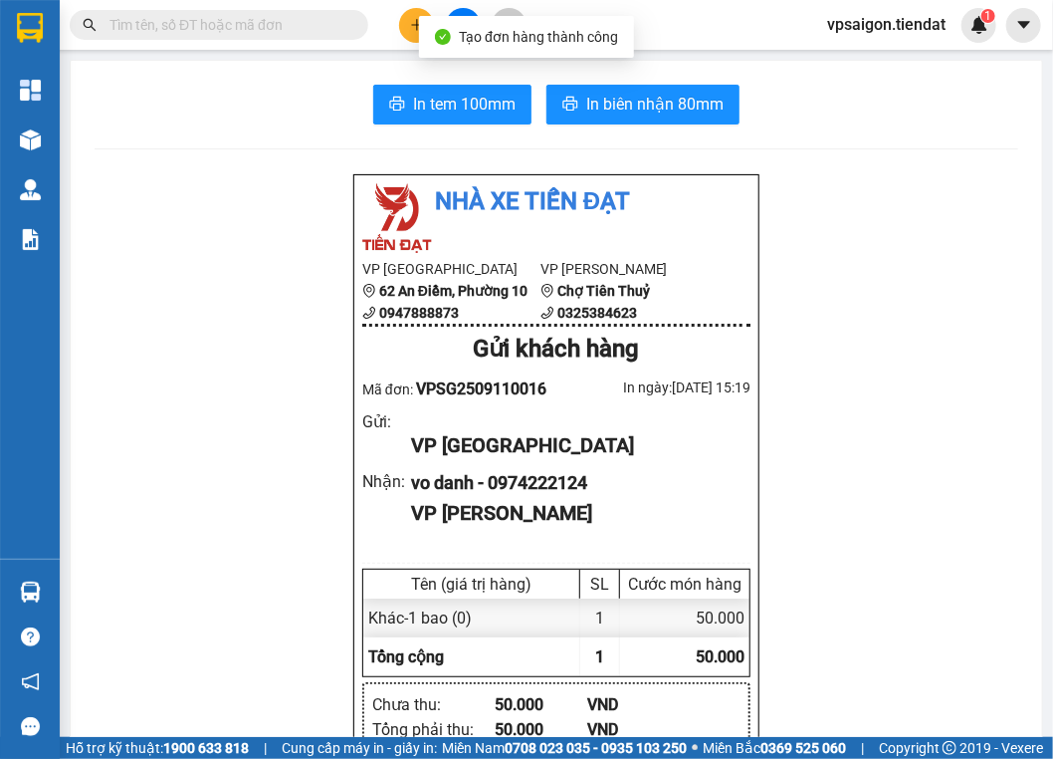
click at [613, 71] on div "In tem 100mm In biên nhận 80mm Nhà xe Tiến Đạt VP Sài Gòn 62 An Điềm, Phường 10…" at bounding box center [557, 729] width 972 height 1337
click at [616, 97] on span "In biên nhận 80mm" at bounding box center [654, 104] width 137 height 25
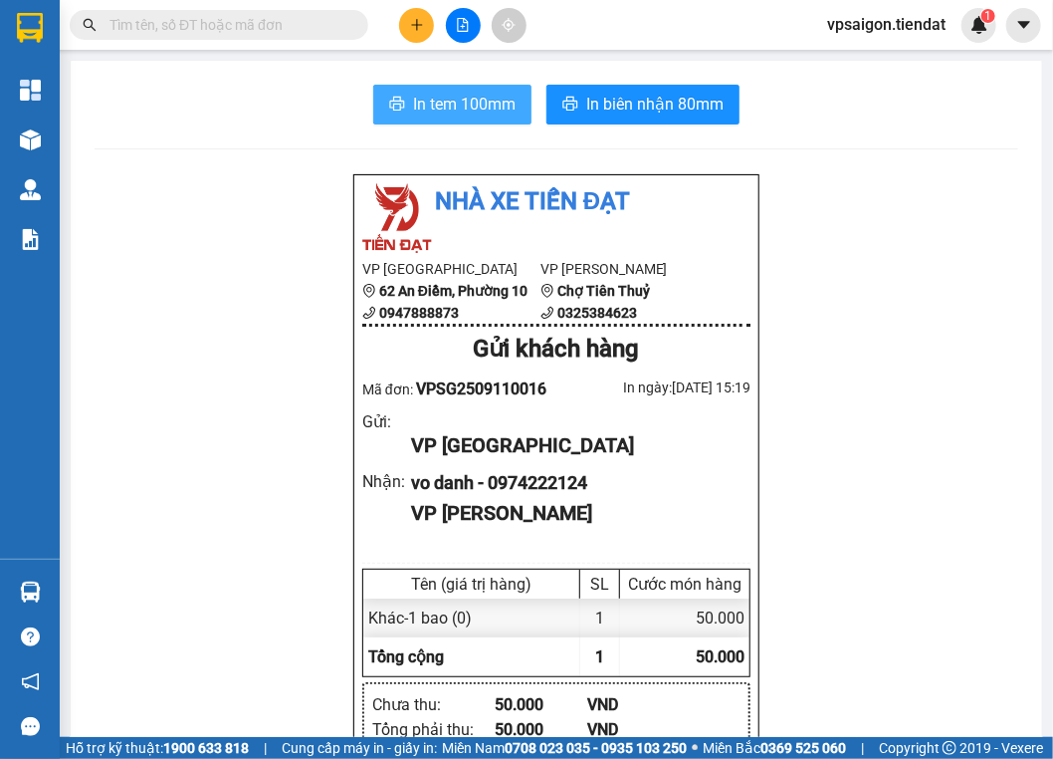
click at [436, 108] on span "In tem 100mm" at bounding box center [464, 104] width 103 height 25
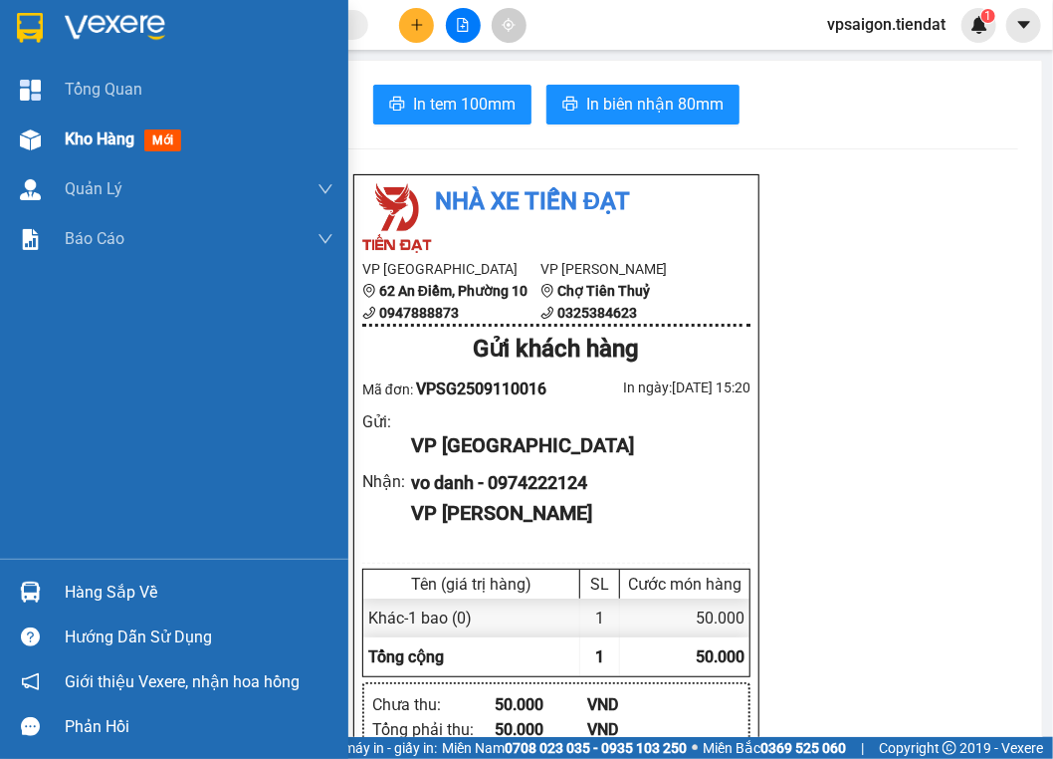
click at [63, 129] on div "Kho hàng mới" at bounding box center [174, 139] width 348 height 50
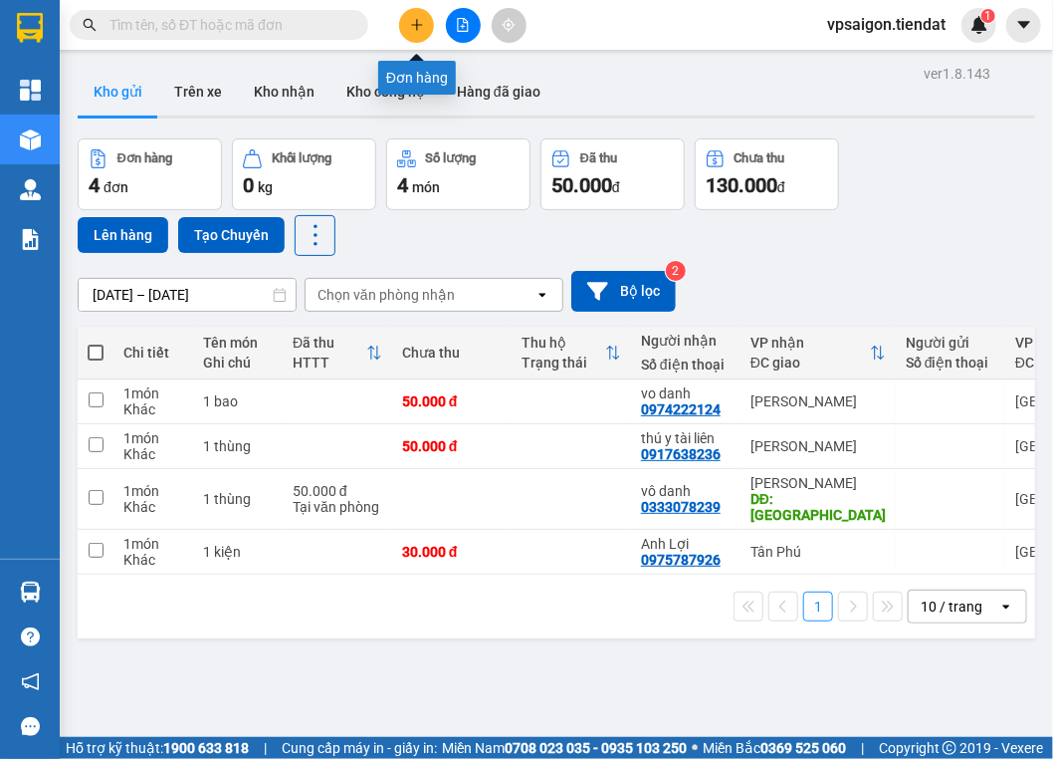
click at [425, 23] on button at bounding box center [416, 25] width 35 height 35
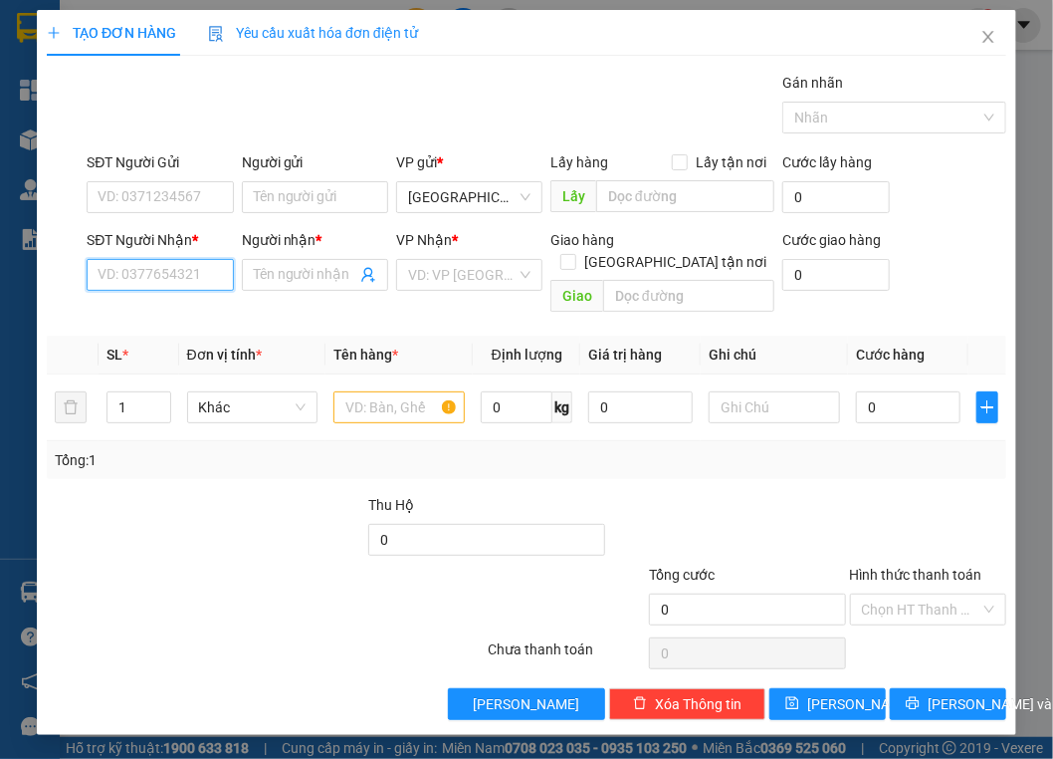
click at [180, 259] on input "SĐT Người Nhận *" at bounding box center [160, 275] width 146 height 32
click at [185, 266] on input "SĐT Người Nhận *" at bounding box center [160, 275] width 146 height 32
type input "0934448123"
click at [183, 326] on div "0934448123 - tú" at bounding box center [160, 314] width 146 height 32
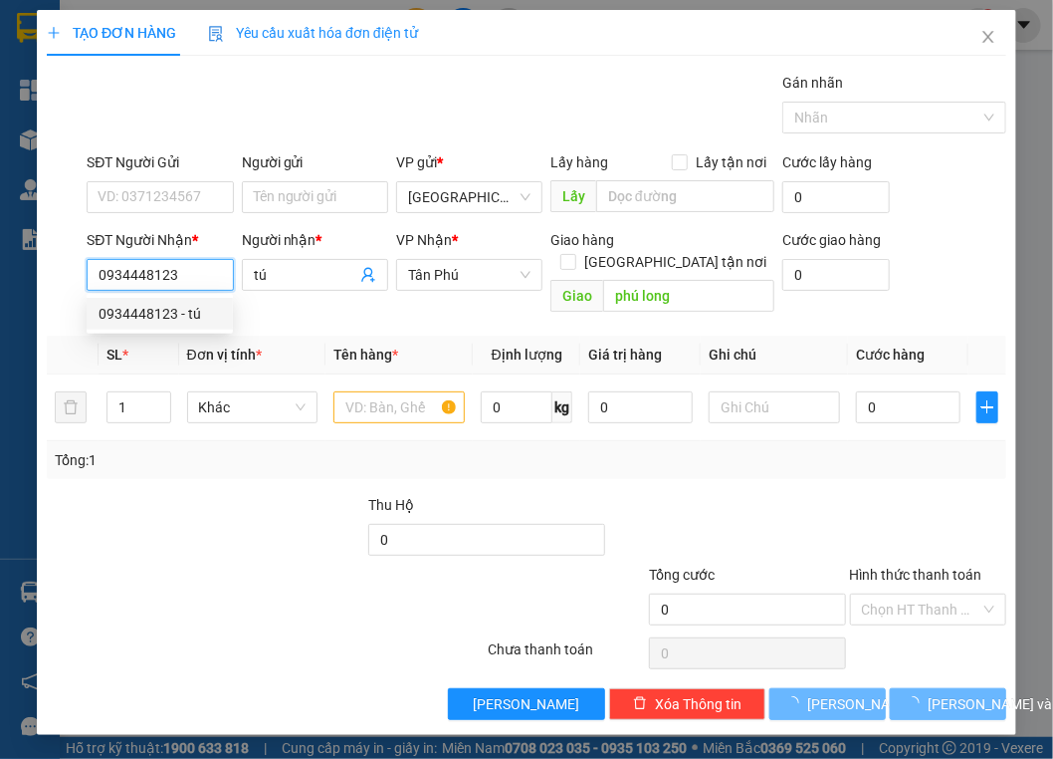
type input "tú"
type input "phú long"
type input "30.000"
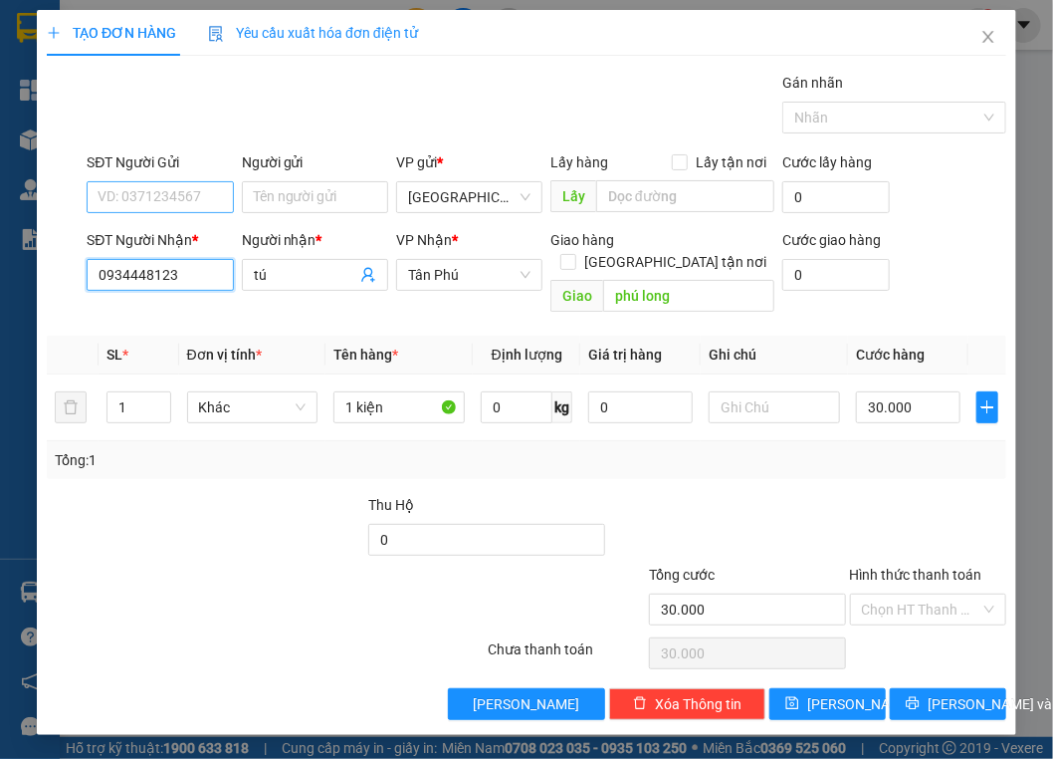
type input "0934448123"
click at [175, 197] on input "SĐT Người Gửi" at bounding box center [160, 197] width 146 height 32
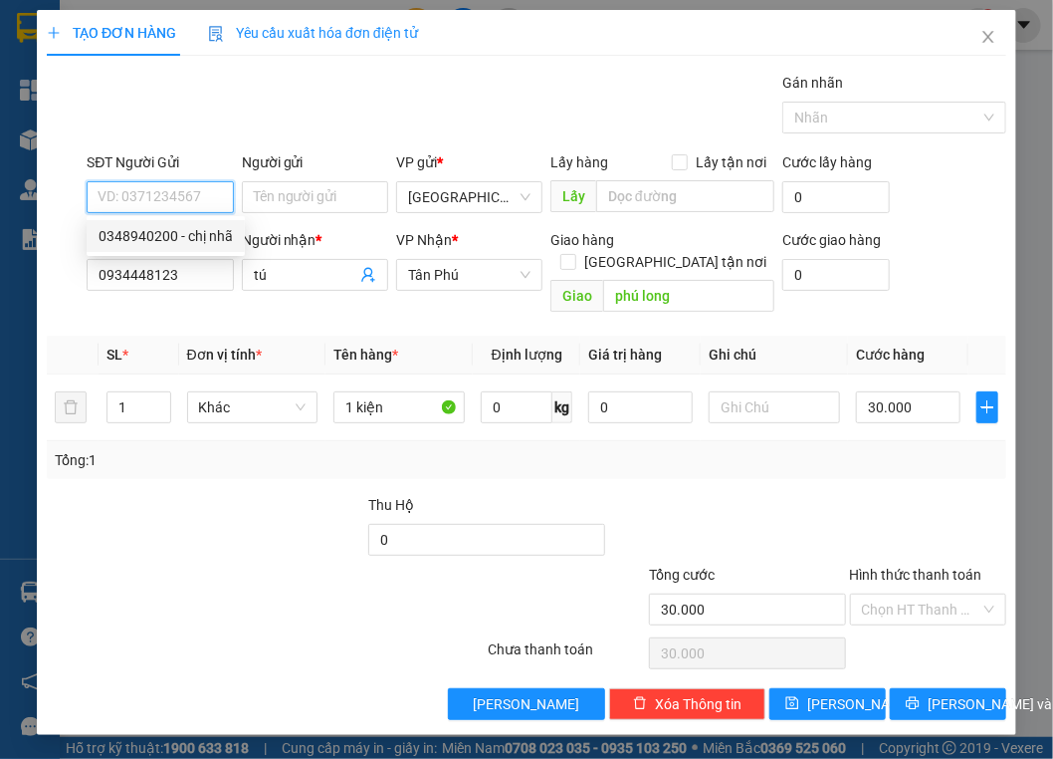
click at [179, 239] on div "0348940200 - chị nhã" at bounding box center [166, 236] width 134 height 22
type input "0348940200"
type input "chị nhã"
click at [159, 194] on input "0348940200" at bounding box center [160, 197] width 146 height 32
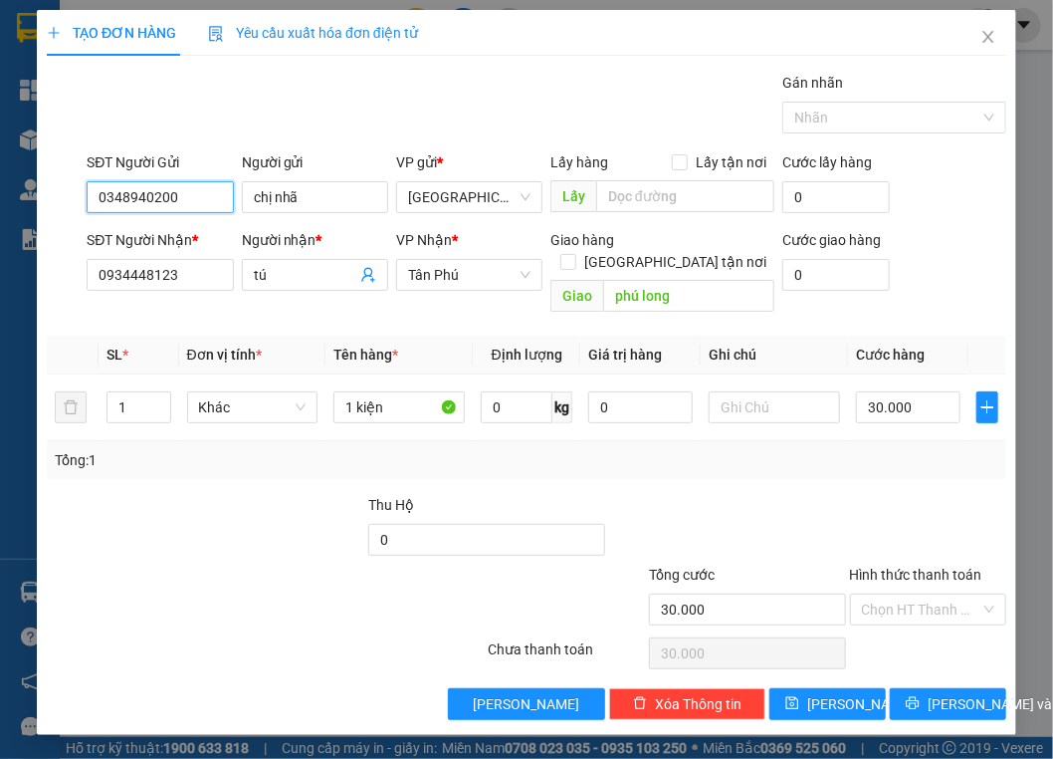
click at [159, 194] on input "0348940200" at bounding box center [160, 197] width 146 height 32
click at [159, 196] on input "SĐT Người Gửi" at bounding box center [160, 197] width 146 height 32
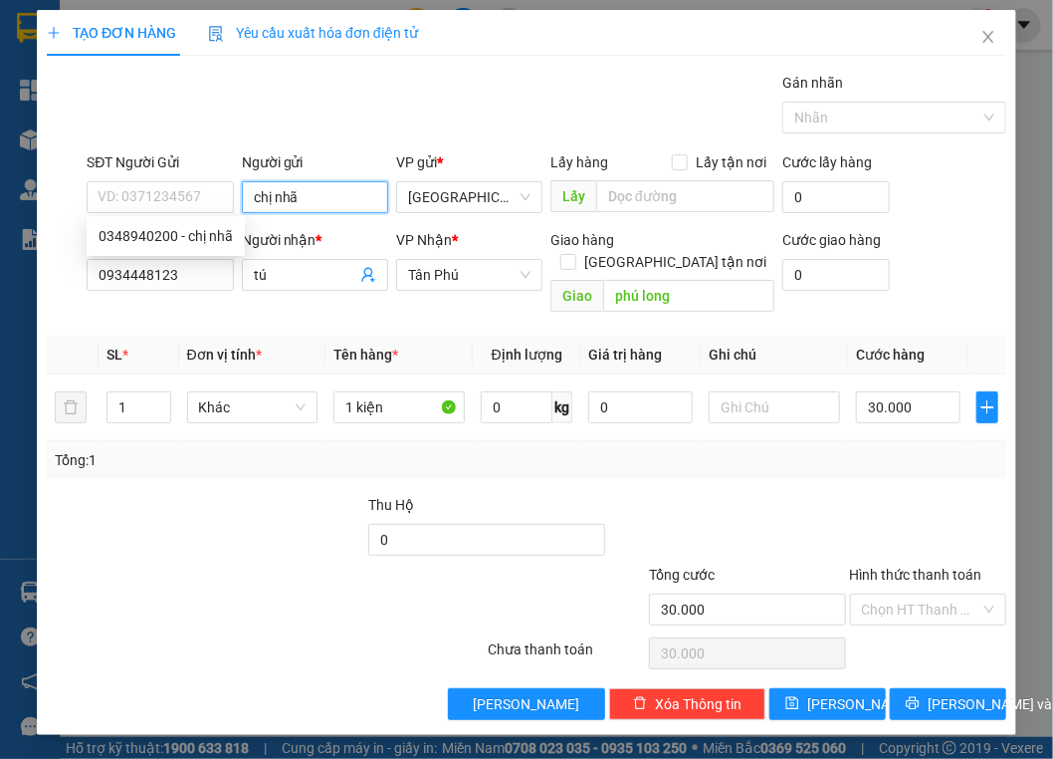
click at [307, 200] on input "chị nhã" at bounding box center [315, 197] width 146 height 32
click at [307, 199] on input "chị nhã" at bounding box center [315, 197] width 146 height 32
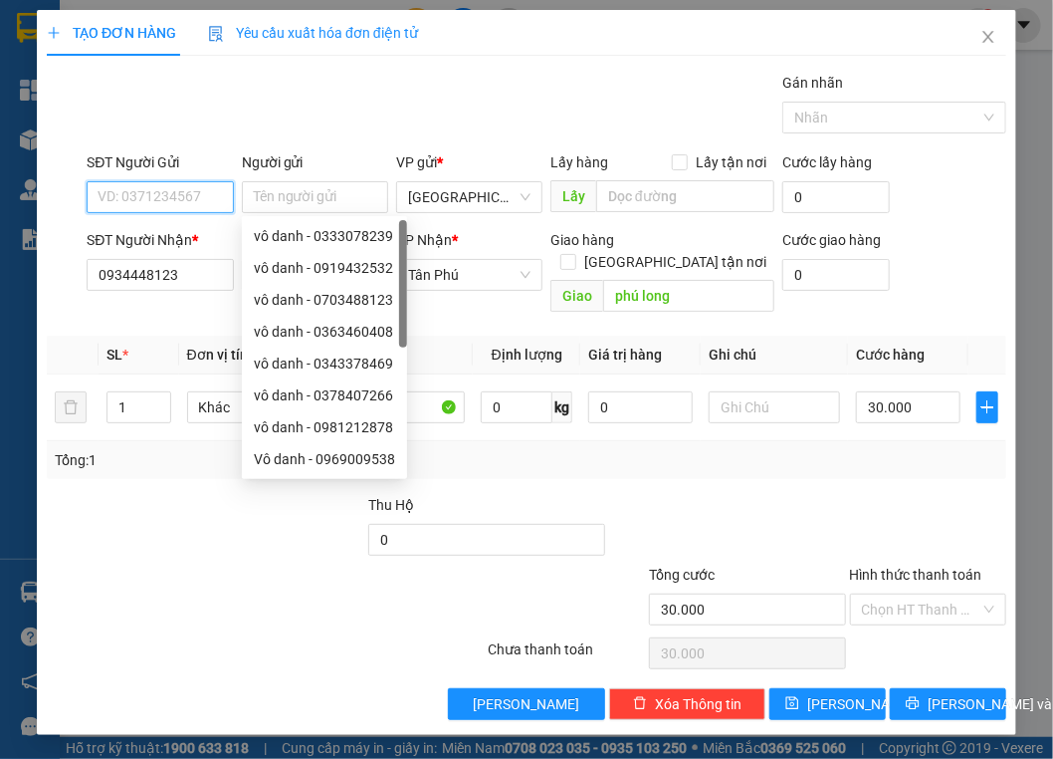
click at [154, 196] on input "SĐT Người Gửi" at bounding box center [160, 197] width 146 height 32
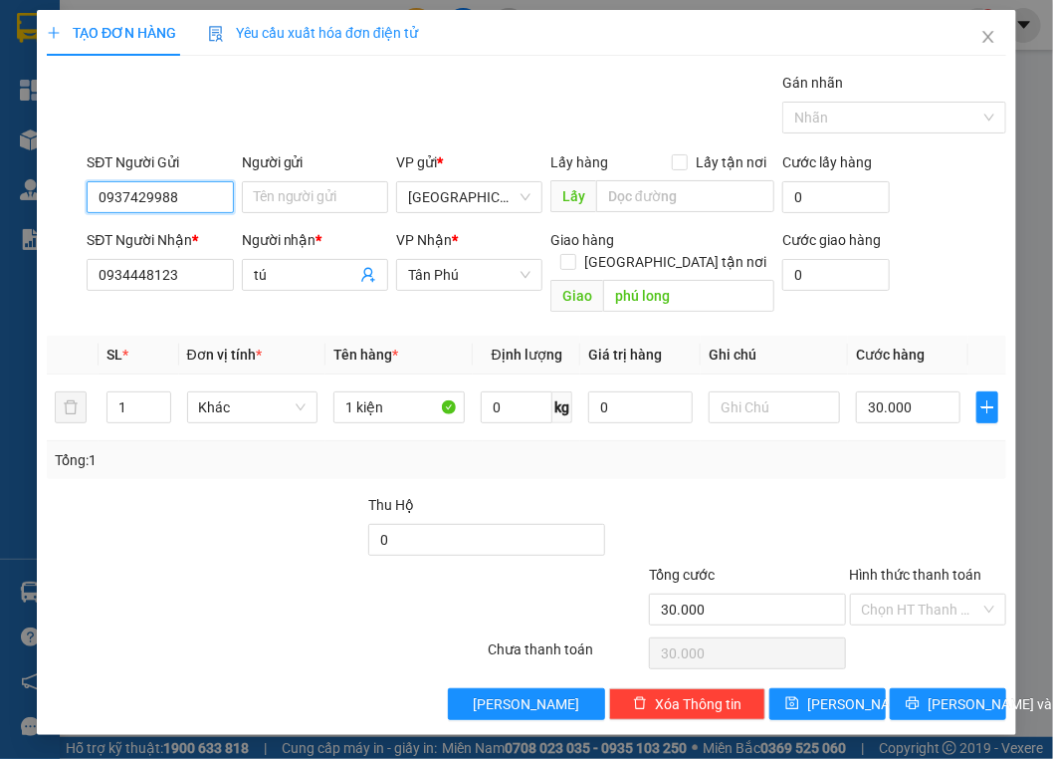
type input "0937429988"
click at [293, 466] on div "Transit Pickup Surcharge Ids Transit Deliver Surcharge Ids Transit Deliver Surc…" at bounding box center [527, 396] width 960 height 648
click at [167, 404] on span "Decrease Value" at bounding box center [159, 413] width 22 height 18
type input "2"
click at [159, 392] on span "Increase Value" at bounding box center [159, 401] width 22 height 18
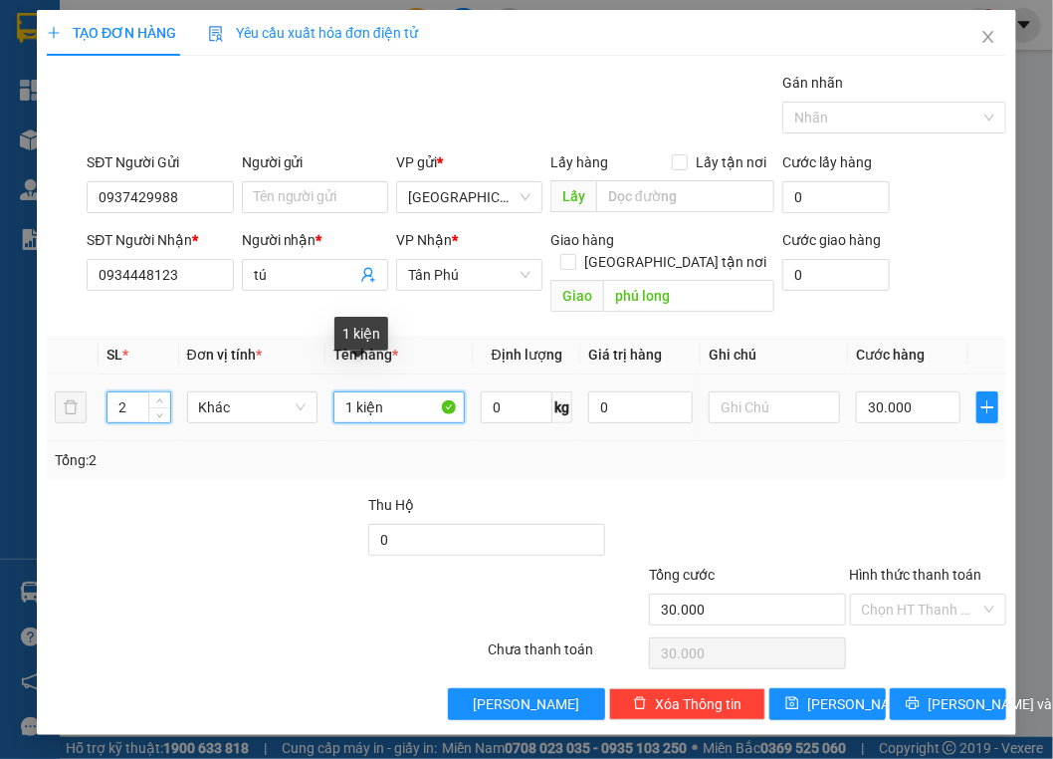
click at [394, 391] on input "1 kiện" at bounding box center [399, 407] width 131 height 32
type input "2 kiện"
type input "0"
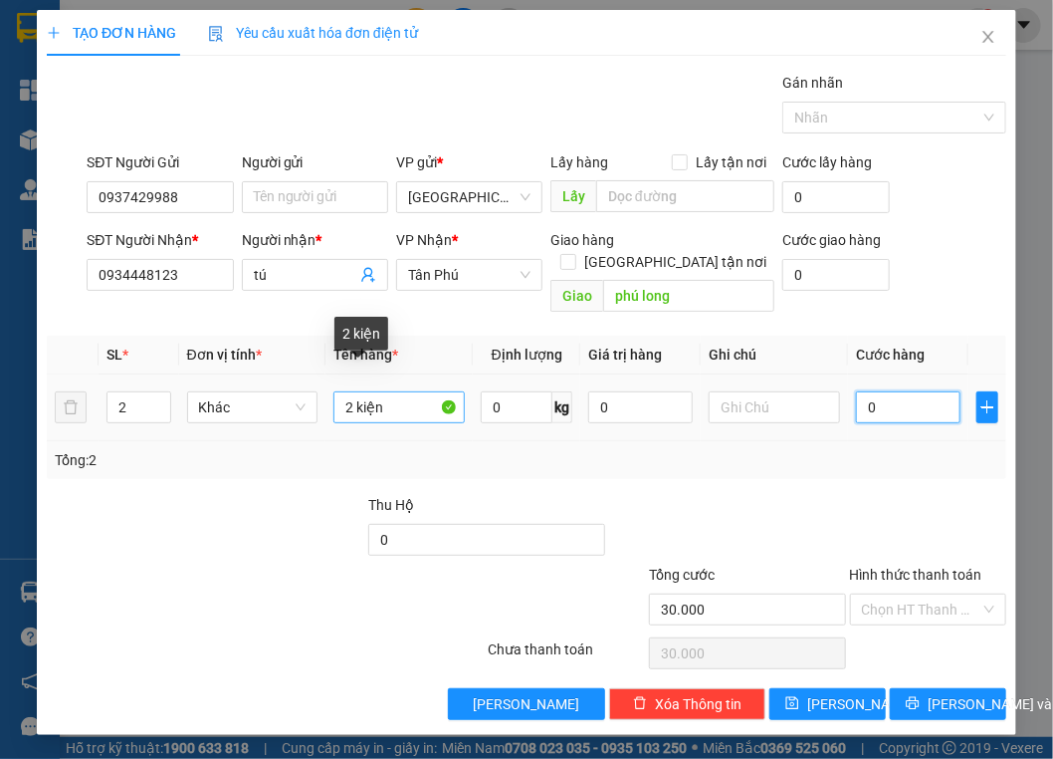
type input "0"
type input "6"
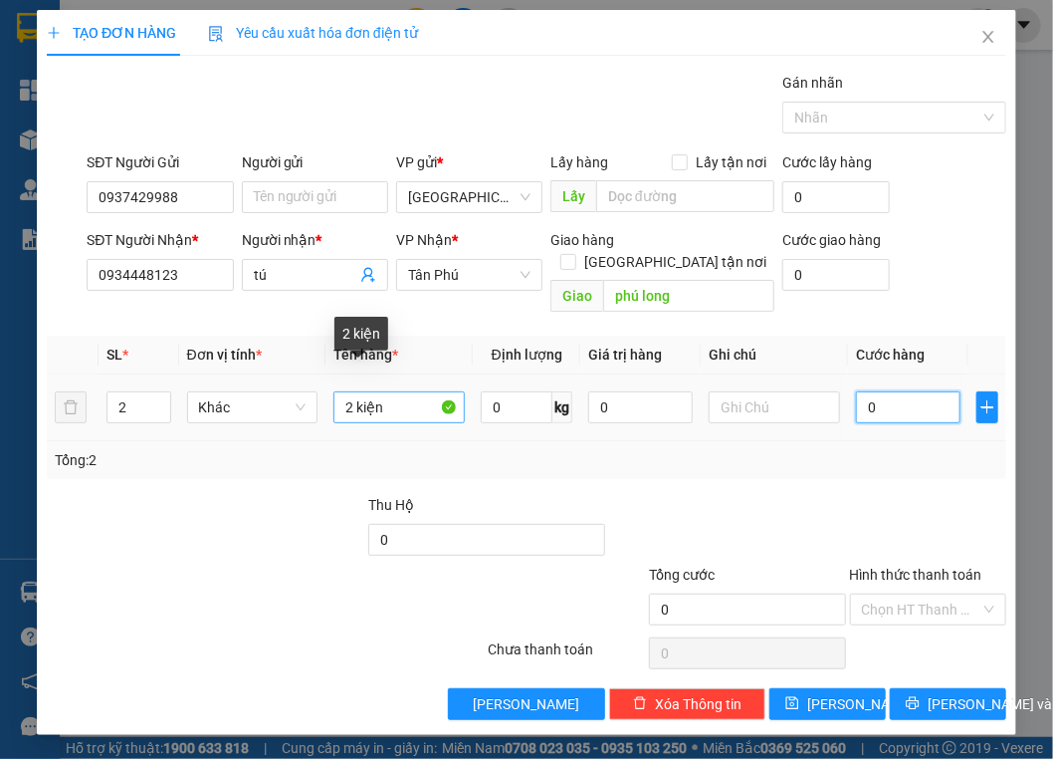
type input "06"
type input "60"
type input "060"
type input "60.000"
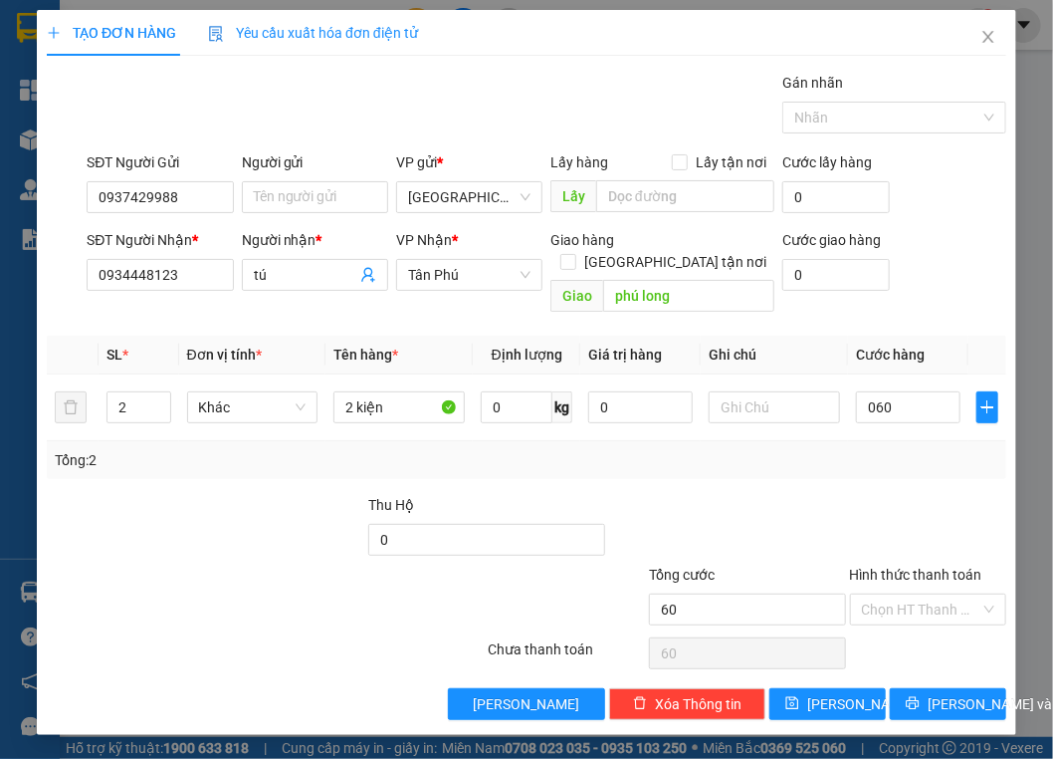
type input "60.000"
click at [838, 449] on div "Tổng: 2" at bounding box center [527, 460] width 944 height 22
click at [189, 511] on div at bounding box center [125, 529] width 160 height 70
drag, startPoint x: 271, startPoint y: 524, endPoint x: 326, endPoint y: 516, distance: 55.3
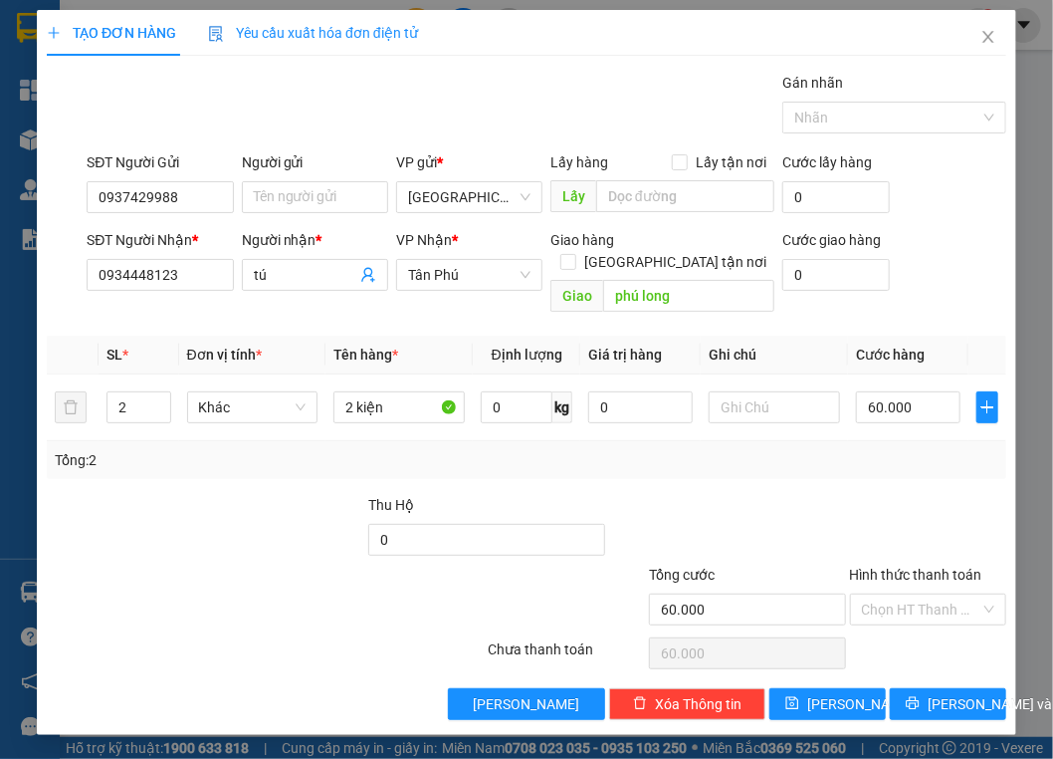
click at [271, 524] on div at bounding box center [285, 529] width 160 height 70
click at [189, 276] on input "0934448123" at bounding box center [160, 275] width 146 height 32
click at [984, 374] on td at bounding box center [988, 407] width 38 height 67
drag, startPoint x: 211, startPoint y: 494, endPoint x: 221, endPoint y: 484, distance: 14.1
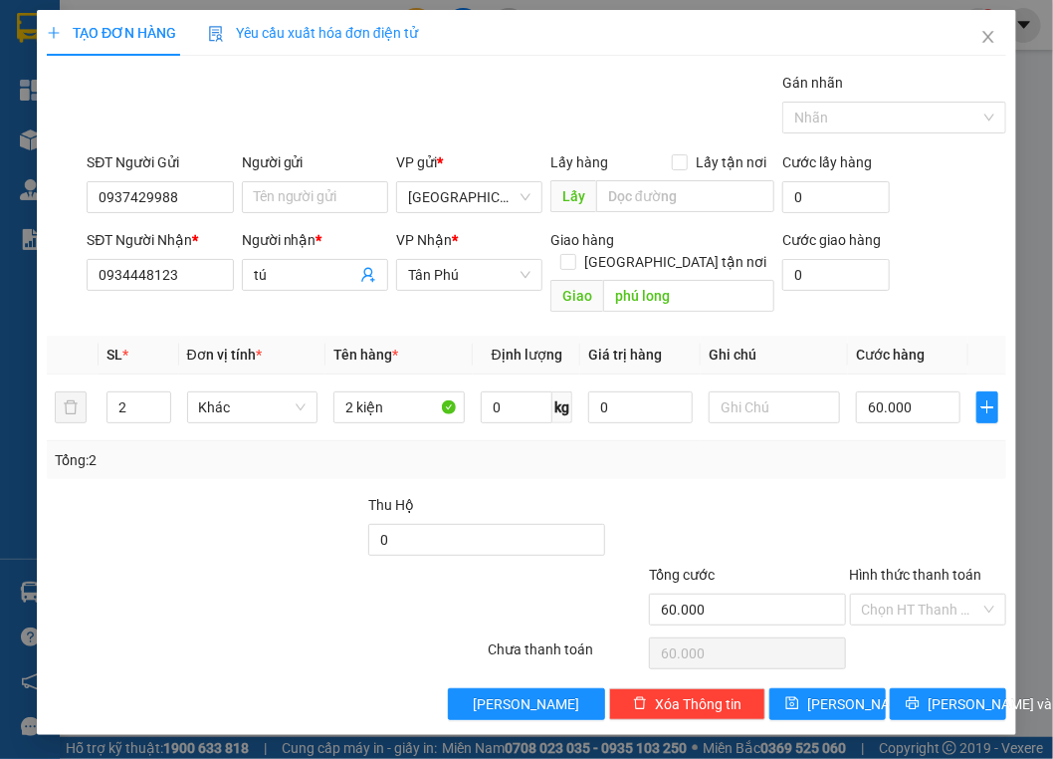
click at [212, 494] on div at bounding box center [285, 529] width 160 height 70
click at [255, 534] on div at bounding box center [285, 529] width 160 height 70
click at [677, 280] on input "phú long" at bounding box center [688, 296] width 171 height 32
click at [163, 564] on div at bounding box center [185, 599] width 281 height 70
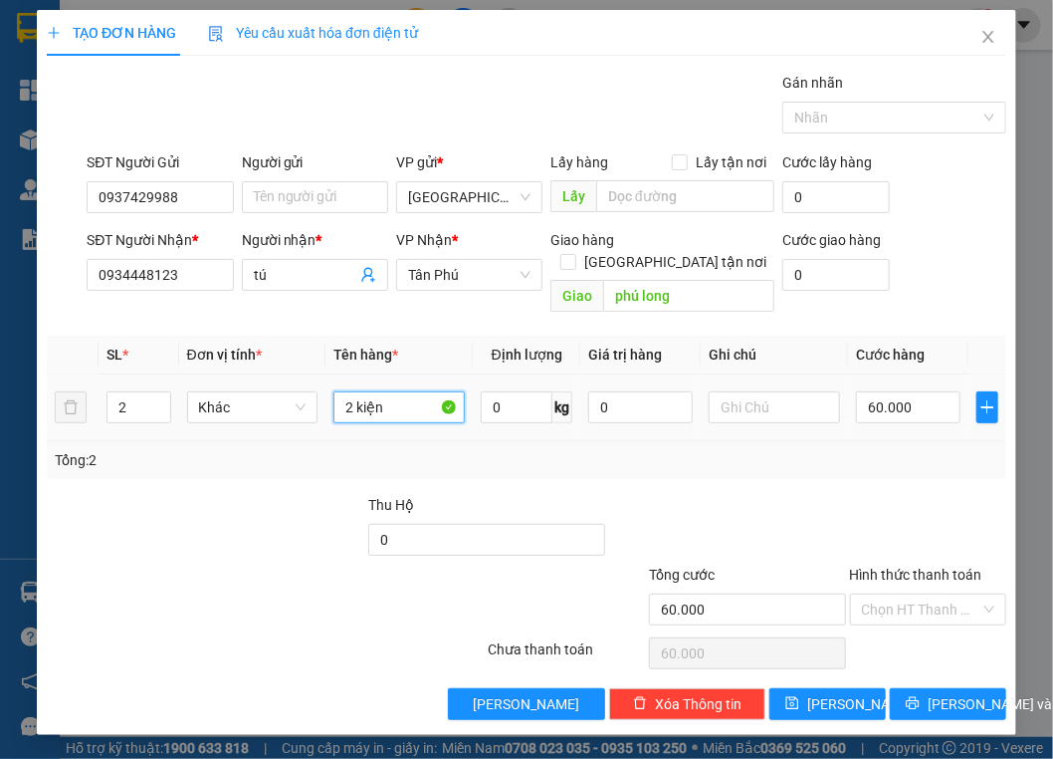
click at [366, 391] on input "2 kiện" at bounding box center [399, 407] width 131 height 32
click at [152, 494] on div at bounding box center [125, 529] width 160 height 70
click at [953, 665] on div "Transit Pickup Surcharge Ids Transit Deliver Surcharge Ids Transit Deliver Surc…" at bounding box center [527, 396] width 960 height 648
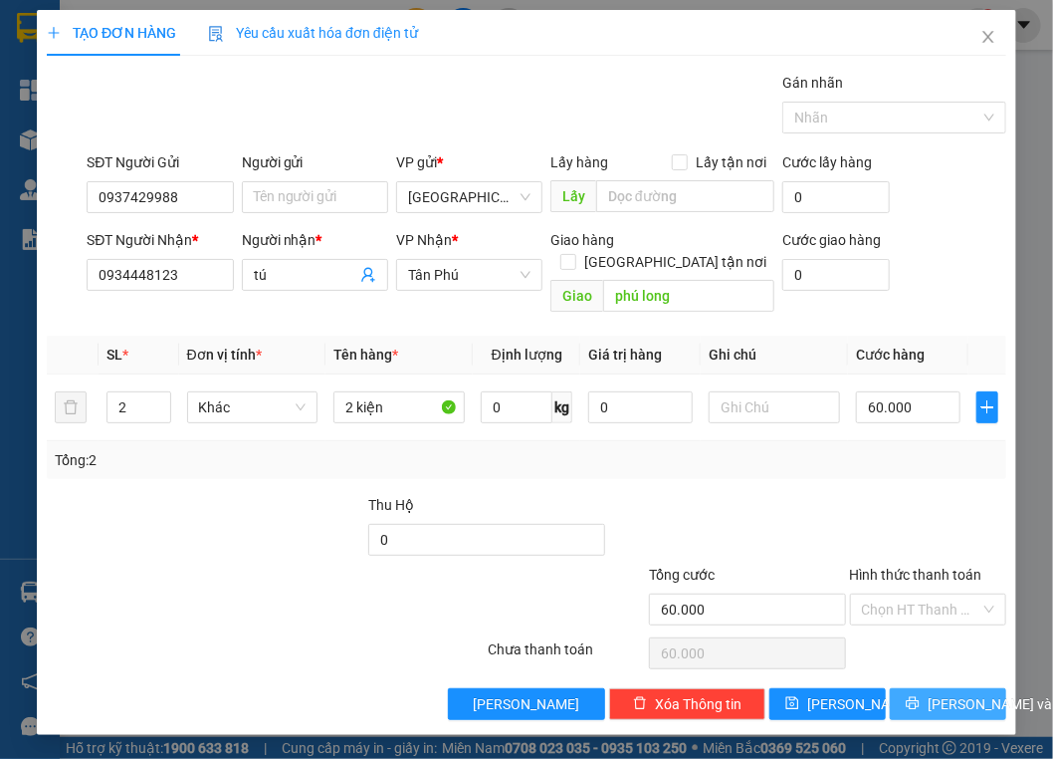
click at [946, 693] on span "[PERSON_NAME] và In" at bounding box center [997, 704] width 139 height 22
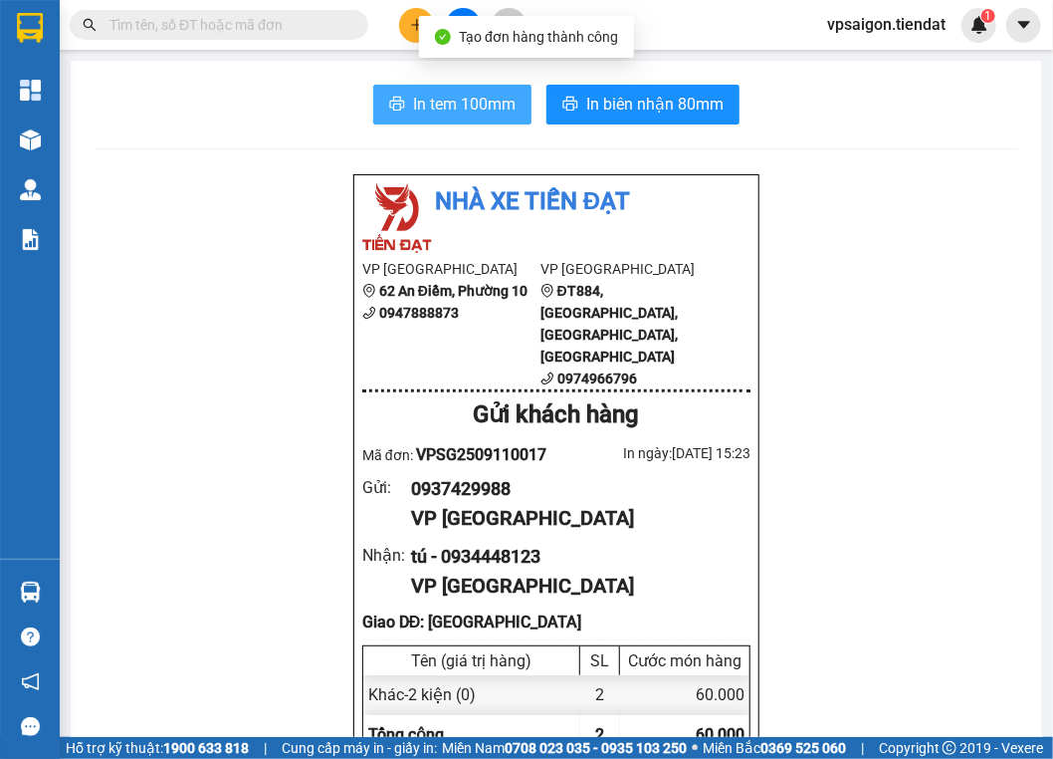
click at [424, 94] on span "In tem 100mm" at bounding box center [464, 104] width 103 height 25
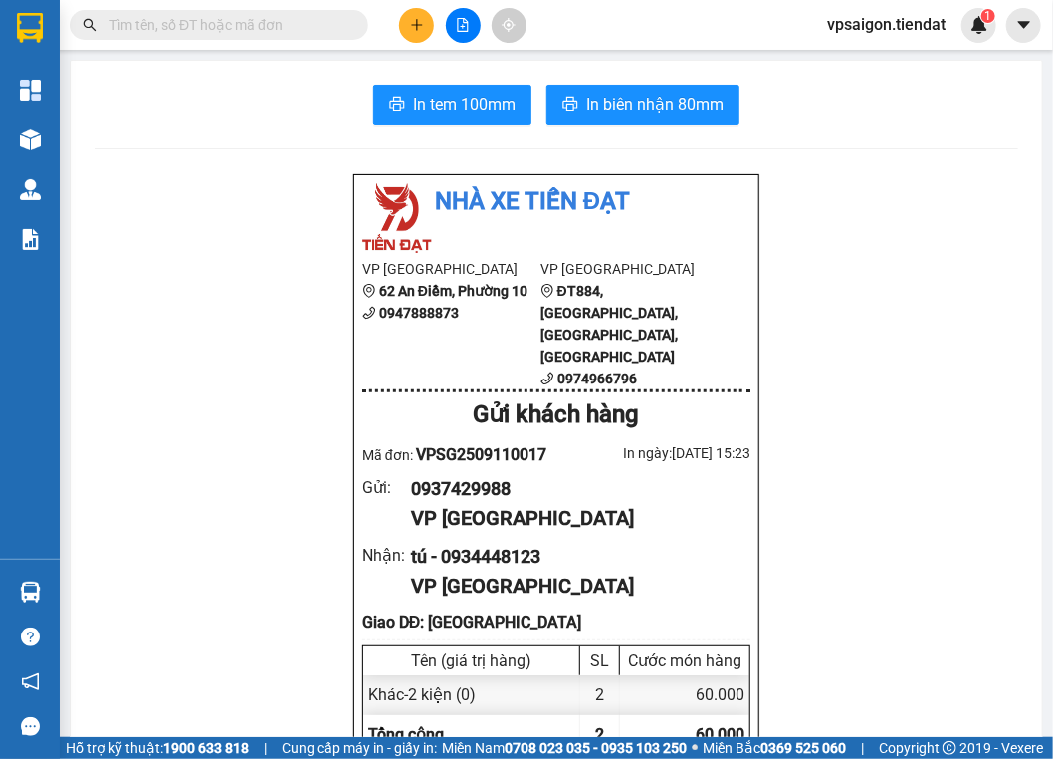
click at [474, 115] on span "In tem 100mm" at bounding box center [464, 104] width 103 height 25
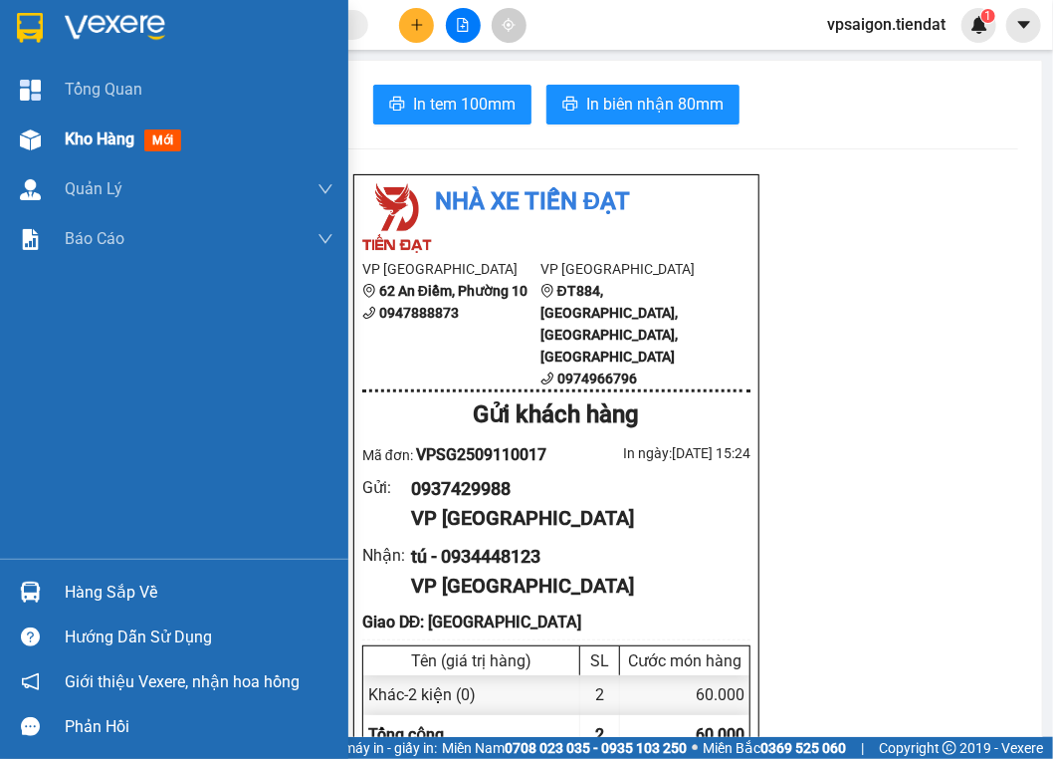
click at [80, 136] on span "Kho hàng" at bounding box center [100, 138] width 70 height 19
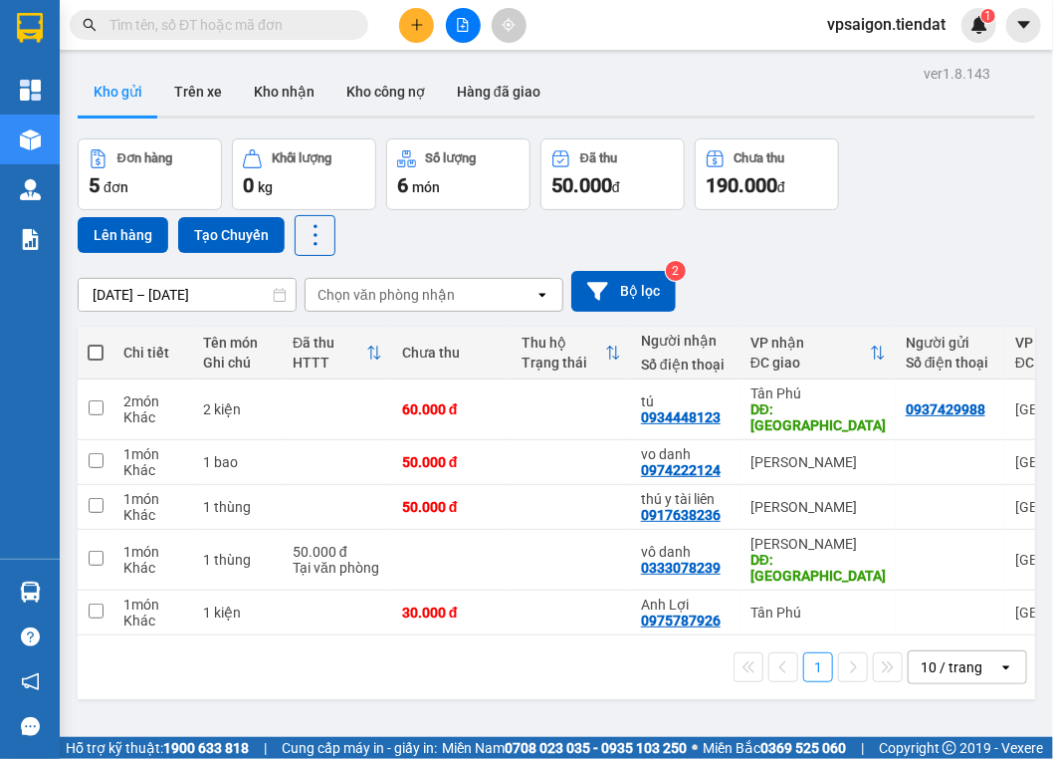
click at [331, 650] on div "1 10 / trang open" at bounding box center [557, 667] width 942 height 34
click at [441, 650] on div "1 10 / trang open" at bounding box center [557, 667] width 942 height 34
click at [358, 650] on div "1 10 / trang open" at bounding box center [557, 667] width 942 height 34
click at [384, 635] on div "1 10 / trang open" at bounding box center [557, 667] width 958 height 64
click at [865, 543] on button at bounding box center [878, 560] width 28 height 35
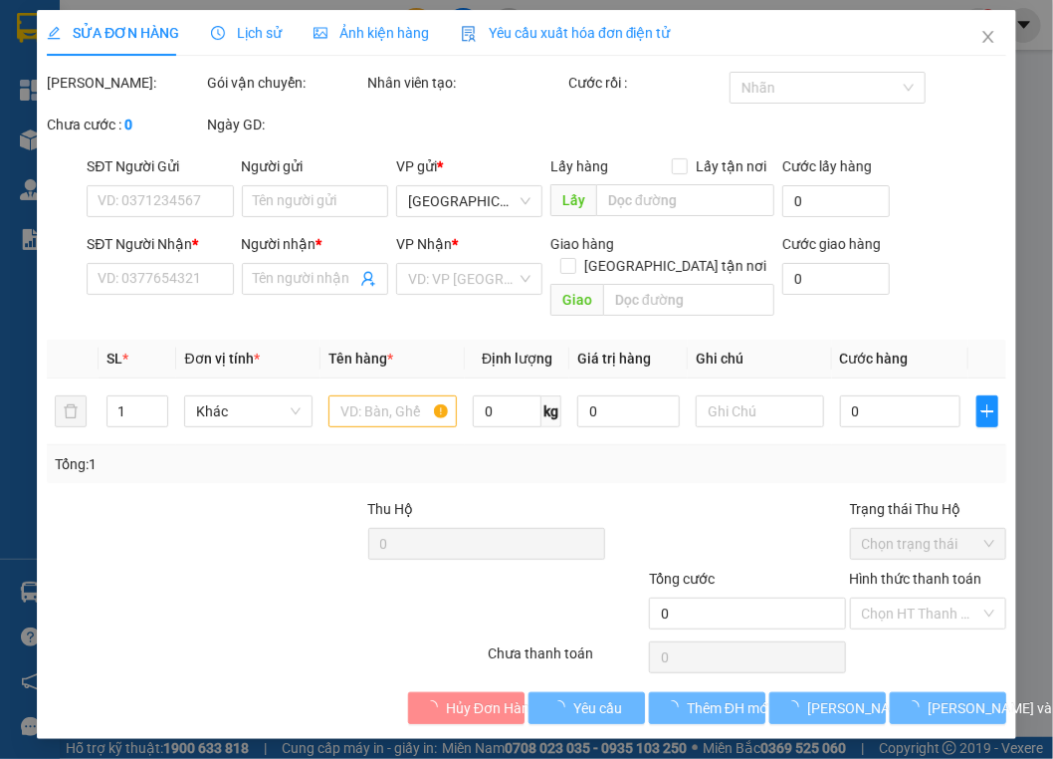
type input "0333078239"
type input "vô danh"
type input "phú đức"
type input "50.000"
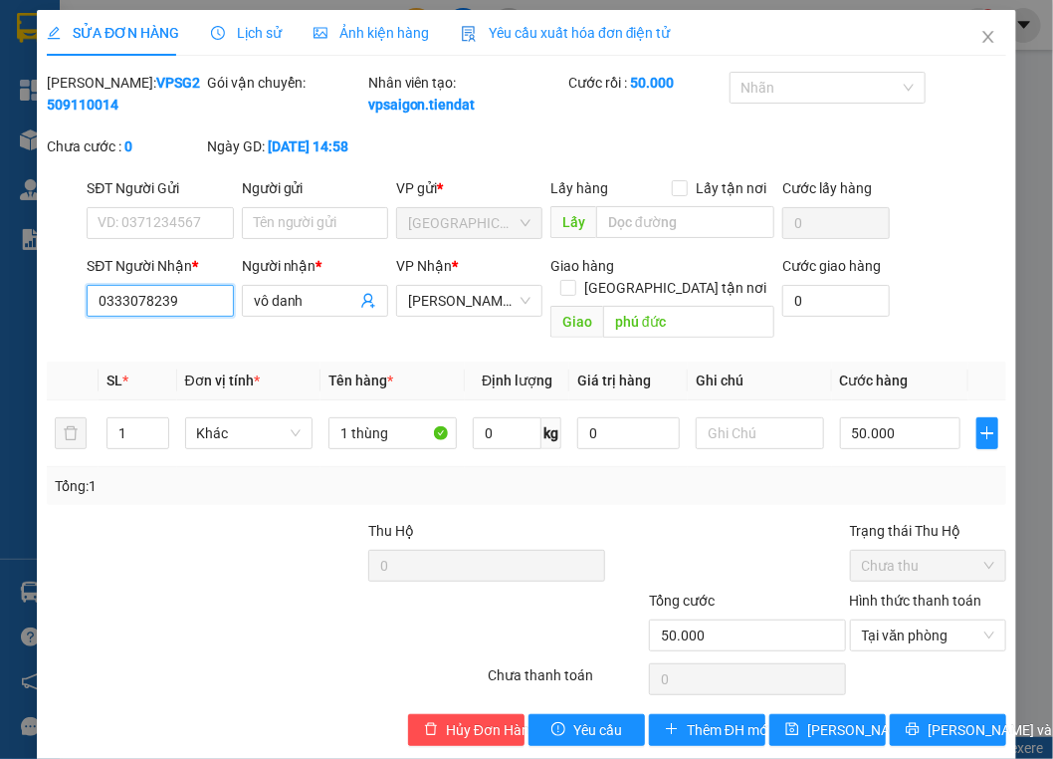
click at [206, 315] on input "0333078239" at bounding box center [160, 301] width 146 height 32
click at [434, 583] on div "0" at bounding box center [486, 570] width 237 height 40
click at [994, 37] on span "Close" at bounding box center [989, 38] width 56 height 56
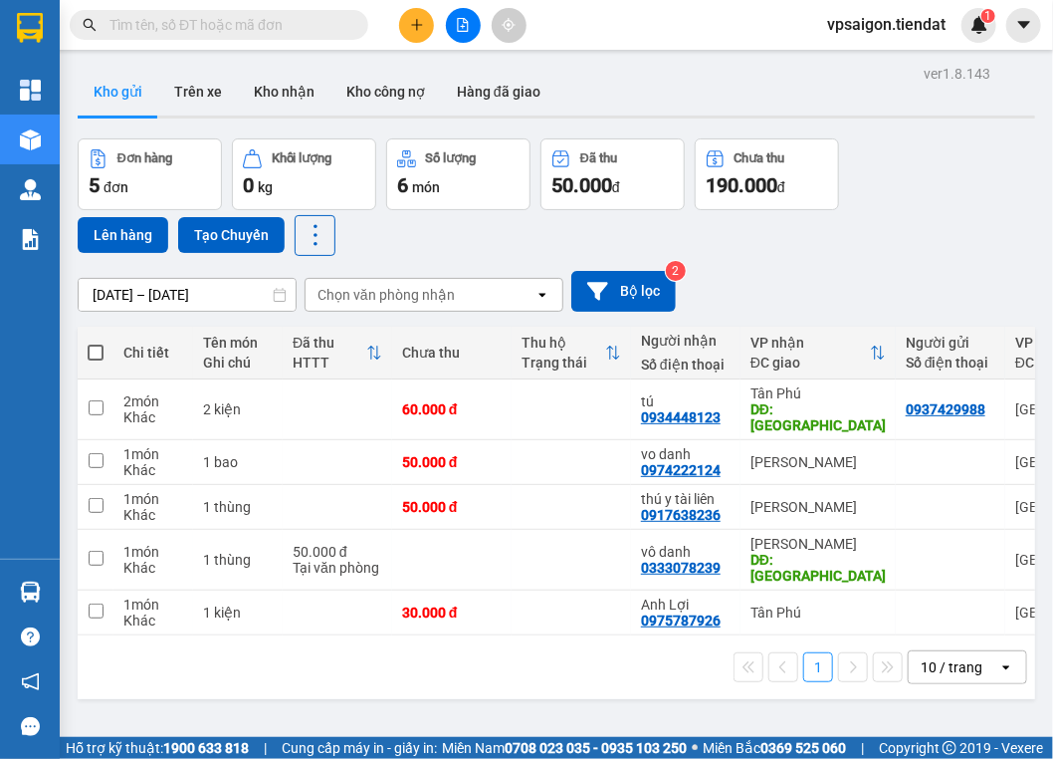
click at [247, 678] on div "ver 1.8.143 Kho gửi Trên xe Kho nhận Kho công nợ Hàng đã giao Đơn hàng 5 đơn Kh…" at bounding box center [557, 439] width 974 height 759
click at [236, 657] on div "1 10 / trang open" at bounding box center [557, 667] width 958 height 64
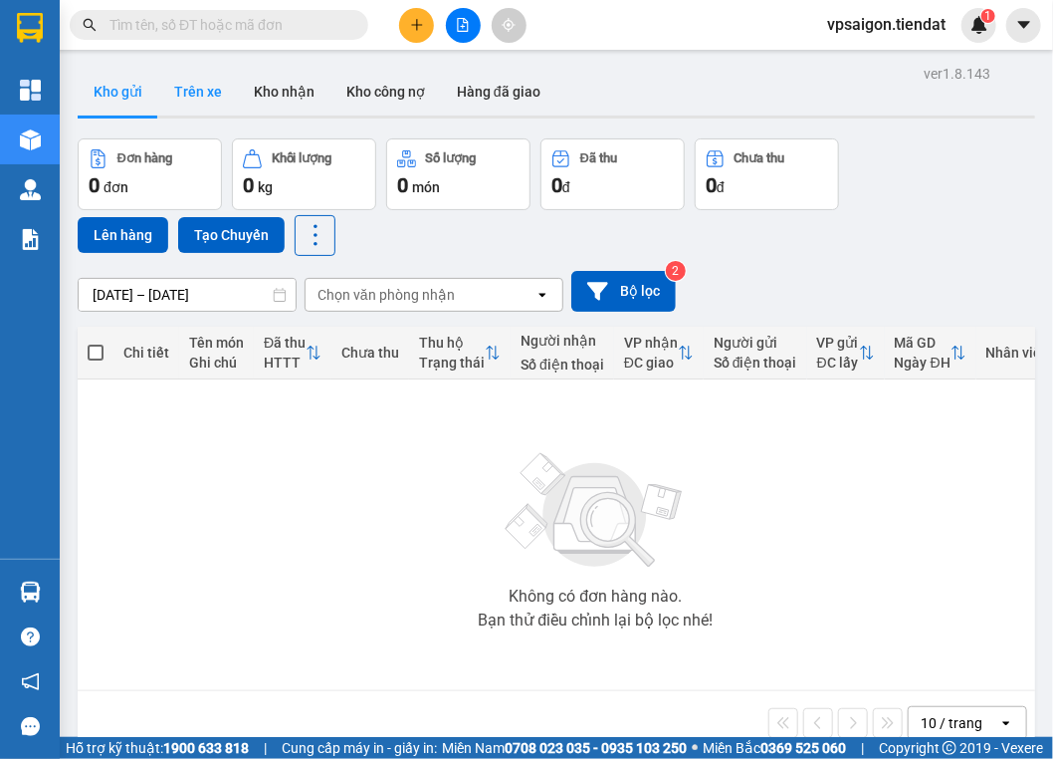
click at [200, 111] on button "Trên xe" at bounding box center [198, 92] width 80 height 48
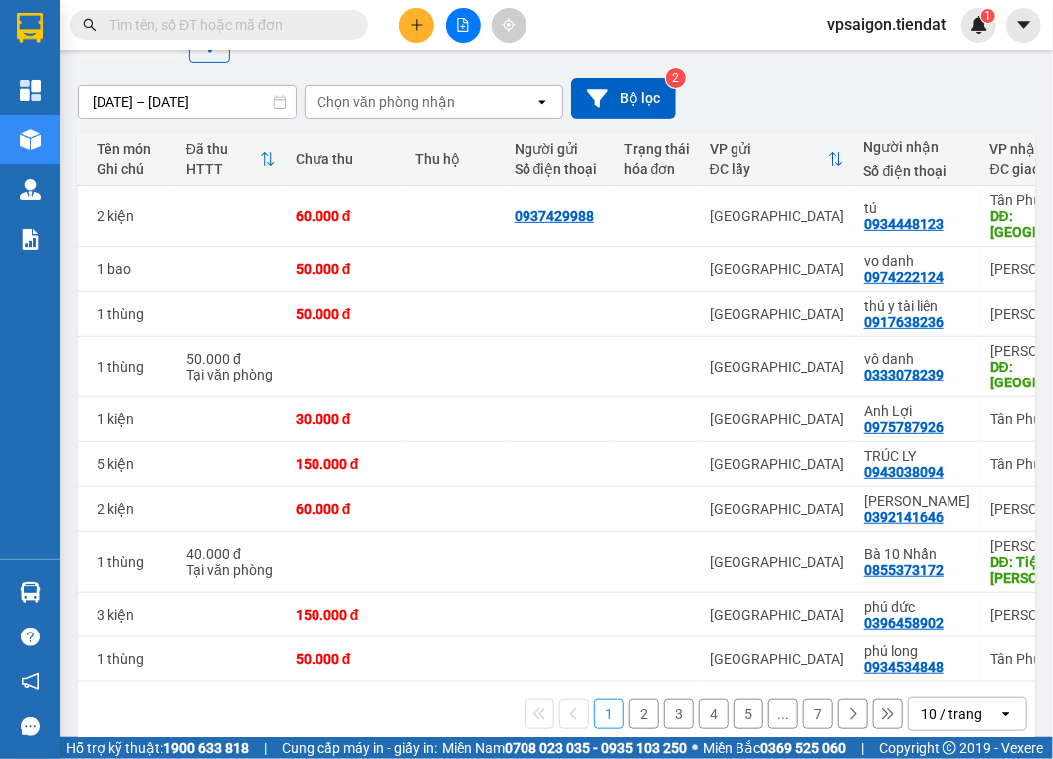
scroll to position [0, 547]
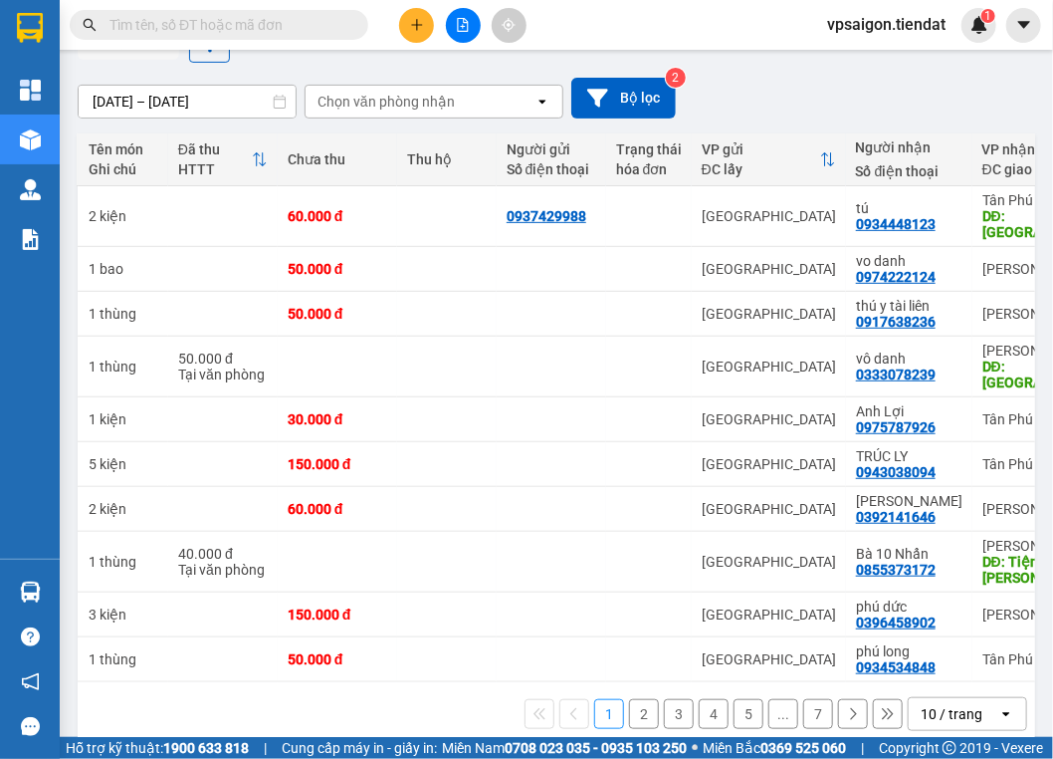
click at [390, 701] on div "1 2 3 4 5 ... 7 10 / trang open" at bounding box center [557, 714] width 942 height 34
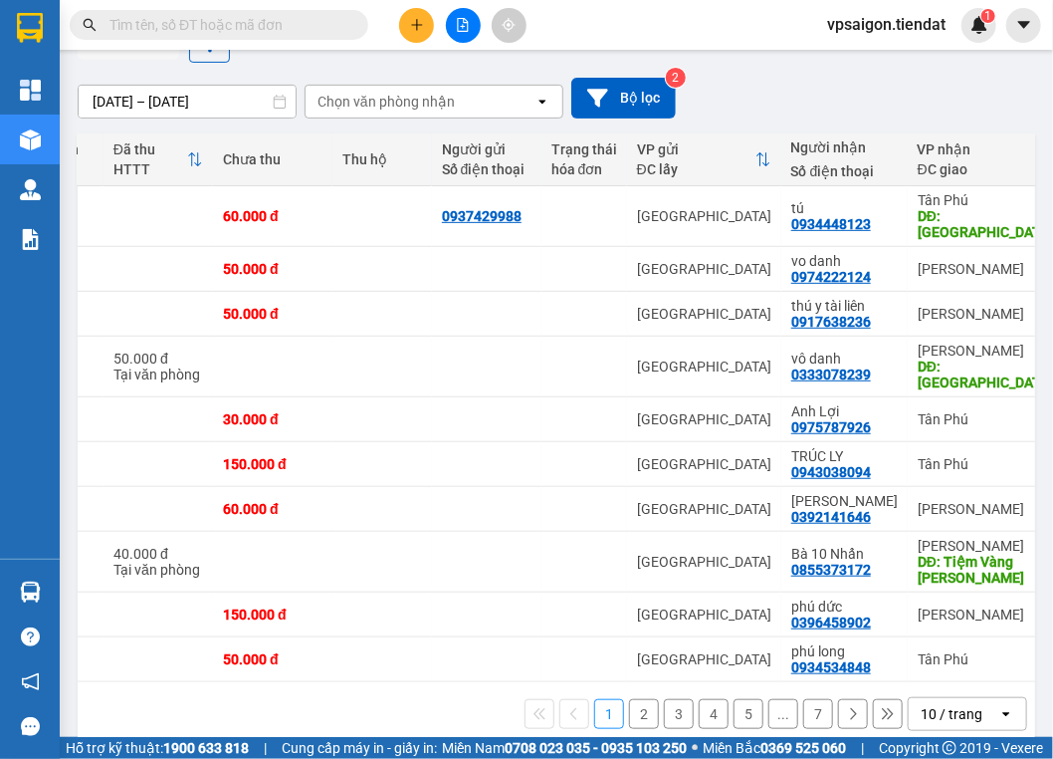
scroll to position [0, 561]
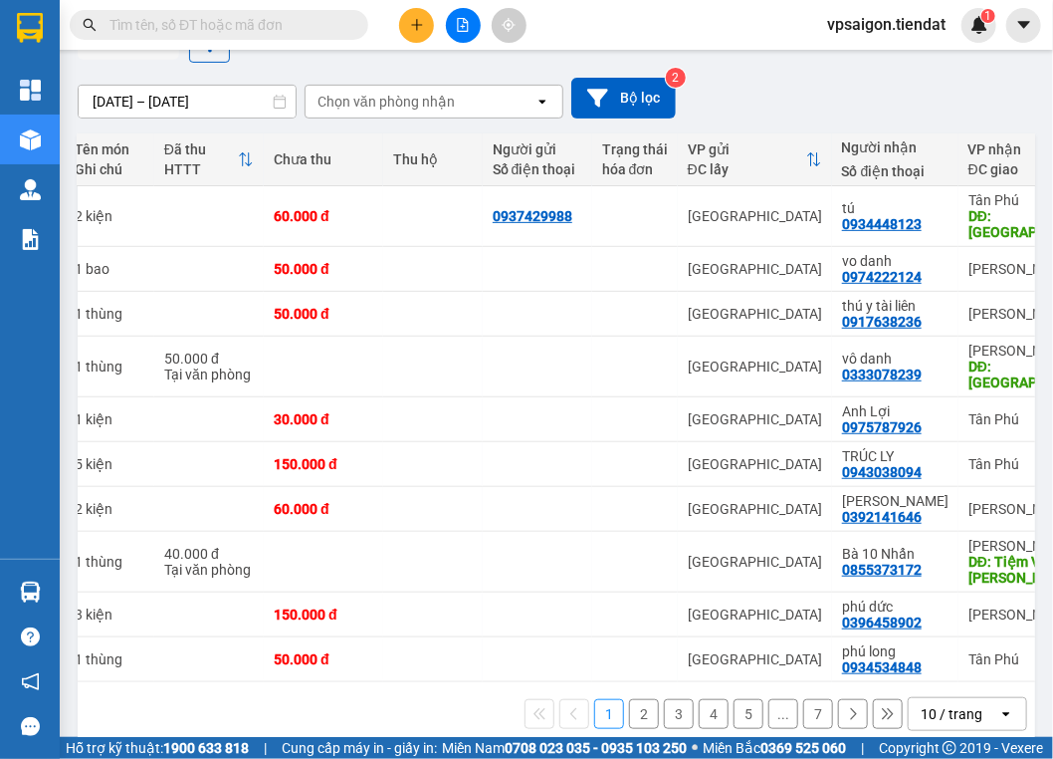
click at [327, 712] on div "1 2 3 4 5 ... 7 10 / trang open" at bounding box center [557, 714] width 958 height 64
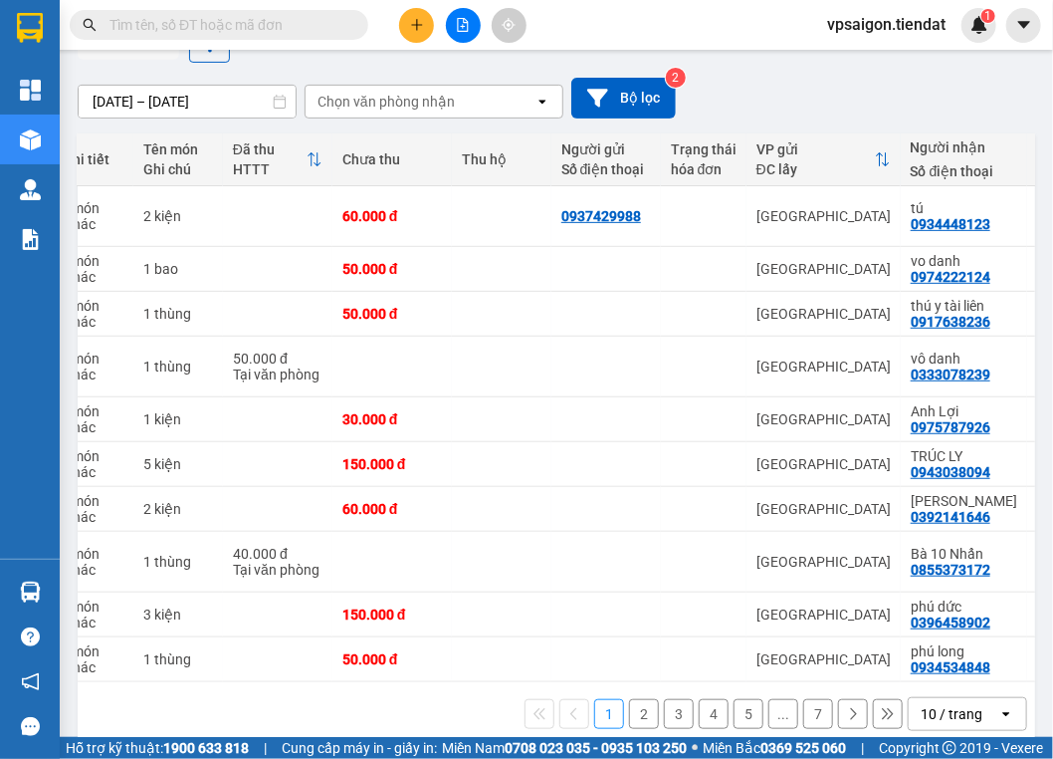
scroll to position [0, 0]
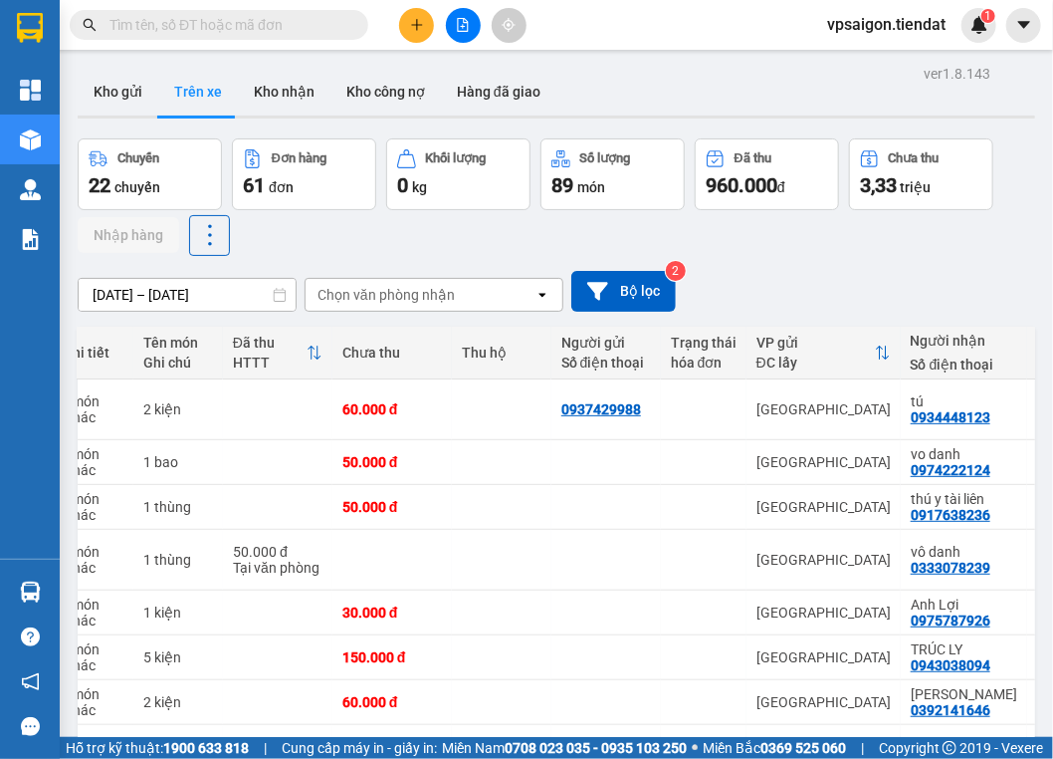
drag, startPoint x: 124, startPoint y: 109, endPoint x: 164, endPoint y: 116, distance: 40.6
click at [124, 109] on button "Kho gửi" at bounding box center [118, 92] width 81 height 48
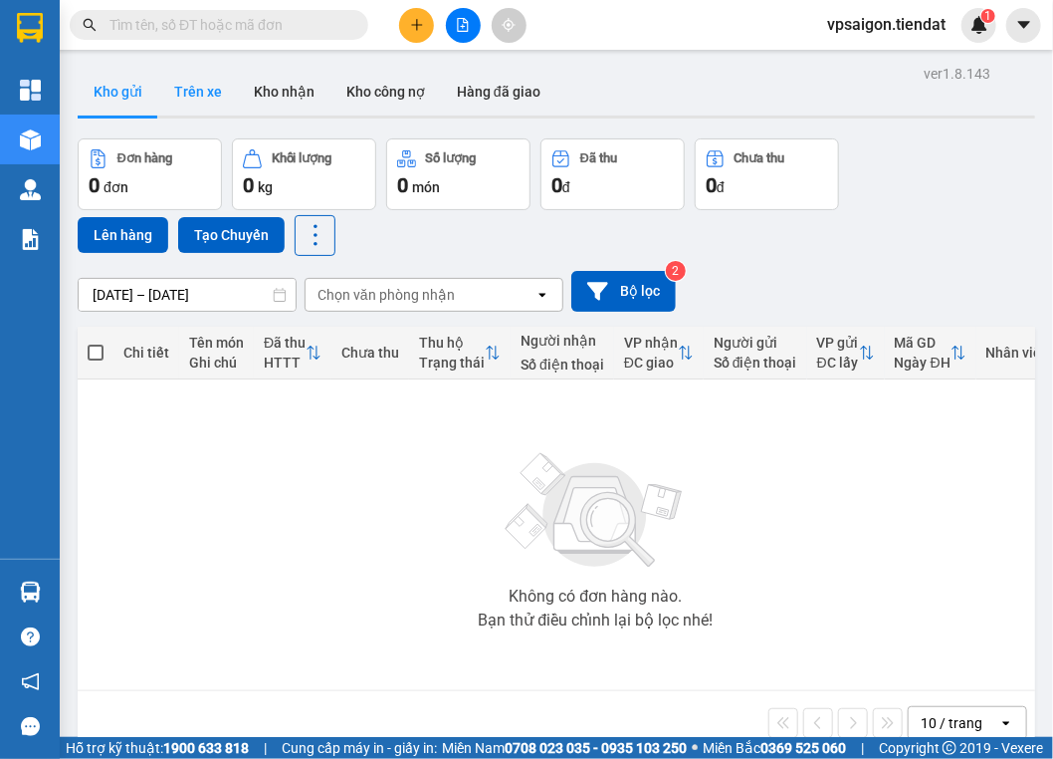
click at [191, 98] on button "Trên xe" at bounding box center [198, 92] width 80 height 48
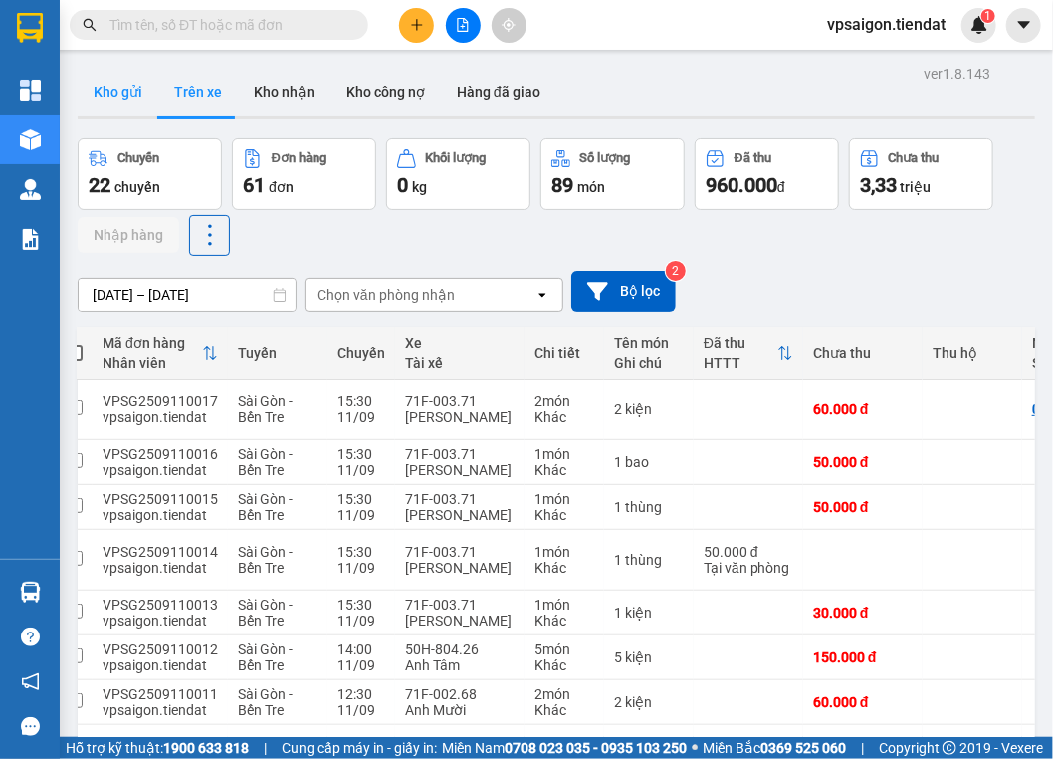
click at [129, 99] on button "Kho gửi" at bounding box center [118, 92] width 81 height 48
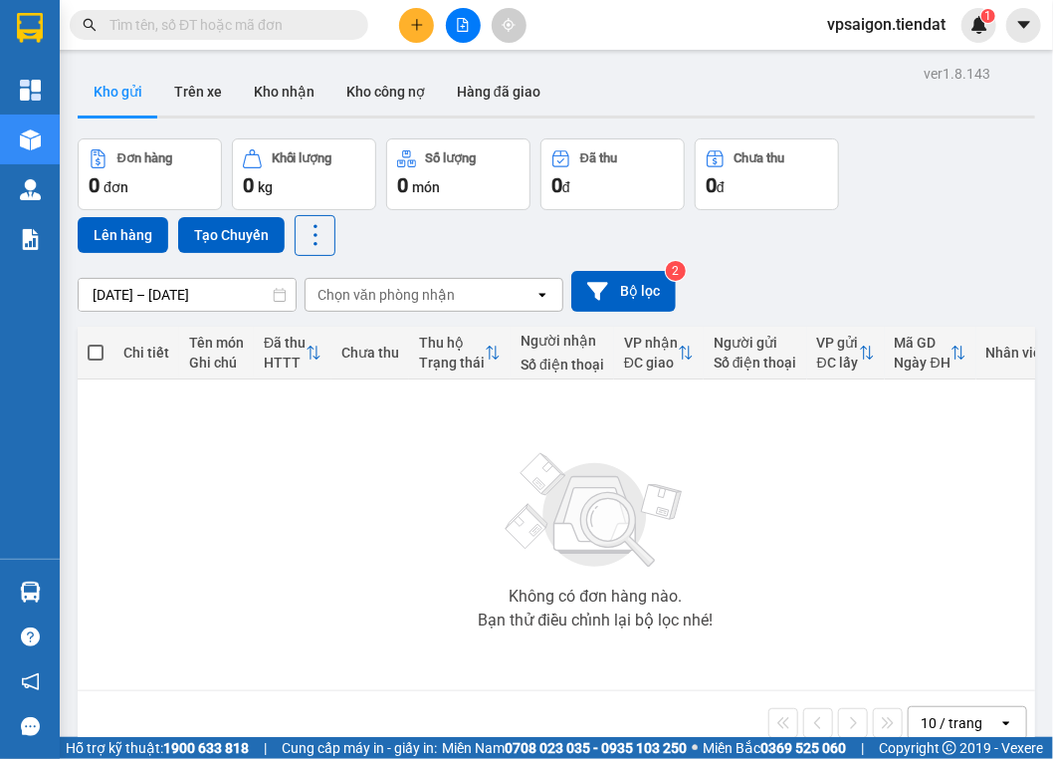
click at [212, 575] on div "Không có đơn hàng nào. Bạn thử điều chỉnh lại bộ lọc nhé!" at bounding box center [596, 534] width 1017 height 299
click at [422, 549] on div "Không có đơn hàng nào. Bạn thử điều chỉnh lại bộ lọc nhé!" at bounding box center [596, 534] width 1017 height 299
click at [421, 24] on icon "plus" at bounding box center [417, 25] width 14 height 14
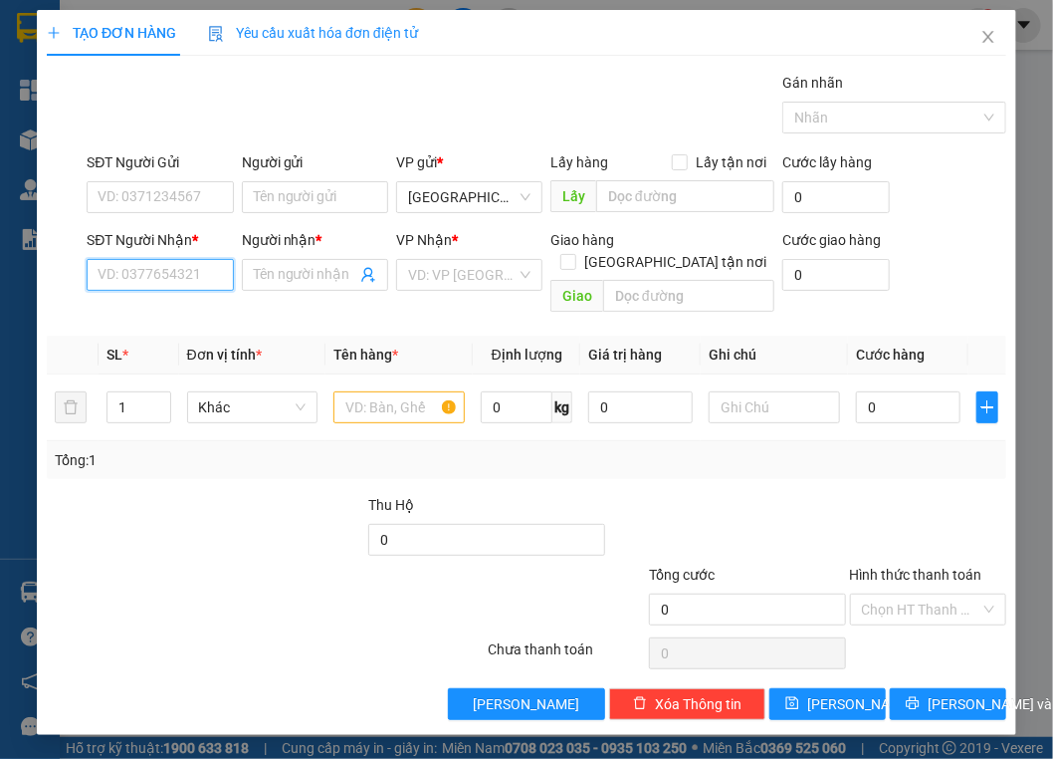
click at [133, 262] on input "SĐT Người Nhận *" at bounding box center [160, 275] width 146 height 32
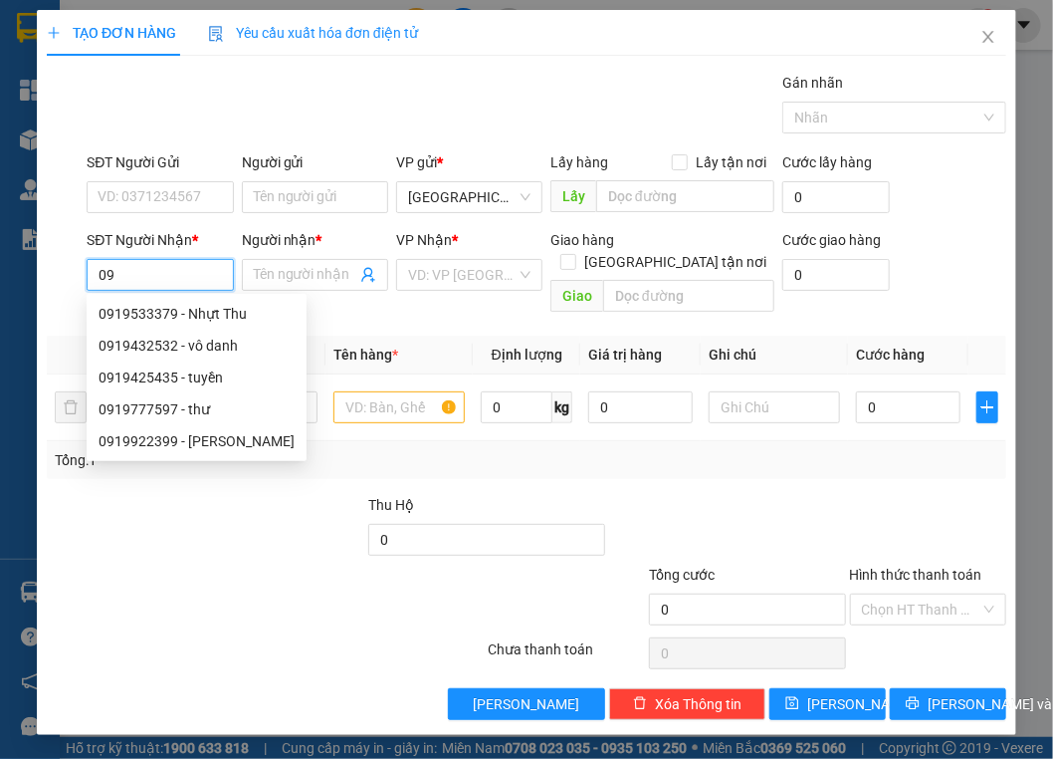
type input "0"
click at [180, 173] on div "SĐT Người Gửi" at bounding box center [160, 166] width 146 height 30
click at [187, 188] on input "SĐT Người Gửi" at bounding box center [160, 197] width 146 height 32
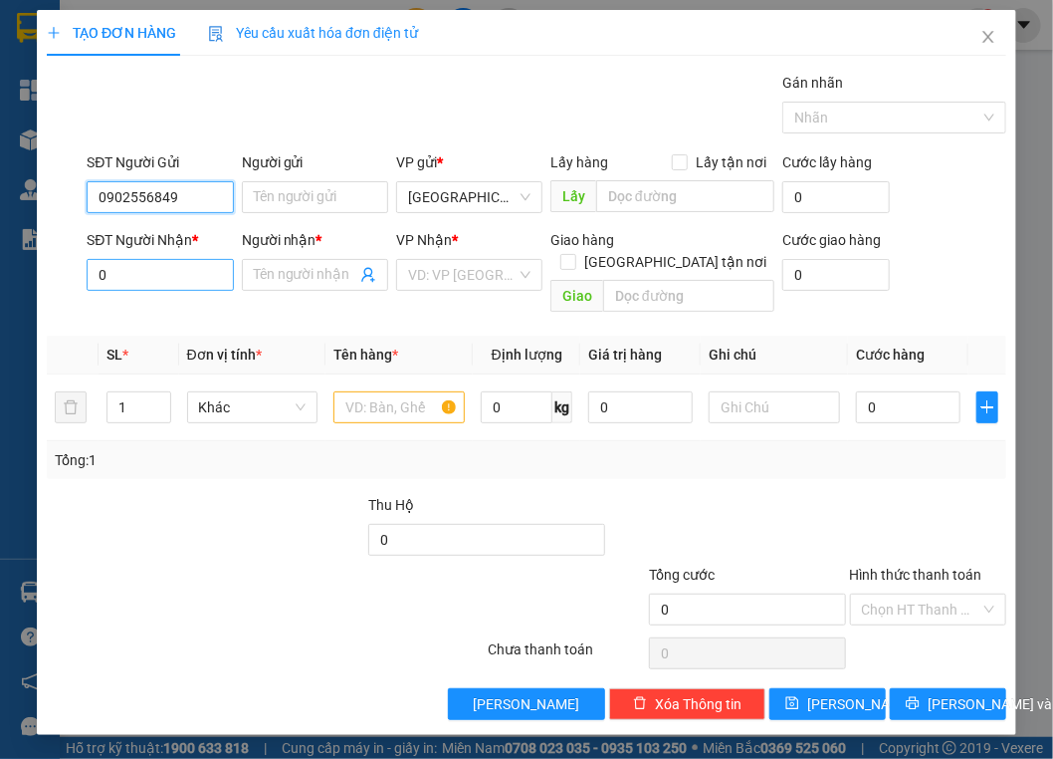
type input "0902556849"
click at [159, 266] on input "0" at bounding box center [160, 275] width 146 height 32
click at [216, 275] on input "0" at bounding box center [160, 275] width 146 height 32
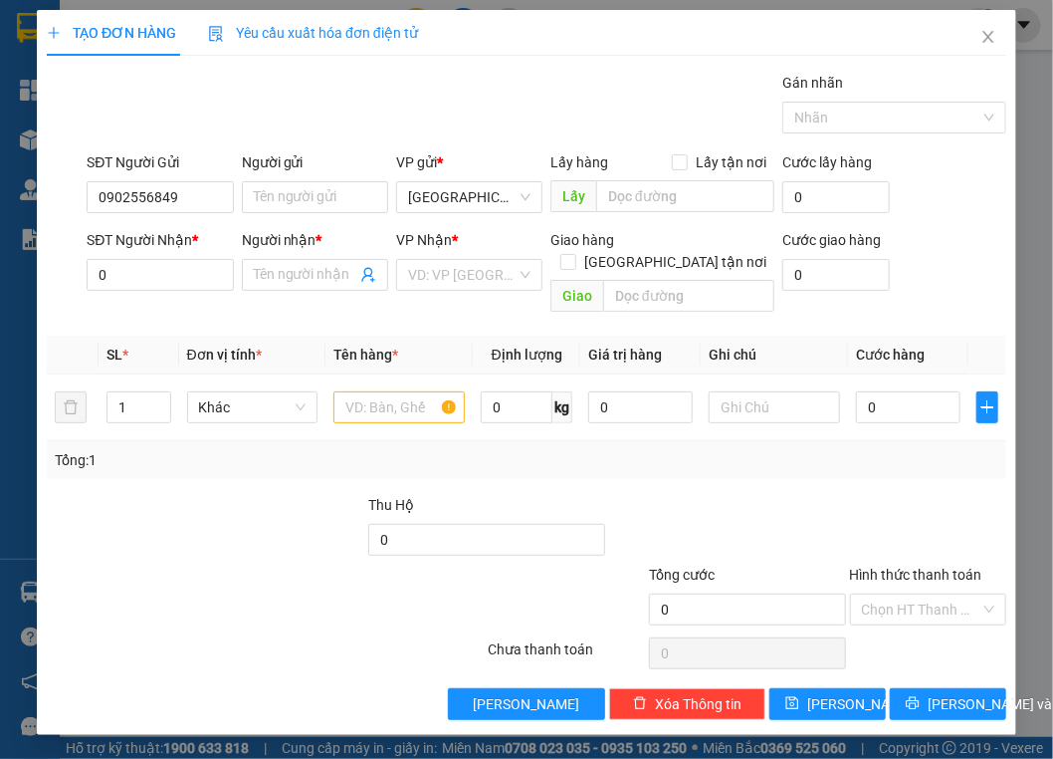
click at [162, 311] on div "Transit Pickup Surcharge Ids Transit Deliver Surcharge Ids Transit Deliver Surc…" at bounding box center [527, 396] width 960 height 648
click at [159, 279] on input "0" at bounding box center [160, 275] width 146 height 32
click at [159, 299] on div "Transit Pickup Surcharge Ids Transit Deliver Surcharge Ids Transit Deliver Surc…" at bounding box center [527, 396] width 960 height 648
click at [163, 265] on input "0" at bounding box center [160, 275] width 146 height 32
click at [158, 336] on th "SL *" at bounding box center [139, 355] width 81 height 39
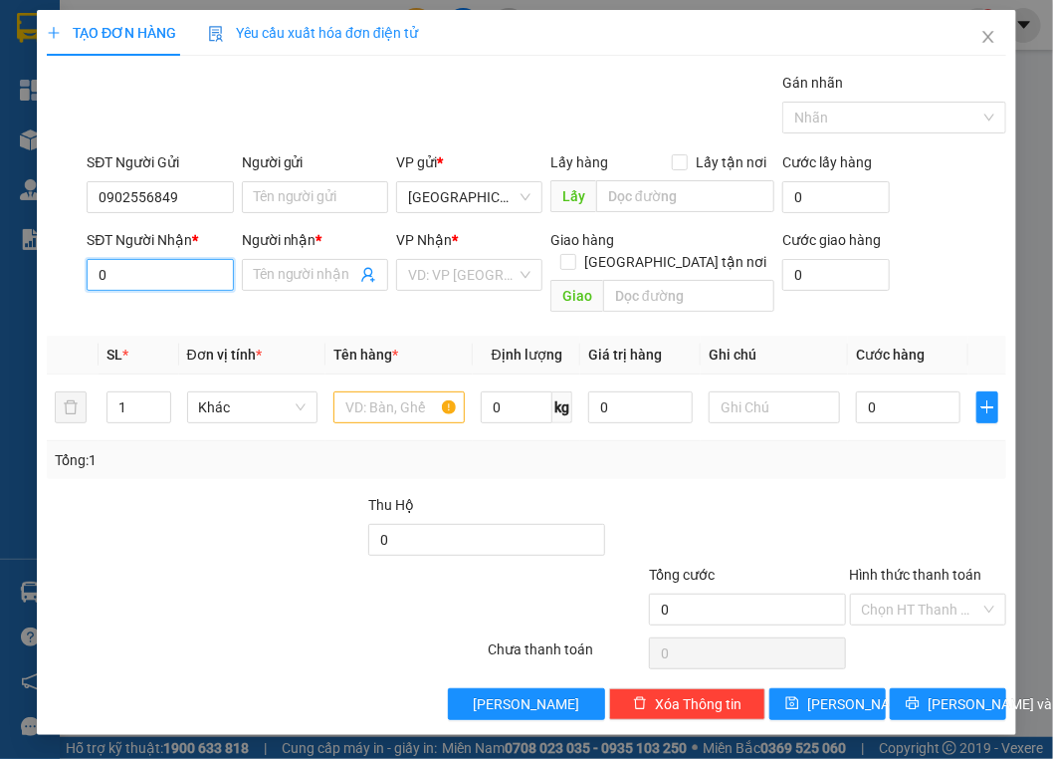
click at [159, 267] on input "0" at bounding box center [160, 275] width 146 height 32
click at [163, 299] on div "Transit Pickup Surcharge Ids Transit Deliver Surcharge Ids Transit Deliver Surc…" at bounding box center [527, 396] width 960 height 648
click at [177, 263] on input "0" at bounding box center [160, 275] width 146 height 32
click at [169, 297] on div "SĐT Người Nhận * 0" at bounding box center [160, 264] width 146 height 70
click at [173, 279] on input "0" at bounding box center [160, 275] width 146 height 32
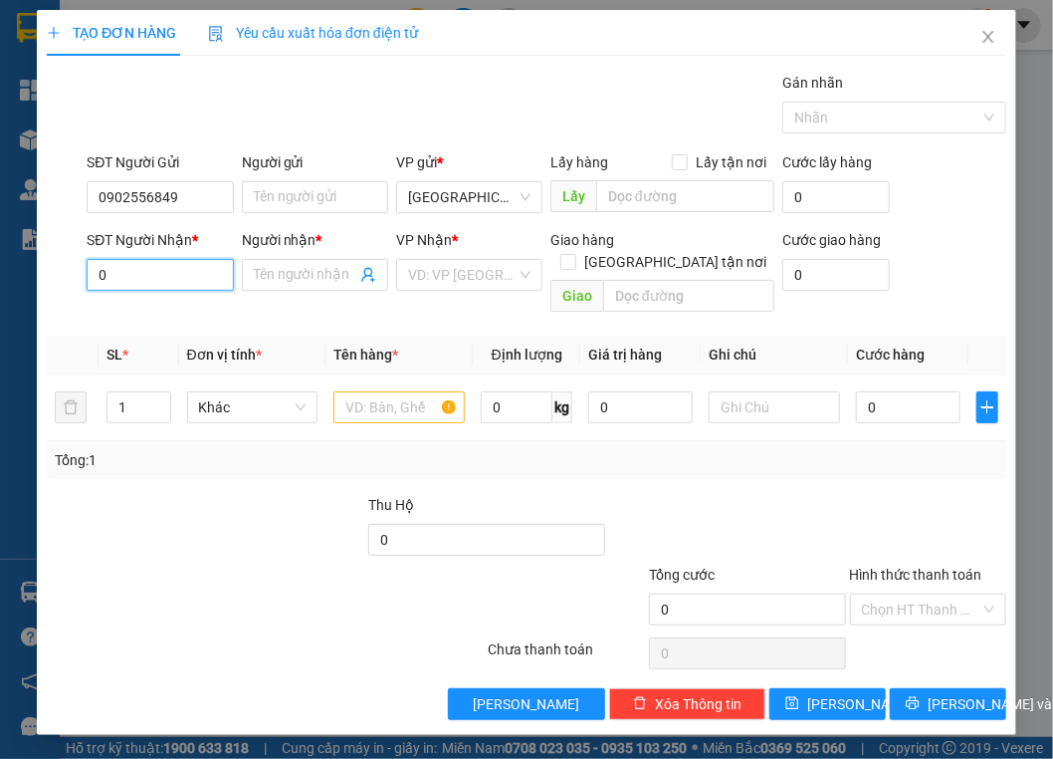
click at [133, 264] on input "0" at bounding box center [160, 275] width 146 height 32
type input "0933390073"
click at [147, 299] on div "Transit Pickup Surcharge Ids Transit Deliver Surcharge Ids Transit Deliver Surc…" at bounding box center [527, 396] width 960 height 648
click at [143, 301] on div "Transit Pickup Surcharge Ids Transit Deliver Surcharge Ids Transit Deliver Surc…" at bounding box center [527, 396] width 960 height 648
click at [302, 283] on input "Người nhận *" at bounding box center [305, 275] width 103 height 22
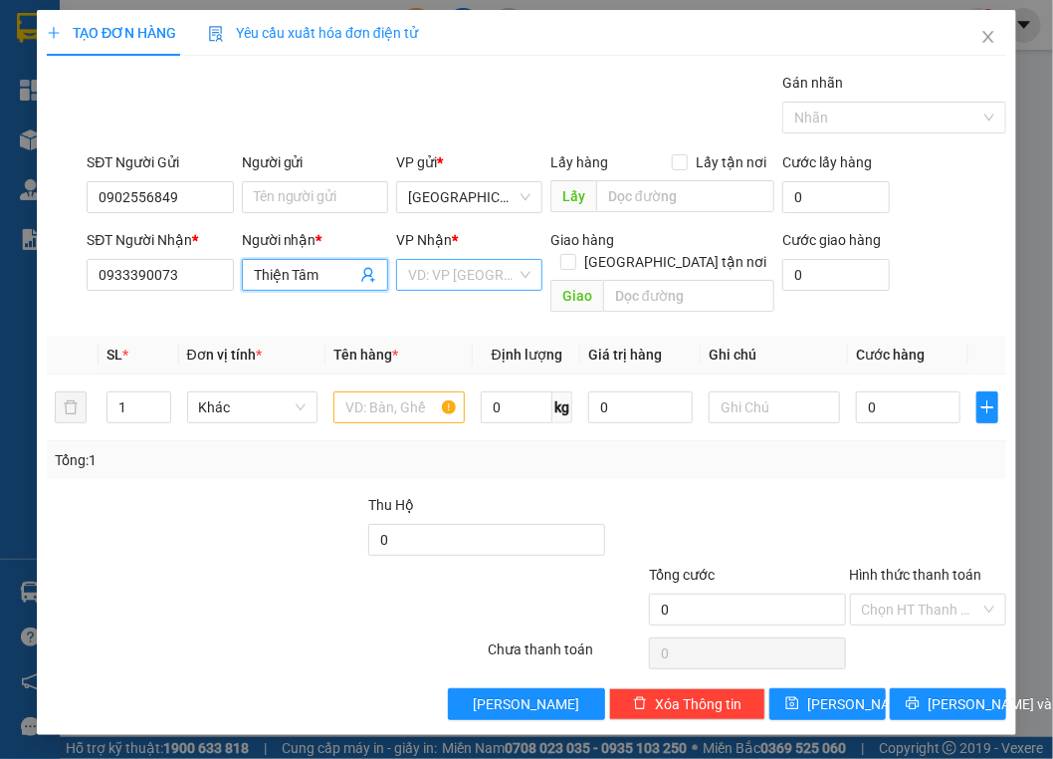
type input "Thiện Tâm"
click at [440, 275] on input "search" at bounding box center [462, 275] width 109 height 30
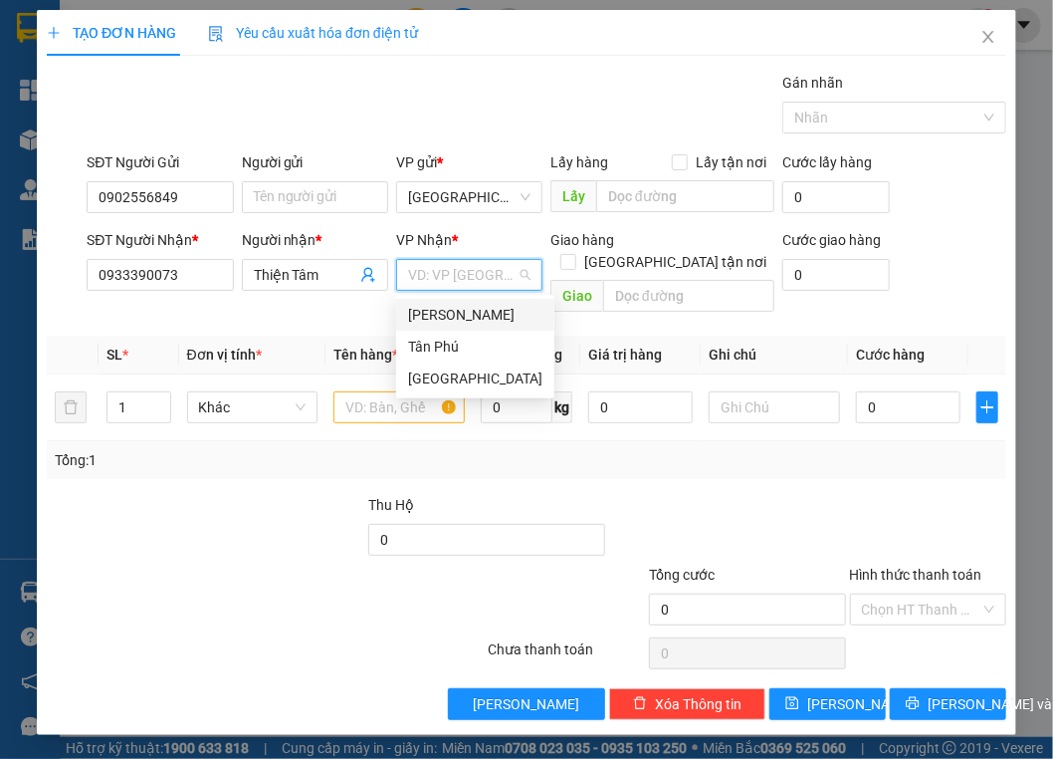
click at [463, 307] on div "[PERSON_NAME]" at bounding box center [475, 315] width 134 height 22
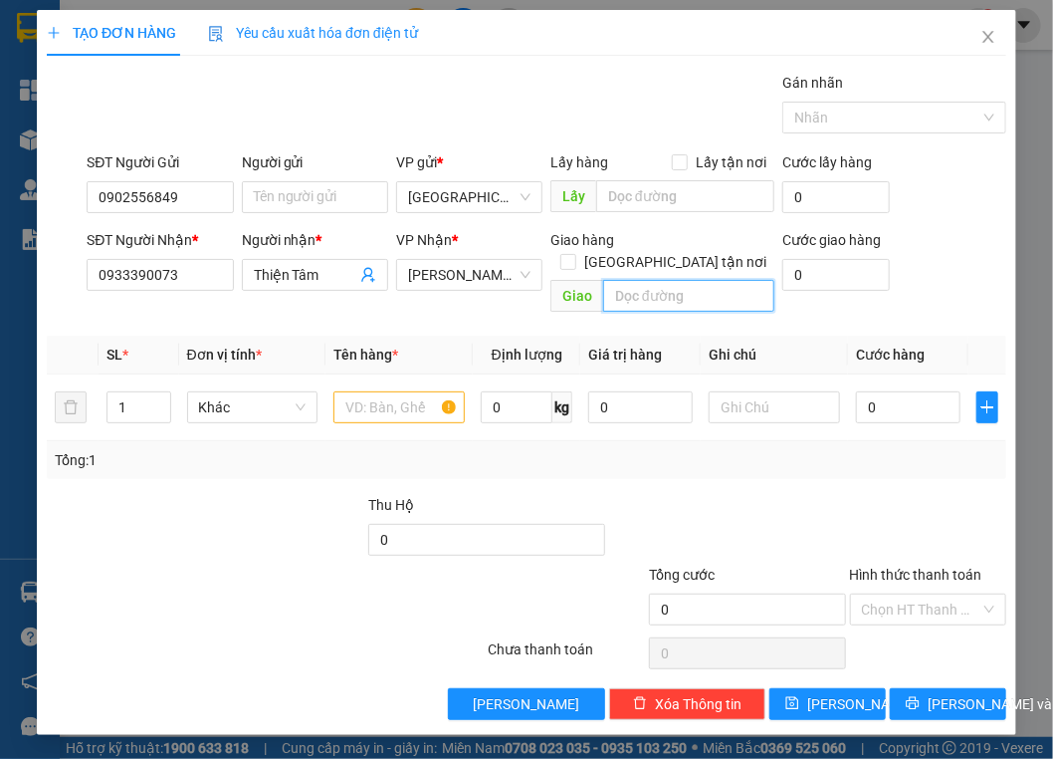
click at [726, 280] on input "text" at bounding box center [688, 296] width 171 height 32
type input "Tường Đa"
click at [341, 387] on div at bounding box center [399, 407] width 131 height 40
click at [367, 391] on input "text" at bounding box center [399, 407] width 131 height 32
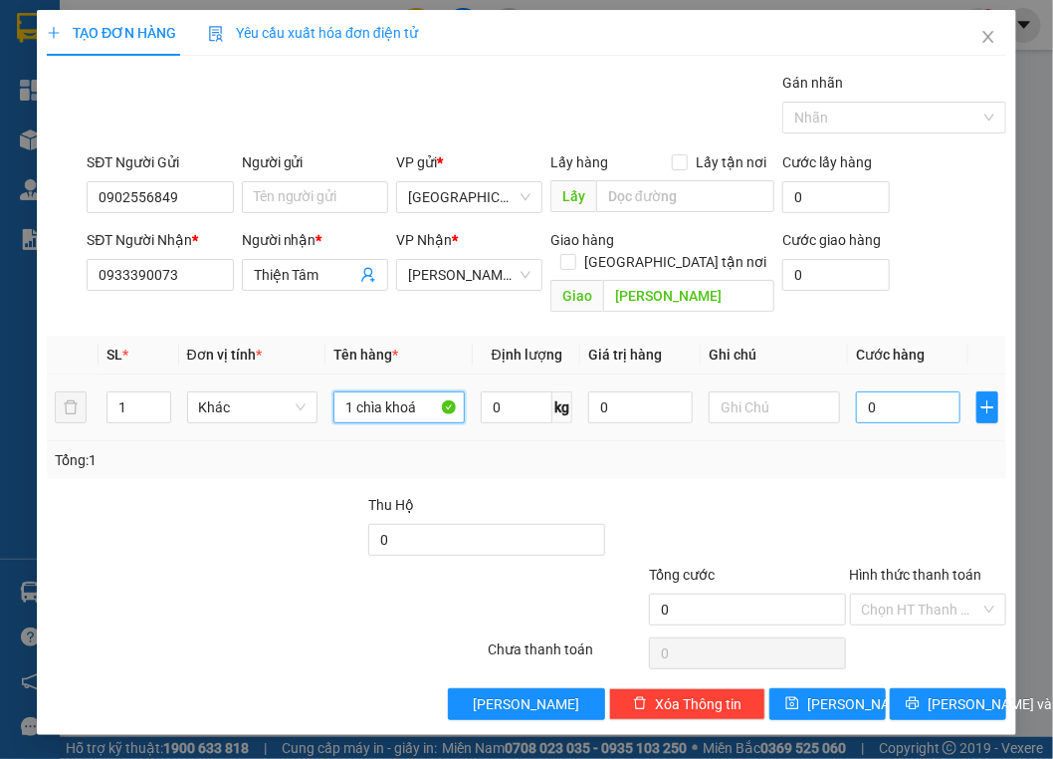
type input "1 chìa khoá"
click at [937, 391] on input "0" at bounding box center [908, 407] width 105 height 32
type input "2"
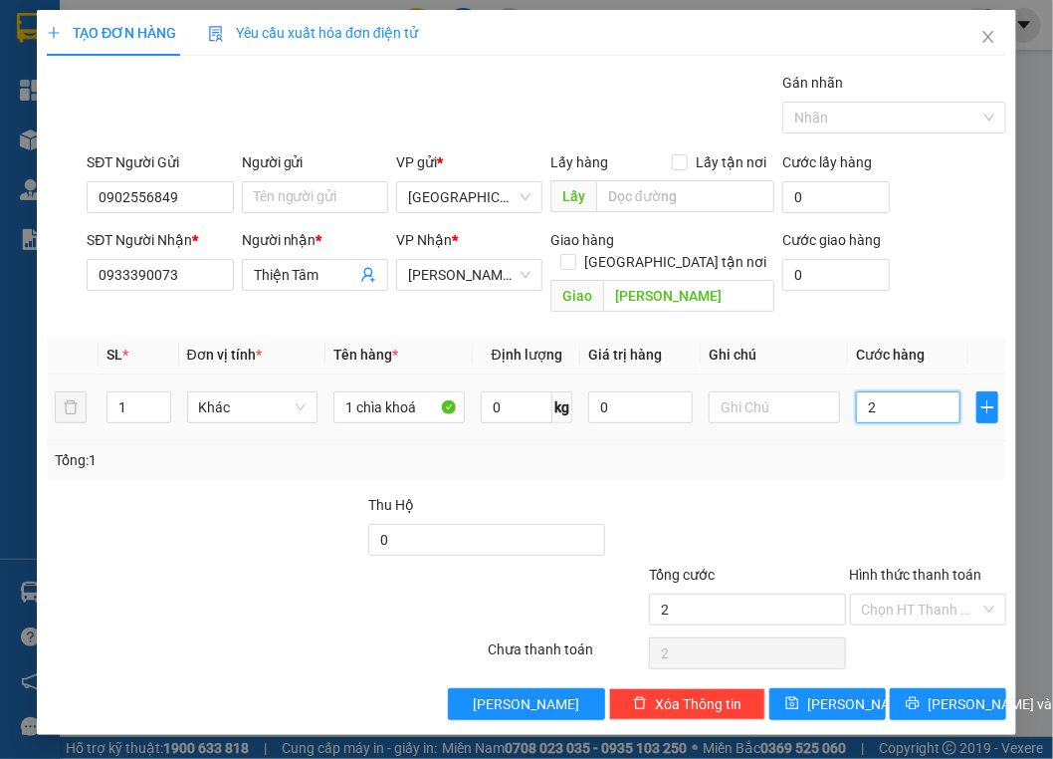
type input "20"
type input "2"
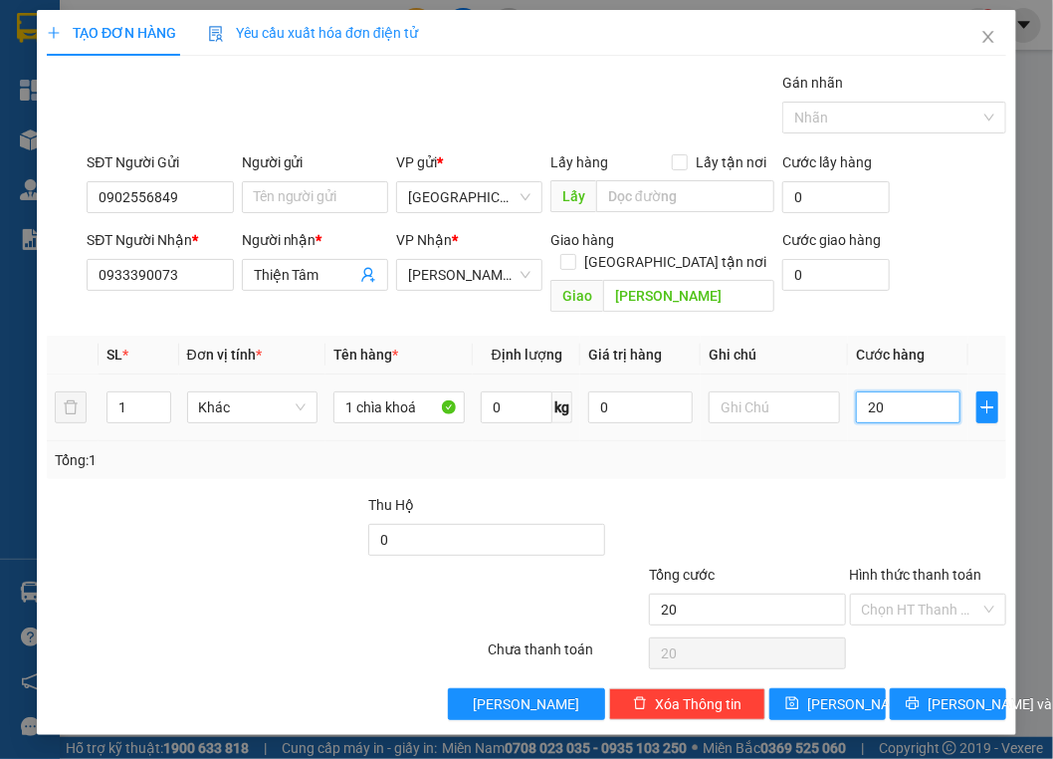
type input "2"
type input "0"
type input "03"
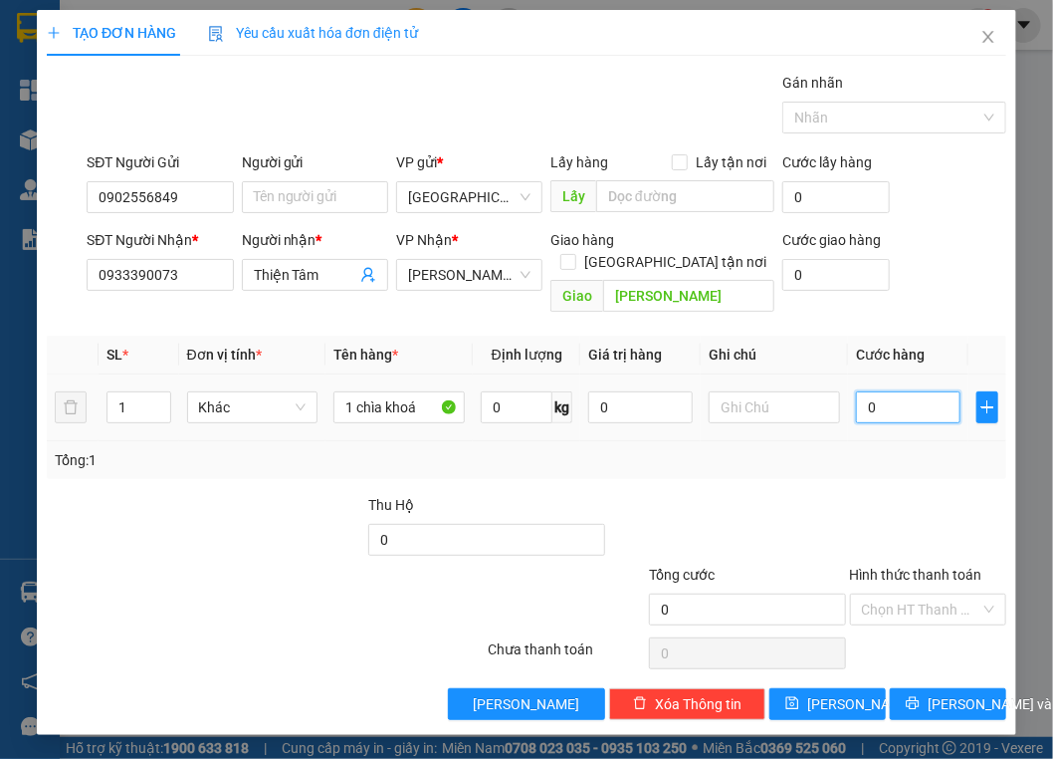
type input "3"
type input "030"
type input "30"
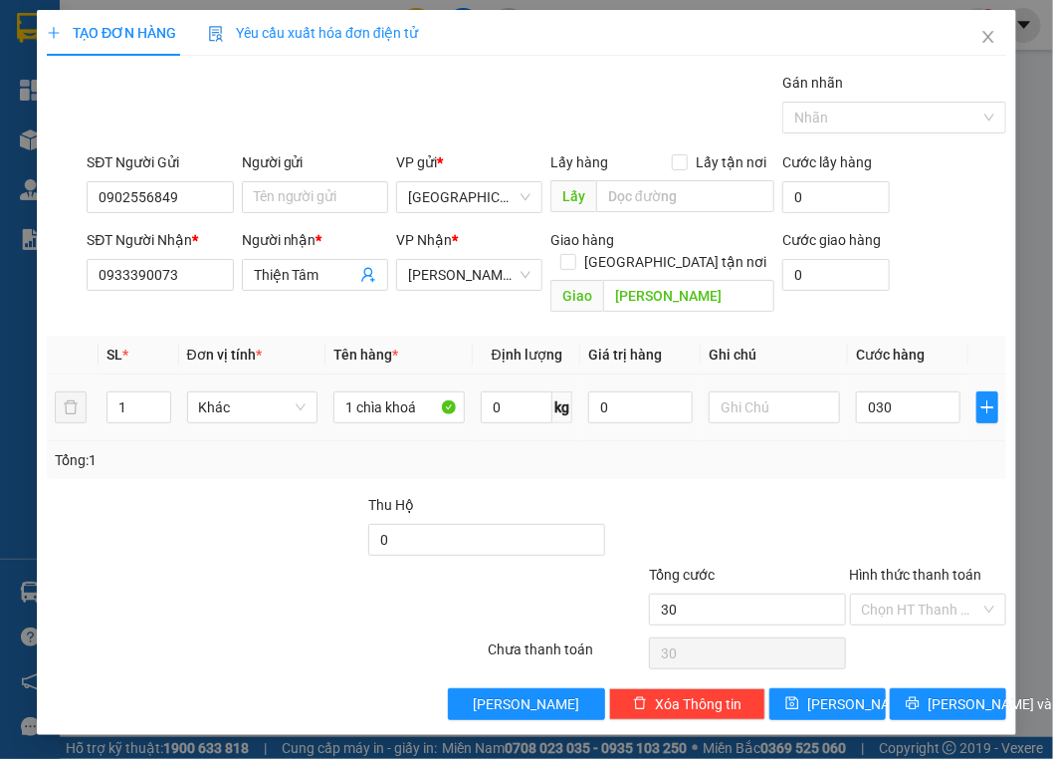
type input "30.000"
click at [874, 441] on div "Tổng: 1" at bounding box center [527, 460] width 960 height 38
click at [827, 456] on div "Transit Pickup Surcharge Ids Transit Deliver Surcharge Ids Transit Deliver Surc…" at bounding box center [527, 396] width 960 height 648
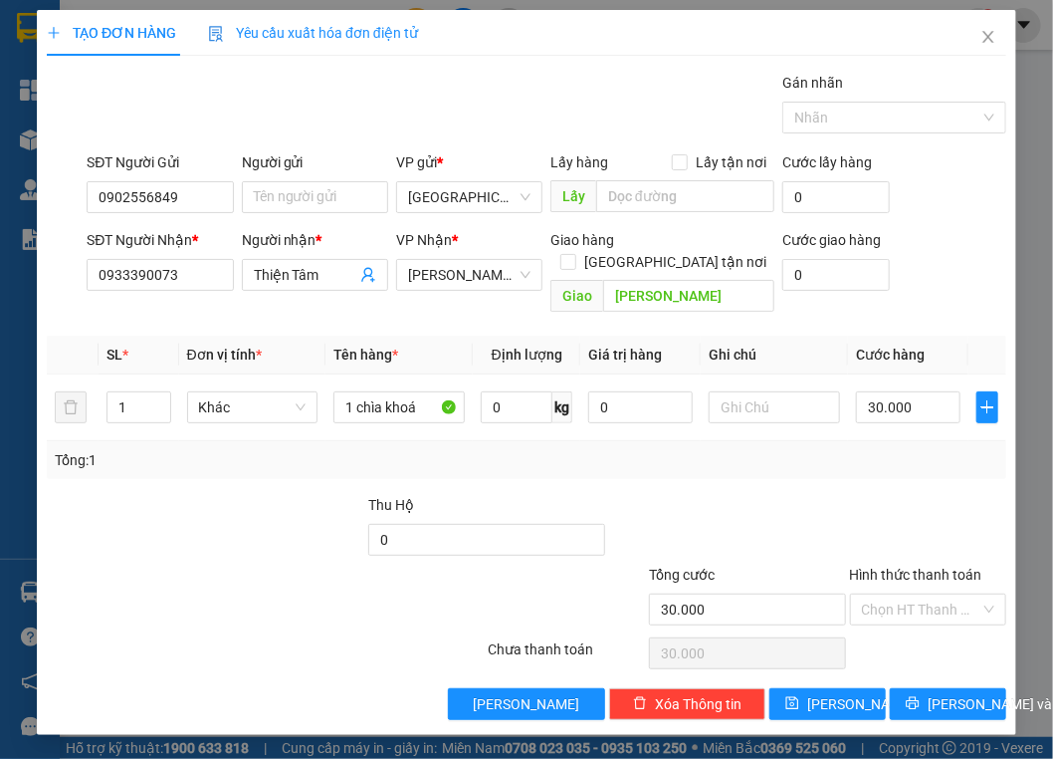
click at [935, 568] on div "Hình thức thanh toán" at bounding box center [928, 579] width 156 height 30
click at [940, 693] on span "Lưu và In" at bounding box center [997, 704] width 139 height 22
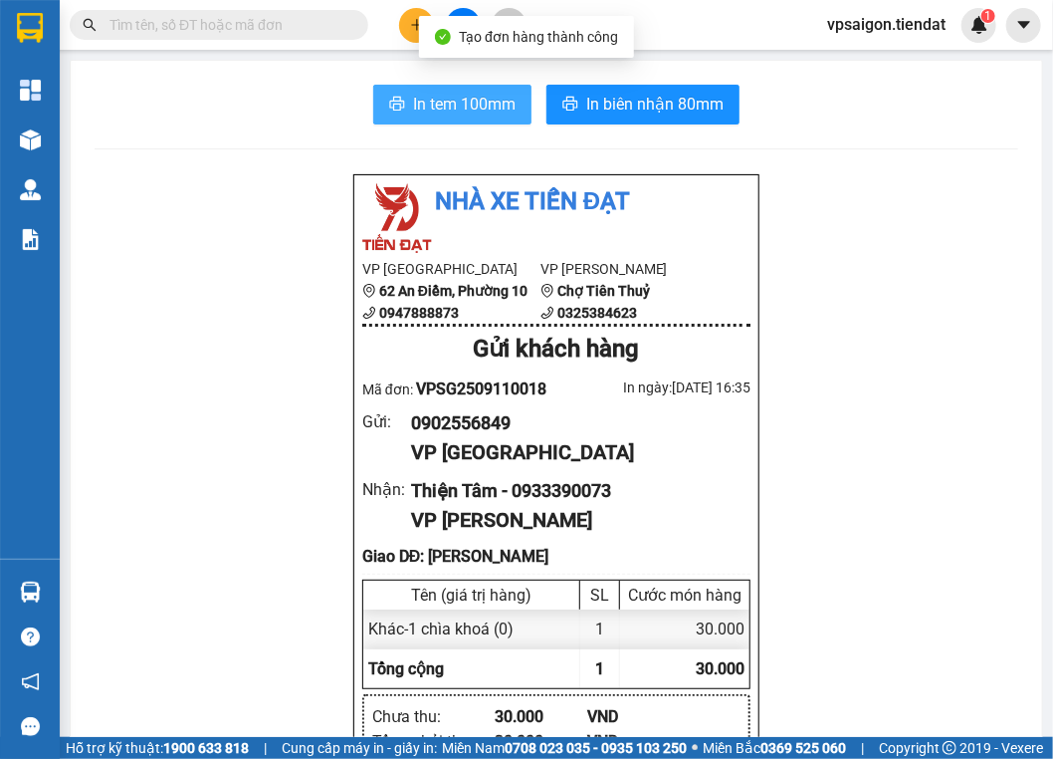
click at [462, 99] on span "In tem 100mm" at bounding box center [464, 104] width 103 height 25
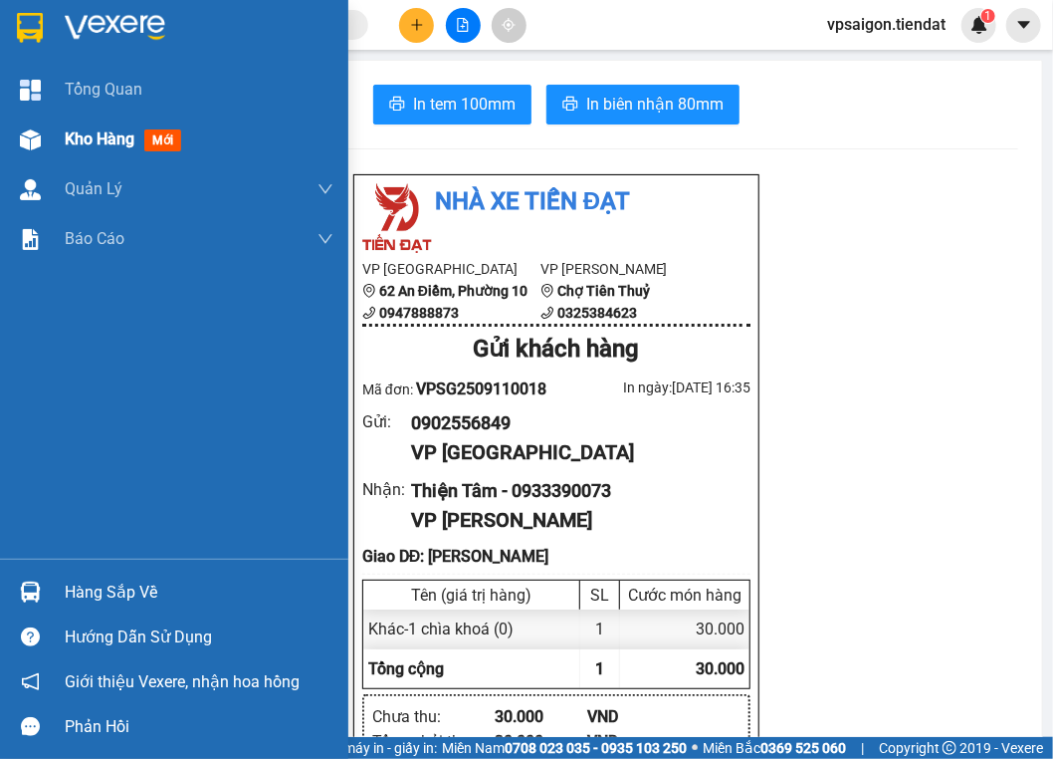
click at [40, 131] on img at bounding box center [30, 139] width 21 height 21
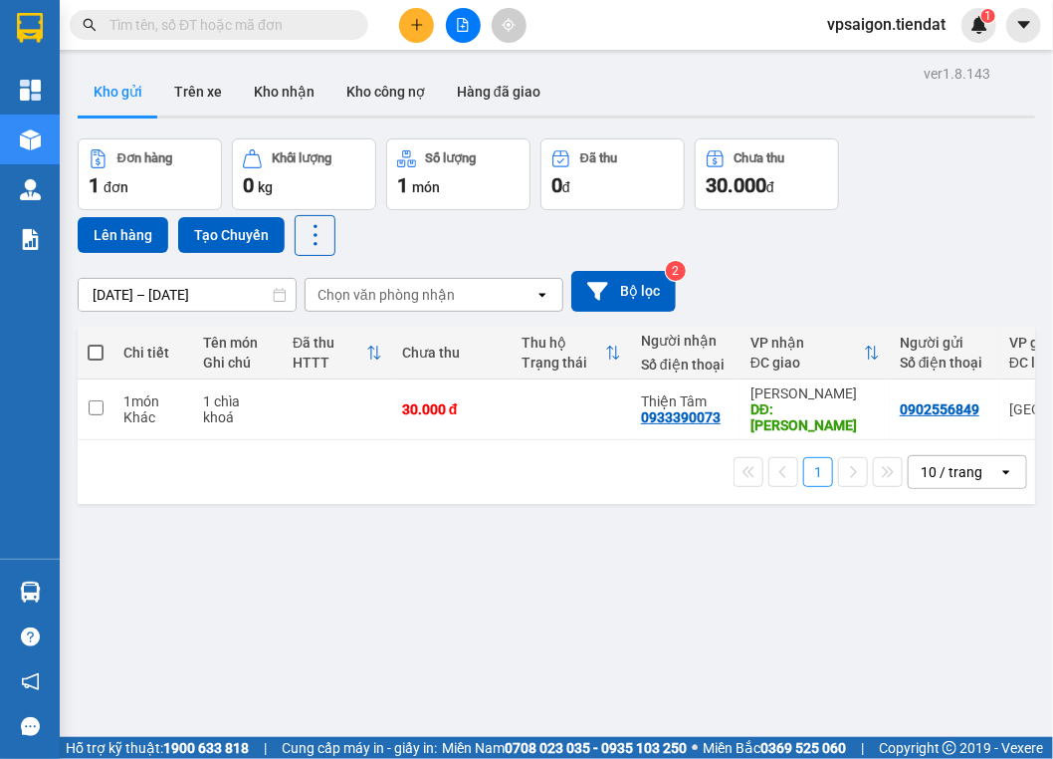
click at [348, 533] on div "ver 1.8.143 Kho gửi Trên xe Kho nhận Kho công nợ Hàng đã giao Đơn hàng 1 đơn Kh…" at bounding box center [557, 439] width 974 height 759
click at [871, 402] on icon at bounding box center [878, 409] width 14 height 14
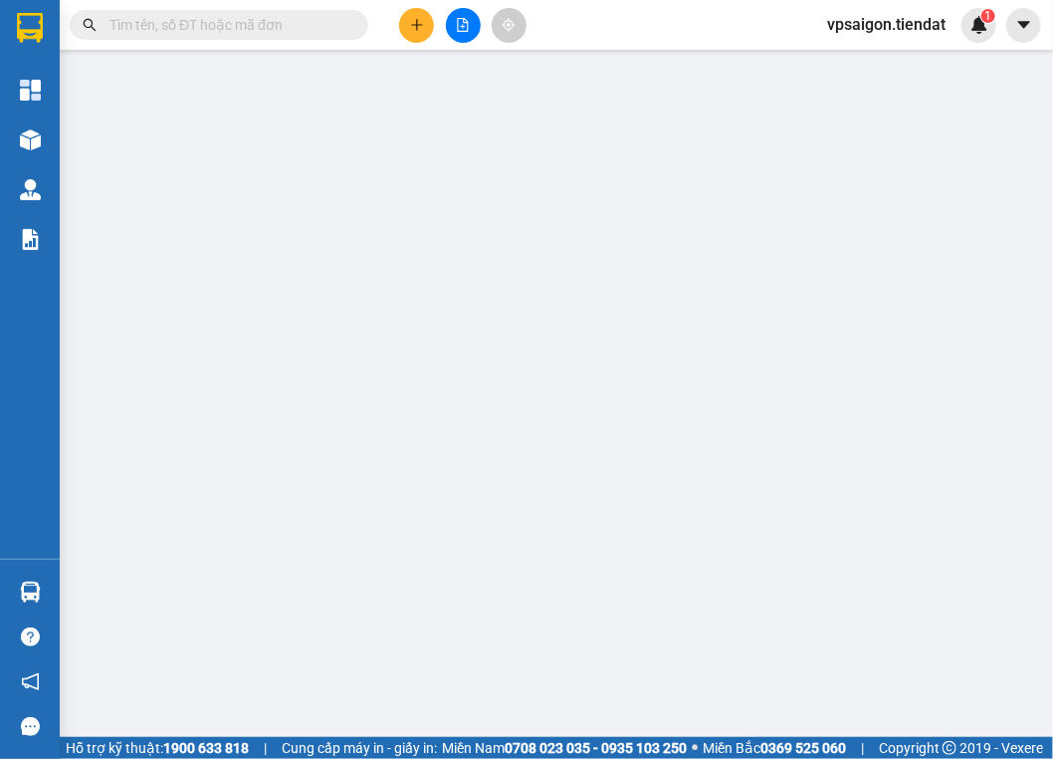
type input "0902556849"
type input "0933390073"
type input "Thiện Tâm"
type input "Tường Đa"
type input "30.000"
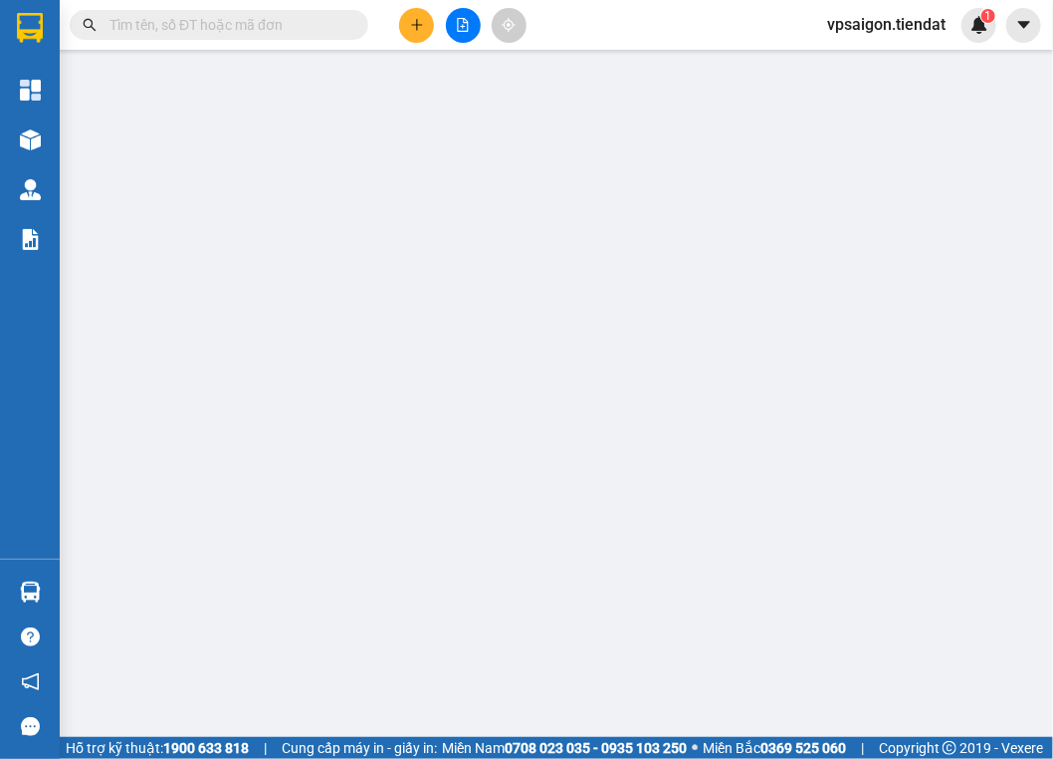
type input "30.000"
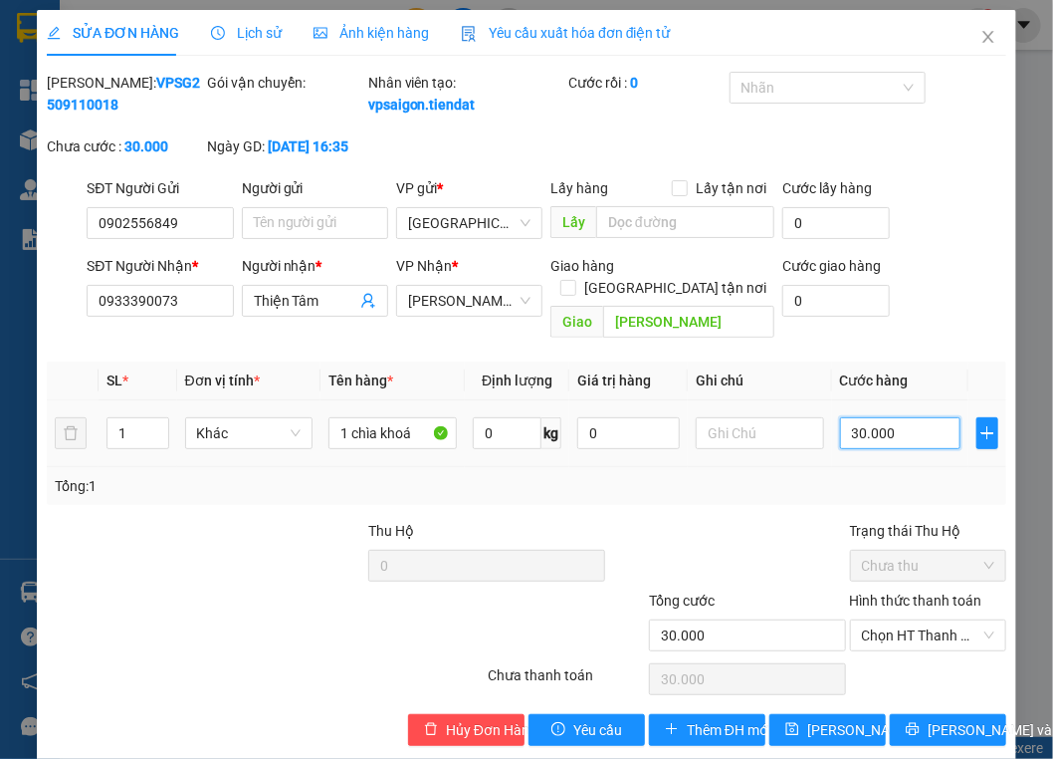
click at [861, 434] on input "30.000" at bounding box center [900, 433] width 121 height 32
type input "0"
click at [943, 646] on span "Chọn HT Thanh Toán" at bounding box center [928, 635] width 132 height 30
type input "0"
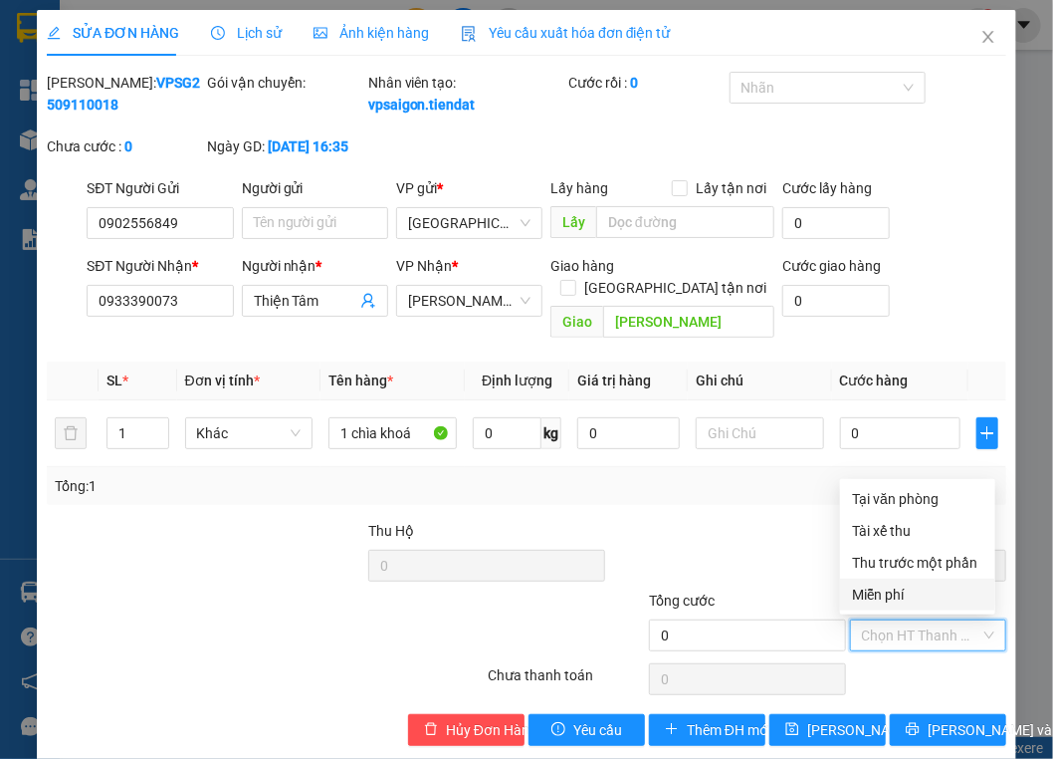
click at [877, 589] on div "Miễn phí" at bounding box center [917, 594] width 131 height 22
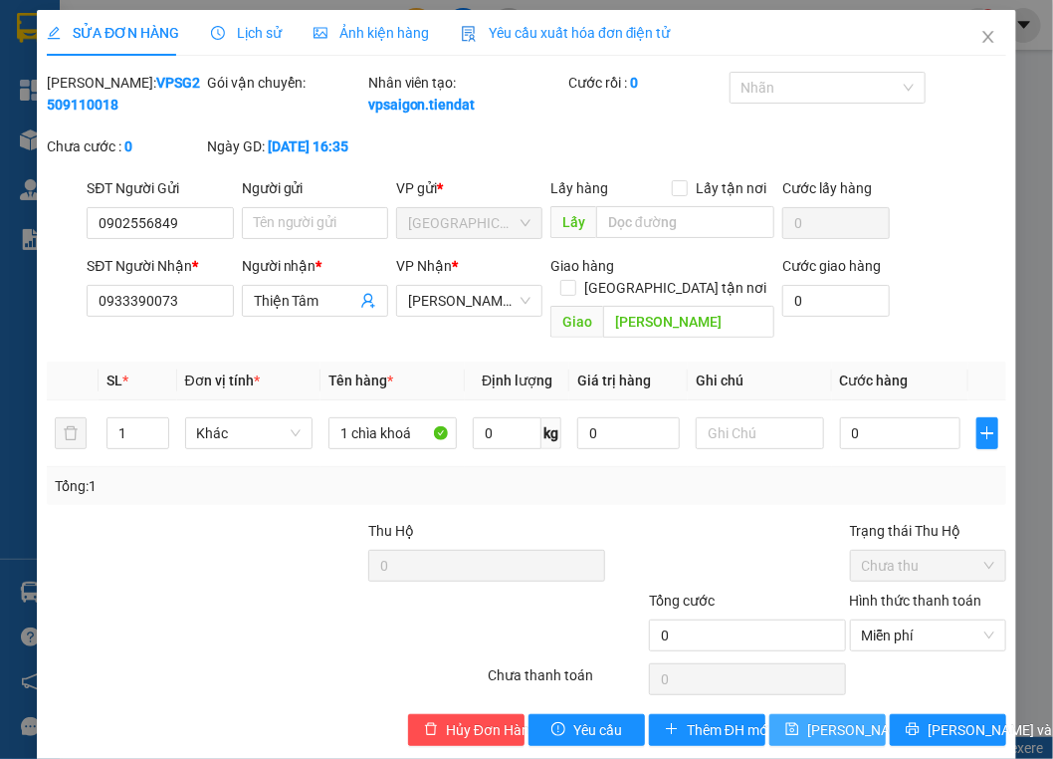
click at [852, 719] on span "Lưu thay đổi" at bounding box center [886, 730] width 159 height 22
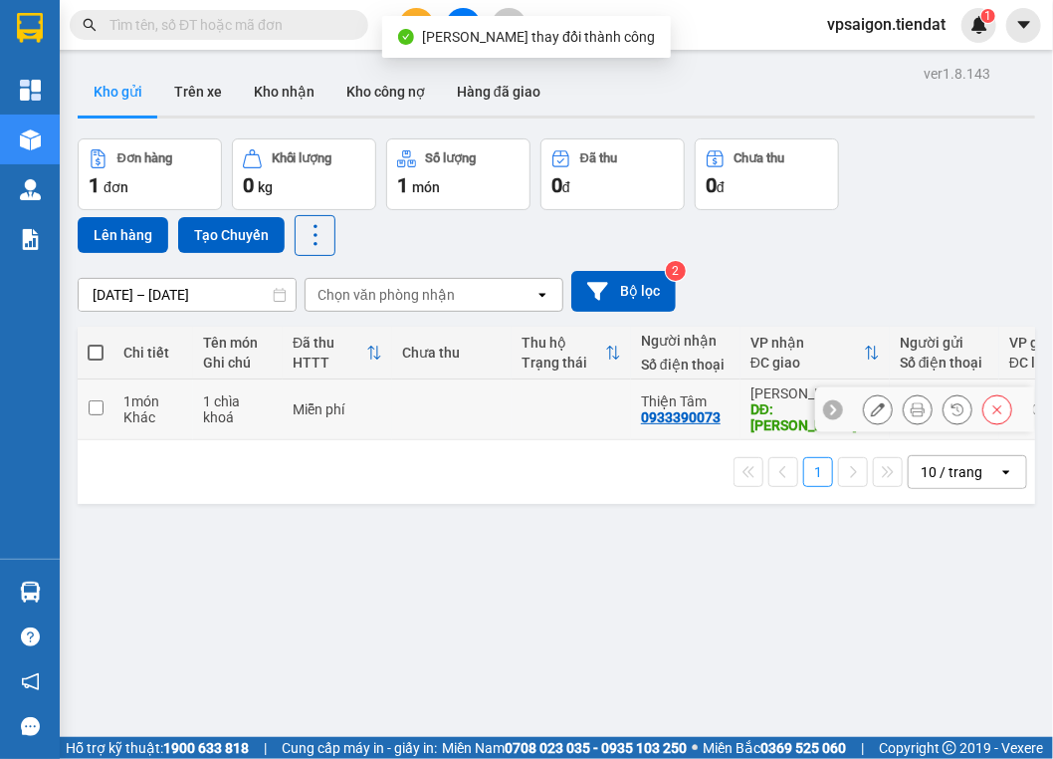
click at [911, 402] on icon at bounding box center [918, 409] width 14 height 14
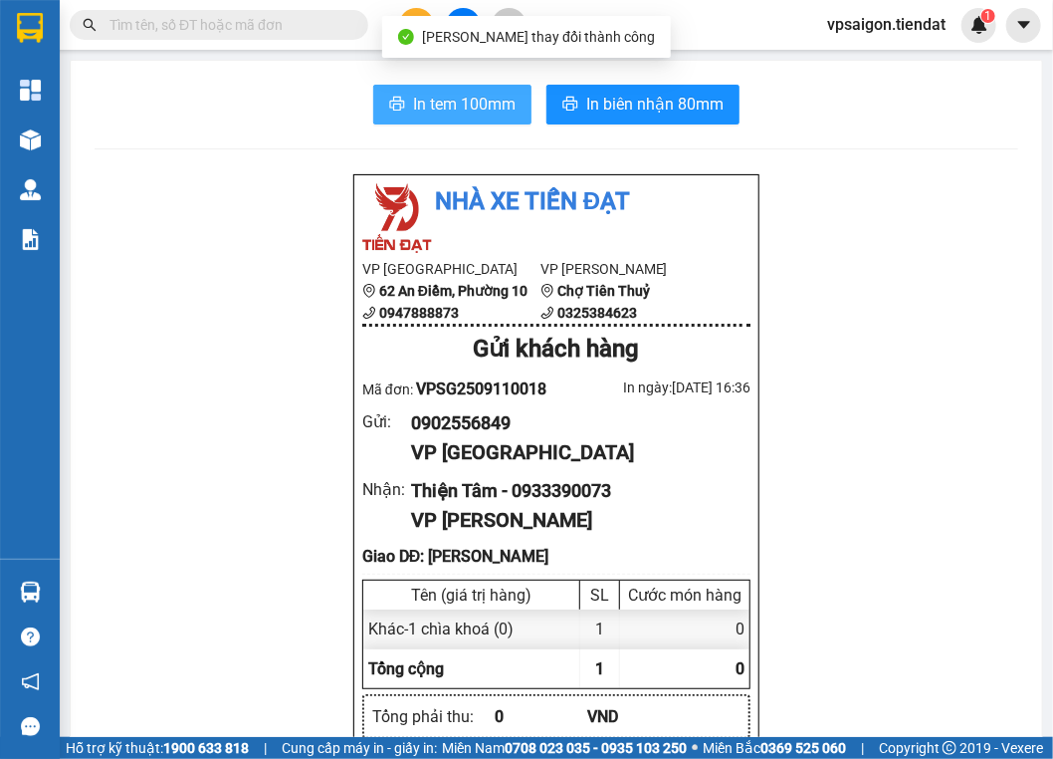
click at [450, 93] on span "In tem 100mm" at bounding box center [464, 104] width 103 height 25
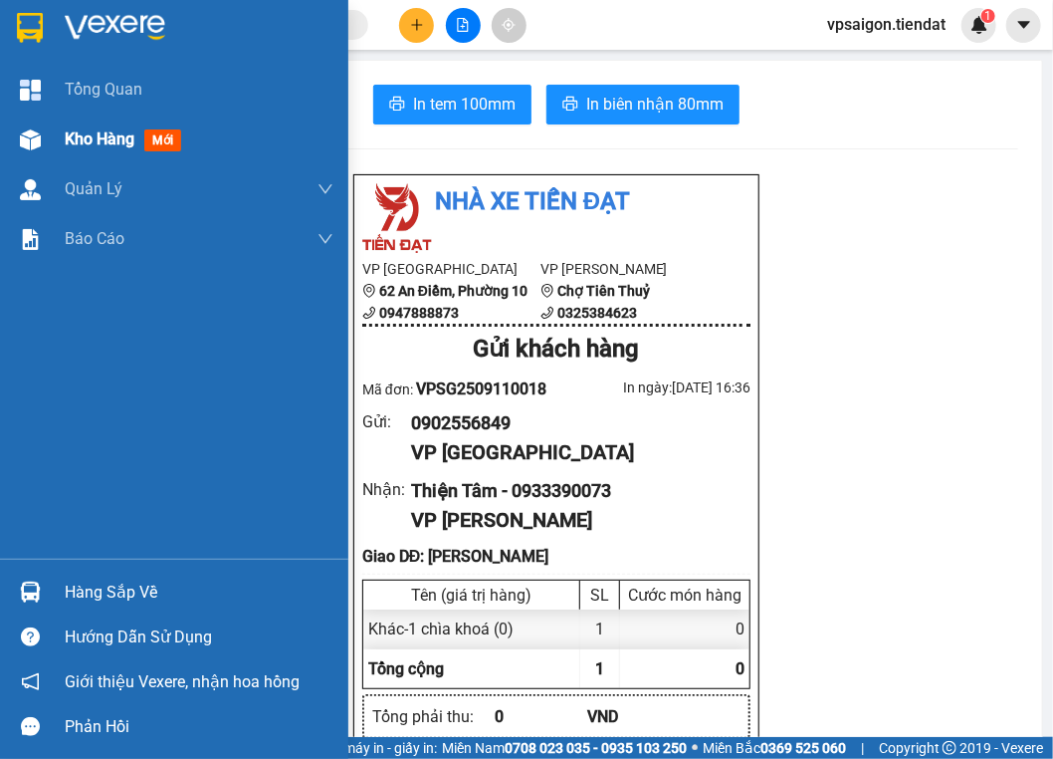
click at [42, 155] on div at bounding box center [30, 139] width 35 height 35
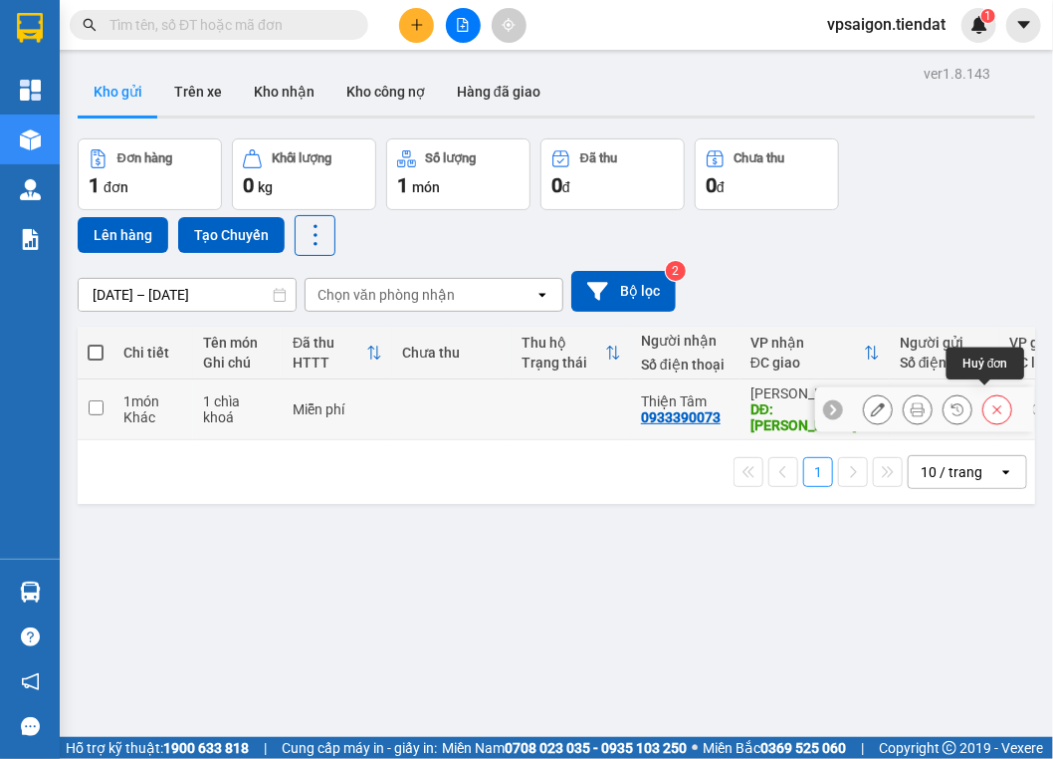
click at [991, 402] on icon at bounding box center [998, 409] width 14 height 14
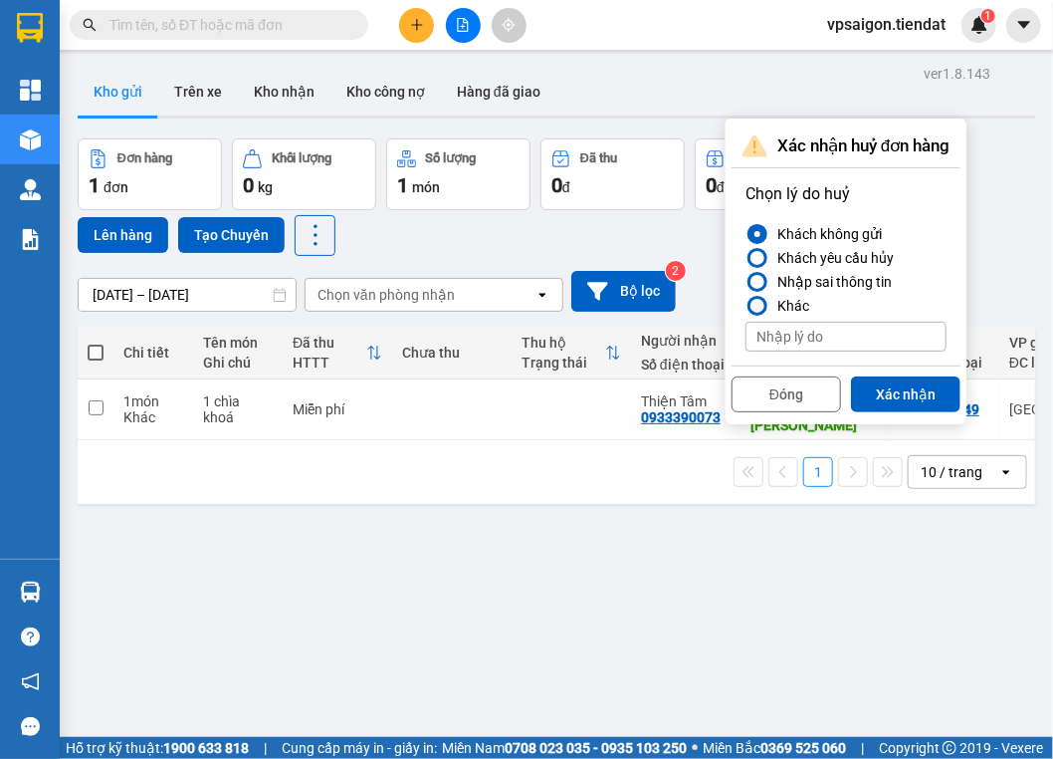
click at [754, 279] on div at bounding box center [758, 282] width 14 height 14
click at [746, 282] on input "Nhập sai thông tin" at bounding box center [746, 282] width 0 height 0
click at [909, 391] on button "Xác nhận" at bounding box center [906, 394] width 110 height 36
